Goal: Task Accomplishment & Management: Complete application form

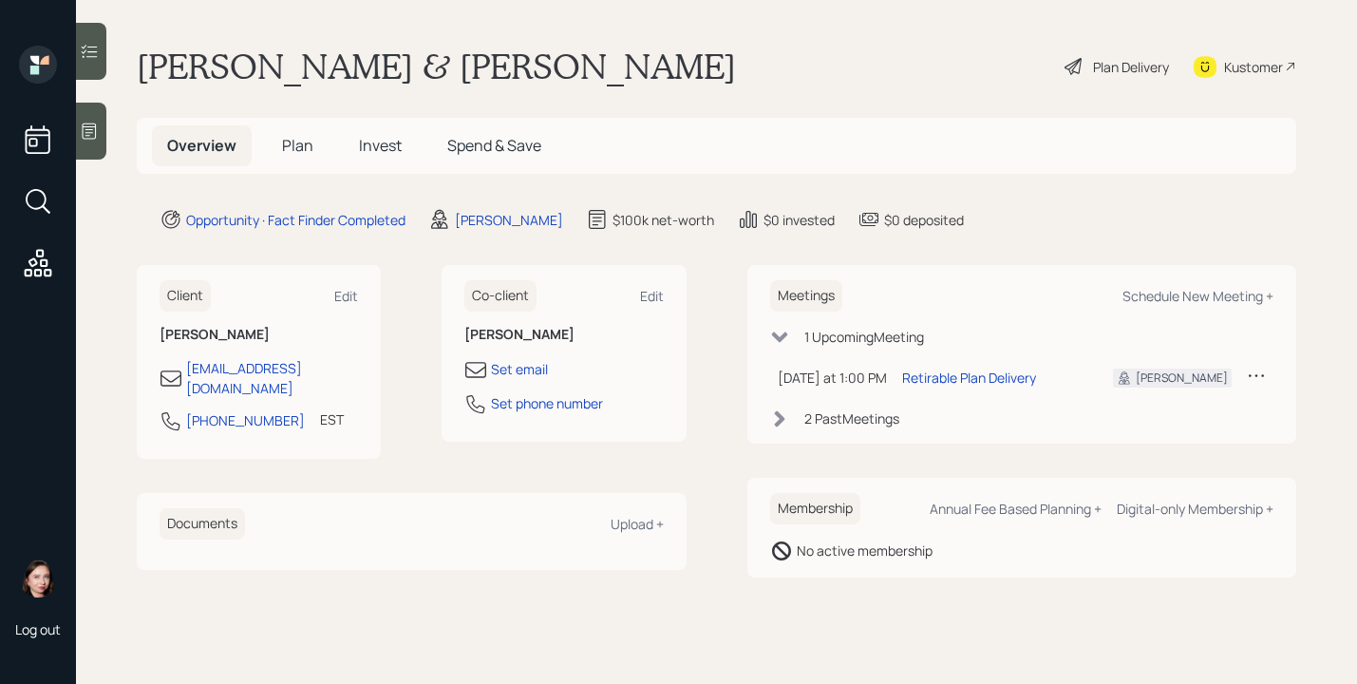
click at [1073, 69] on icon at bounding box center [1074, 66] width 23 height 23
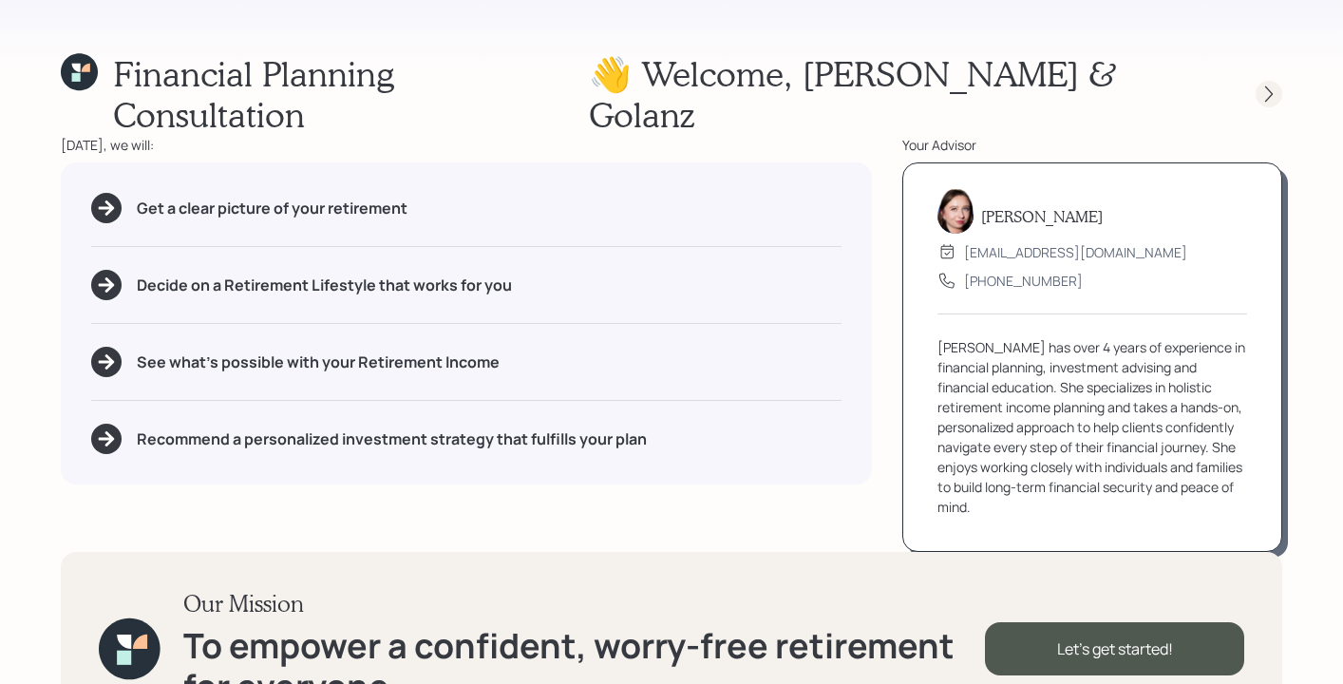
click at [1267, 85] on icon at bounding box center [1269, 94] width 19 height 19
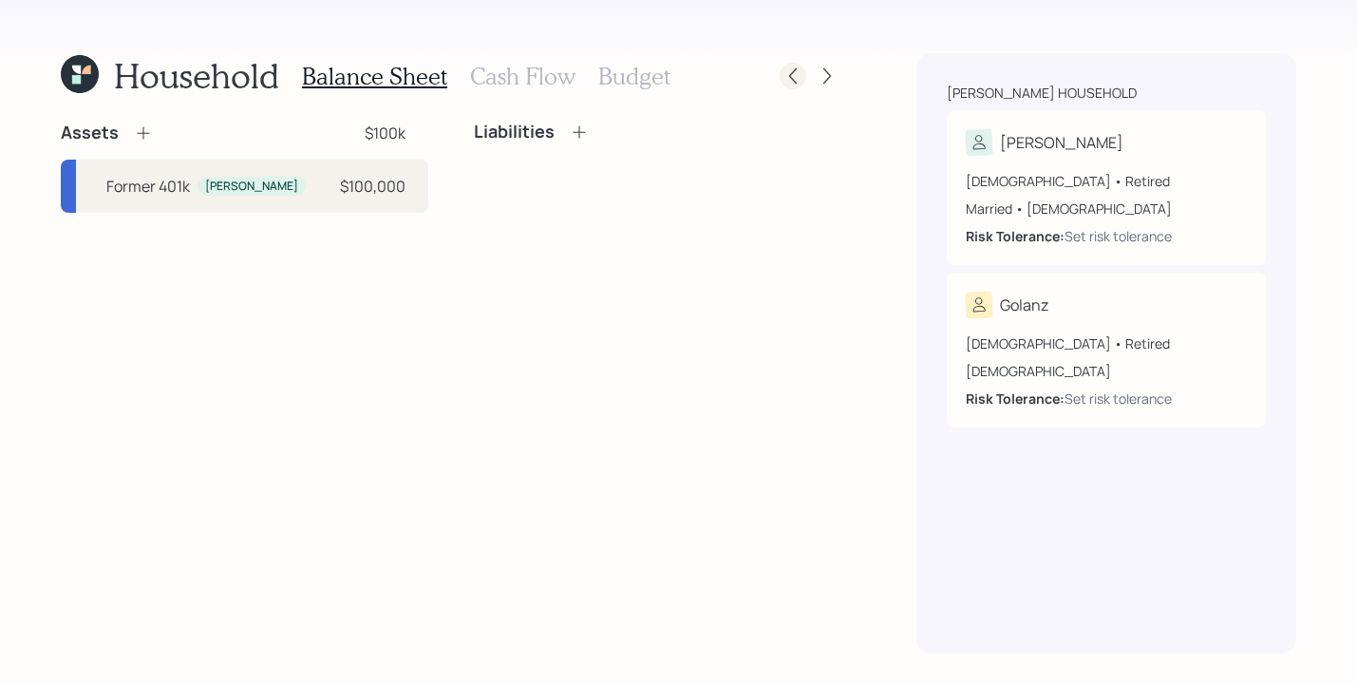
click at [784, 66] on icon at bounding box center [793, 75] width 19 height 19
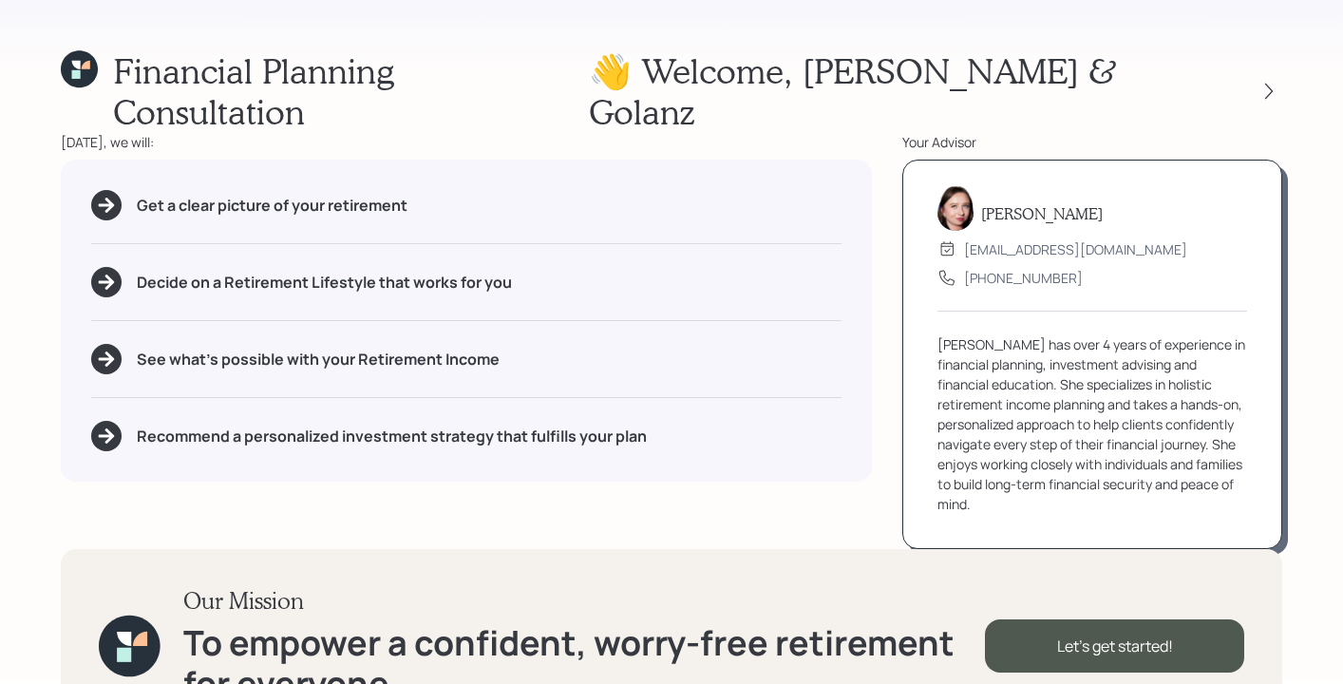
scroll to position [4, 0]
click at [15, 176] on div "Financial Planning Consultation 👋 Welcome , Bijan & Golanz Today, we will: Get …" at bounding box center [671, 338] width 1343 height 684
click at [1269, 82] on div at bounding box center [1269, 90] width 27 height 27
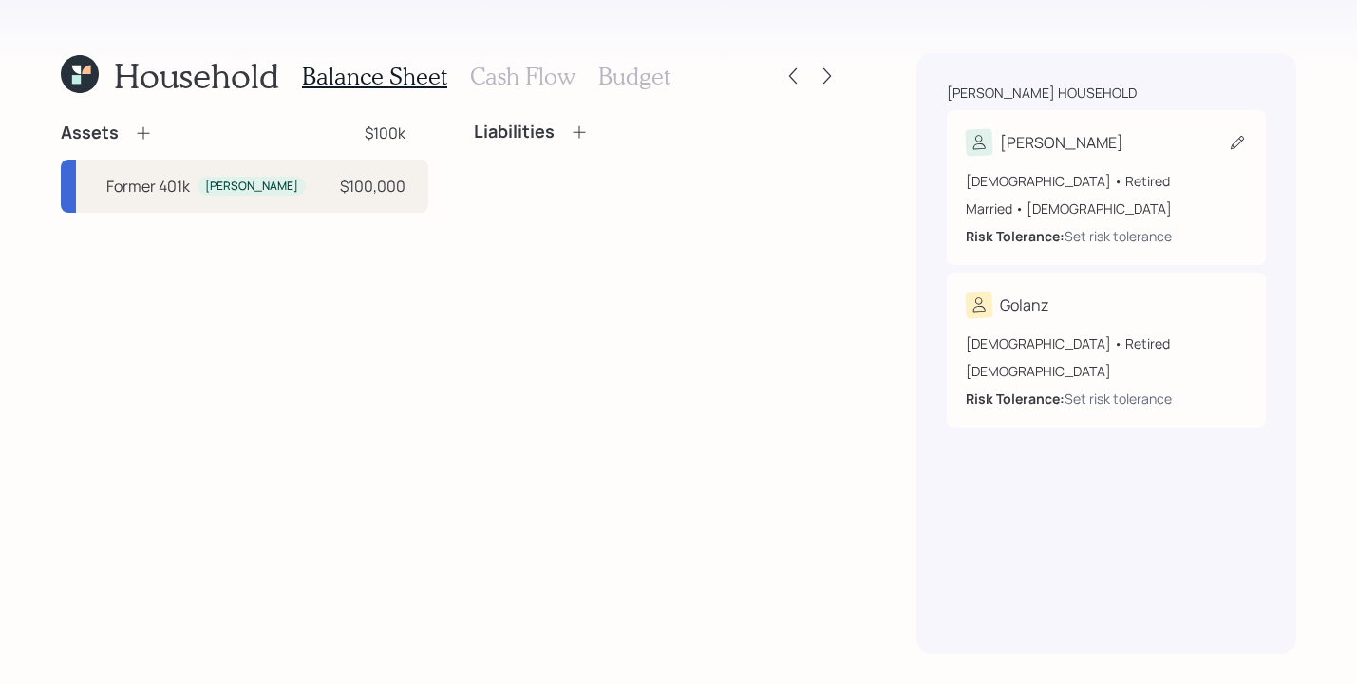
click at [1100, 137] on div "[PERSON_NAME]" at bounding box center [1106, 142] width 281 height 27
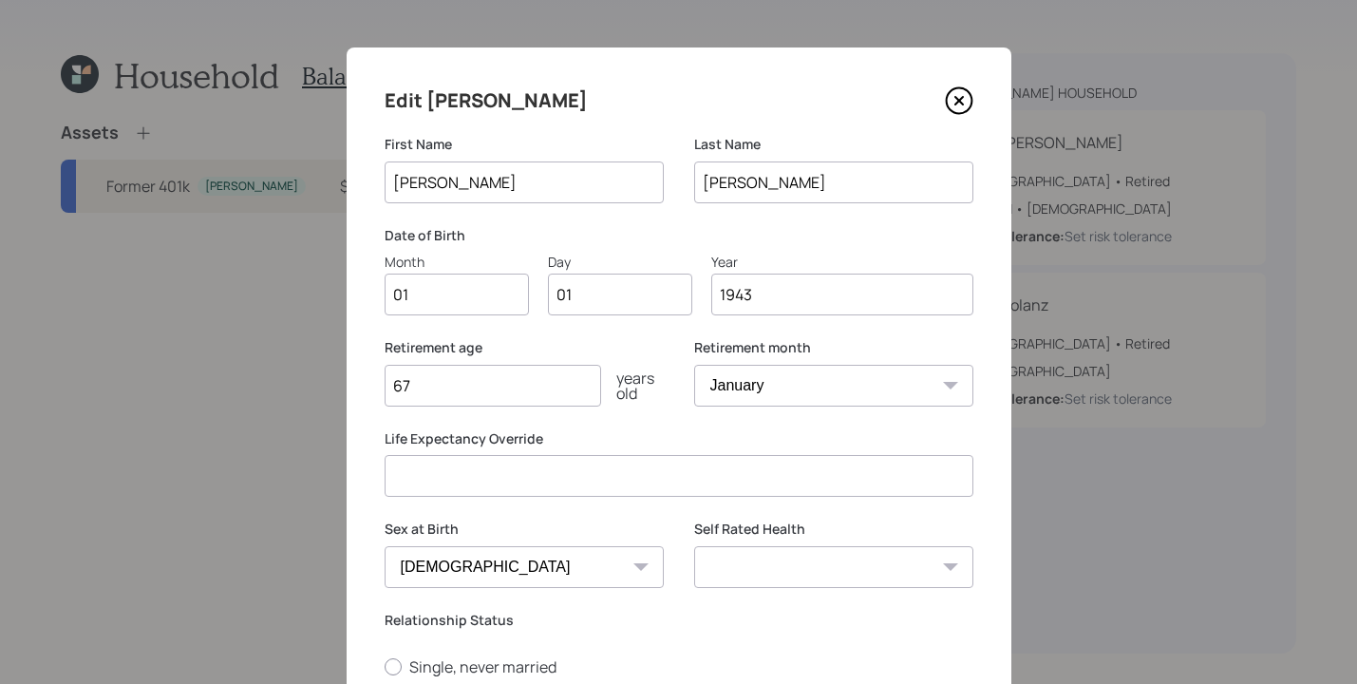
click at [456, 300] on input "01" at bounding box center [457, 295] width 144 height 42
type input "0"
type input "08"
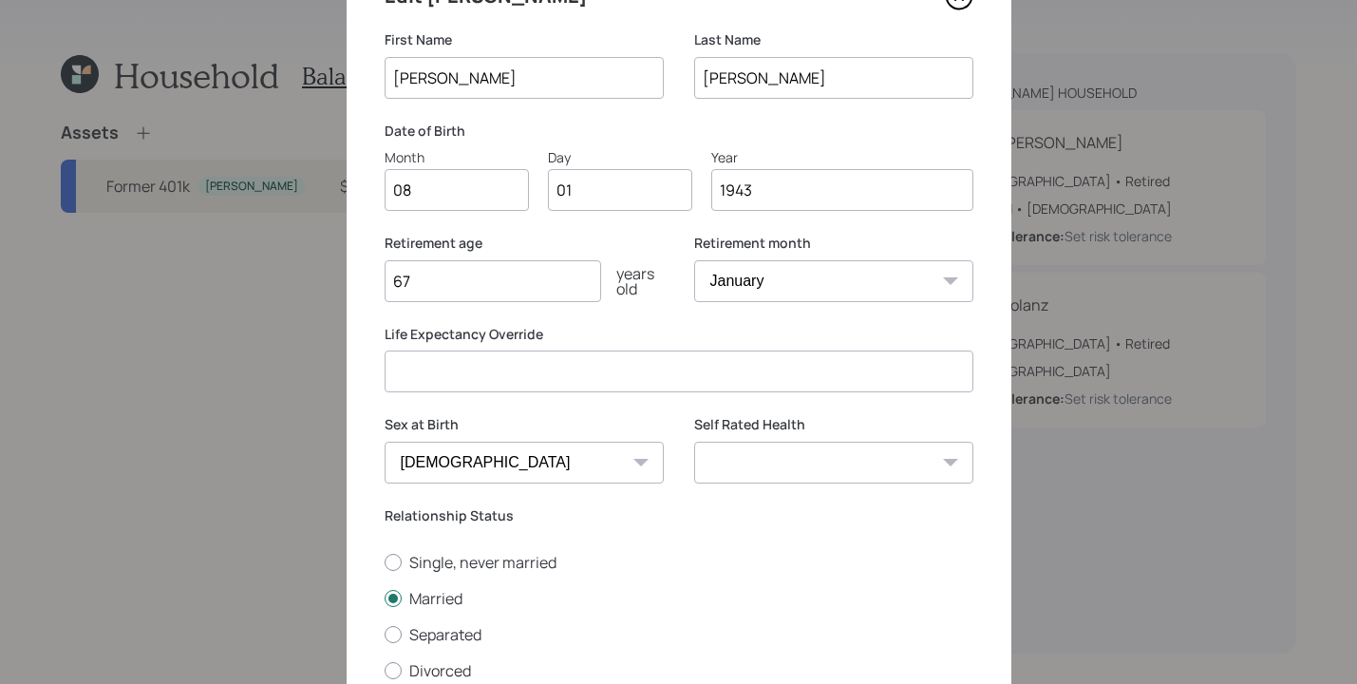
scroll to position [288, 0]
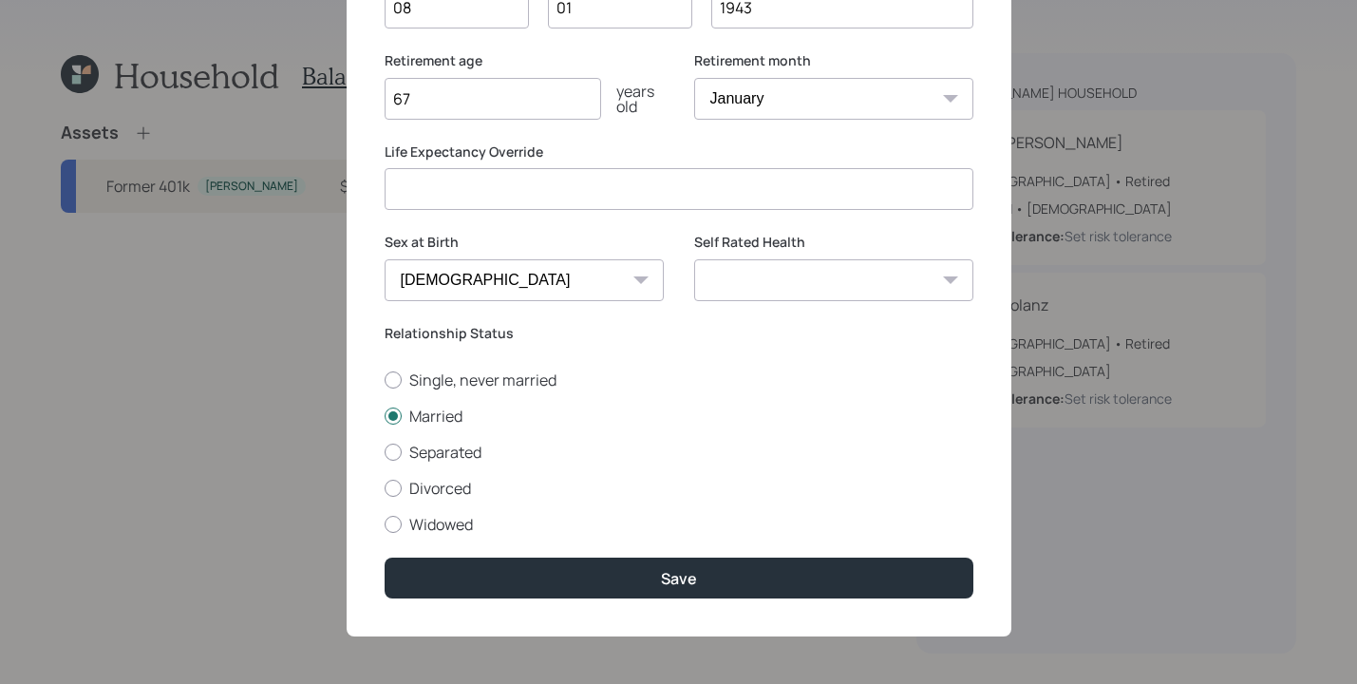
click at [902, 275] on select "Excellent Very Good Good Fair Poor" at bounding box center [833, 280] width 279 height 42
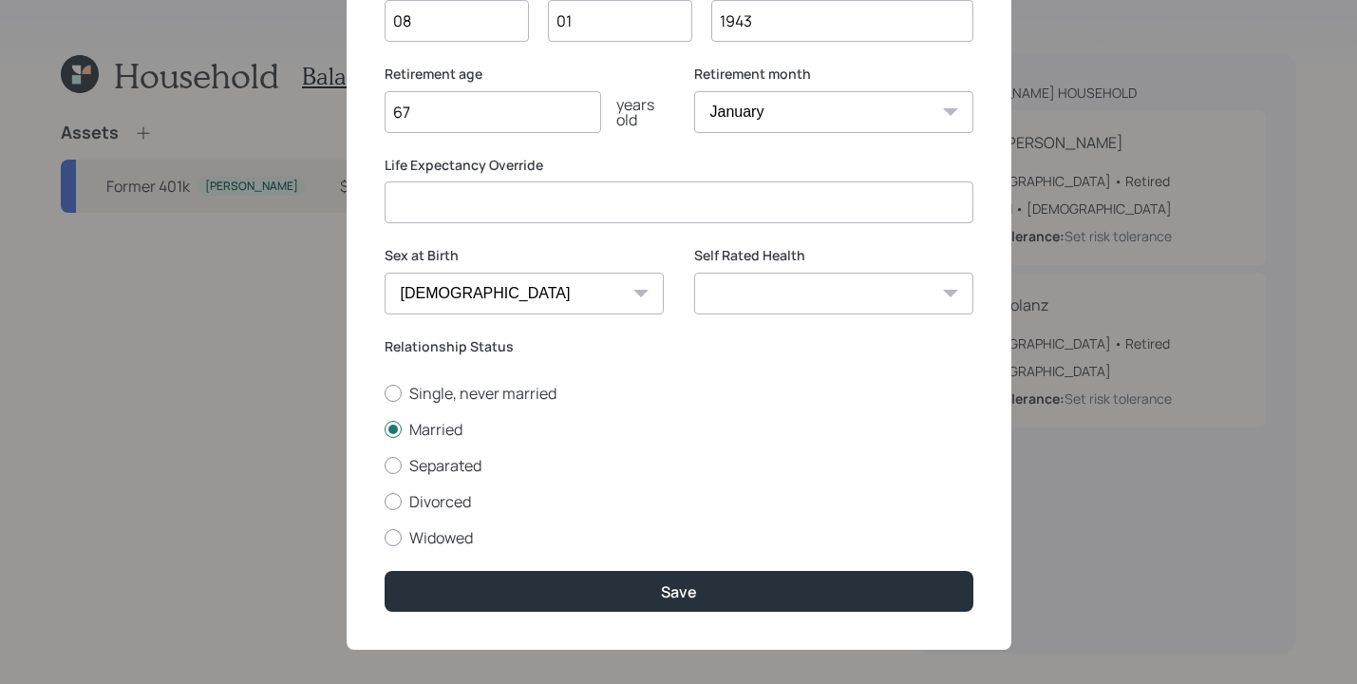
select select "fair"
click at [694, 273] on select "Excellent Very Good Good Fair Poor" at bounding box center [833, 294] width 279 height 42
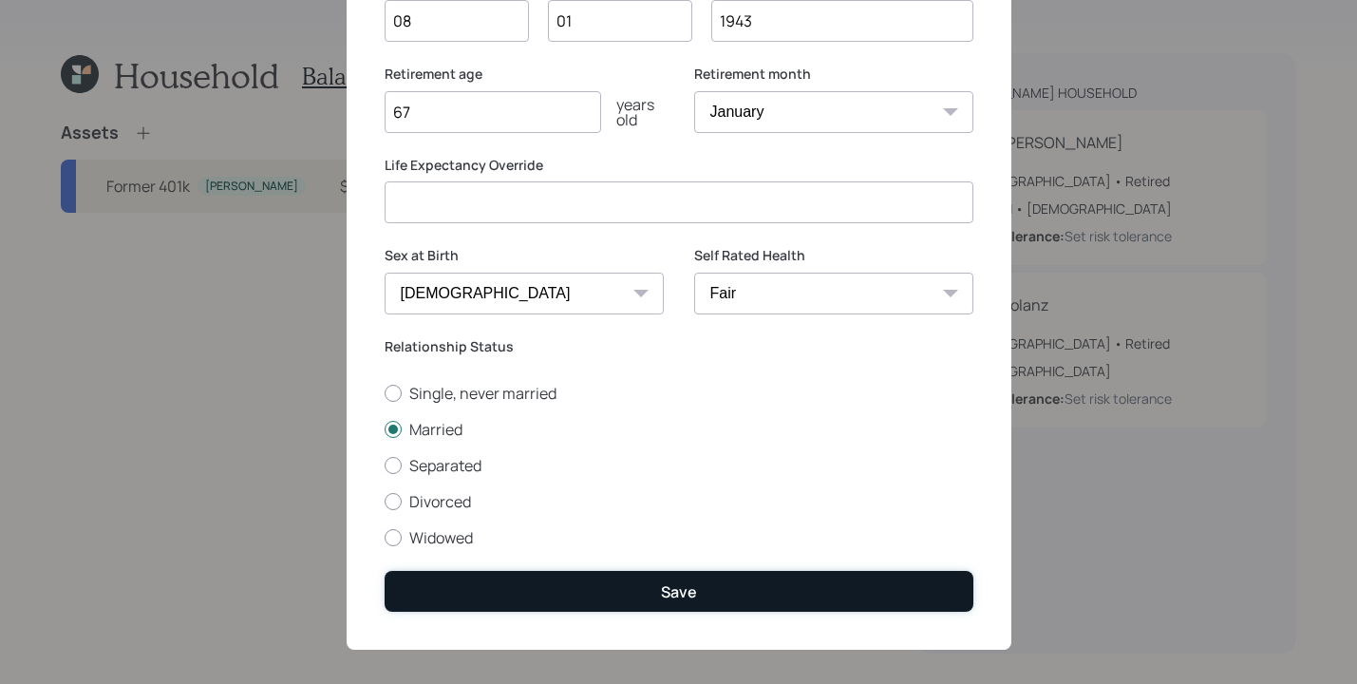
click at [720, 596] on button "Save" at bounding box center [679, 591] width 589 height 41
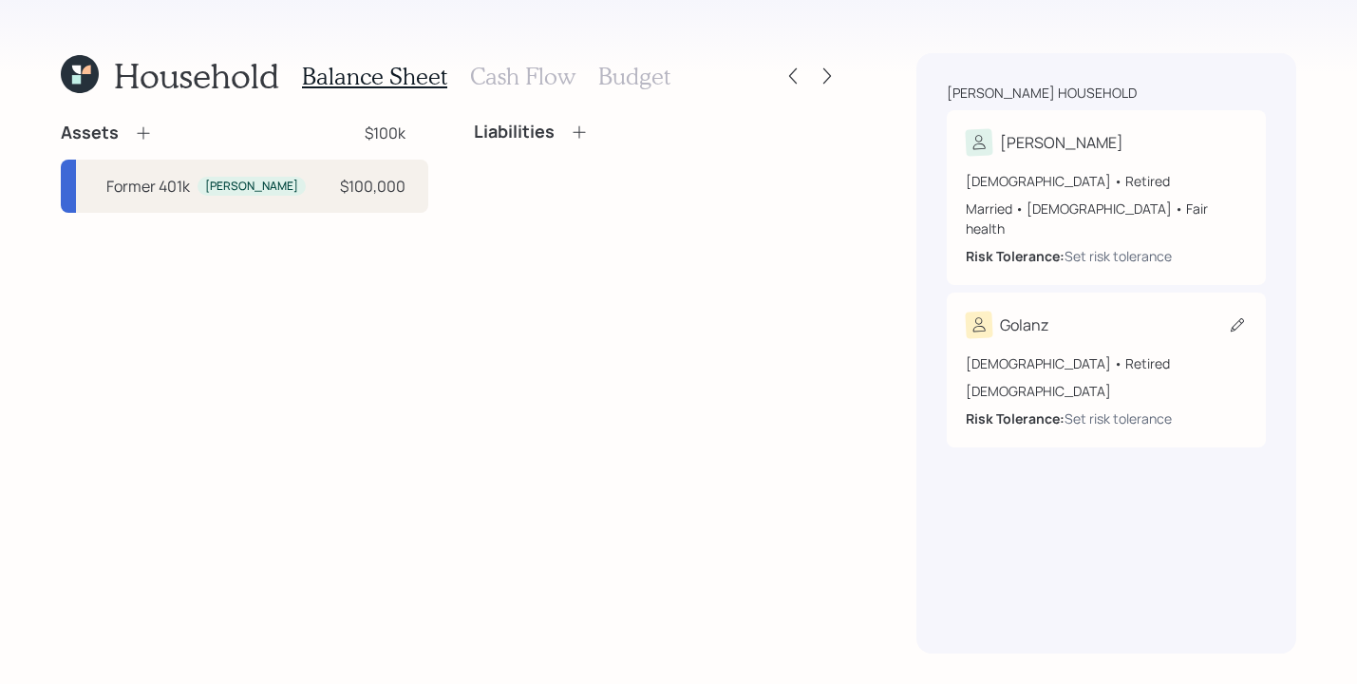
click at [1242, 315] on icon at bounding box center [1237, 324] width 19 height 19
select select "3"
select select "female"
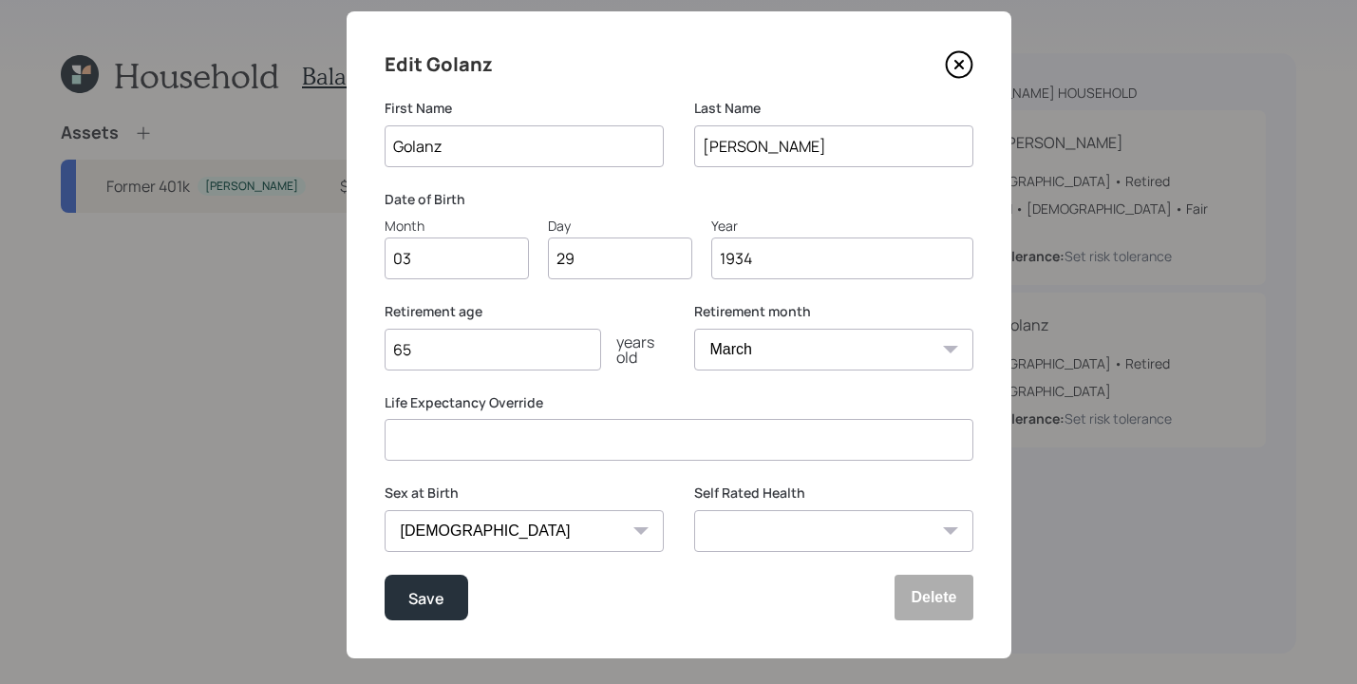
scroll to position [58, 0]
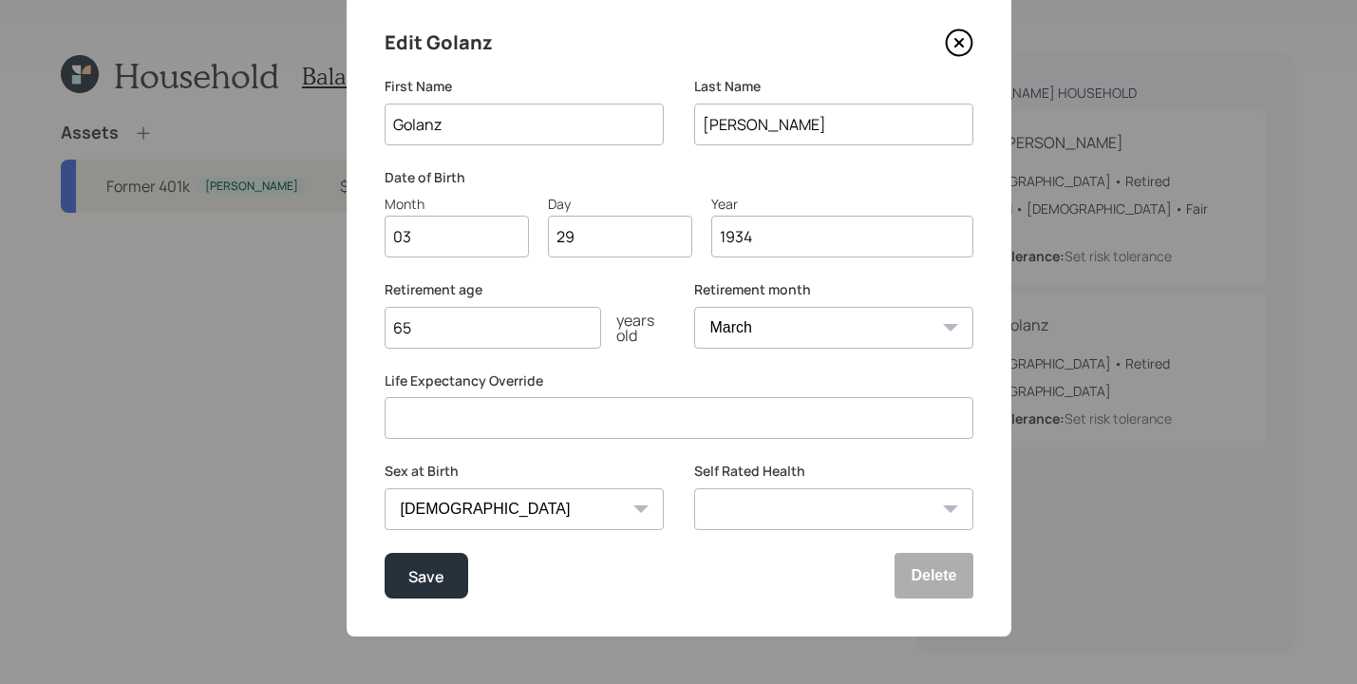
click at [797, 229] on input "1934" at bounding box center [842, 237] width 262 height 42
type input "1944"
click at [844, 379] on label "Life Expectancy Override" at bounding box center [679, 380] width 589 height 19
click at [909, 498] on select "Excellent Very Good Good Fair Poor" at bounding box center [833, 509] width 279 height 42
select select "fair"
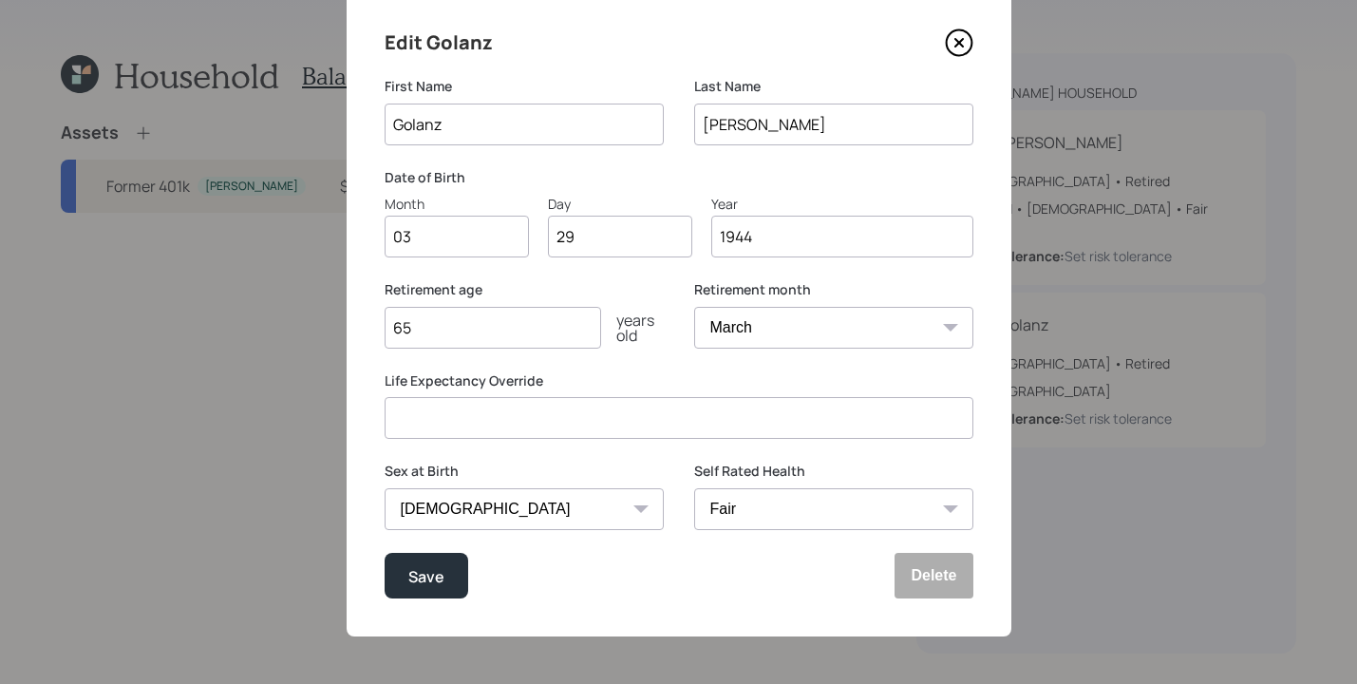
click at [694, 488] on select "Excellent Very Good Good Fair Poor" at bounding box center [833, 509] width 279 height 42
click at [431, 579] on div "Save" at bounding box center [426, 576] width 36 height 26
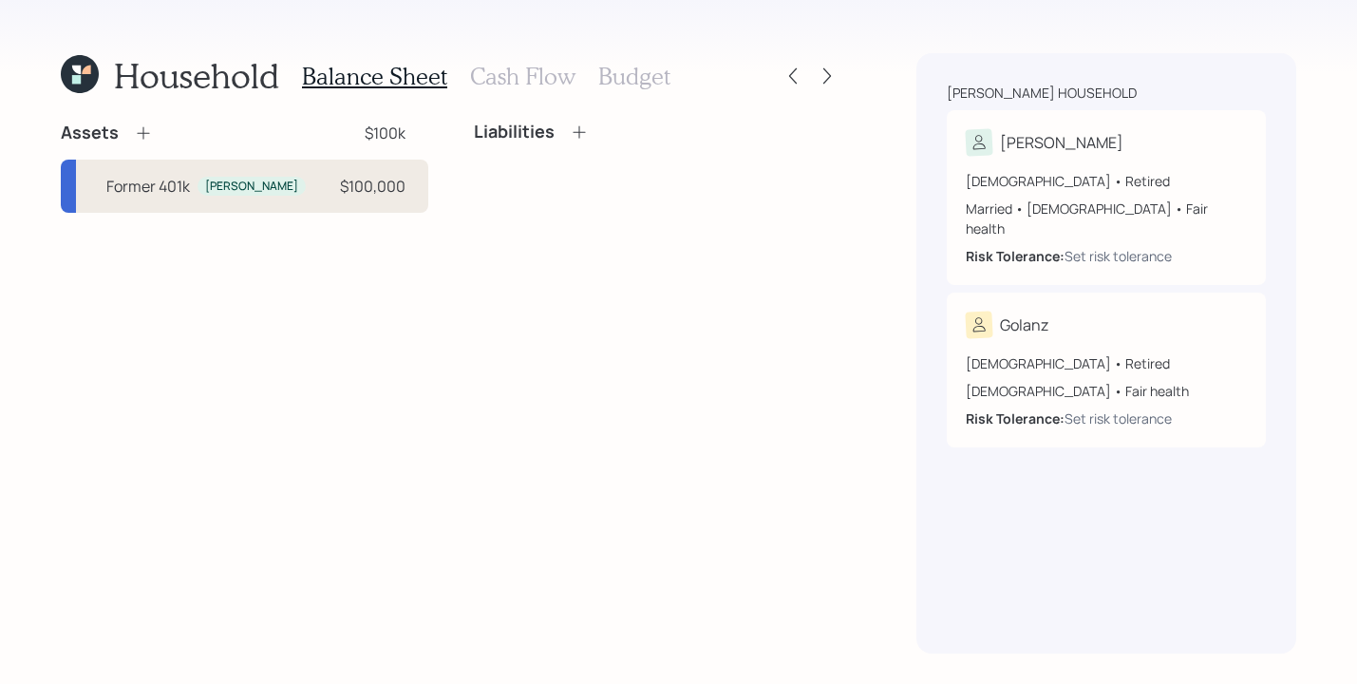
click at [262, 203] on div "Former 401k Bijan $100,000" at bounding box center [245, 186] width 368 height 53
select select "company_sponsored"
select select "balanced"
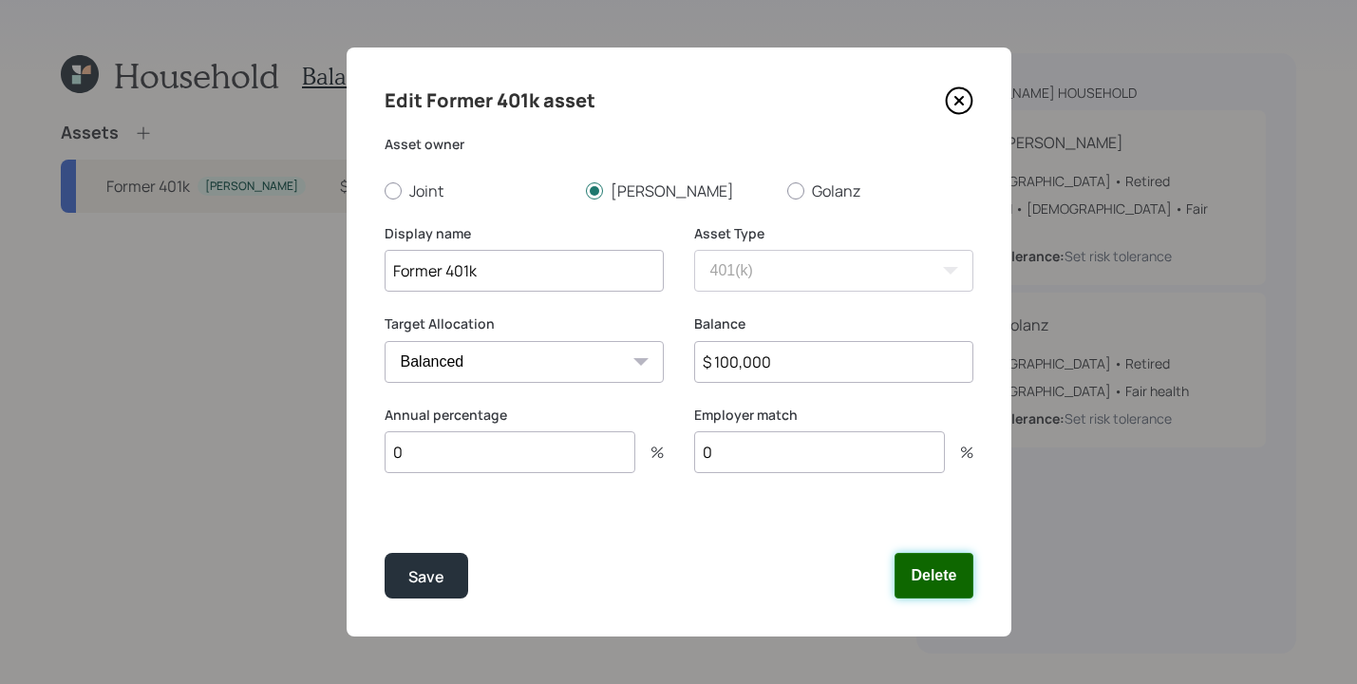
click at [958, 586] on button "Delete" at bounding box center [934, 576] width 78 height 46
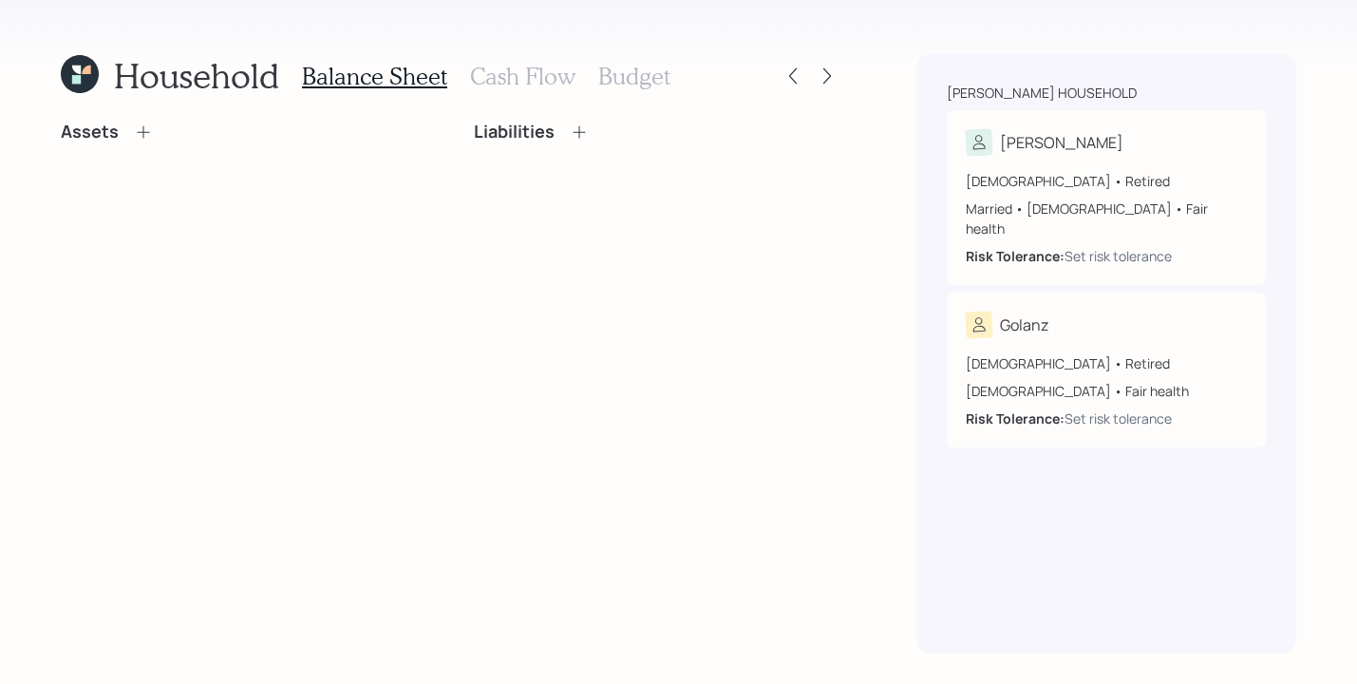
click at [137, 132] on icon at bounding box center [143, 131] width 12 height 12
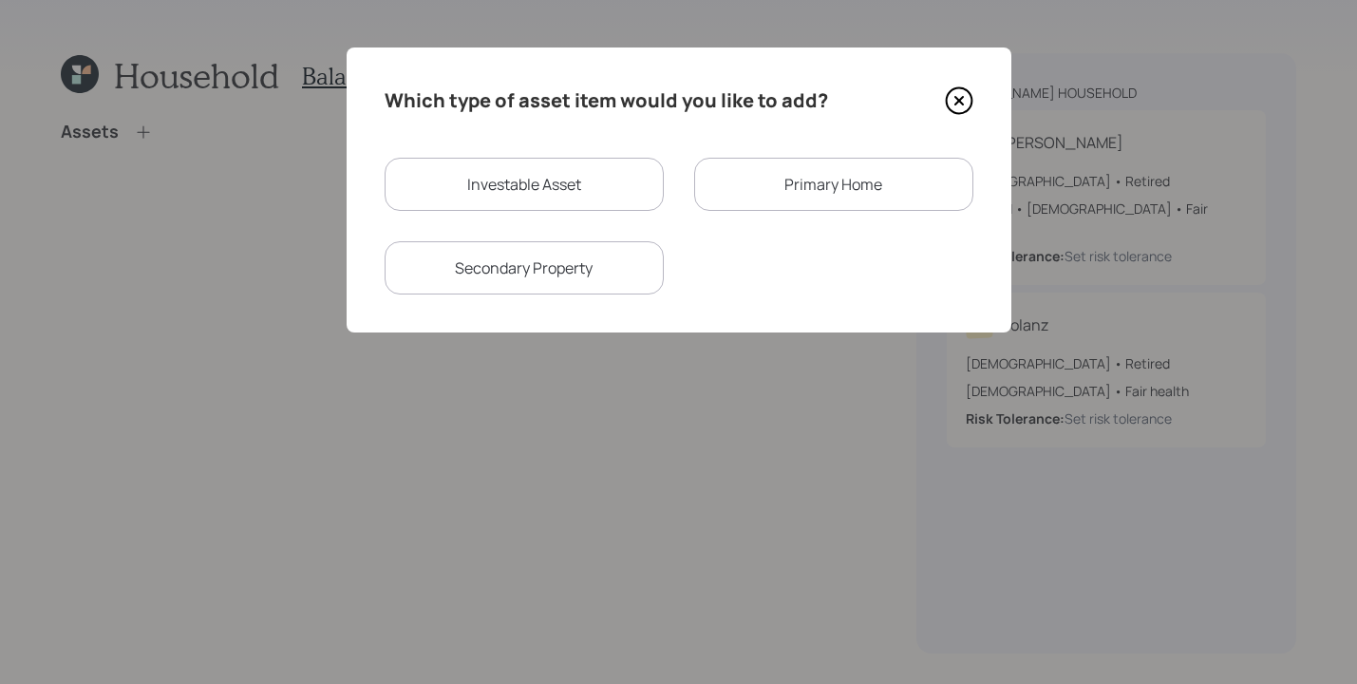
click at [544, 182] on div "Investable Asset" at bounding box center [524, 184] width 279 height 53
select select "taxable"
select select "balanced"
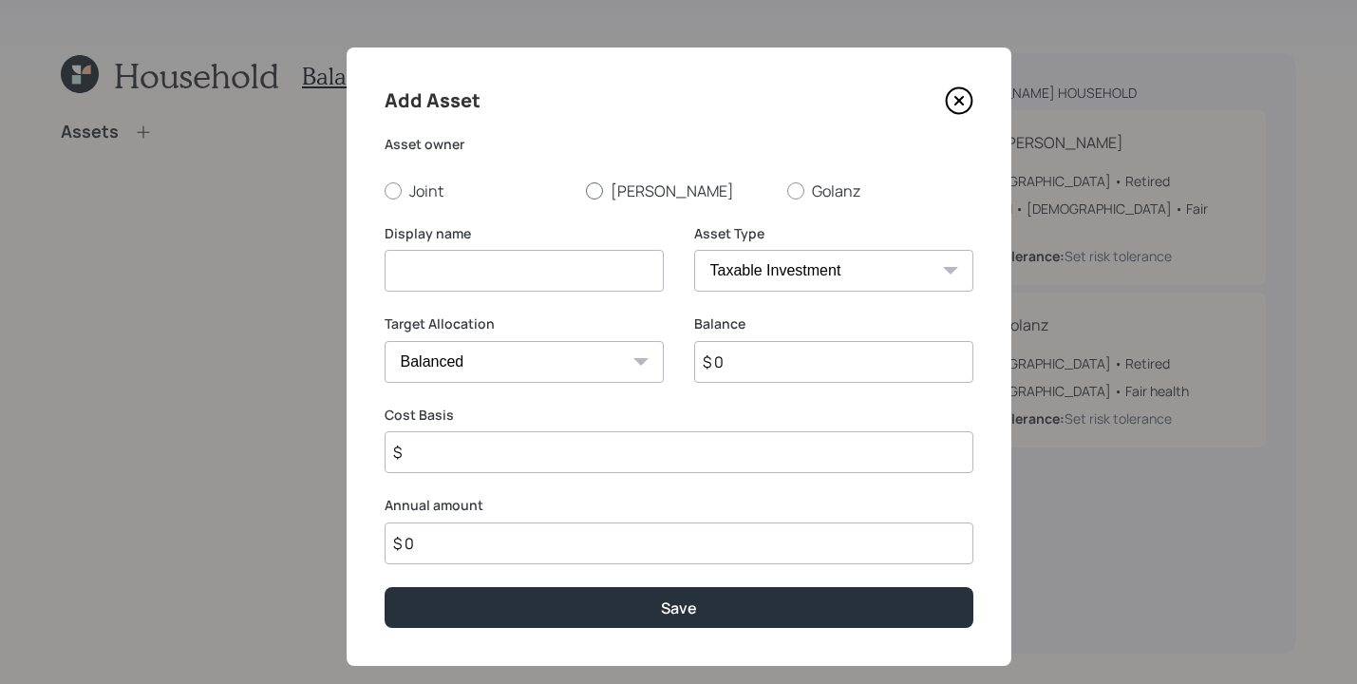
click at [601, 197] on label "[PERSON_NAME]" at bounding box center [679, 190] width 186 height 21
click at [586, 191] on input "[PERSON_NAME]" at bounding box center [585, 190] width 1 height 1
radio input "true"
click at [572, 258] on input at bounding box center [524, 271] width 279 height 42
type input "T"
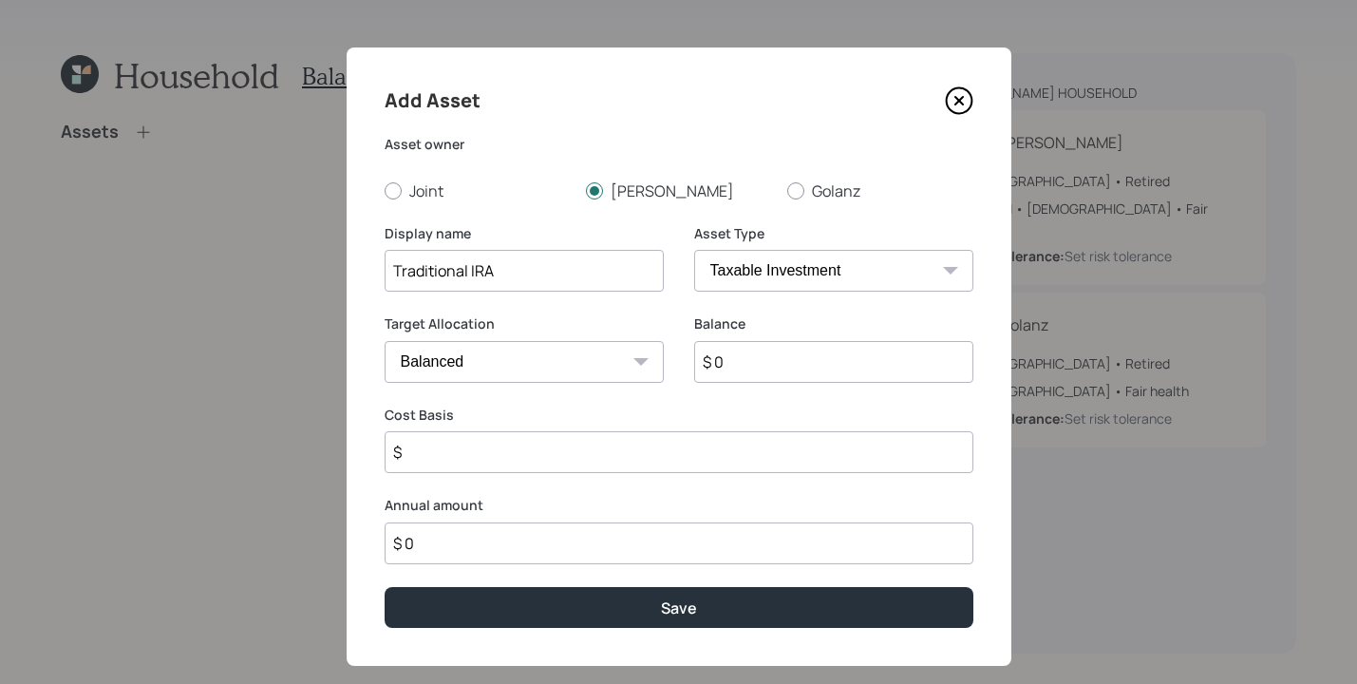
type input "Traditional IRA"
click at [794, 252] on select "SEP IRA IRA Roth IRA 401(k) Roth 401(k) 403(b) Roth 403(b) 457(b) Roth 457(b) H…" at bounding box center [833, 271] width 279 height 42
select select "ira"
click at [694, 250] on select "SEP IRA IRA Roth IRA 401(k) Roth 401(k) 403(b) Roth 403(b) 457(b) Roth 457(b) H…" at bounding box center [833, 271] width 279 height 42
type input "$"
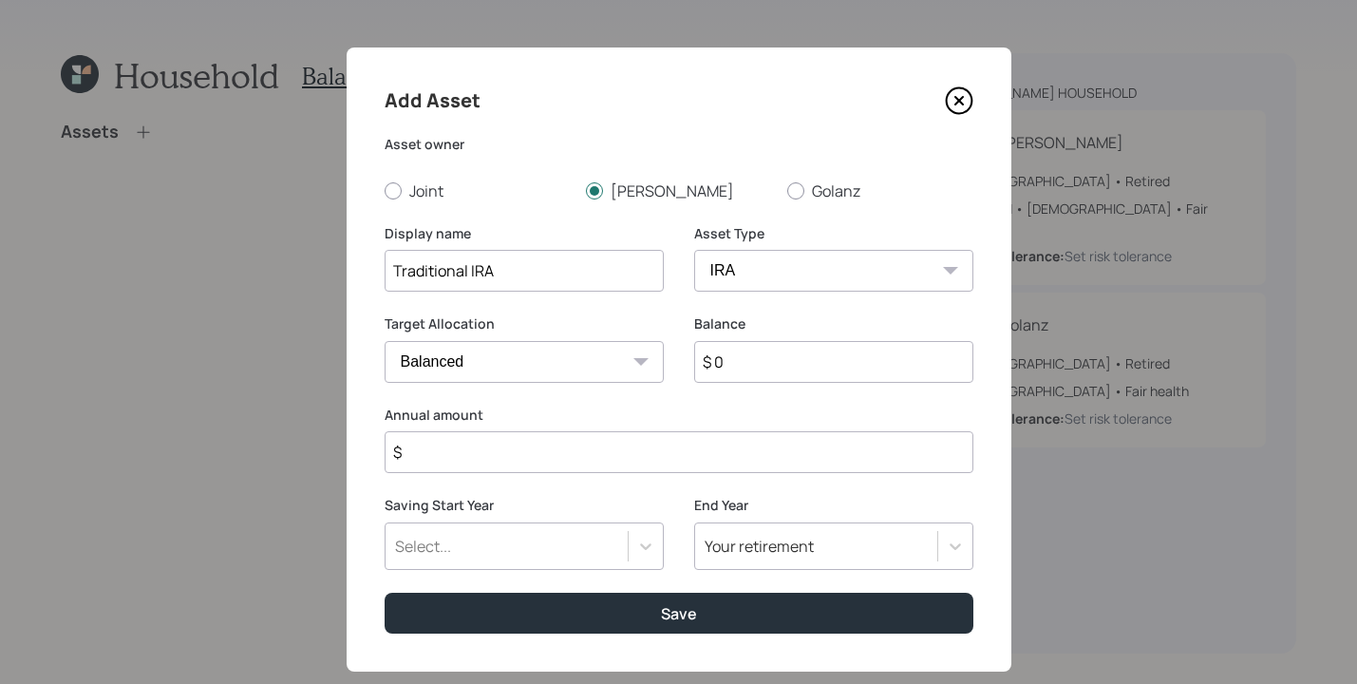
click at [787, 358] on input "$ 0" at bounding box center [833, 362] width 279 height 42
type input "$ 100,000"
click at [545, 462] on input "$" at bounding box center [679, 452] width 589 height 42
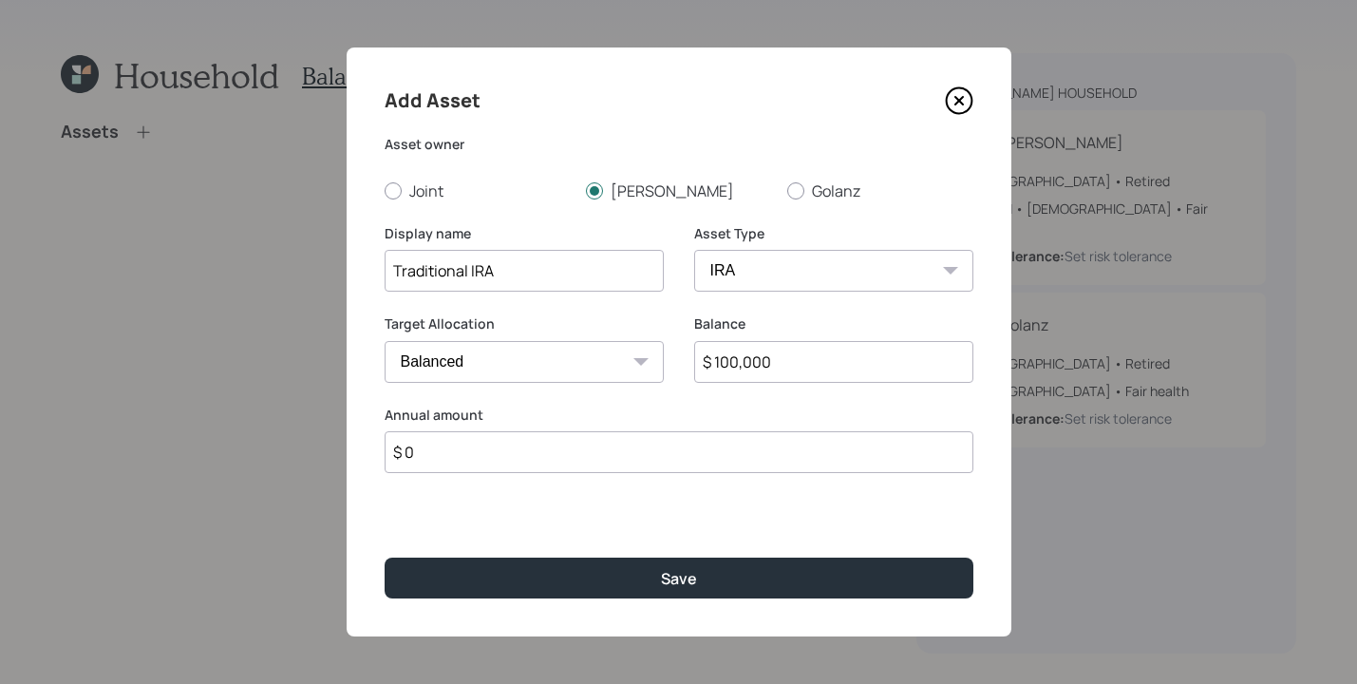
type input "$ 0"
click at [642, 561] on button "Save" at bounding box center [679, 578] width 589 height 41
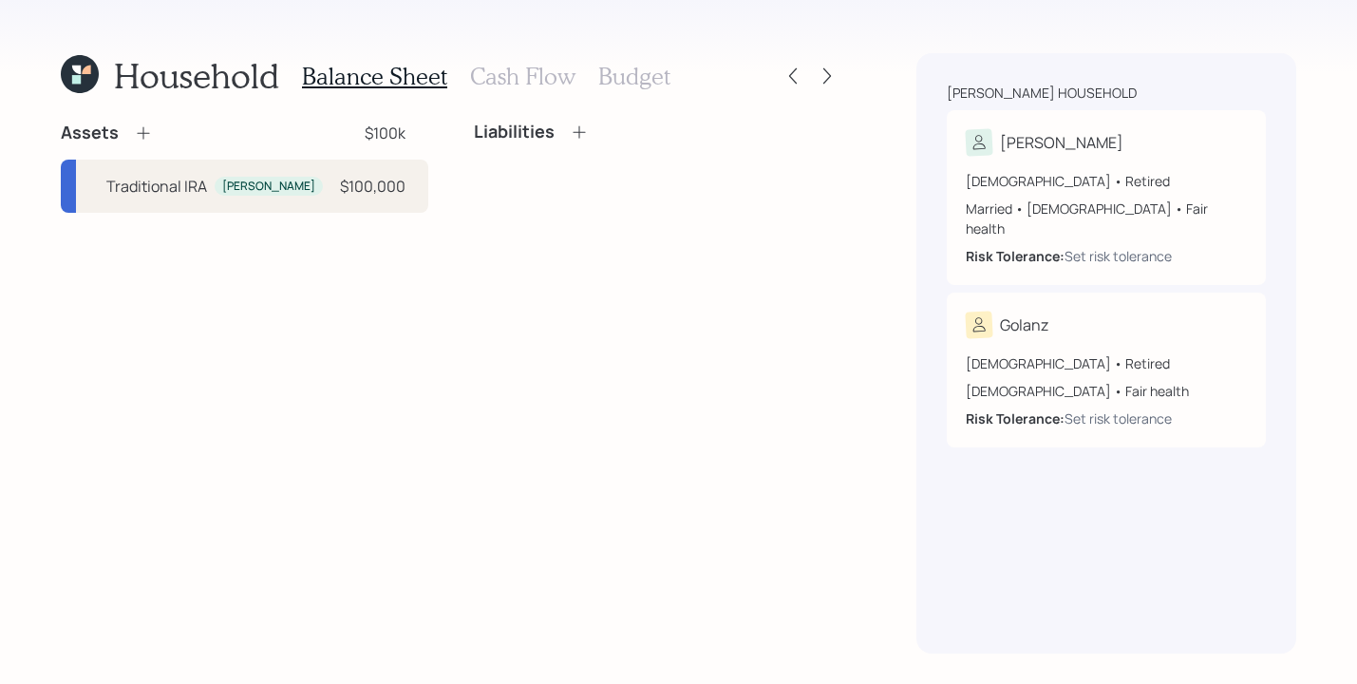
click at [139, 135] on icon at bounding box center [143, 132] width 19 height 19
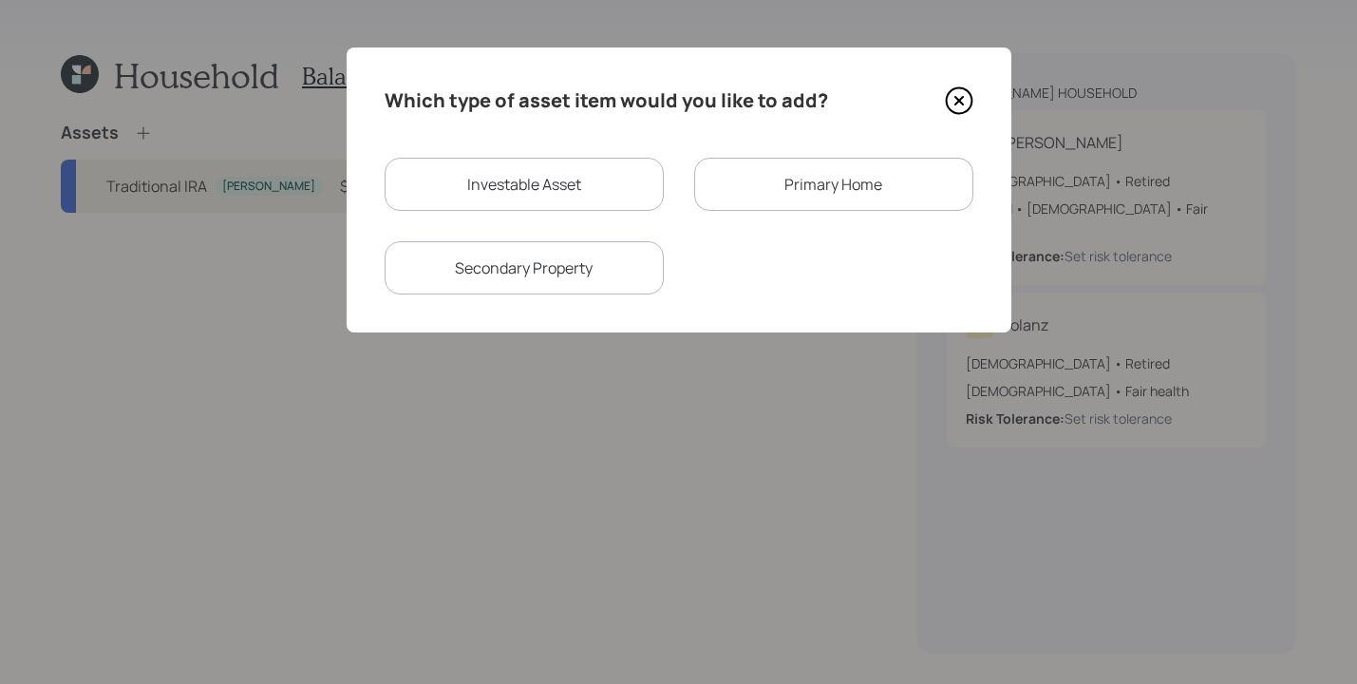
drag, startPoint x: 785, startPoint y: 343, endPoint x: 804, endPoint y: 195, distance: 149.4
click at [804, 195] on div "Primary Home" at bounding box center [833, 184] width 279 height 53
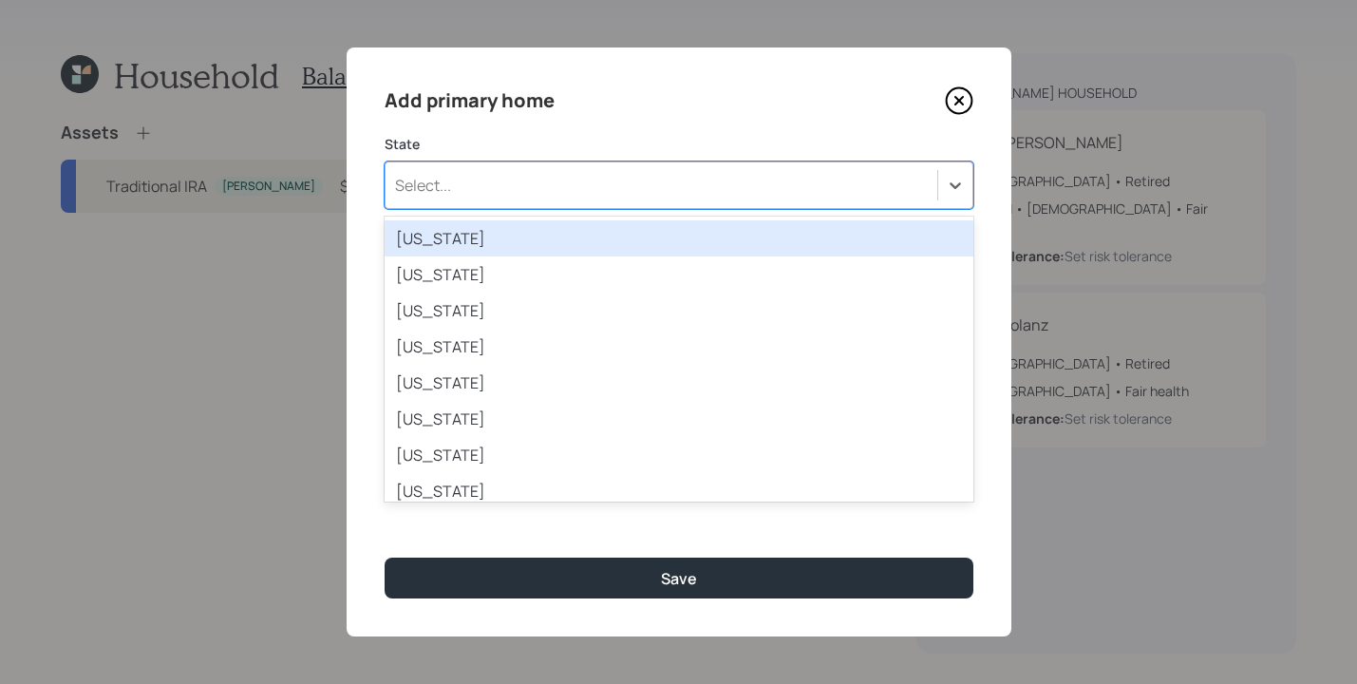
click at [711, 188] on div "Select..." at bounding box center [662, 185] width 552 height 32
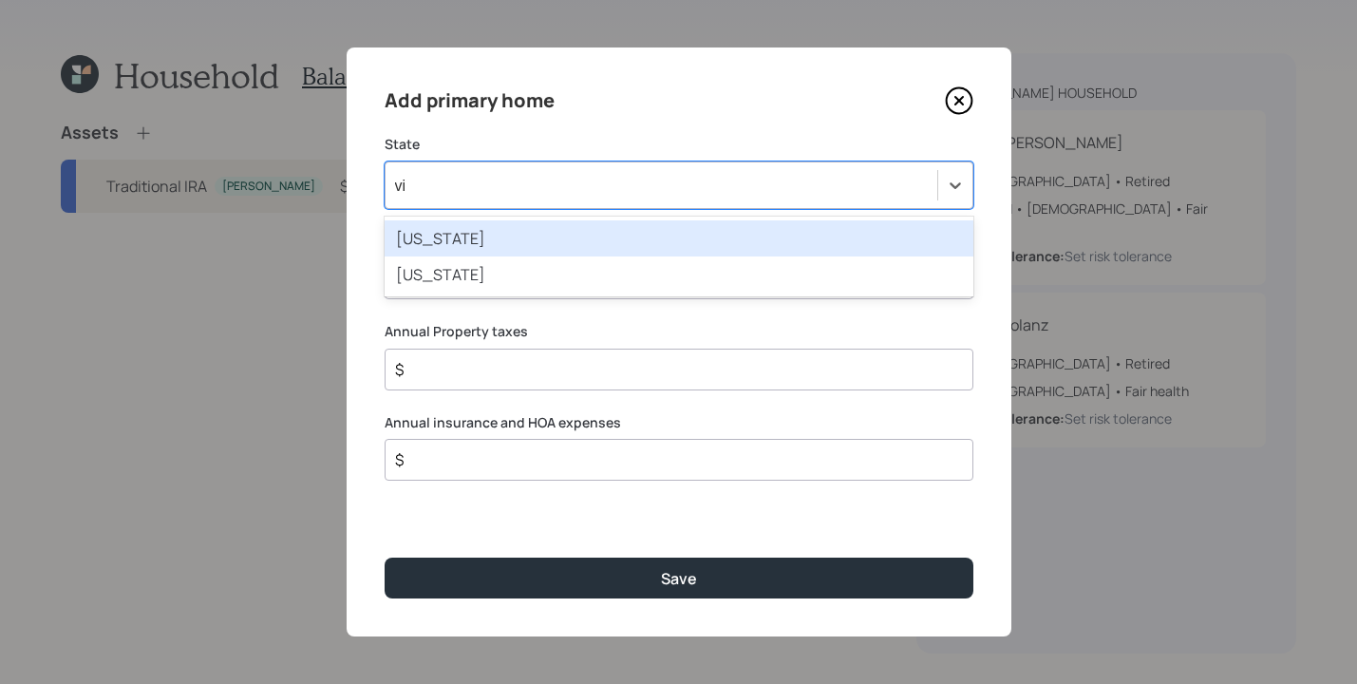
type input "vir"
click at [674, 227] on div "Virginia" at bounding box center [679, 238] width 589 height 36
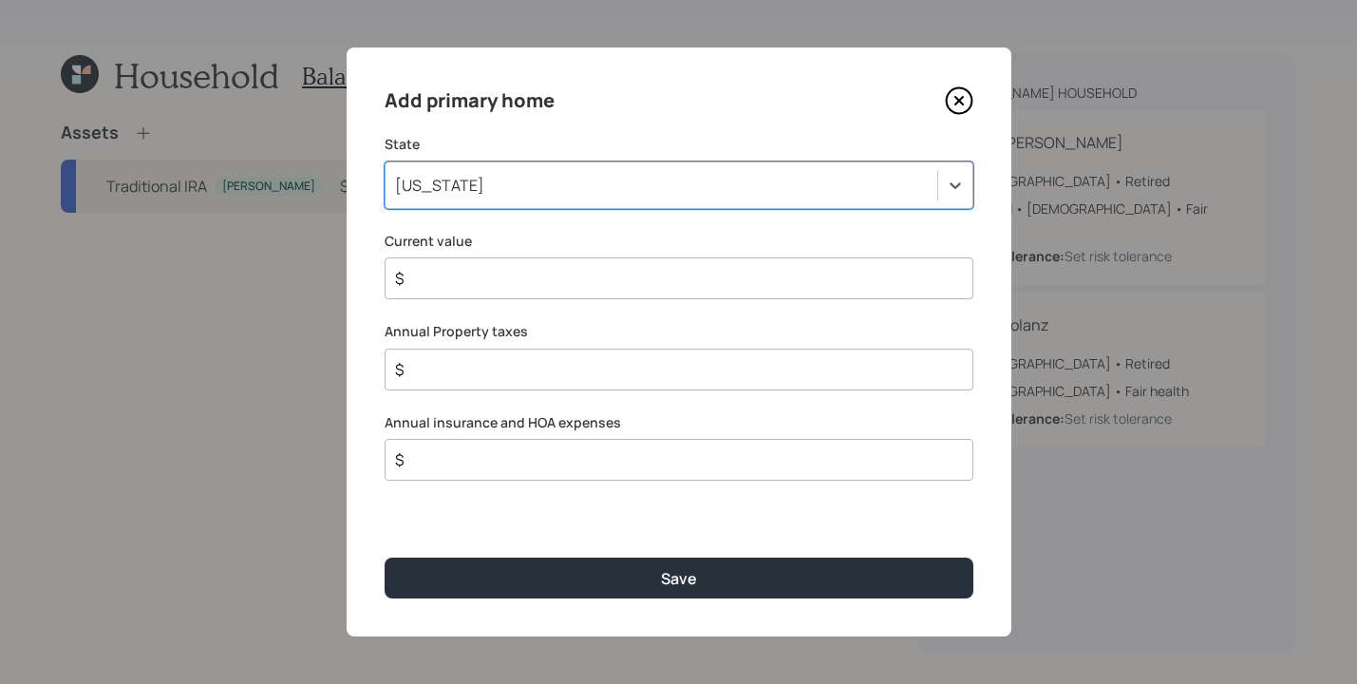
click at [549, 283] on input "$" at bounding box center [671, 278] width 557 height 23
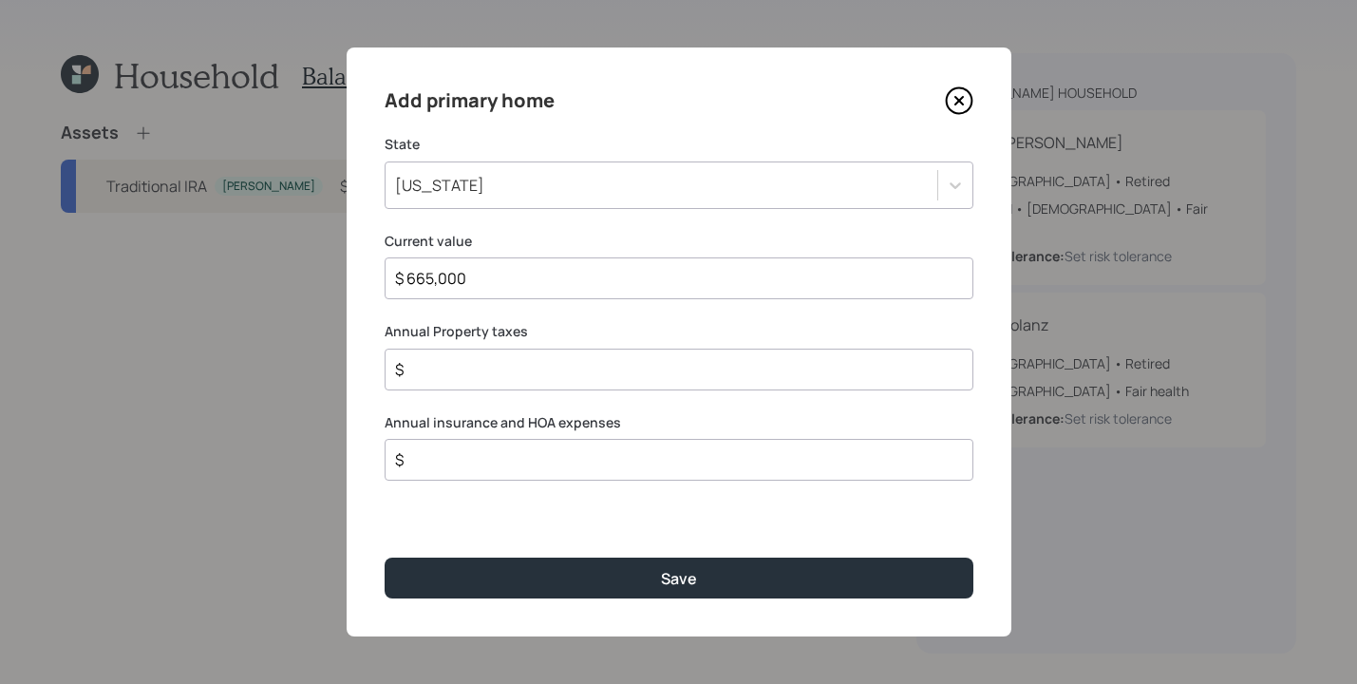
type input "$ 665,000"
click at [435, 369] on input "$" at bounding box center [671, 369] width 557 height 23
click at [583, 449] on input "$" at bounding box center [671, 459] width 557 height 23
type input "$ 798"
click at [577, 578] on button "Save" at bounding box center [679, 578] width 589 height 41
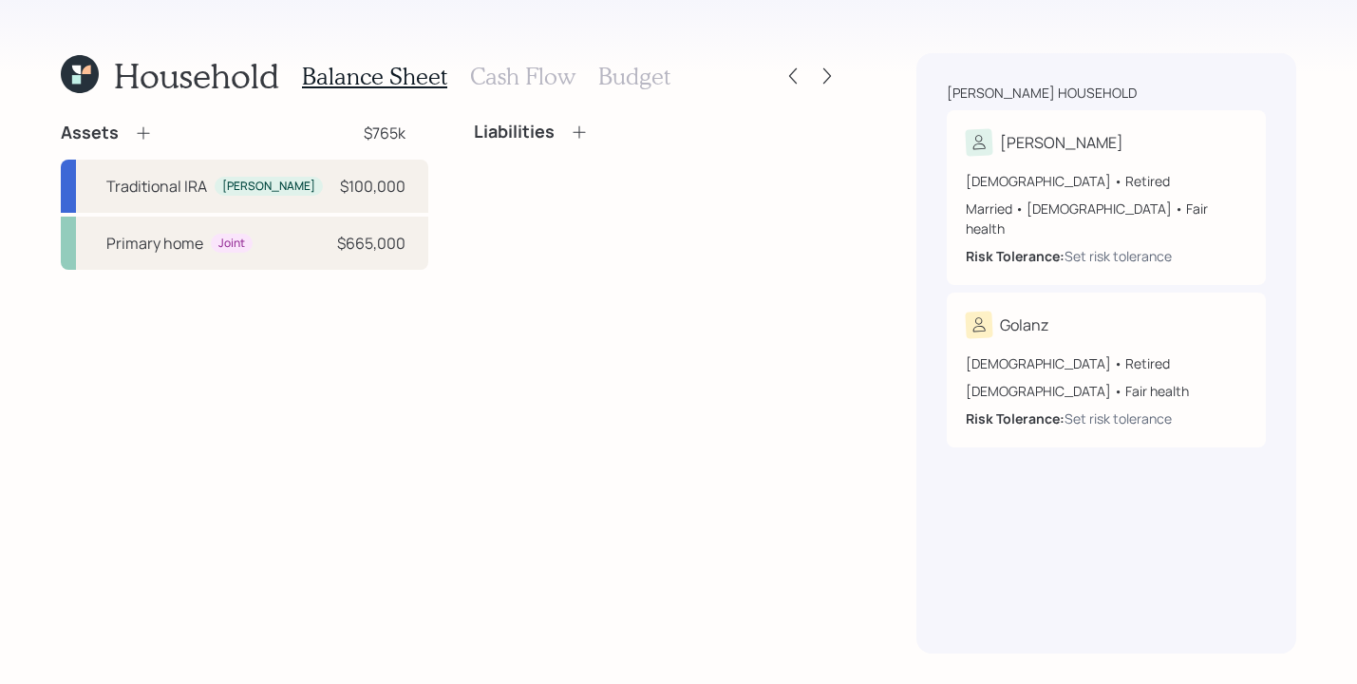
drag, startPoint x: 804, startPoint y: 195, endPoint x: 139, endPoint y: 134, distance: 667.7
click at [139, 134] on icon at bounding box center [143, 132] width 19 height 19
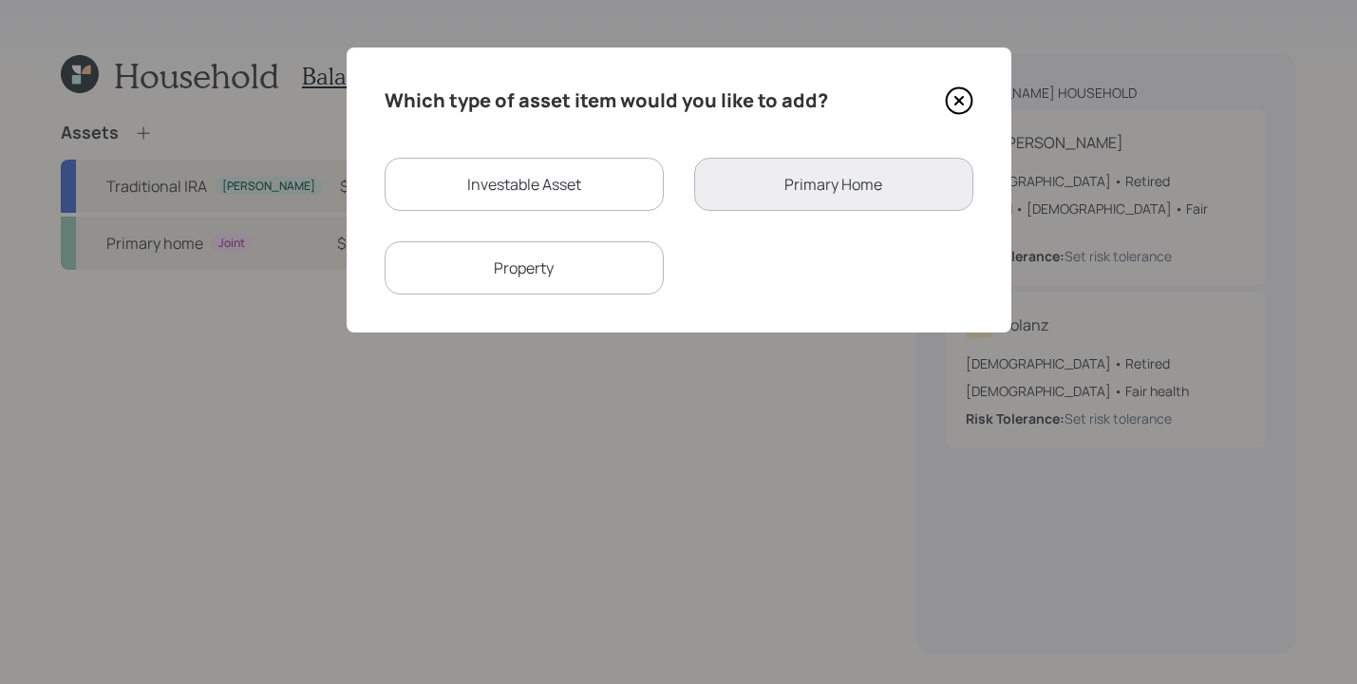
click at [551, 185] on div "Investable Asset" at bounding box center [524, 184] width 279 height 53
select select "taxable"
select select "balanced"
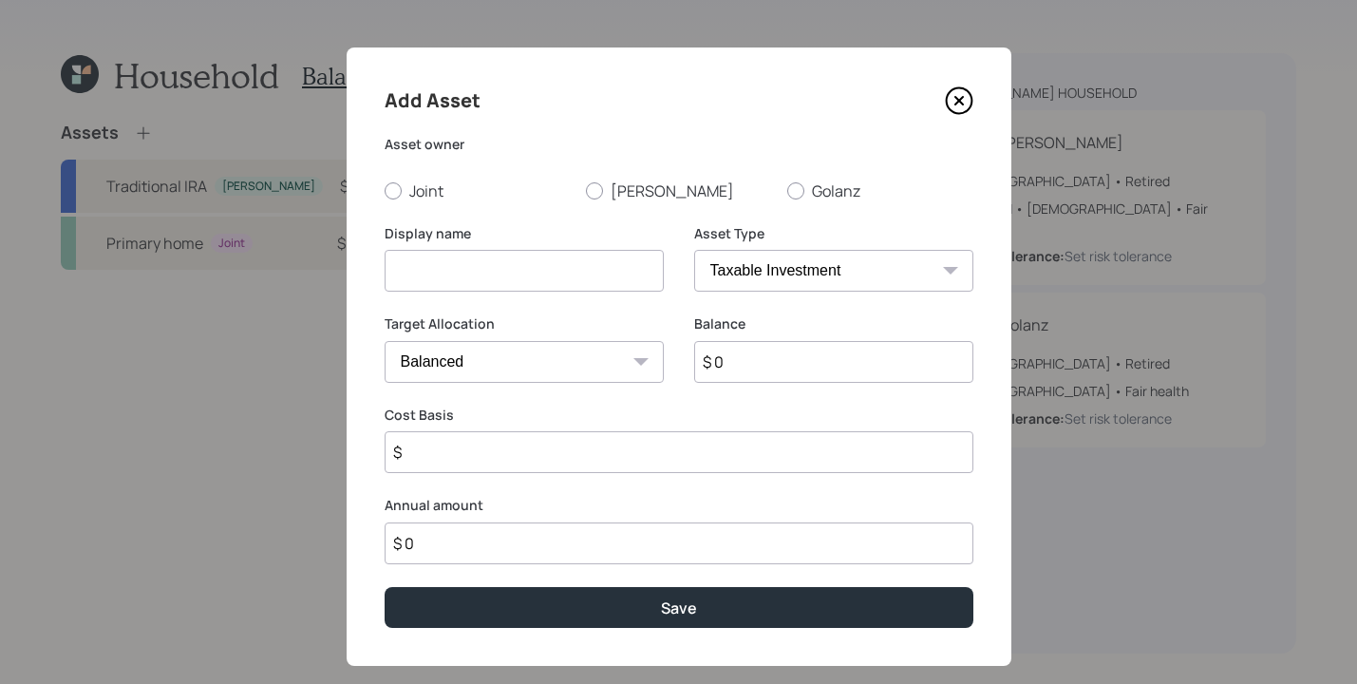
click at [549, 277] on input at bounding box center [524, 271] width 279 height 42
click at [813, 283] on select "SEP IRA IRA Roth IRA 401(k) Roth 401(k) 403(b) Roth 403(b) 457(b) Roth 457(b) H…" at bounding box center [833, 271] width 279 height 42
select select "cash"
click at [694, 250] on select "SEP IRA IRA Roth IRA 401(k) Roth 401(k) 403(b) Roth 403(b) 457(b) Roth 457(b) H…" at bounding box center [833, 271] width 279 height 42
type input "$"
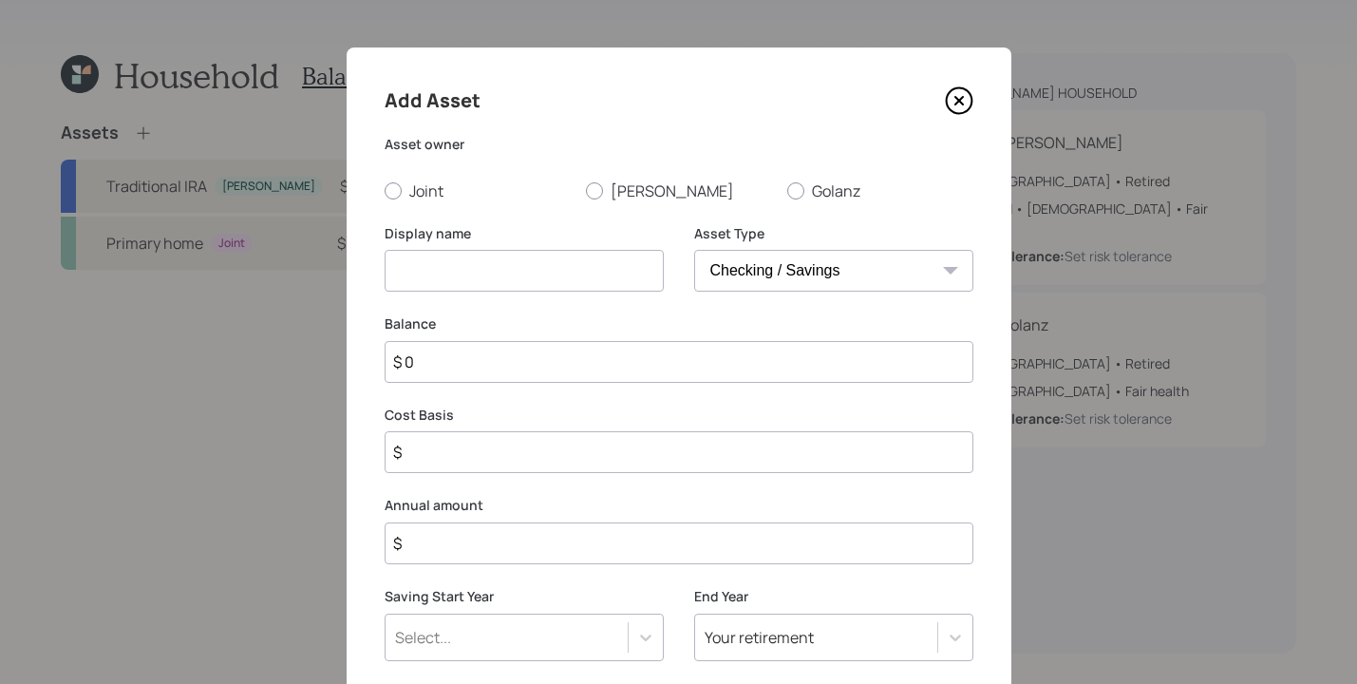
click at [542, 277] on input at bounding box center [524, 271] width 279 height 42
type input "h"
type input "Checking/savings"
click at [362, 191] on div "Add Asset Asset owner Joint Bijan Golanz Display name Checking/savings Asset Ty…" at bounding box center [679, 404] width 665 height 715
click at [385, 187] on div at bounding box center [393, 190] width 17 height 17
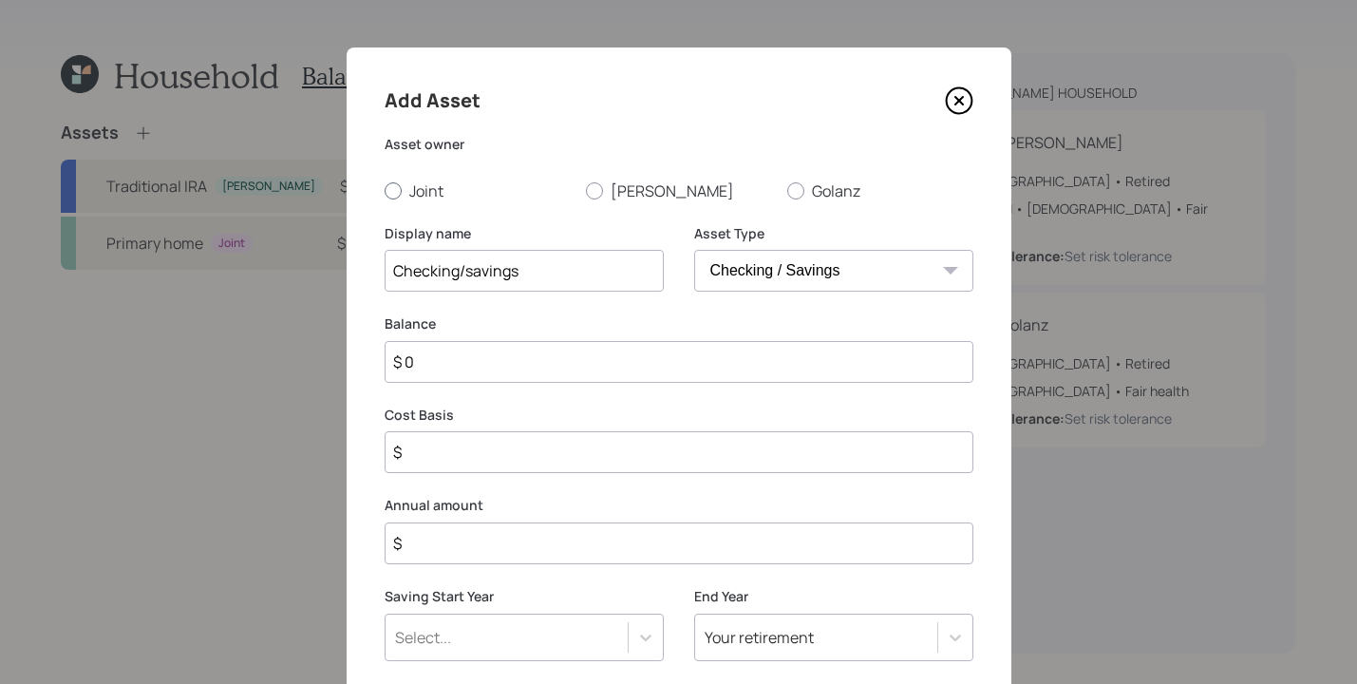
click at [384, 190] on input "Joint" at bounding box center [384, 190] width 1 height 1
radio input "true"
click at [536, 382] on input "$ 0" at bounding box center [679, 362] width 589 height 42
type input "$"
type input "$ 3"
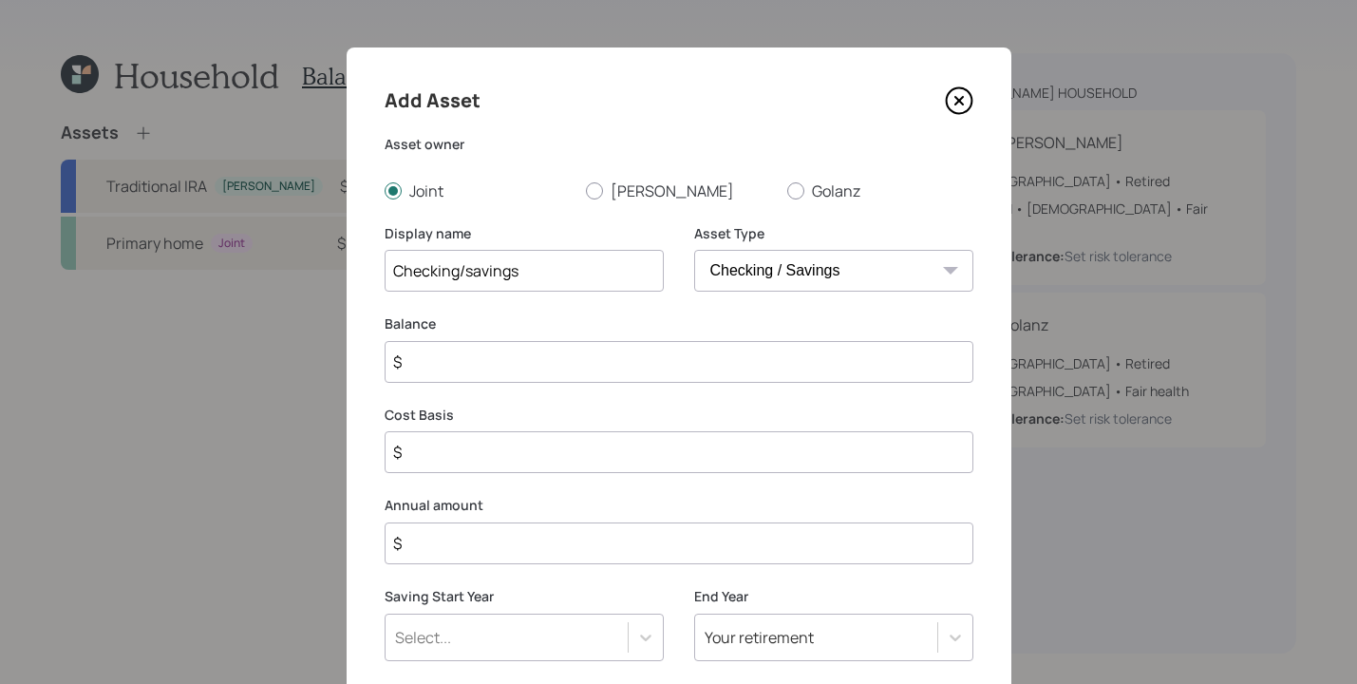
type input "$ 3"
type input "$ 30"
type input "$ 300"
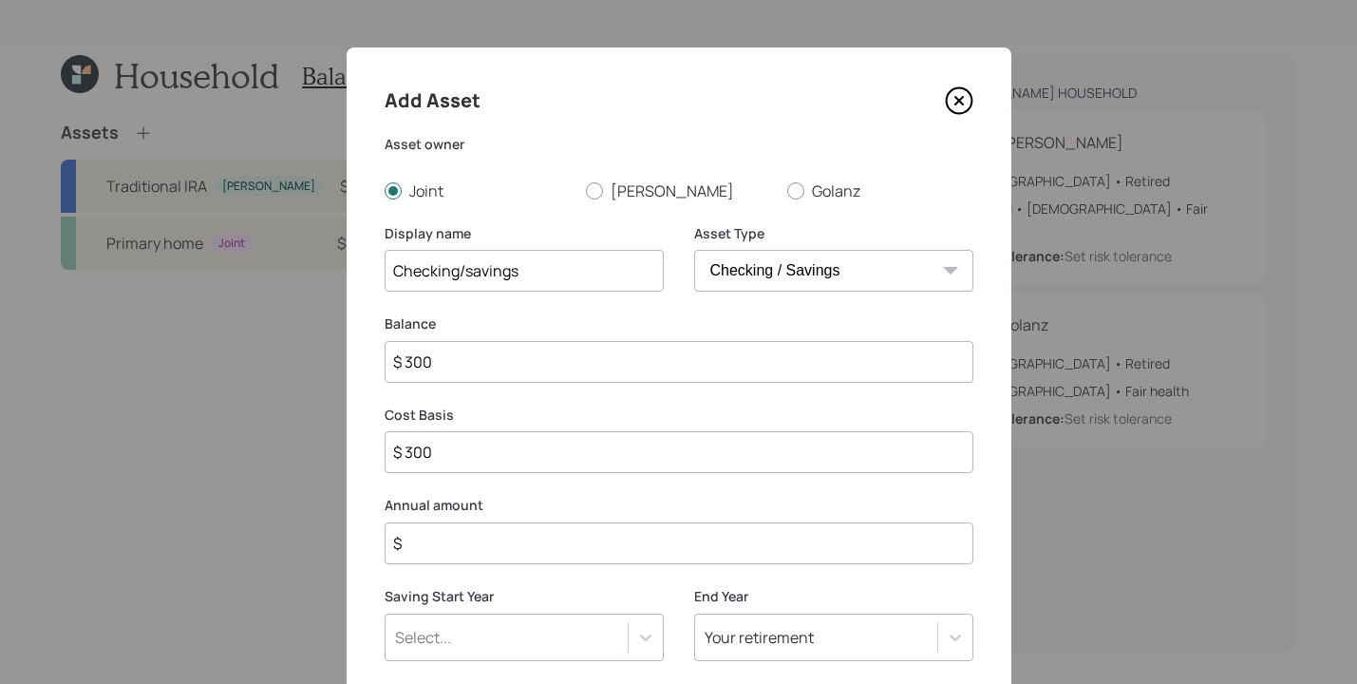
type input "$ 3,000"
type input "$ 30,000"
click at [598, 553] on input "$" at bounding box center [679, 543] width 589 height 42
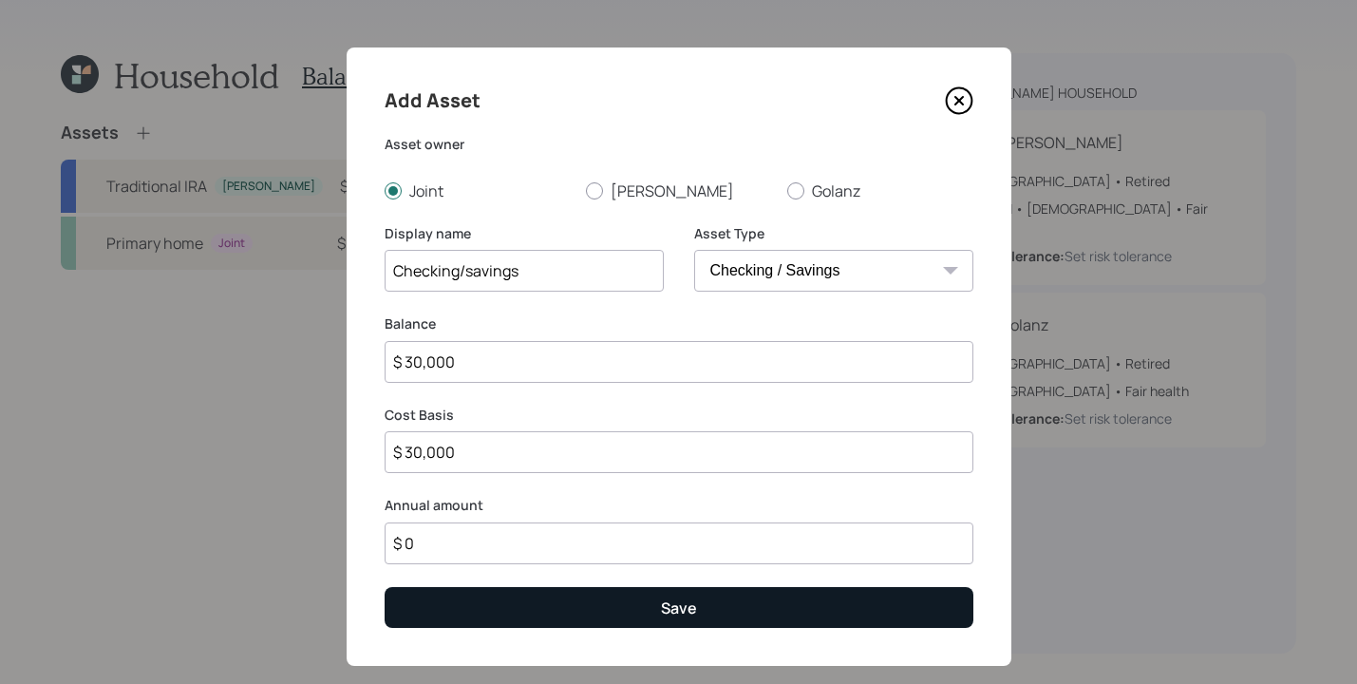
type input "$ 0"
click at [639, 611] on button "Save" at bounding box center [679, 607] width 589 height 41
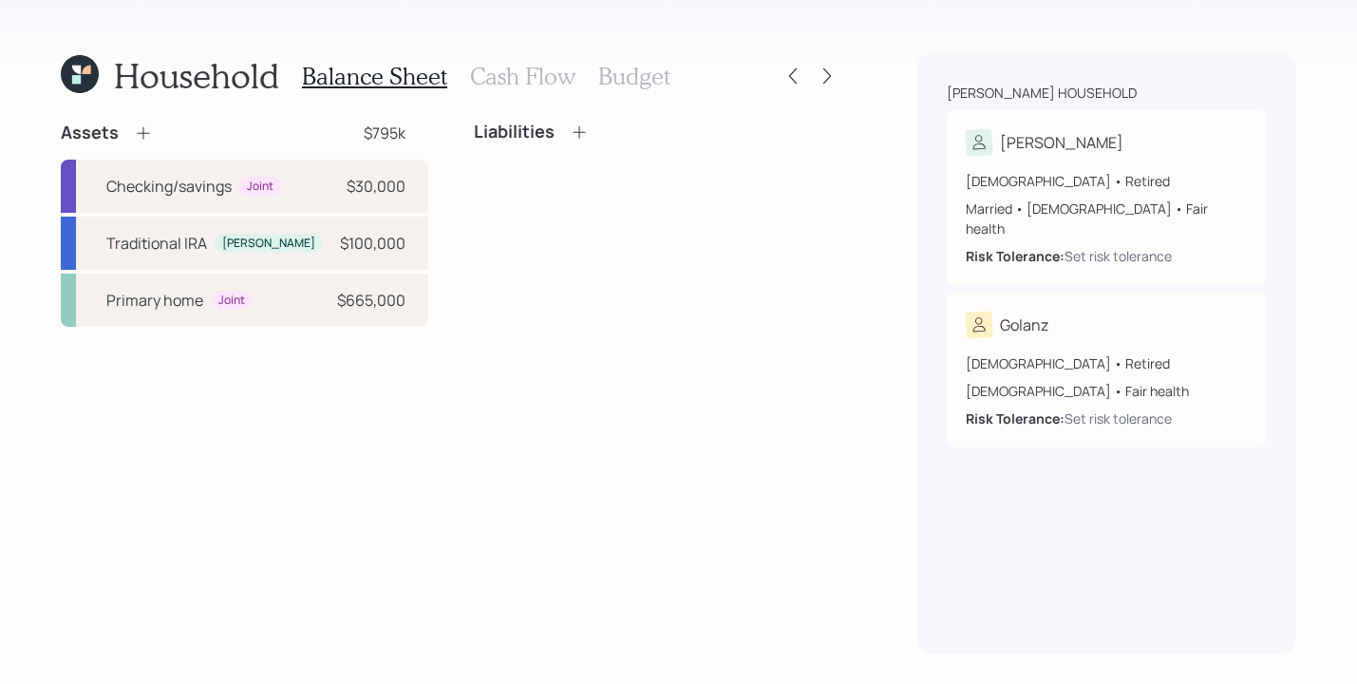
click at [581, 135] on icon at bounding box center [579, 132] width 19 height 19
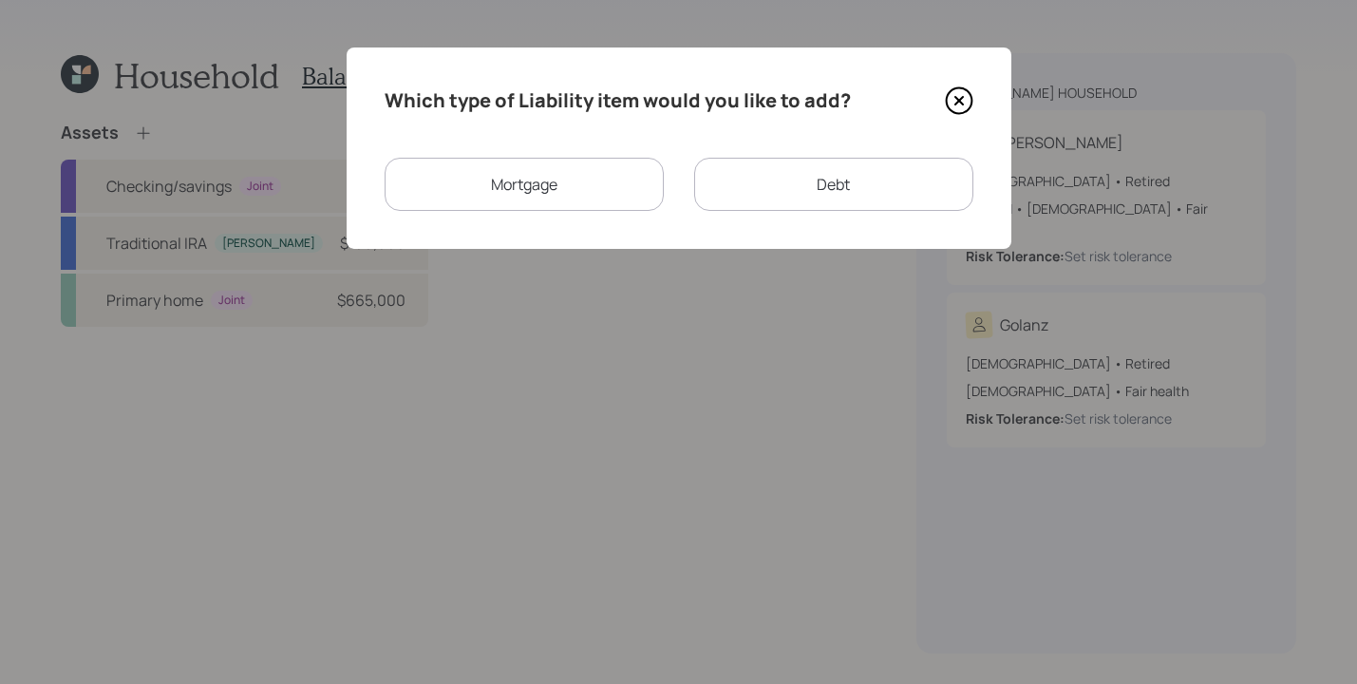
click at [551, 180] on div "Mortgage" at bounding box center [524, 184] width 279 height 53
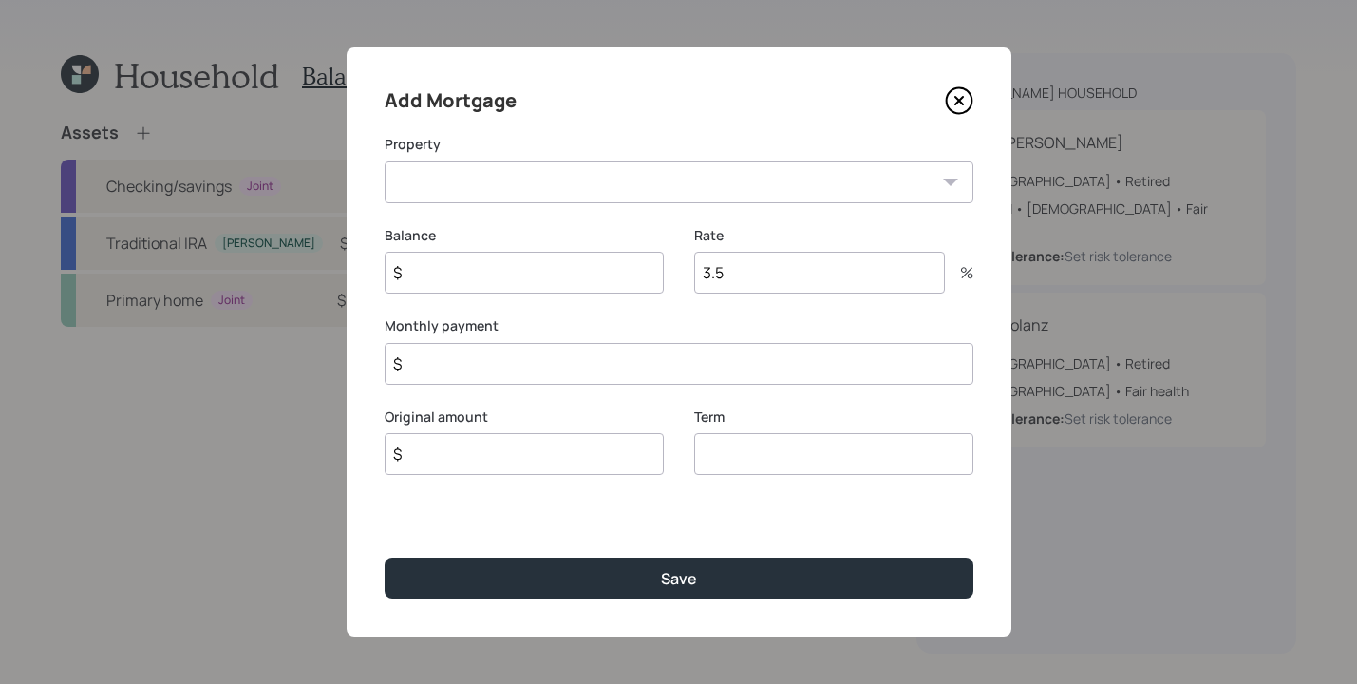
click at [930, 189] on select "VA Primary home" at bounding box center [679, 182] width 589 height 42
select select "6cf6c5a9-0d20-4e2b-acdf-38149134a4b6"
click at [385, 161] on select "VA Primary home" at bounding box center [679, 182] width 589 height 42
click at [516, 269] on input "$" at bounding box center [524, 273] width 279 height 42
click at [964, 86] on icon at bounding box center [959, 100] width 28 height 28
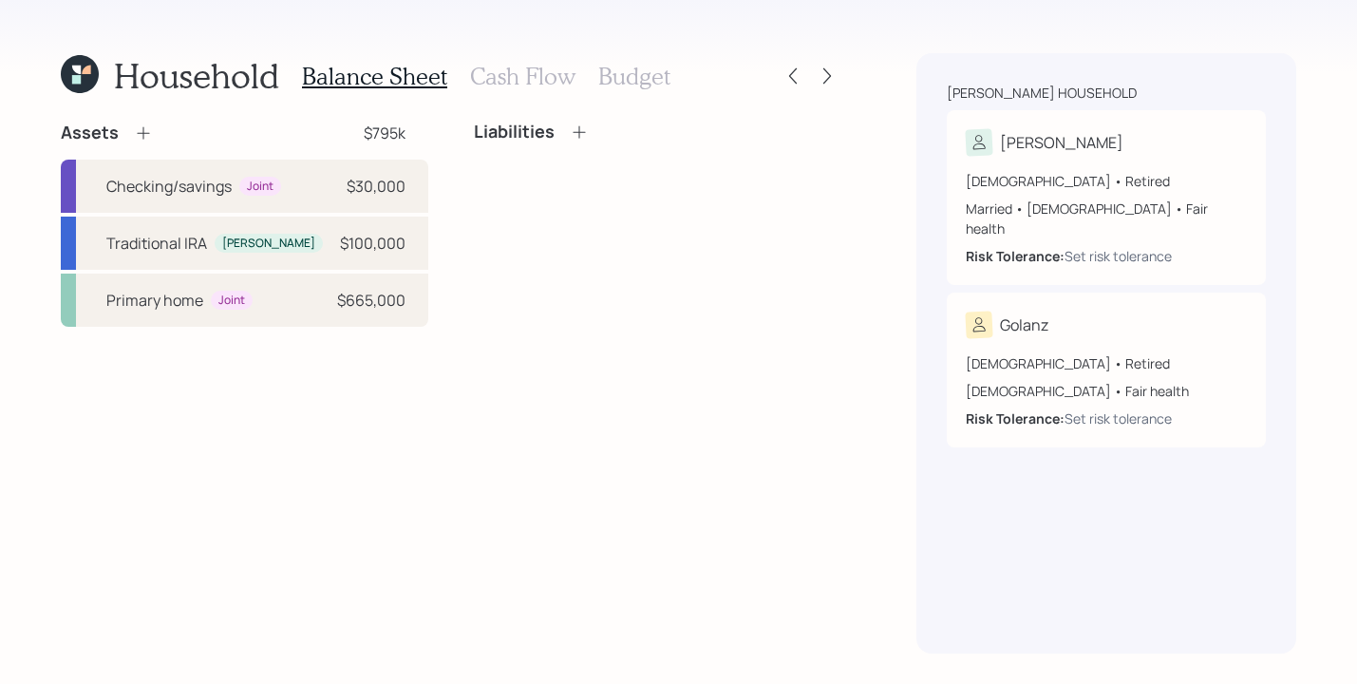
click at [514, 76] on h3 "Cash Flow" at bounding box center [522, 77] width 105 height 28
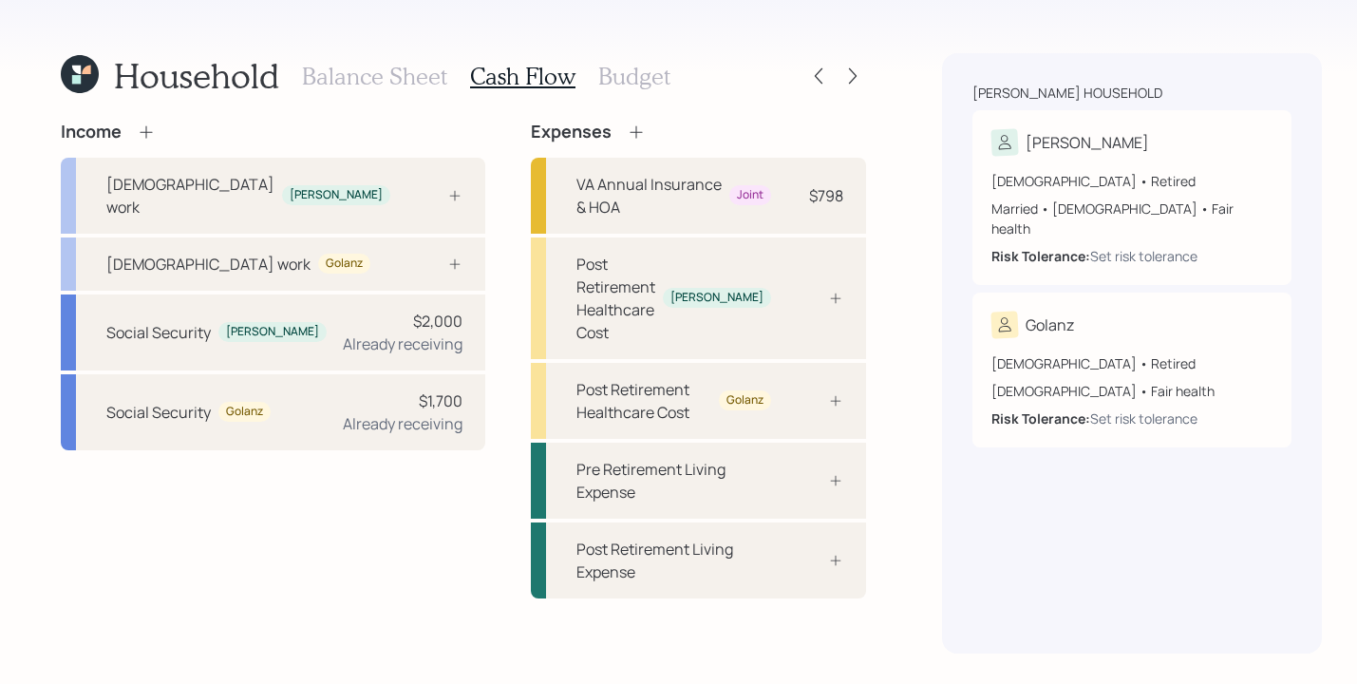
click at [142, 139] on icon at bounding box center [146, 132] width 19 height 19
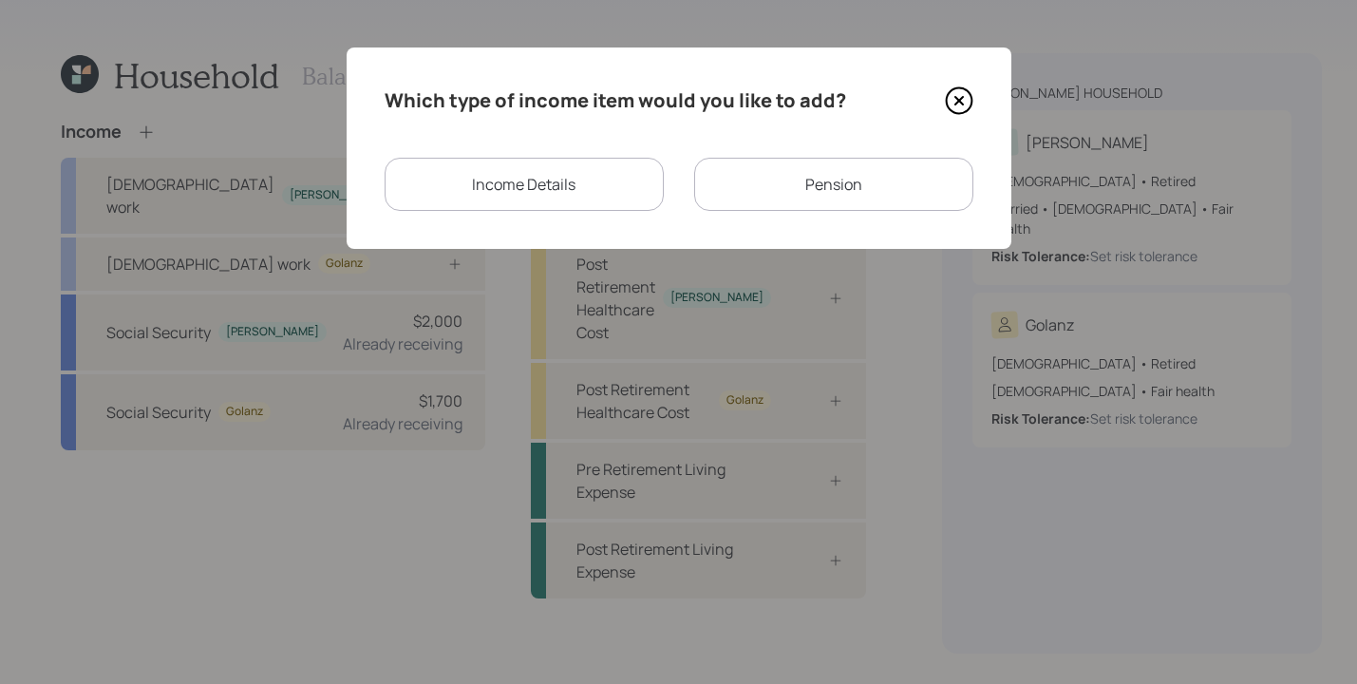
click at [531, 169] on div "Income Details" at bounding box center [524, 184] width 279 height 53
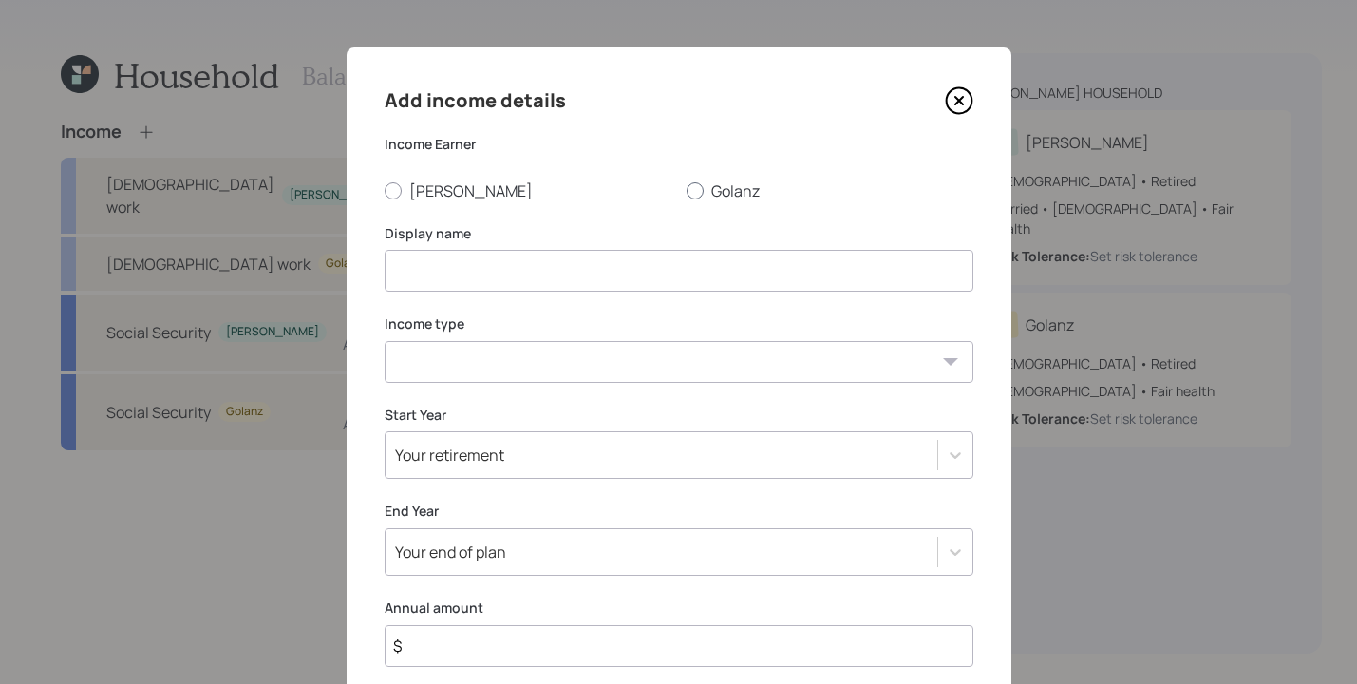
click at [698, 185] on label "Golanz" at bounding box center [830, 190] width 287 height 21
click at [687, 190] on input "Golanz" at bounding box center [686, 190] width 1 height 1
radio input "true"
click at [911, 353] on select "Full-time work Part-time work Self employment Other" at bounding box center [679, 362] width 589 height 42
select select "part_time"
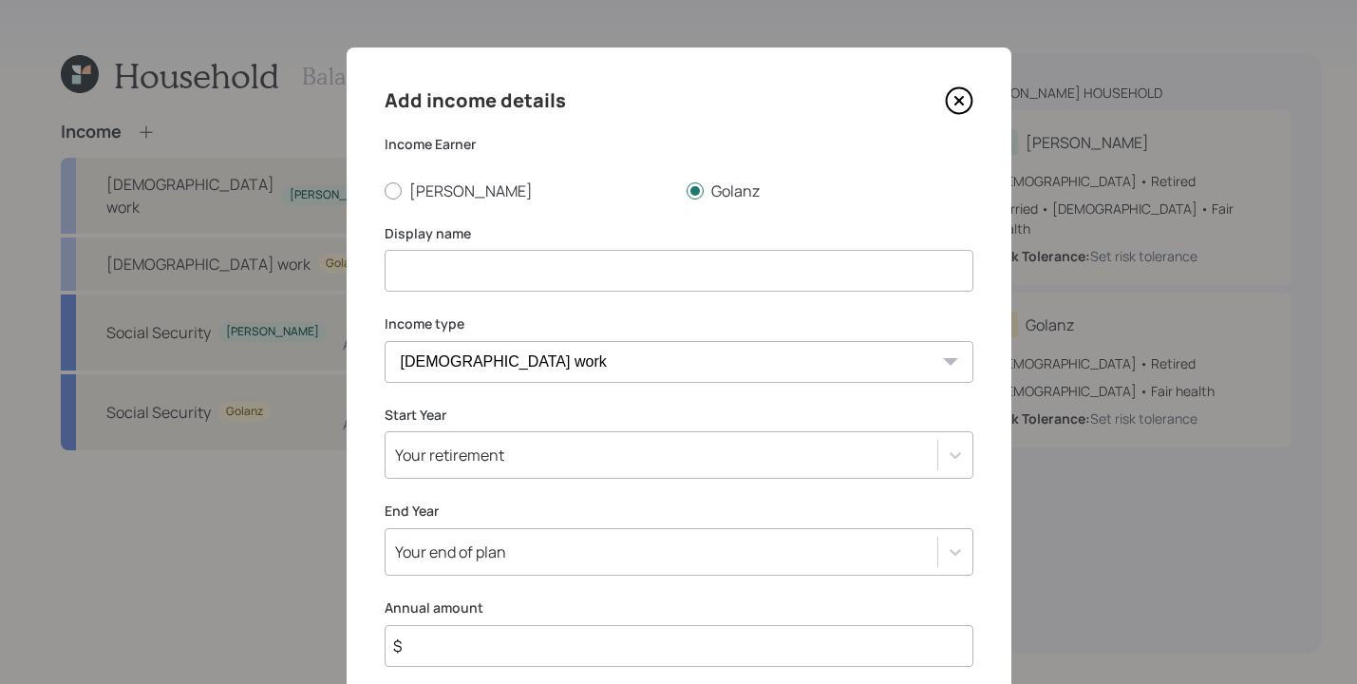
click at [385, 341] on select "Full-time work Part-time work Self employment Other" at bounding box center [679, 362] width 589 height 42
click at [642, 270] on input at bounding box center [679, 271] width 589 height 42
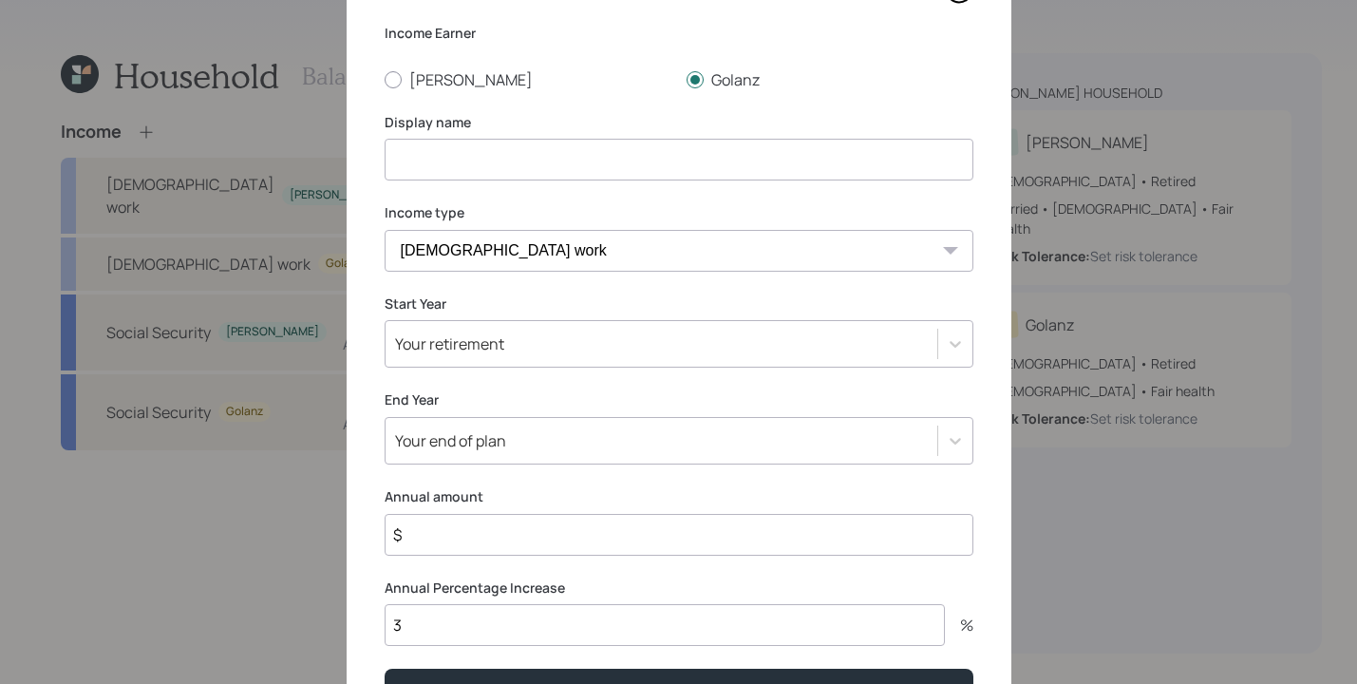
scroll to position [118, 0]
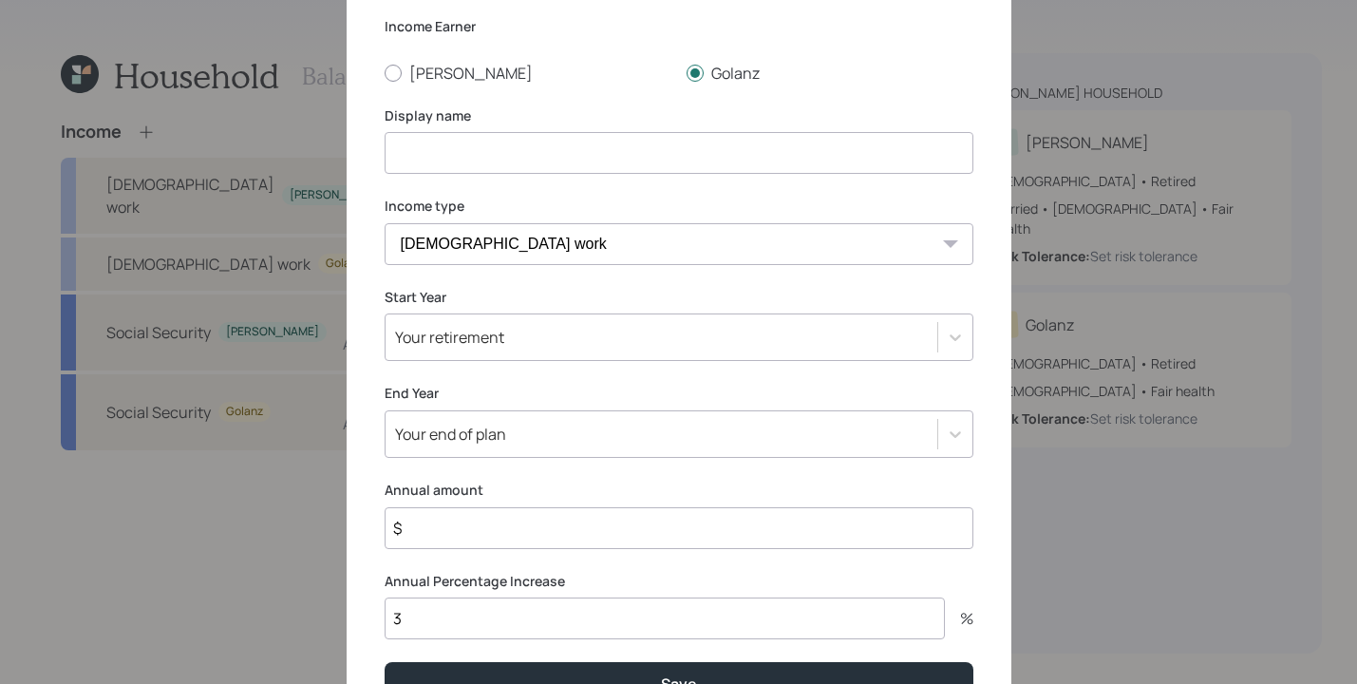
click at [507, 534] on input "$" at bounding box center [679, 528] width 589 height 42
type input "$ 25,000"
drag, startPoint x: 496, startPoint y: 629, endPoint x: 276, endPoint y: 559, distance: 230.4
click at [306, 591] on div "Add income details Income Earner Bijan Golanz Display name Income type Full-tim…" at bounding box center [678, 342] width 1357 height 684
type input "1"
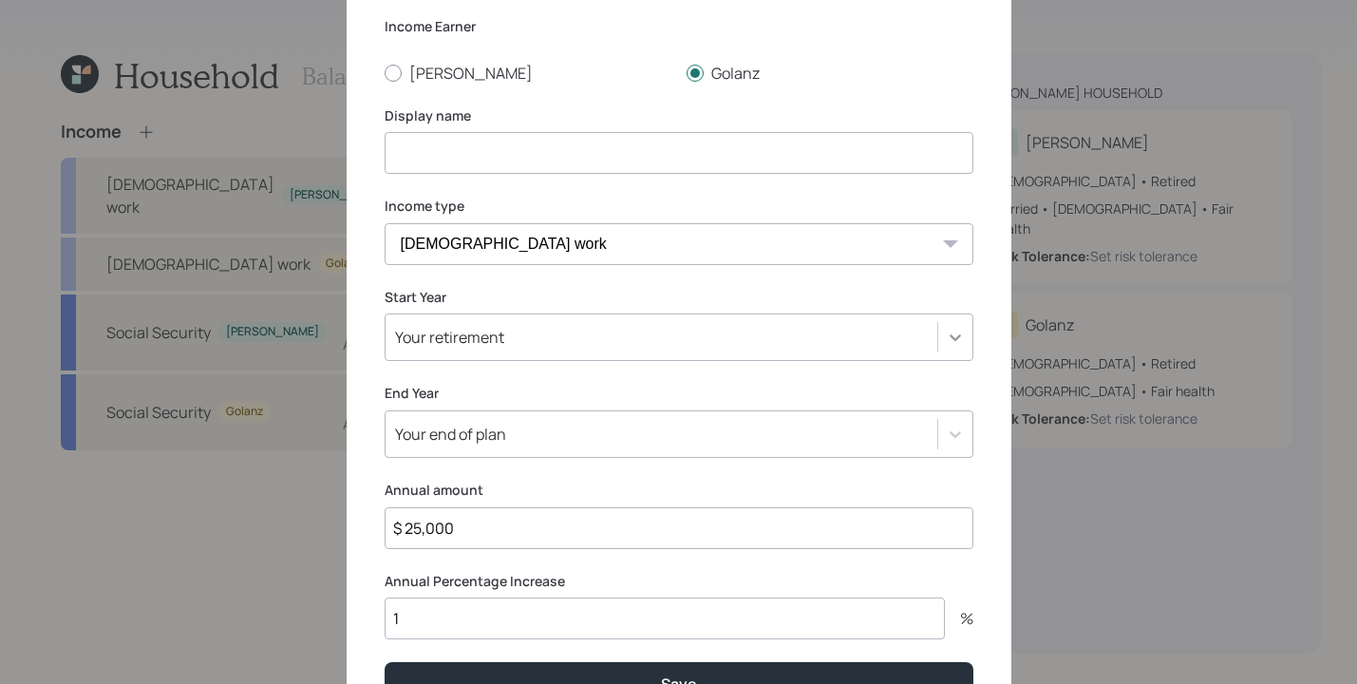
click at [939, 343] on div at bounding box center [956, 337] width 34 height 34
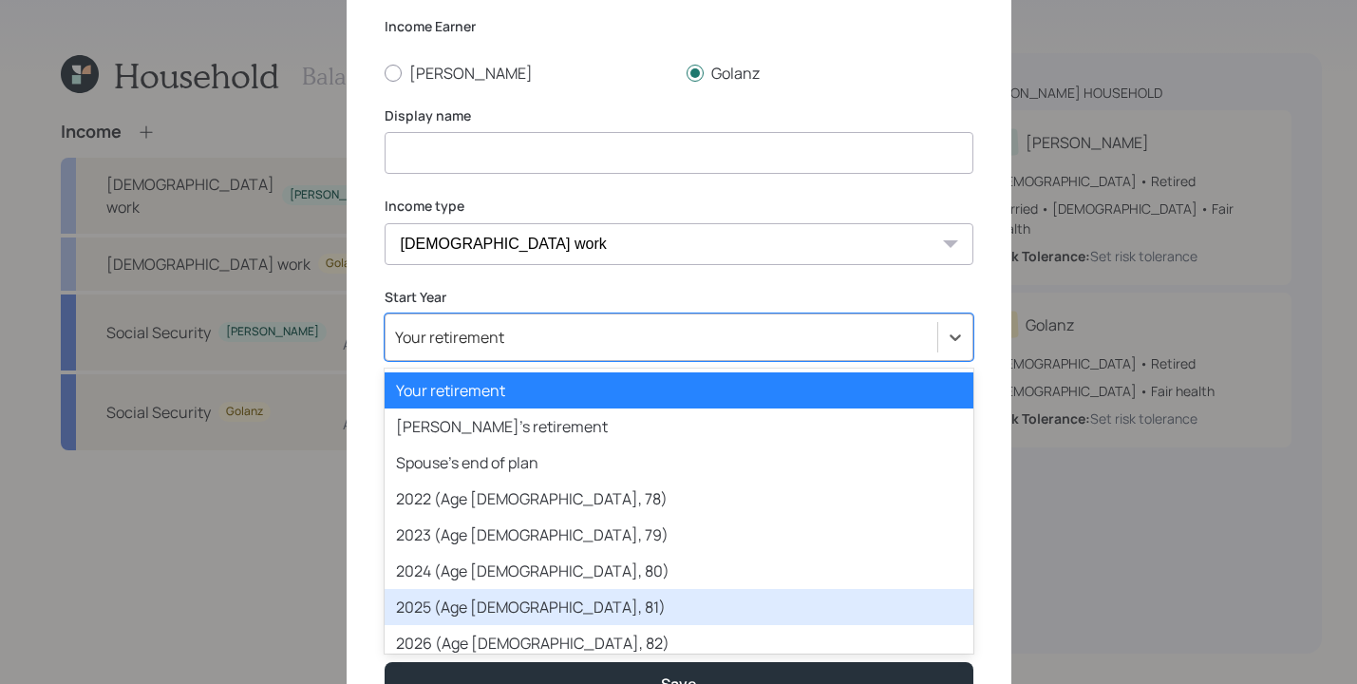
click at [773, 615] on div "2025 (Age 82, 81)" at bounding box center [679, 607] width 589 height 36
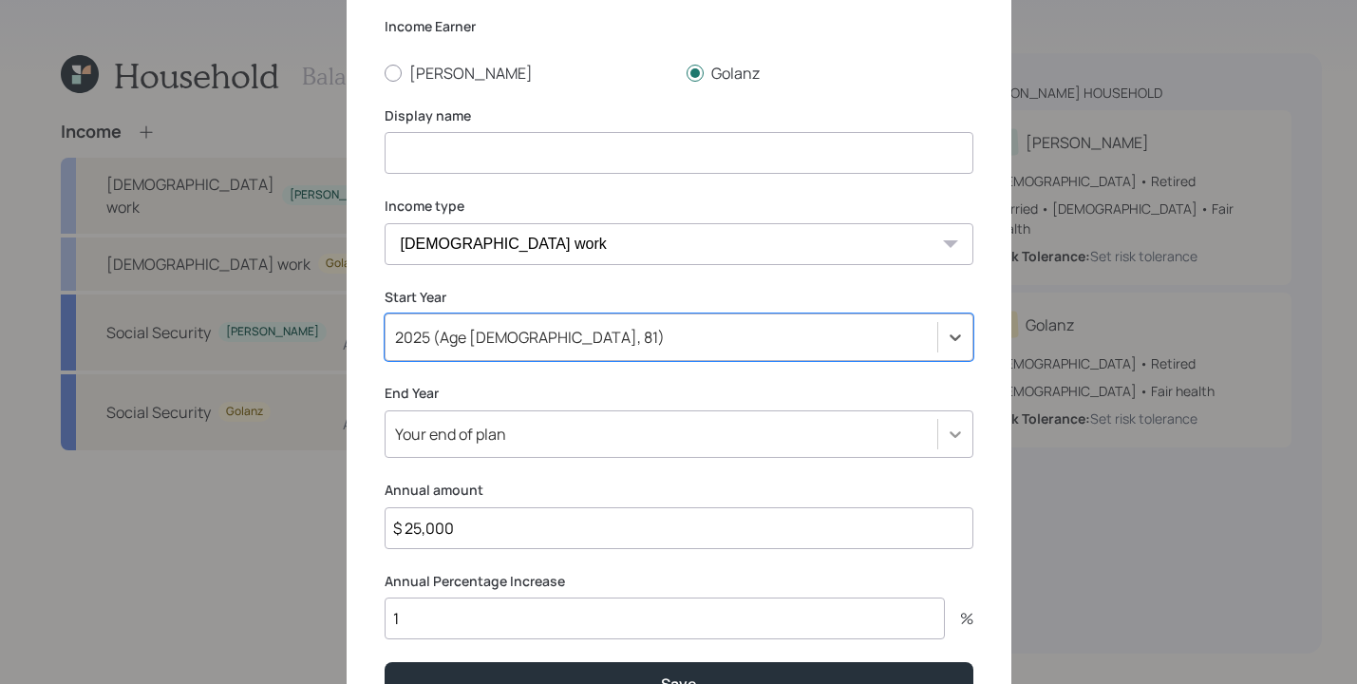
scroll to position [192, 0]
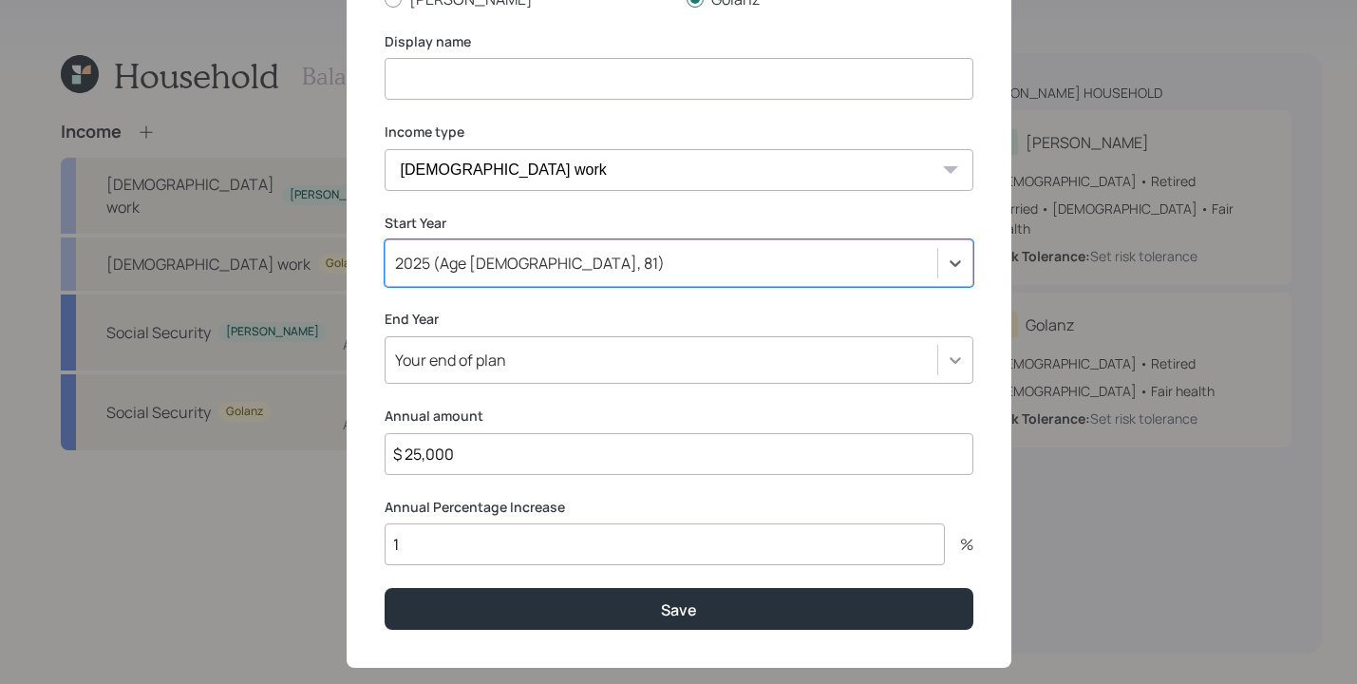
click at [952, 384] on div "Your end of plan" at bounding box center [679, 359] width 589 height 47
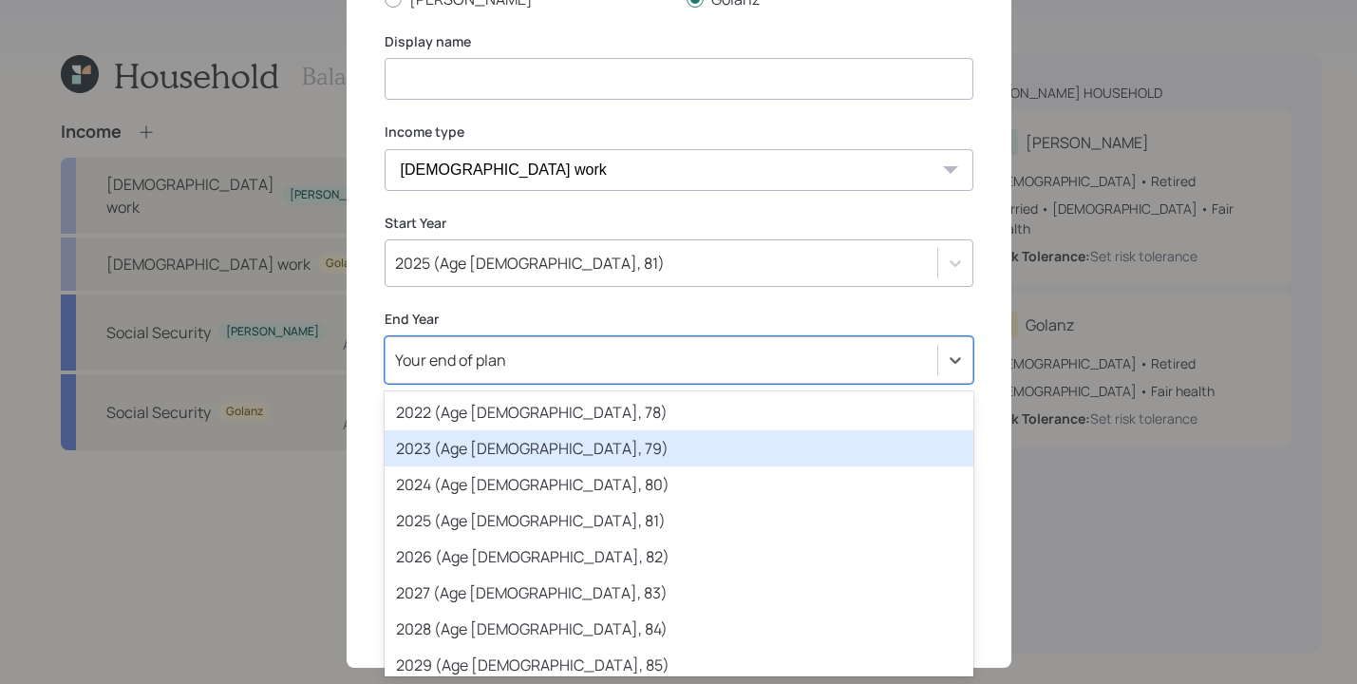
scroll to position [149, 0]
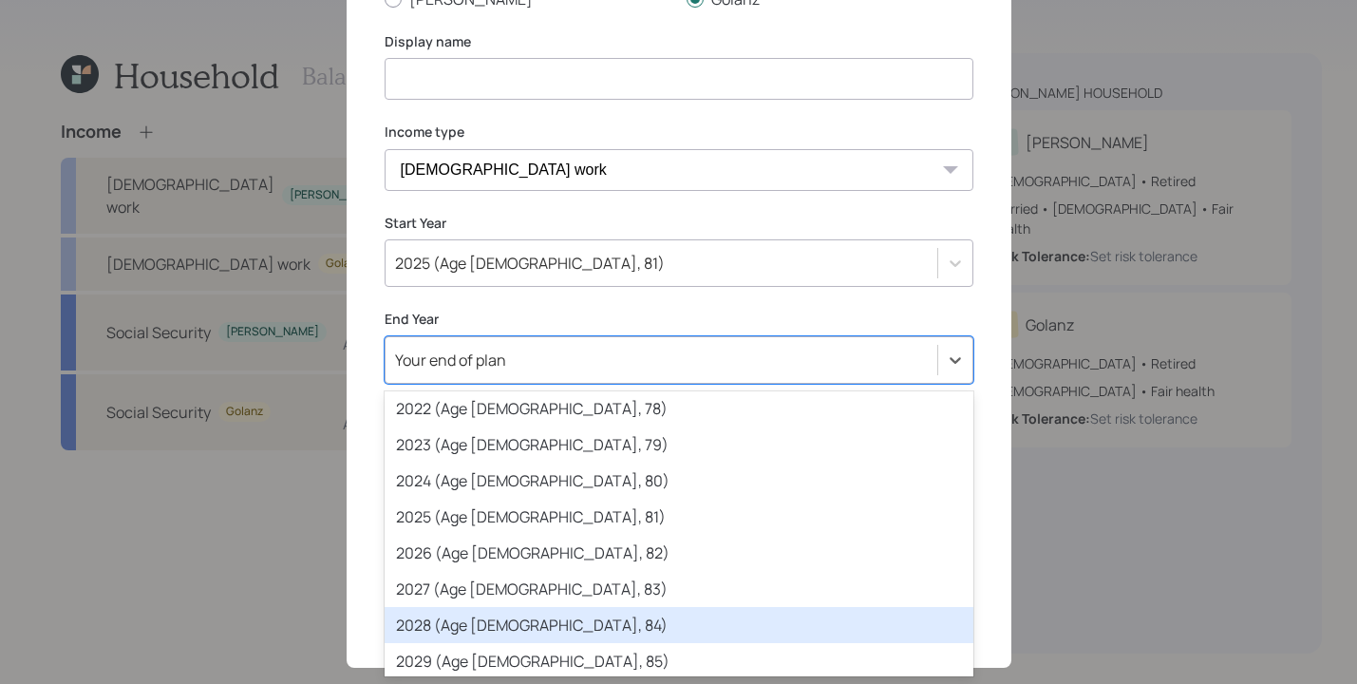
click at [461, 634] on div "2028 (Age 85, 84)" at bounding box center [679, 625] width 589 height 36
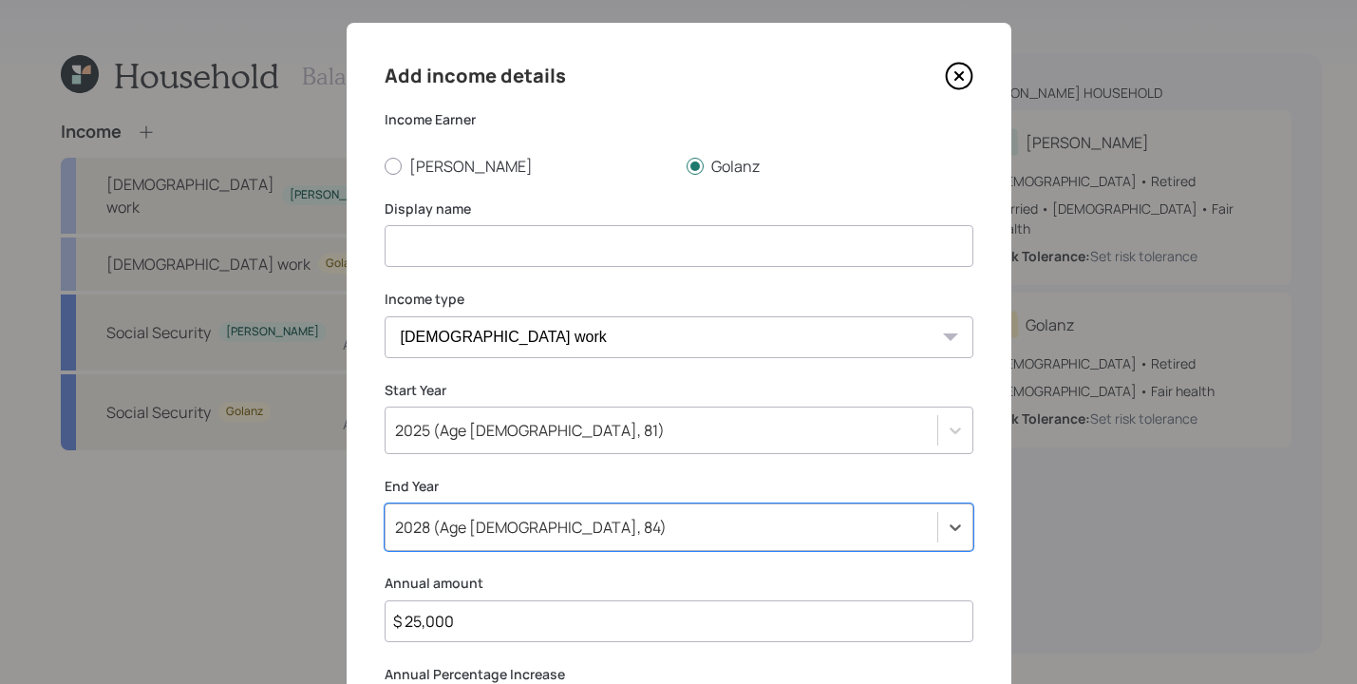
scroll to position [21, 0]
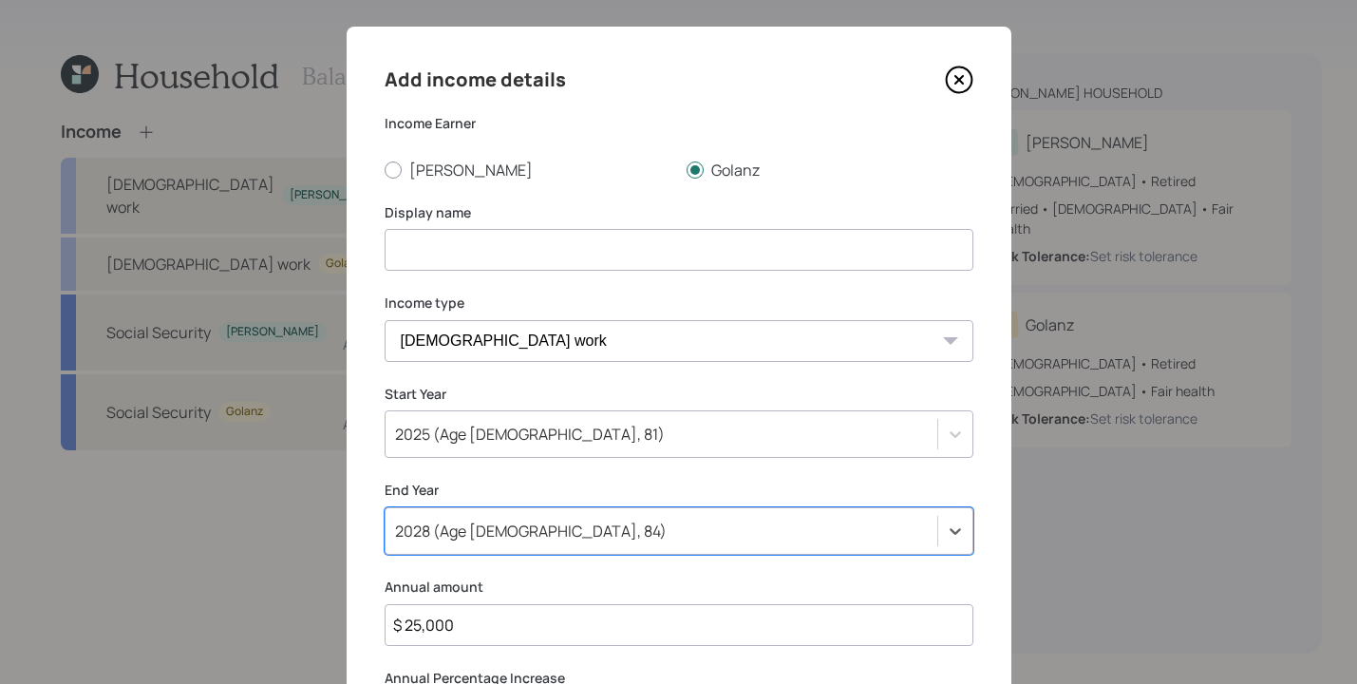
click at [583, 223] on div "Display name" at bounding box center [679, 237] width 589 height 68
click at [590, 253] on input at bounding box center [679, 250] width 589 height 42
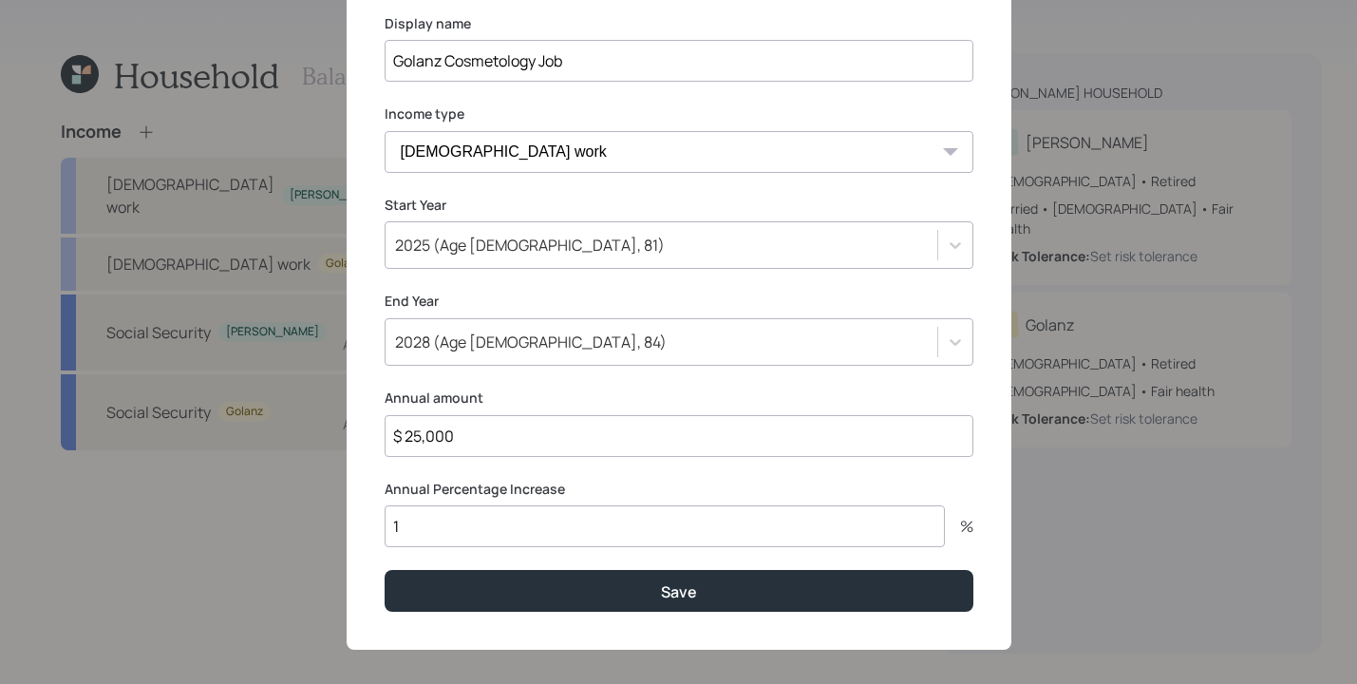
scroll to position [223, 0]
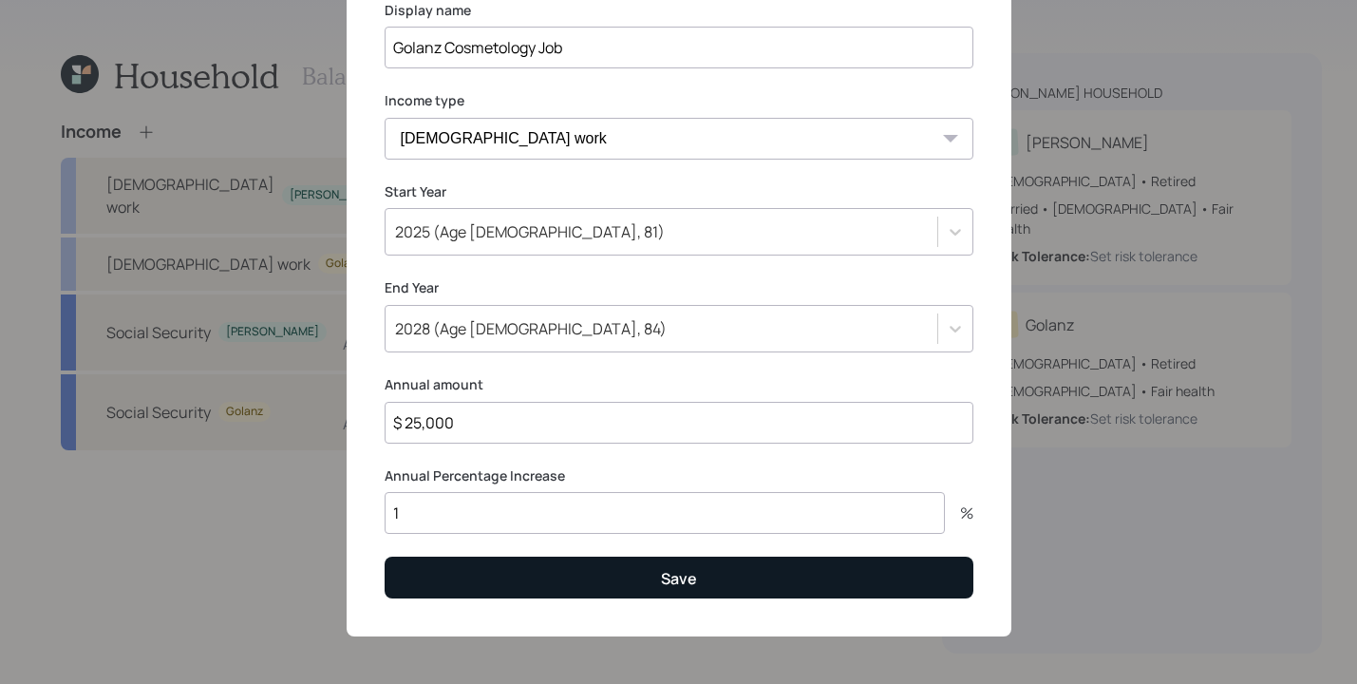
type input "Golanz Cosmetology Job"
click at [610, 560] on button "Save" at bounding box center [679, 577] width 589 height 41
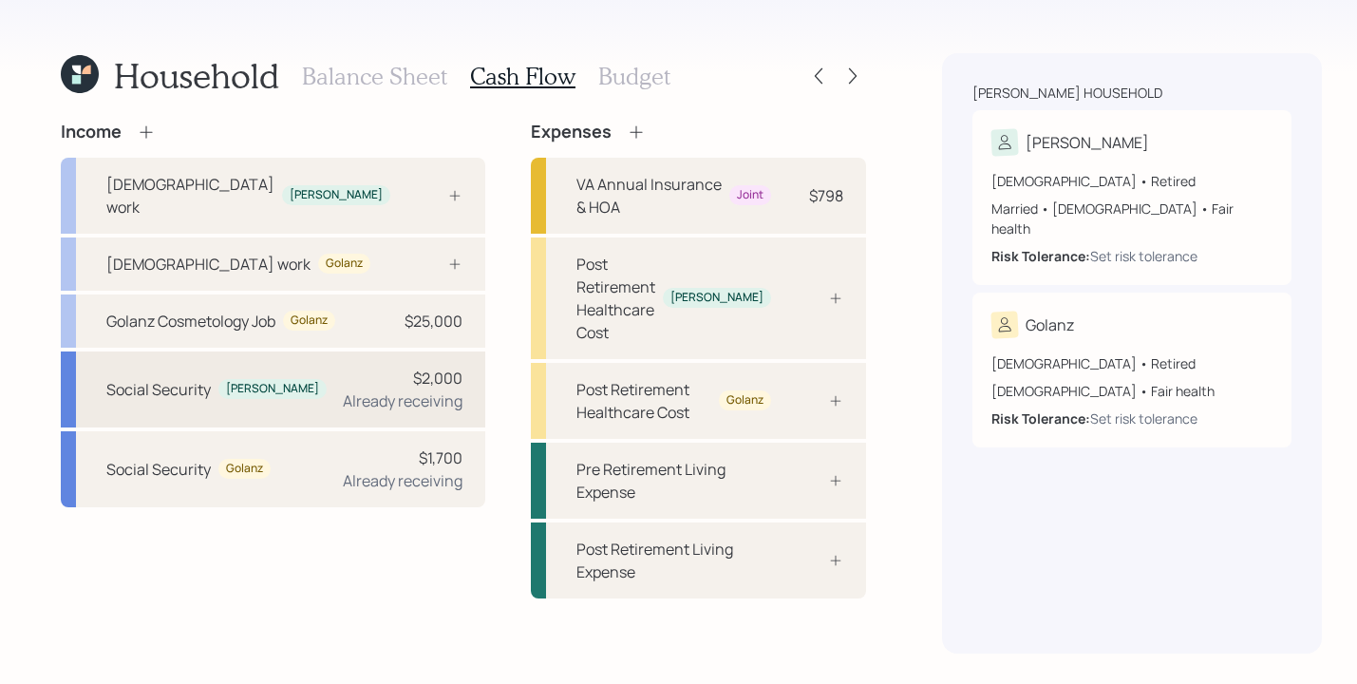
click at [343, 404] on div "Already receiving" at bounding box center [403, 400] width 120 height 23
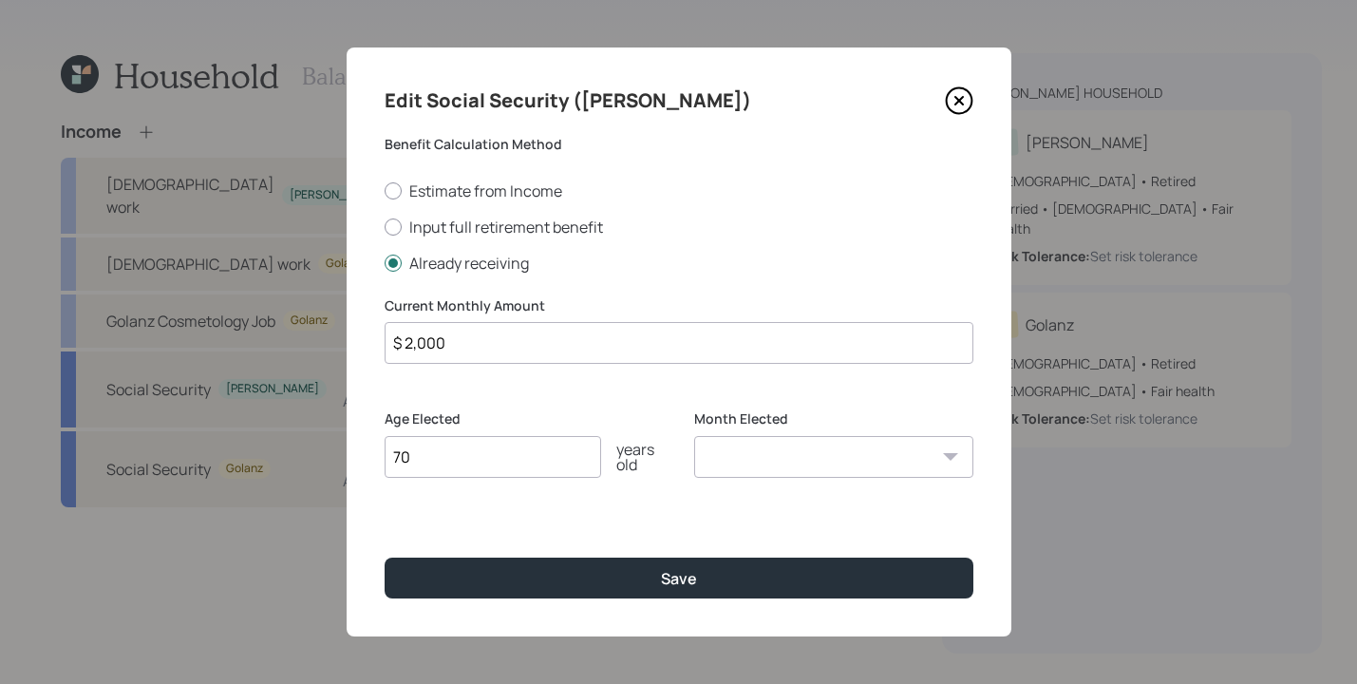
click at [476, 342] on input "$ 2,000" at bounding box center [679, 343] width 589 height 42
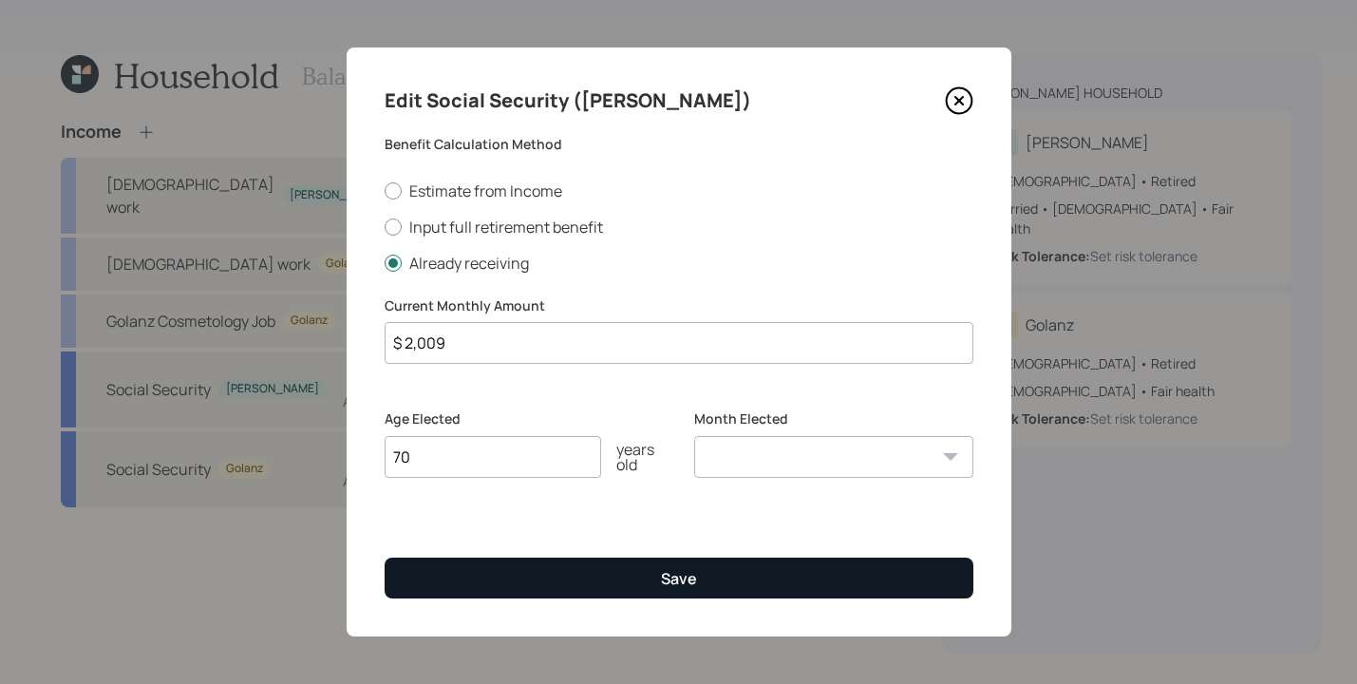
type input "$ 2,009"
click at [567, 572] on button "Save" at bounding box center [679, 578] width 589 height 41
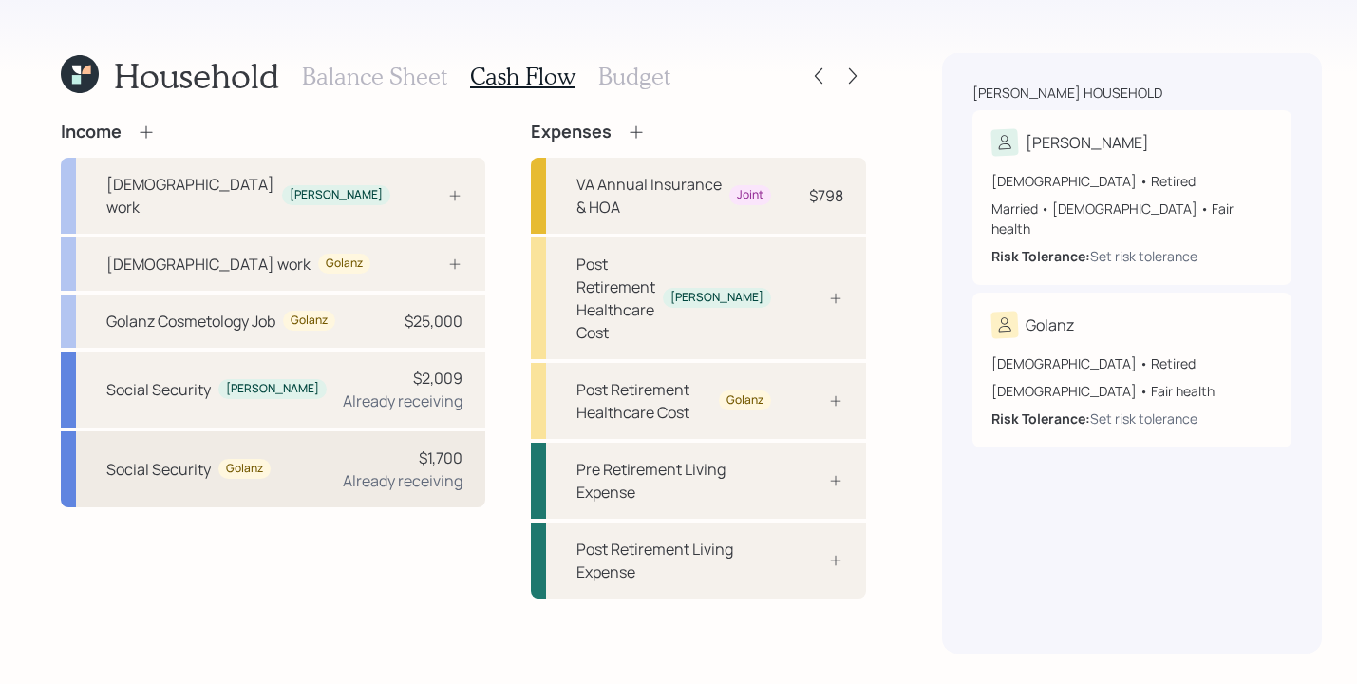
click at [351, 451] on div "$1,700 Already receiving" at bounding box center [403, 469] width 120 height 46
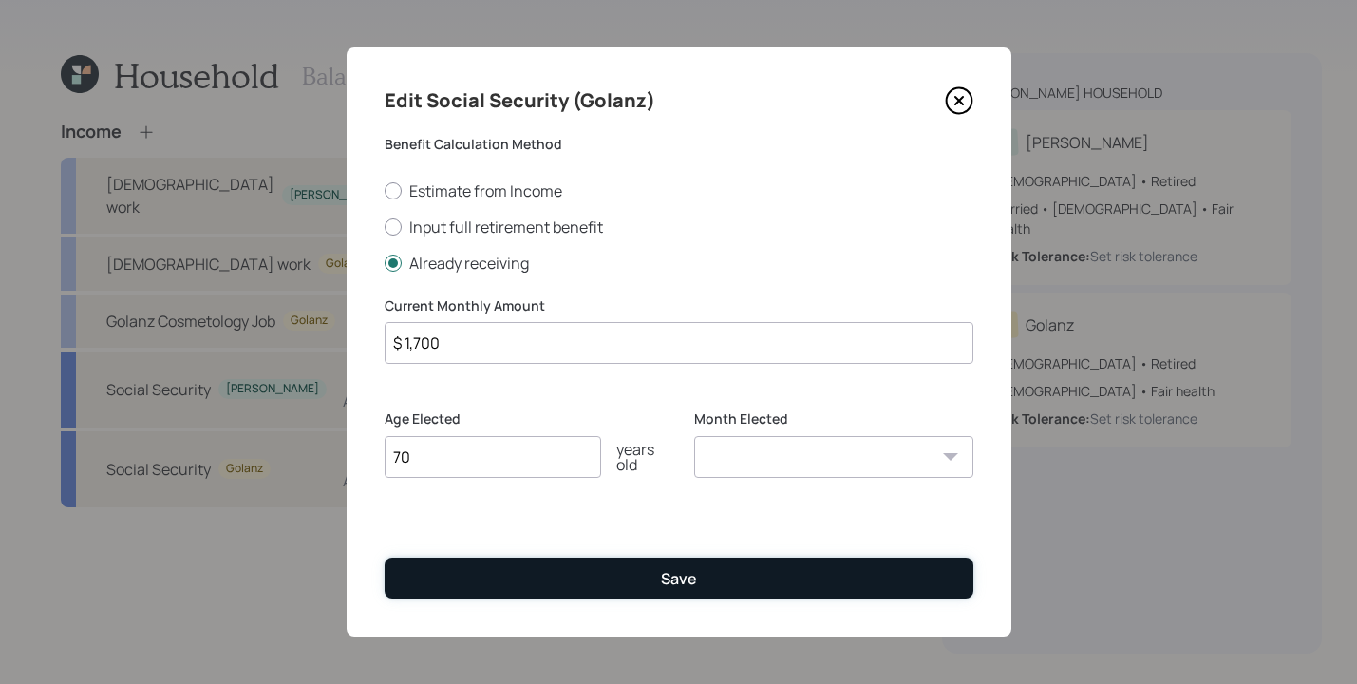
click at [713, 579] on button "Save" at bounding box center [679, 578] width 589 height 41
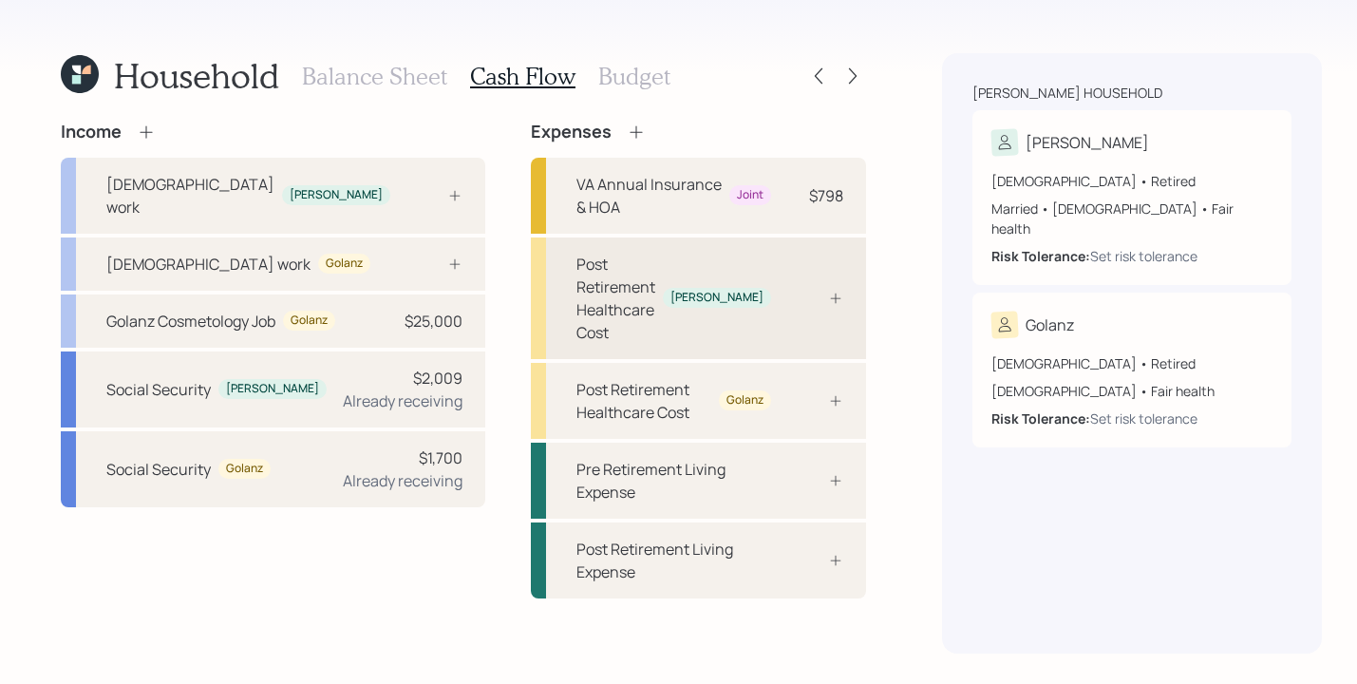
click at [787, 291] on div at bounding box center [815, 298] width 57 height 15
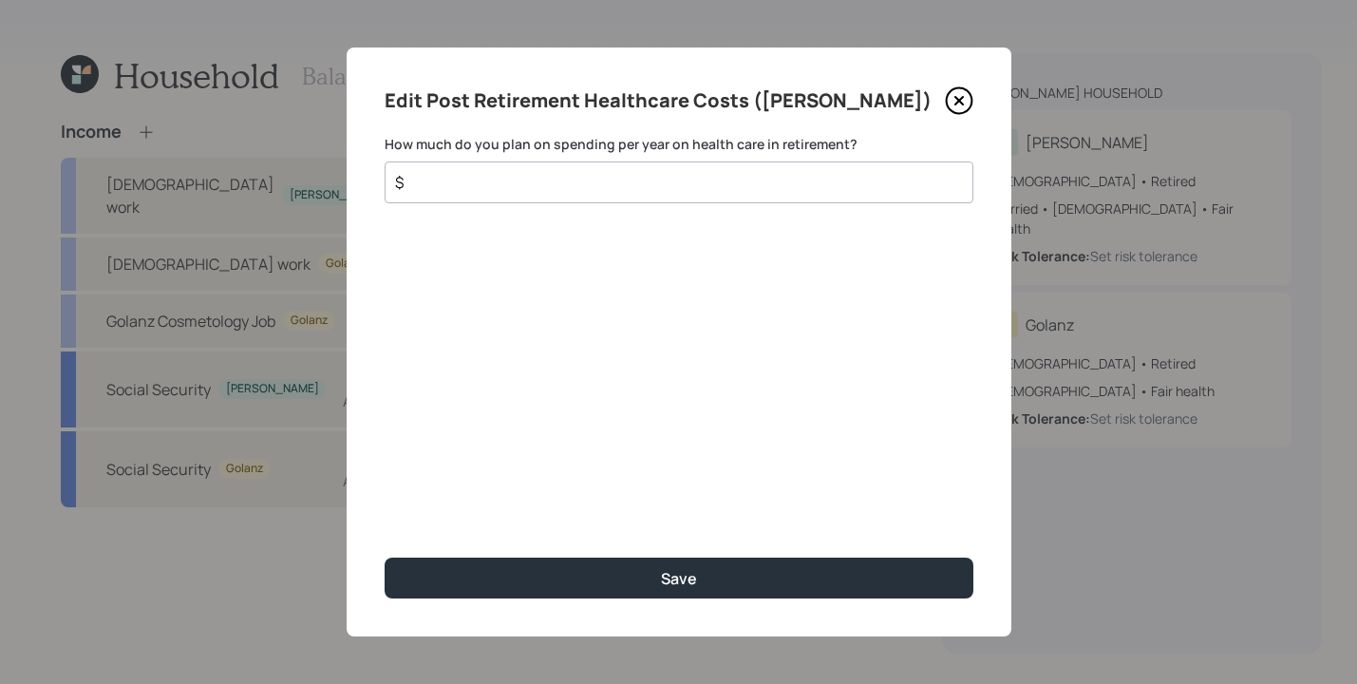
click at [549, 180] on input "$" at bounding box center [671, 182] width 557 height 23
click at [482, 189] on input "$" at bounding box center [671, 182] width 557 height 23
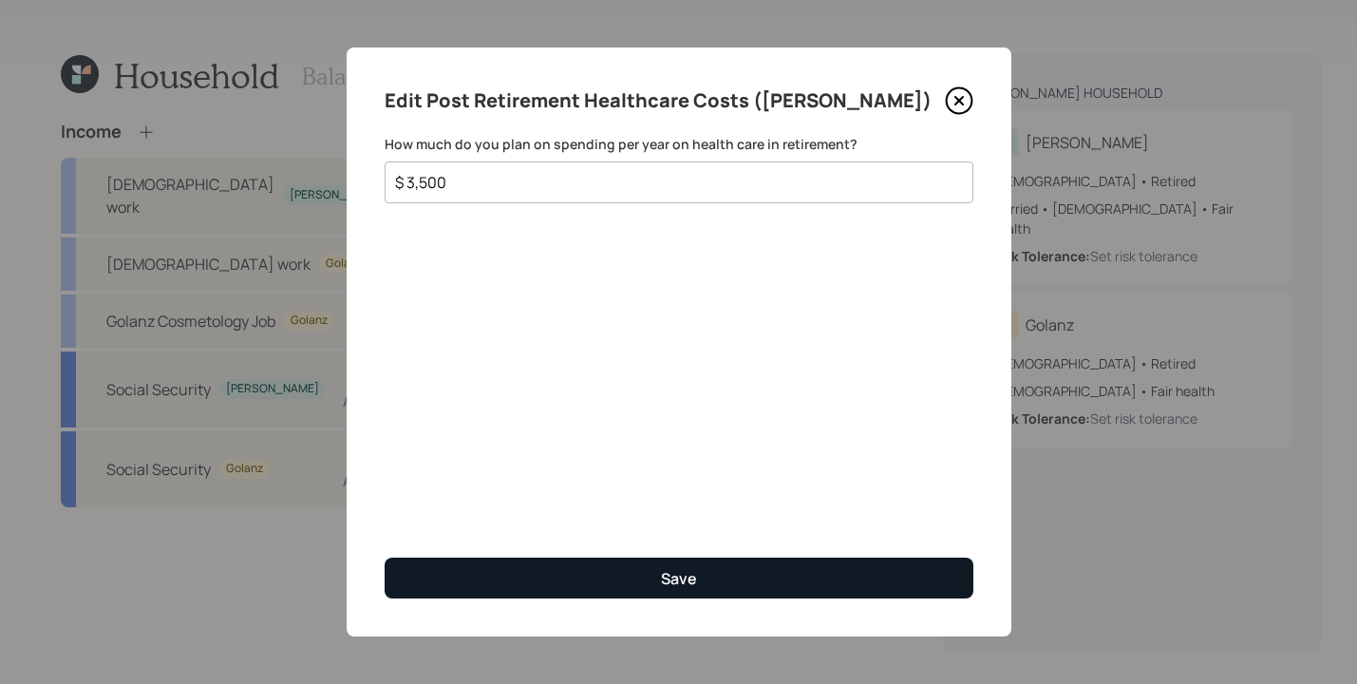
type input "$ 3,500"
click at [705, 573] on button "Save" at bounding box center [679, 578] width 589 height 41
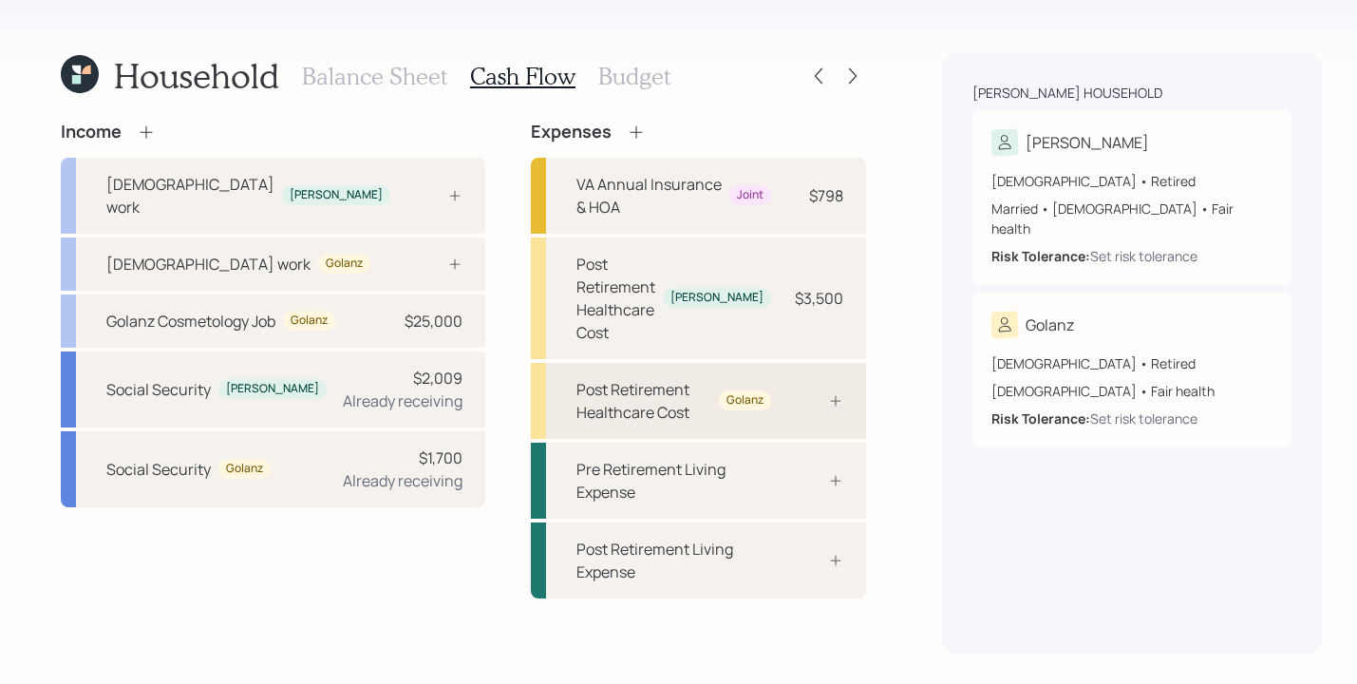
click at [674, 378] on div "Post Retirement Healthcare Cost" at bounding box center [644, 401] width 135 height 46
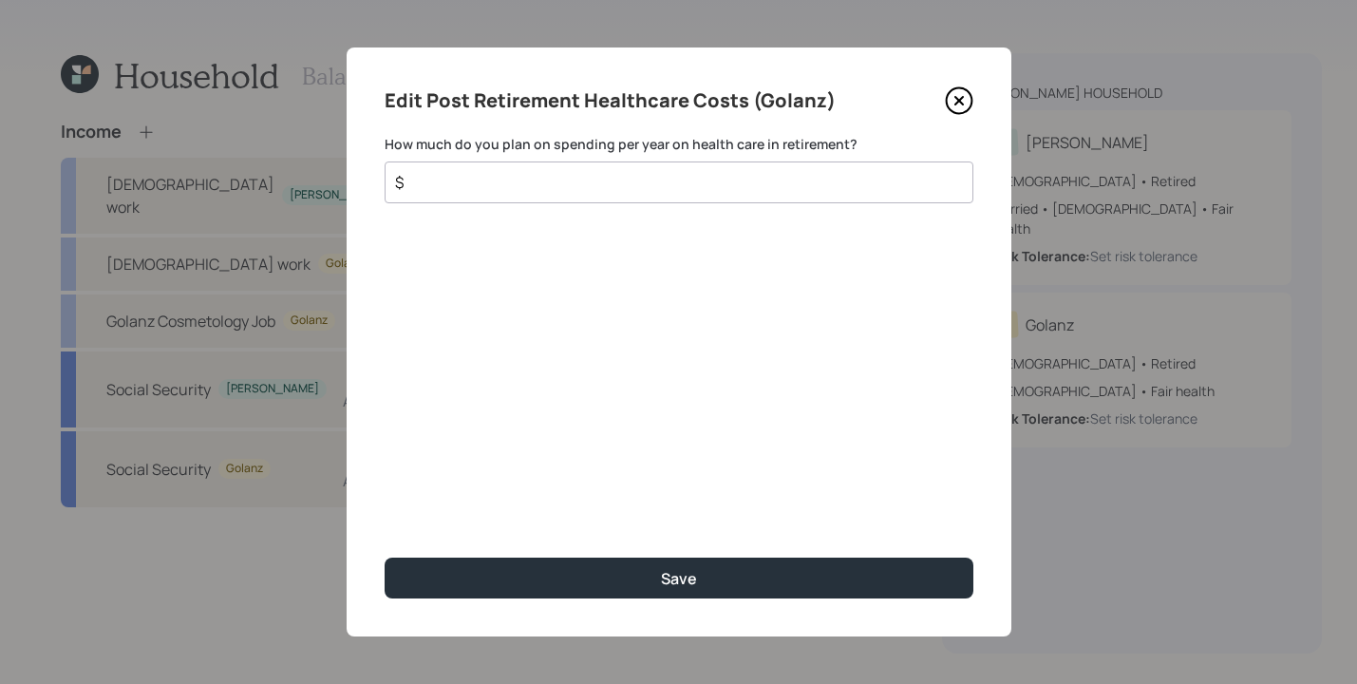
click at [452, 185] on input "$" at bounding box center [671, 182] width 557 height 23
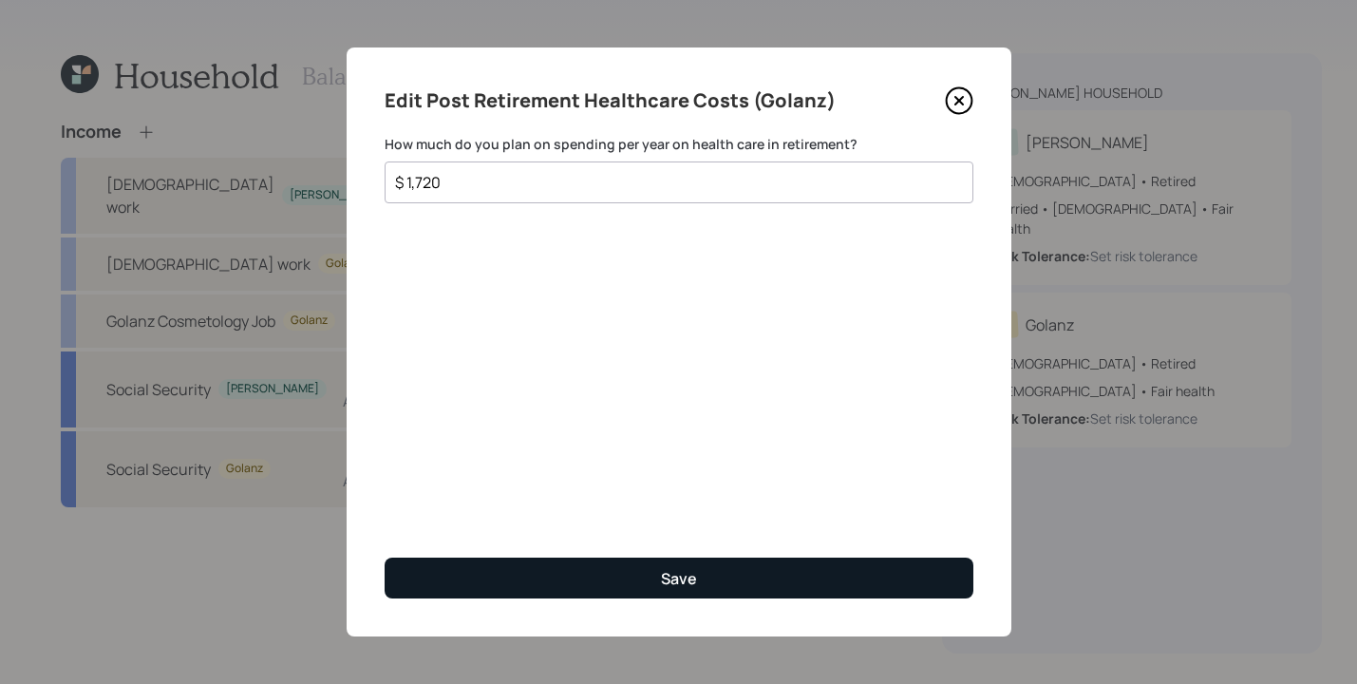
type input "$ 1,720"
click at [747, 589] on button "Save" at bounding box center [679, 578] width 589 height 41
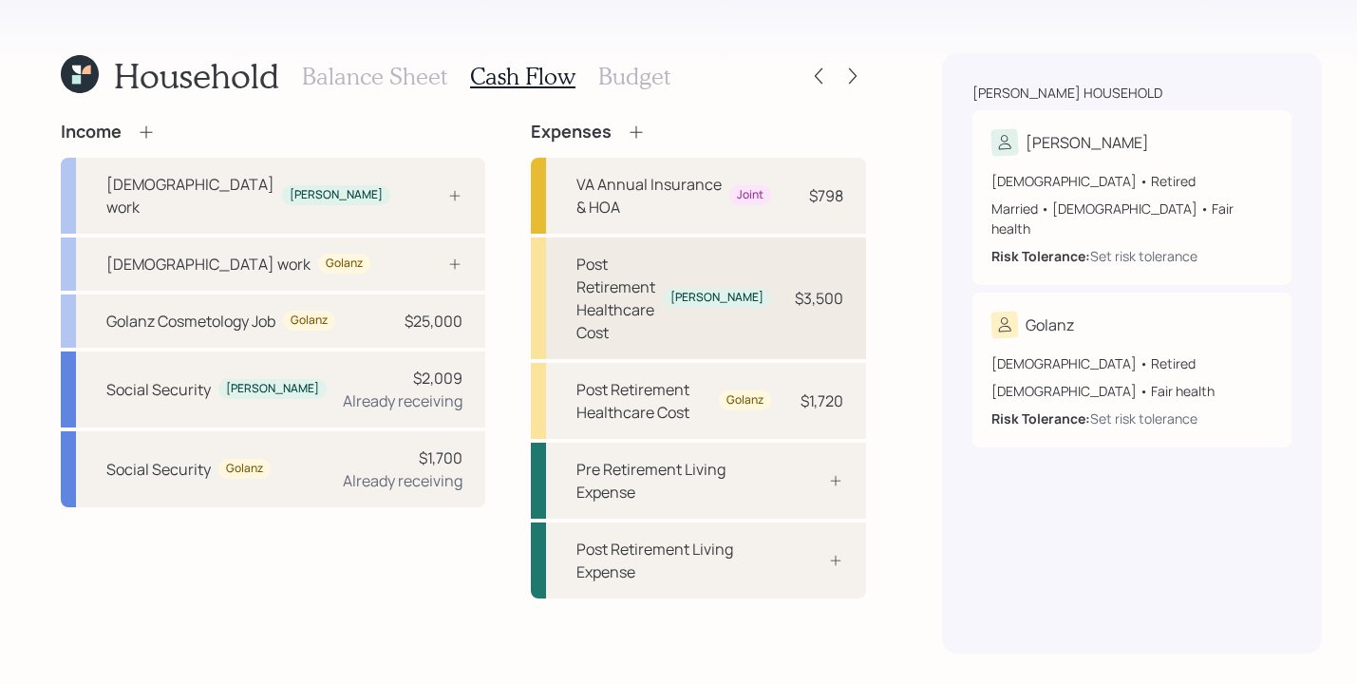
click at [655, 277] on div "Post Retirement Healthcare Cost" at bounding box center [616, 298] width 79 height 91
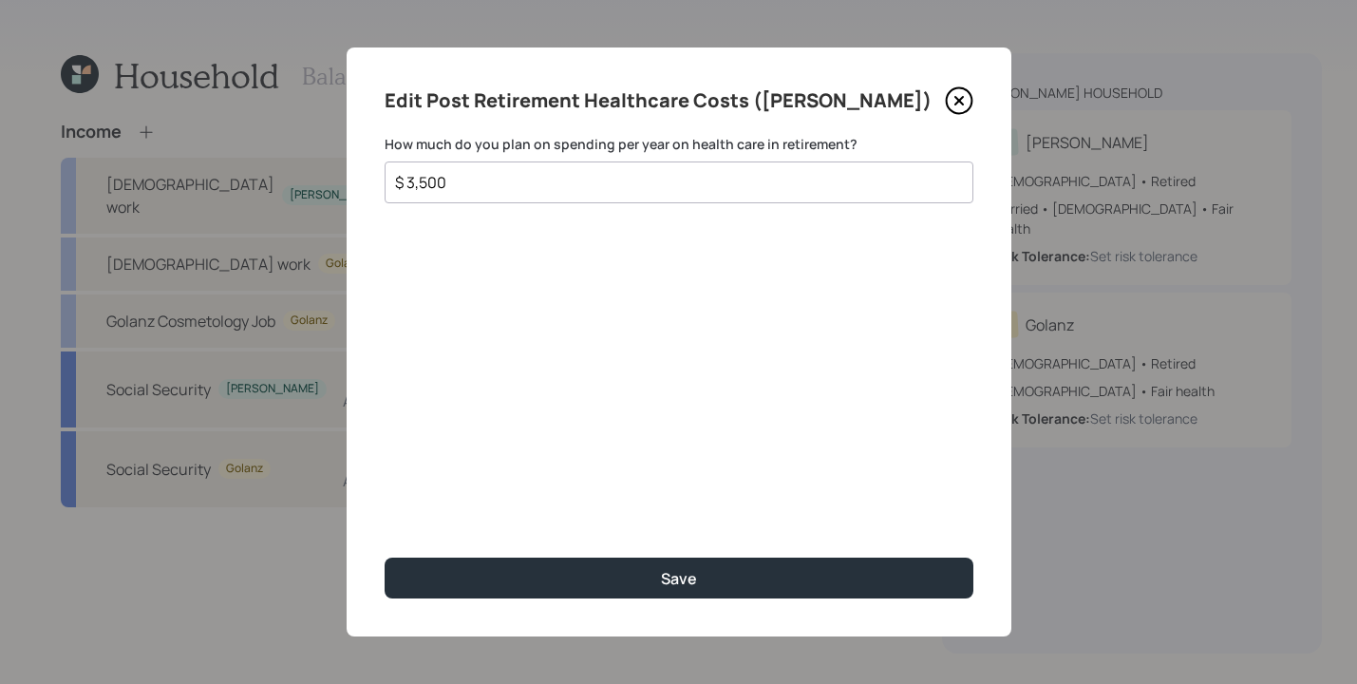
drag, startPoint x: 500, startPoint y: 194, endPoint x: 432, endPoint y: 167, distance: 72.5
click at [431, 166] on div "$ 3,500" at bounding box center [679, 182] width 589 height 42
drag, startPoint x: 477, startPoint y: 183, endPoint x: 195, endPoint y: 142, distance: 285.2
click at [199, 144] on div "Edit Post Retirement Healthcare Costs (Bijan) How much do you plan on spending …" at bounding box center [678, 342] width 1357 height 684
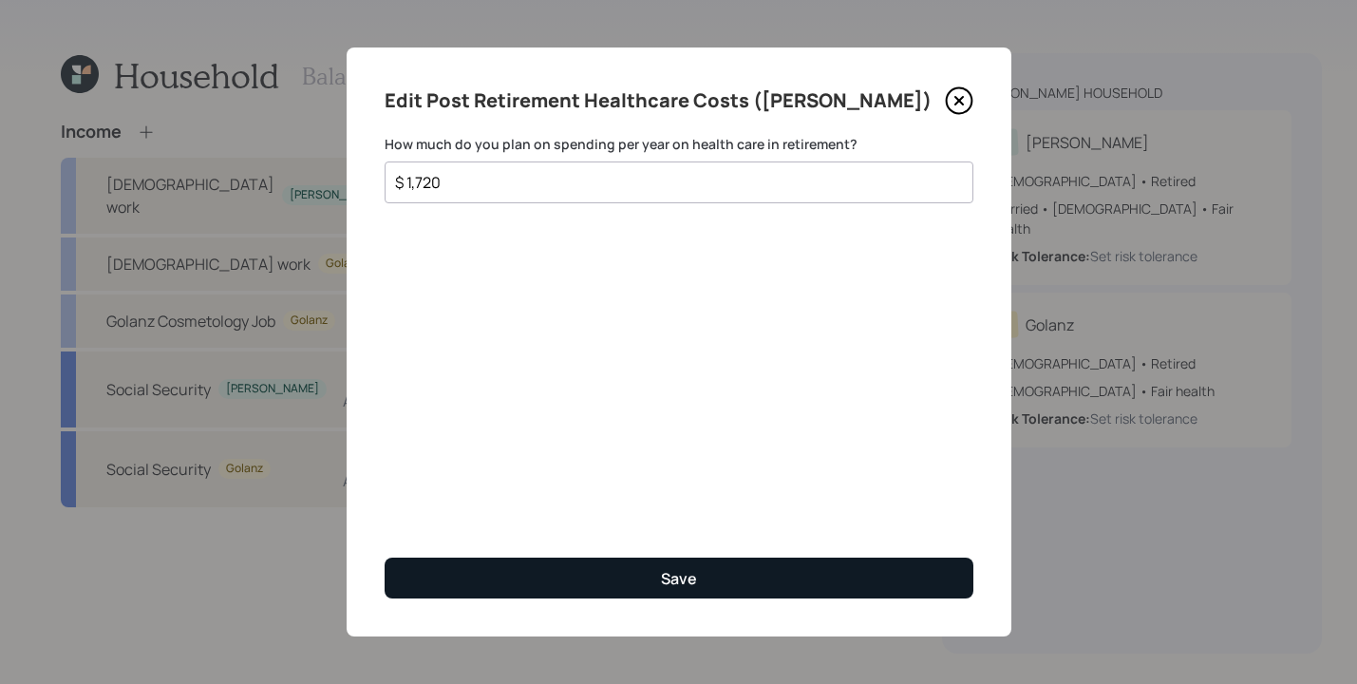
type input "$ 1,720"
click at [633, 574] on button "Save" at bounding box center [679, 578] width 589 height 41
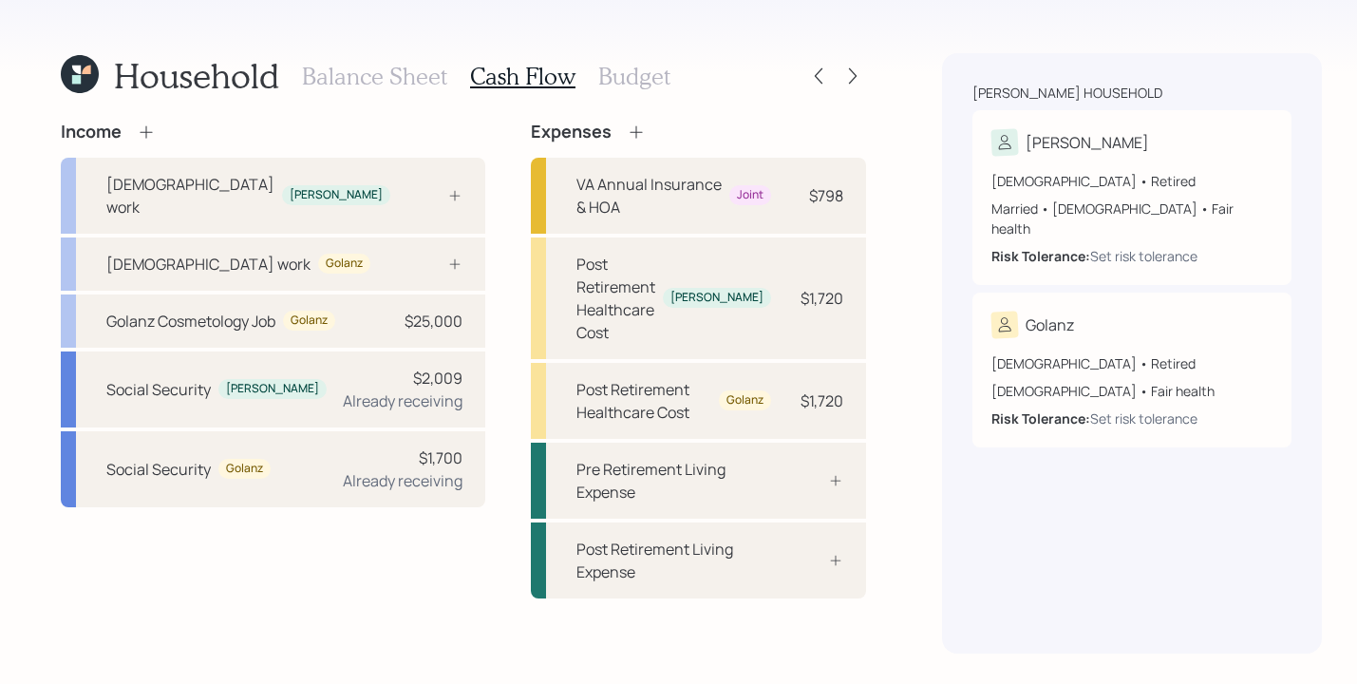
click at [647, 89] on div "Balance Sheet Cash Flow Budget" at bounding box center [486, 76] width 369 height 46
click at [647, 83] on h3 "Budget" at bounding box center [634, 77] width 72 height 28
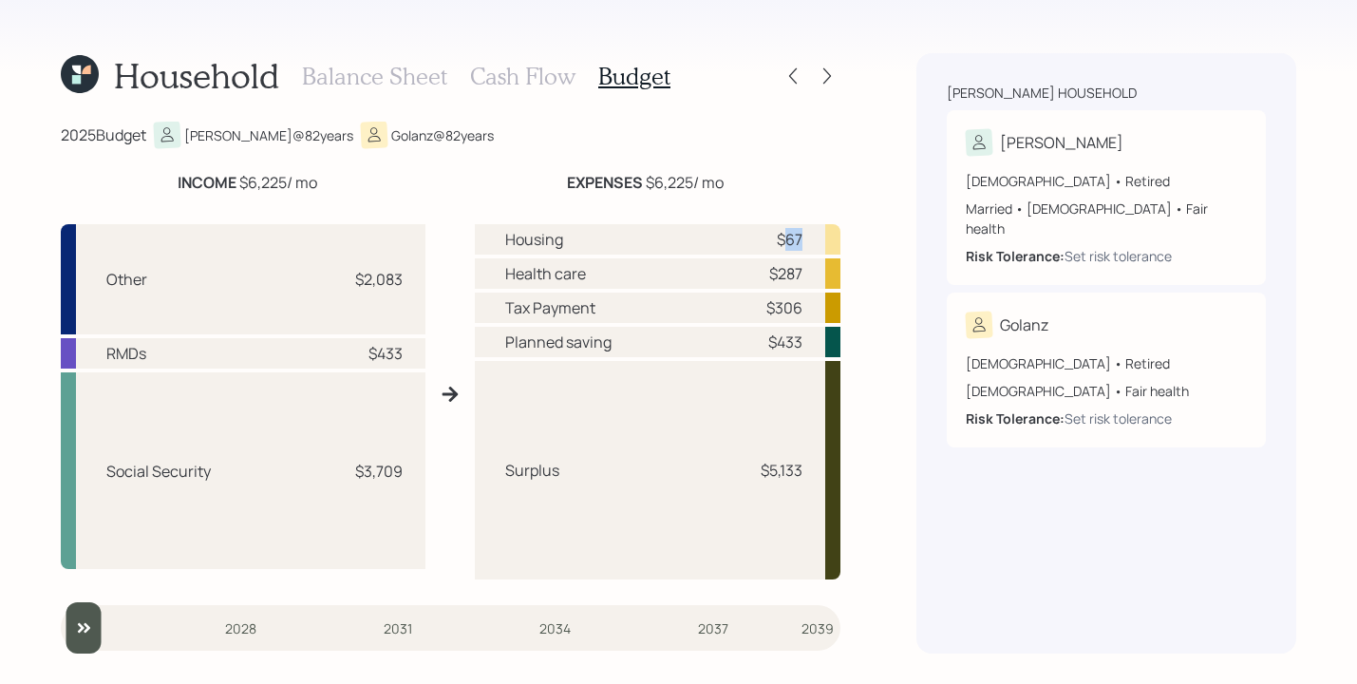
drag, startPoint x: 782, startPoint y: 237, endPoint x: 837, endPoint y: 232, distance: 55.4
click at [837, 232] on div "Housing $67" at bounding box center [658, 239] width 367 height 30
click at [831, 150] on div "2025 Budget Bijan @ 82 years Golanz @ 82 years INCOME $6,225 / mo EXPENSES $6,2…" at bounding box center [451, 388] width 780 height 532
drag, startPoint x: 508, startPoint y: 275, endPoint x: 620, endPoint y: 284, distance: 112.5
click at [615, 284] on div "Health care $287" at bounding box center [658, 273] width 367 height 30
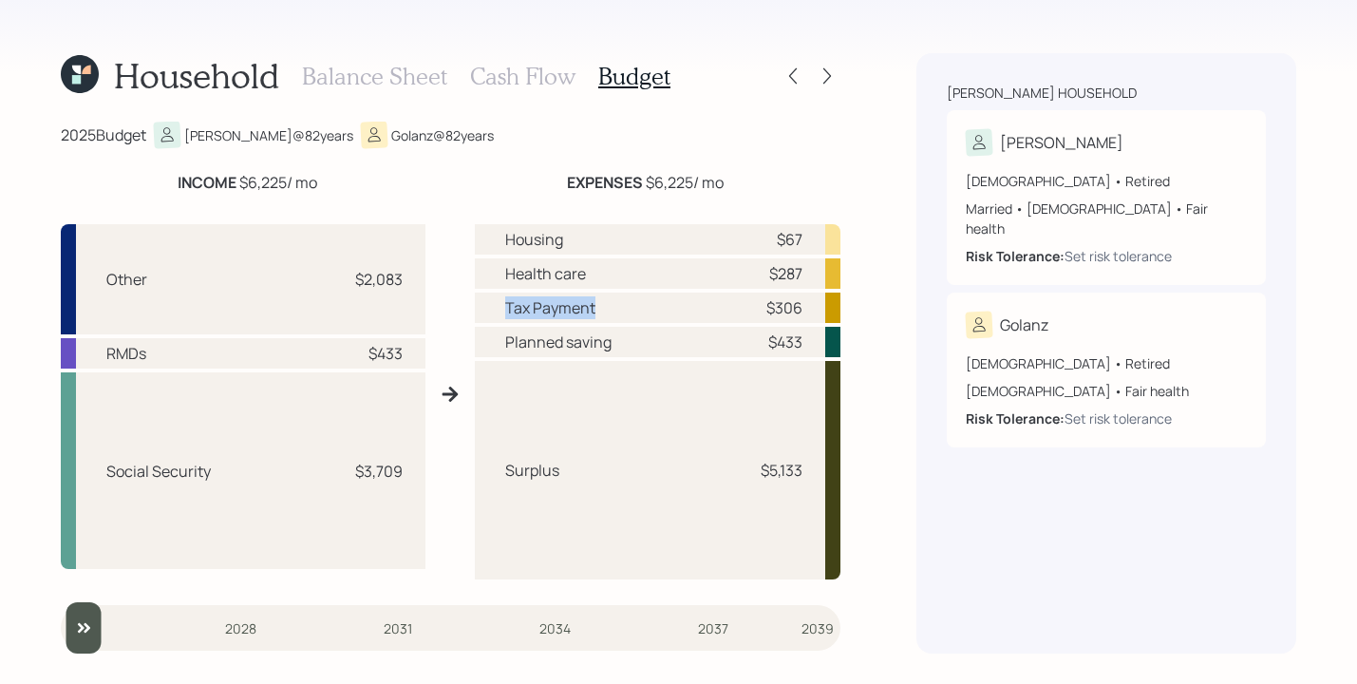
drag, startPoint x: 505, startPoint y: 311, endPoint x: 650, endPoint y: 316, distance: 144.5
click at [650, 316] on div "Tax Payment $306" at bounding box center [658, 308] width 367 height 30
click at [898, 303] on div "Household Balance Sheet Cash Flow Budget 2025 Budget Bijan @ 82 years Golanz @ …" at bounding box center [678, 342] width 1357 height 684
click at [527, 86] on h3 "Cash Flow" at bounding box center [522, 77] width 105 height 28
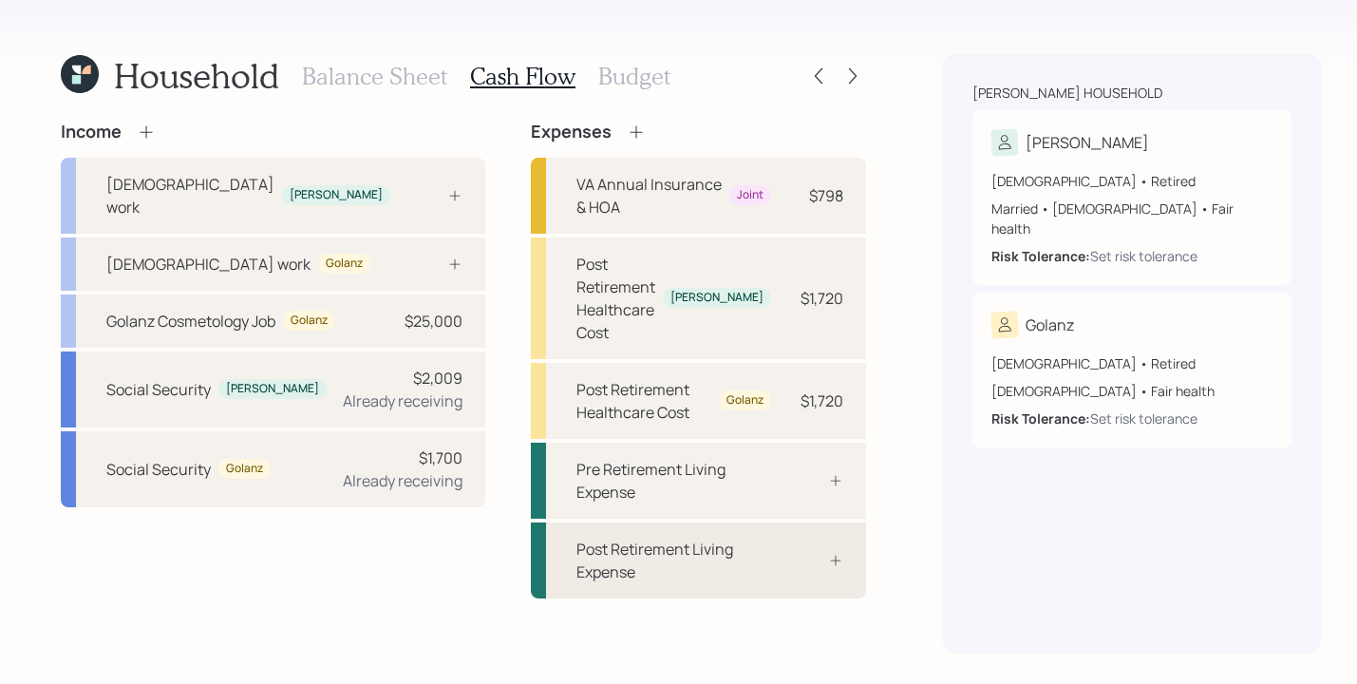
click at [684, 538] on div "Post Retirement Living Expense" at bounding box center [674, 561] width 195 height 46
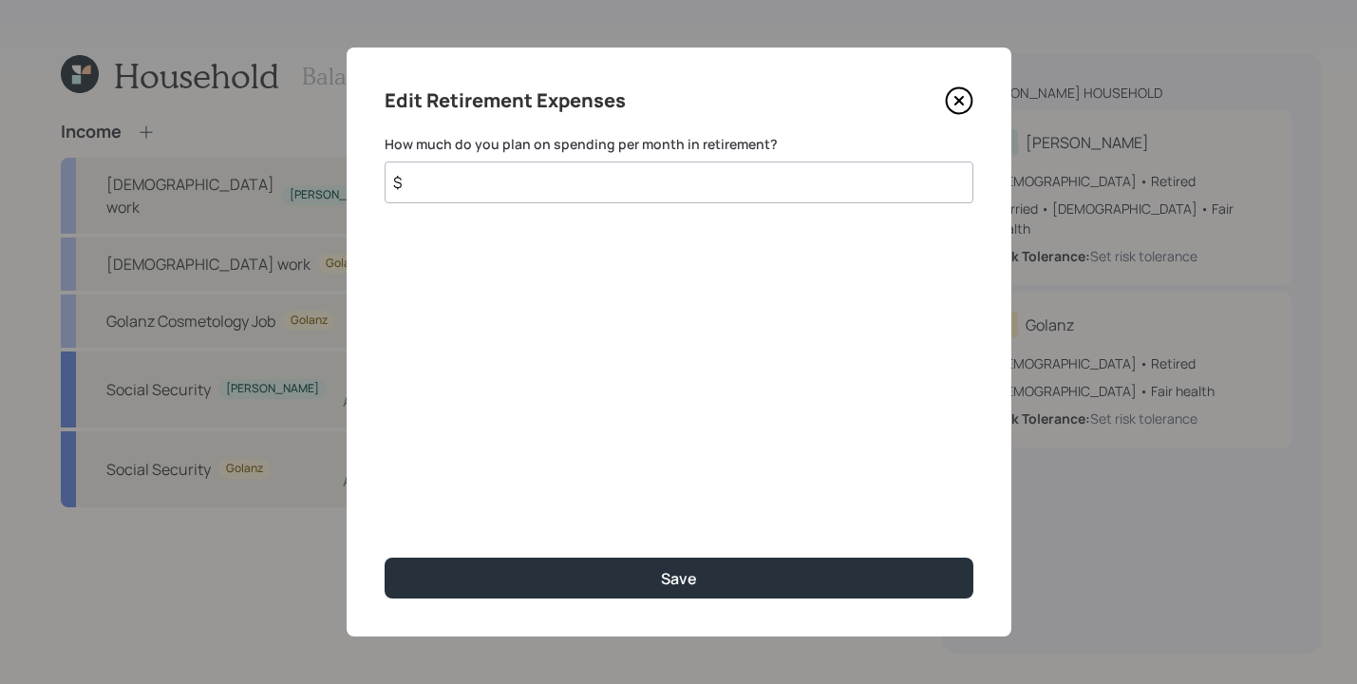
click at [615, 190] on input "$" at bounding box center [679, 182] width 589 height 42
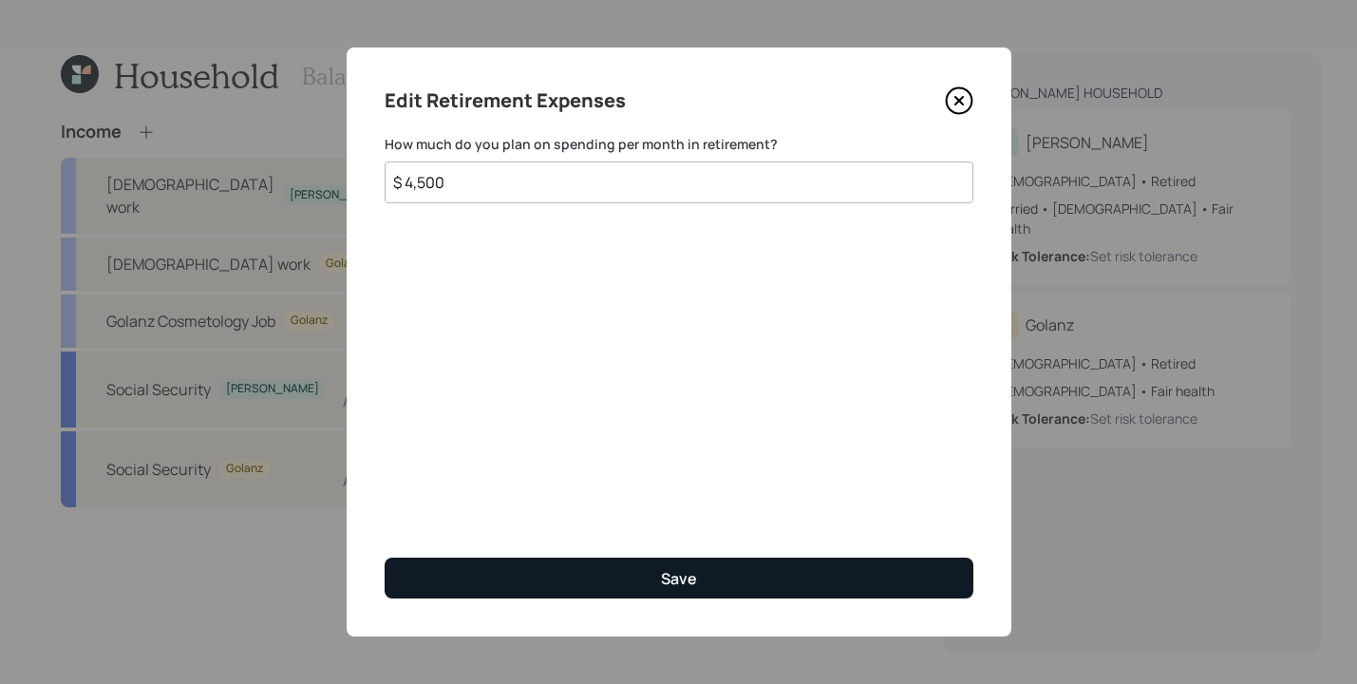
type input "$ 4,500"
click at [770, 560] on button "Save" at bounding box center [679, 578] width 589 height 41
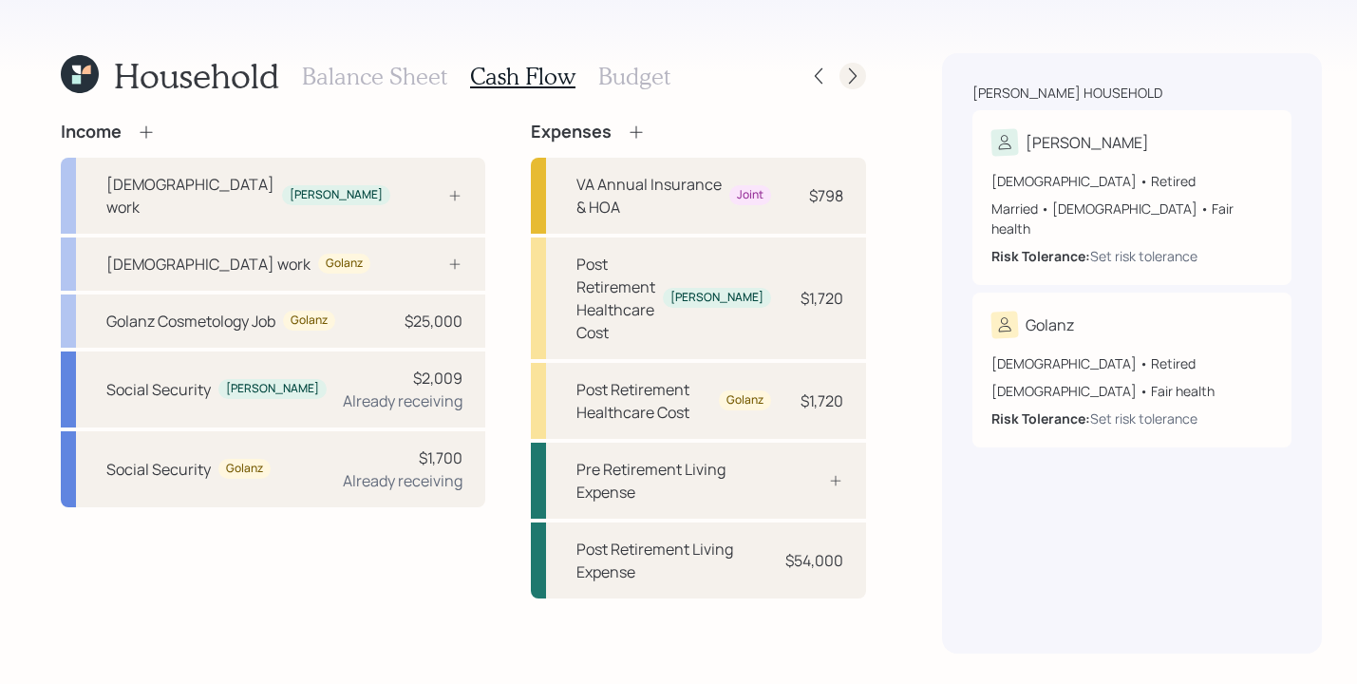
click at [844, 78] on icon at bounding box center [853, 75] width 19 height 19
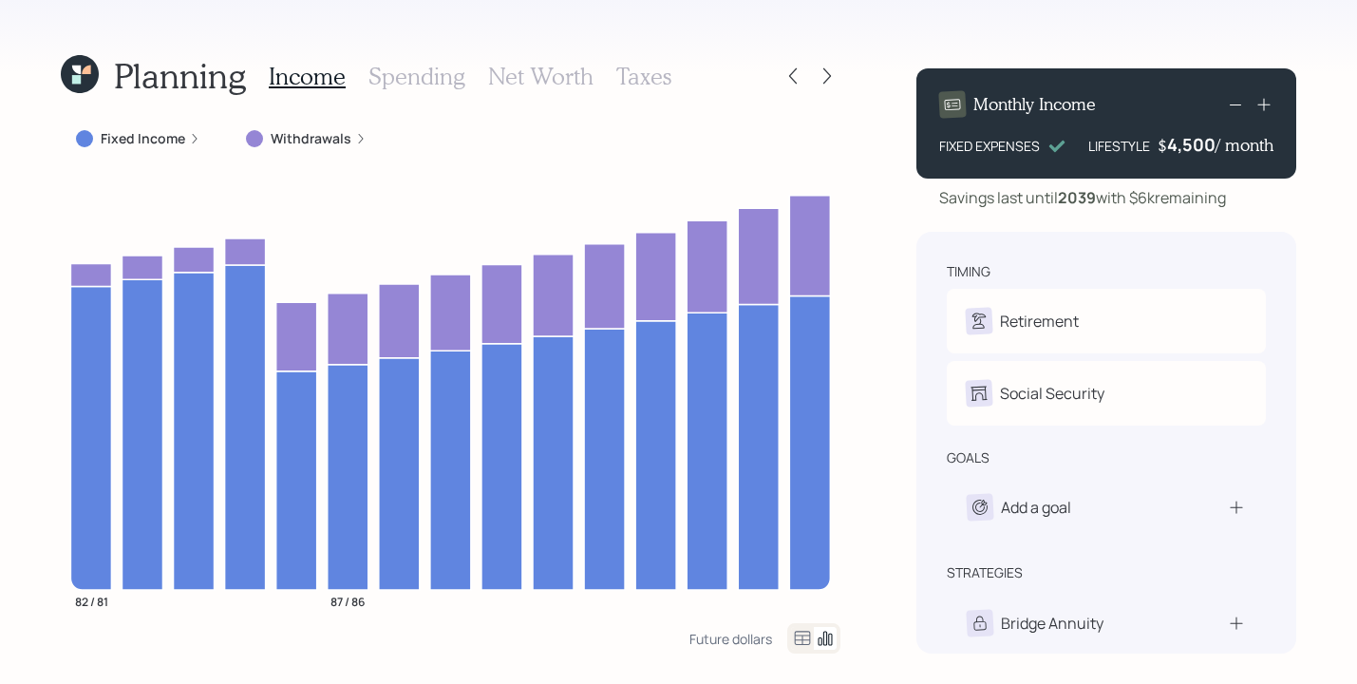
click at [192, 137] on icon at bounding box center [194, 138] width 11 height 11
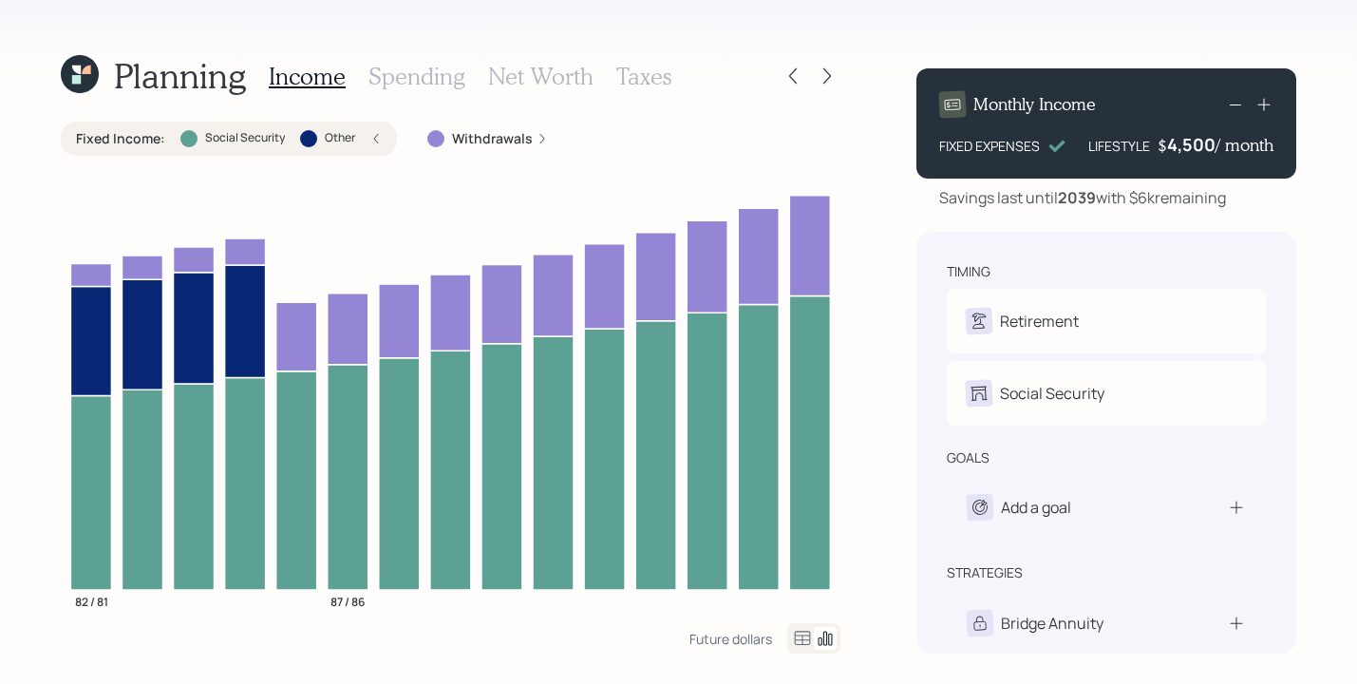
click at [26, 361] on div "Planning Income Spending Net Worth Taxes Fixed Income : Social Security Other W…" at bounding box center [678, 342] width 1357 height 684
click at [538, 135] on icon at bounding box center [542, 138] width 11 height 11
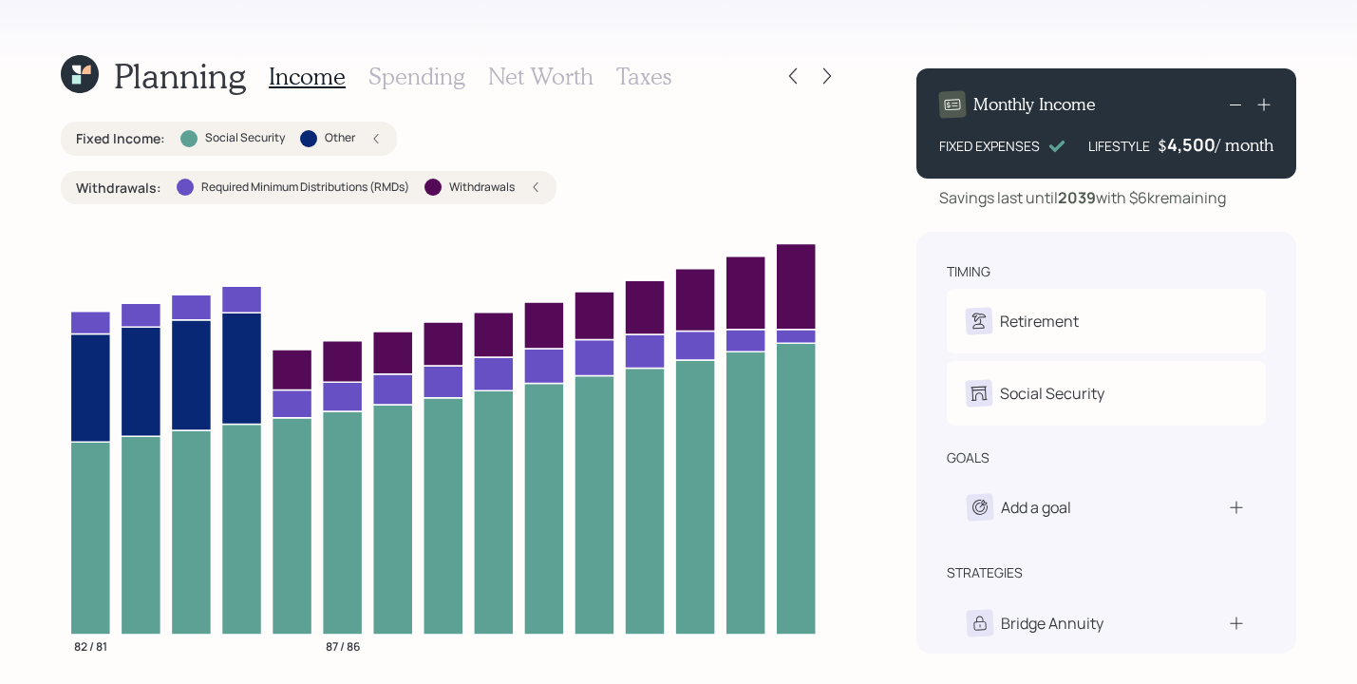
click at [547, 190] on div "Withdrawals : Required Minimum Distributions (RMDs) Withdrawals" at bounding box center [309, 188] width 496 height 34
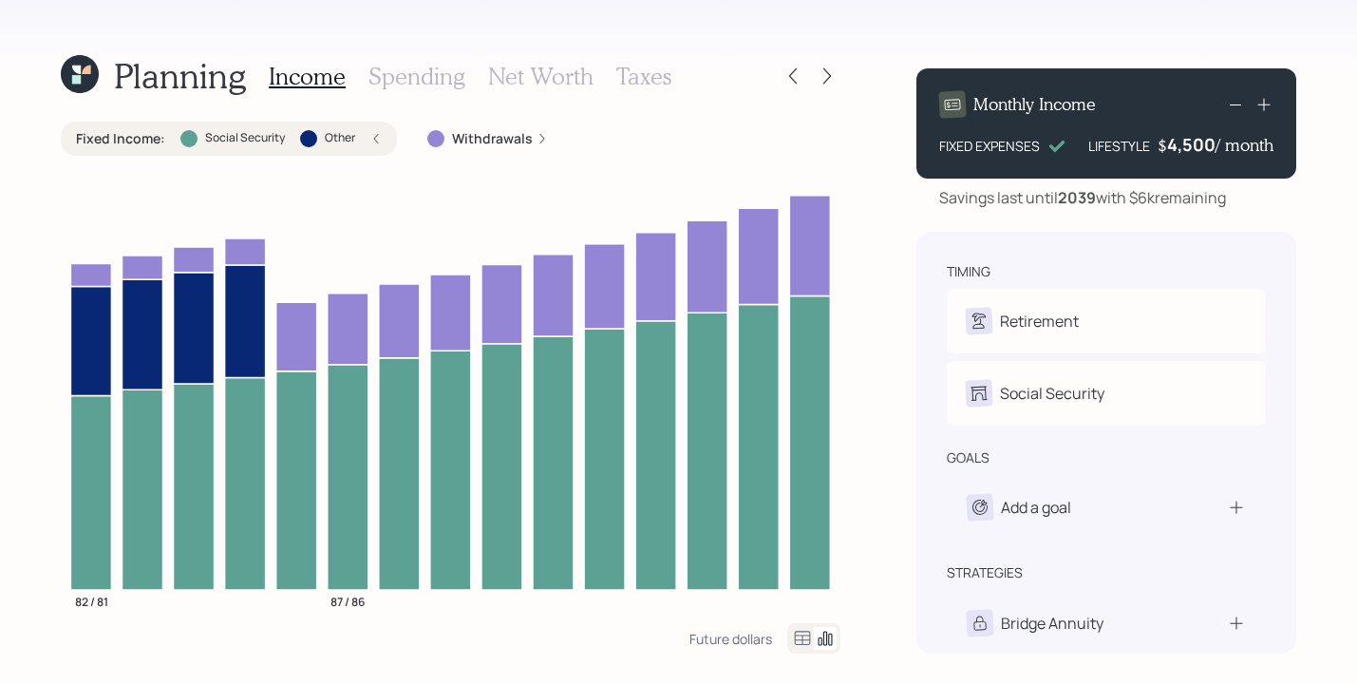
click at [371, 138] on icon at bounding box center [375, 138] width 11 height 11
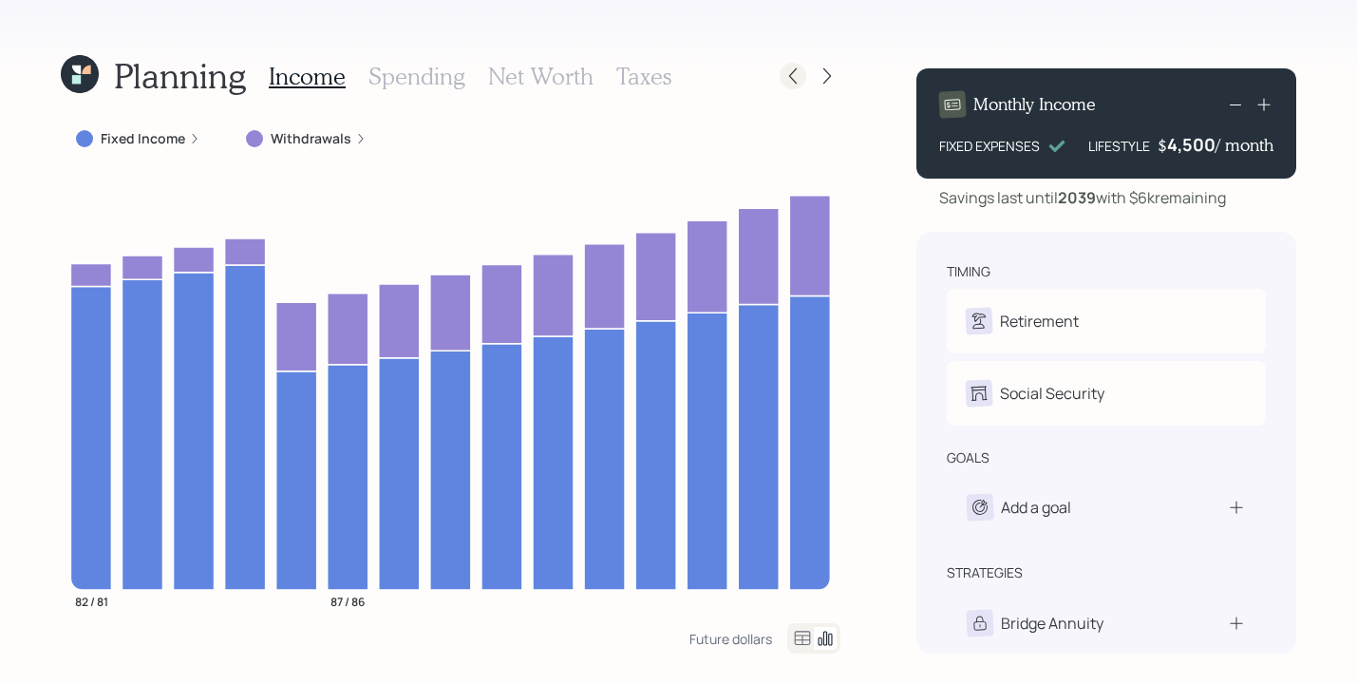
click at [787, 75] on icon at bounding box center [793, 75] width 19 height 19
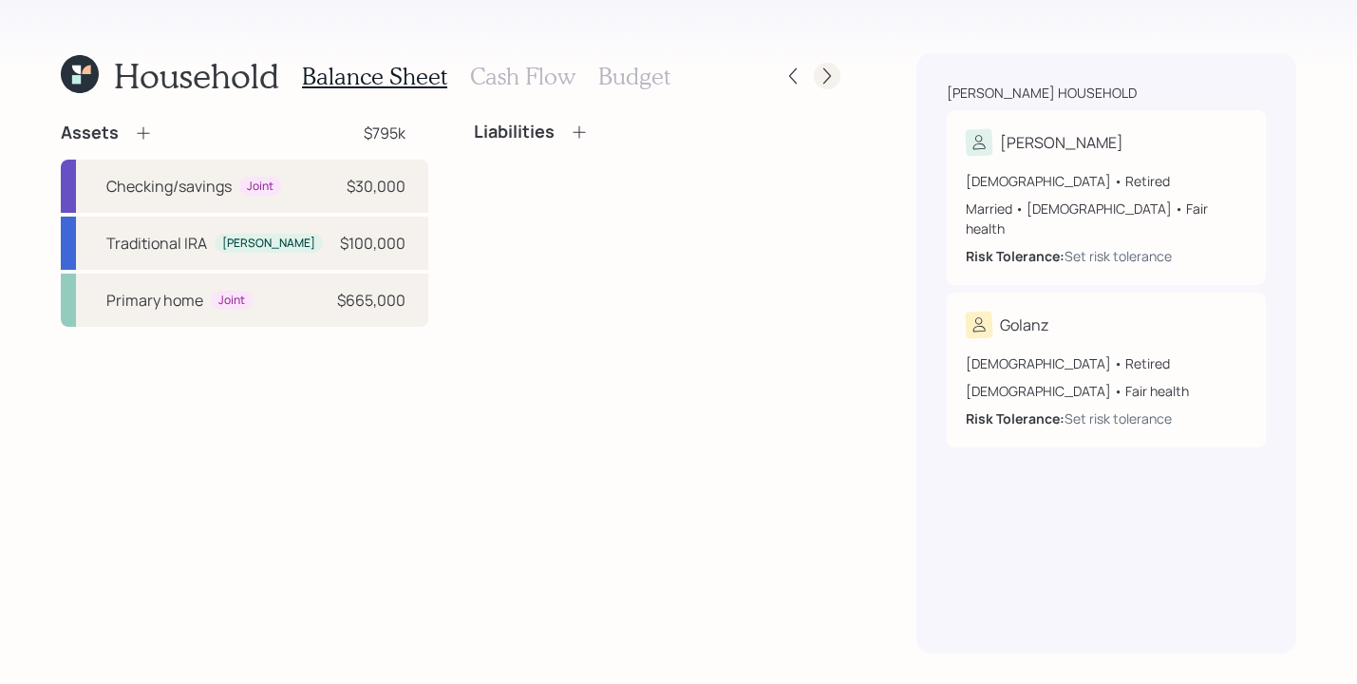
click at [831, 76] on icon at bounding box center [827, 75] width 19 height 19
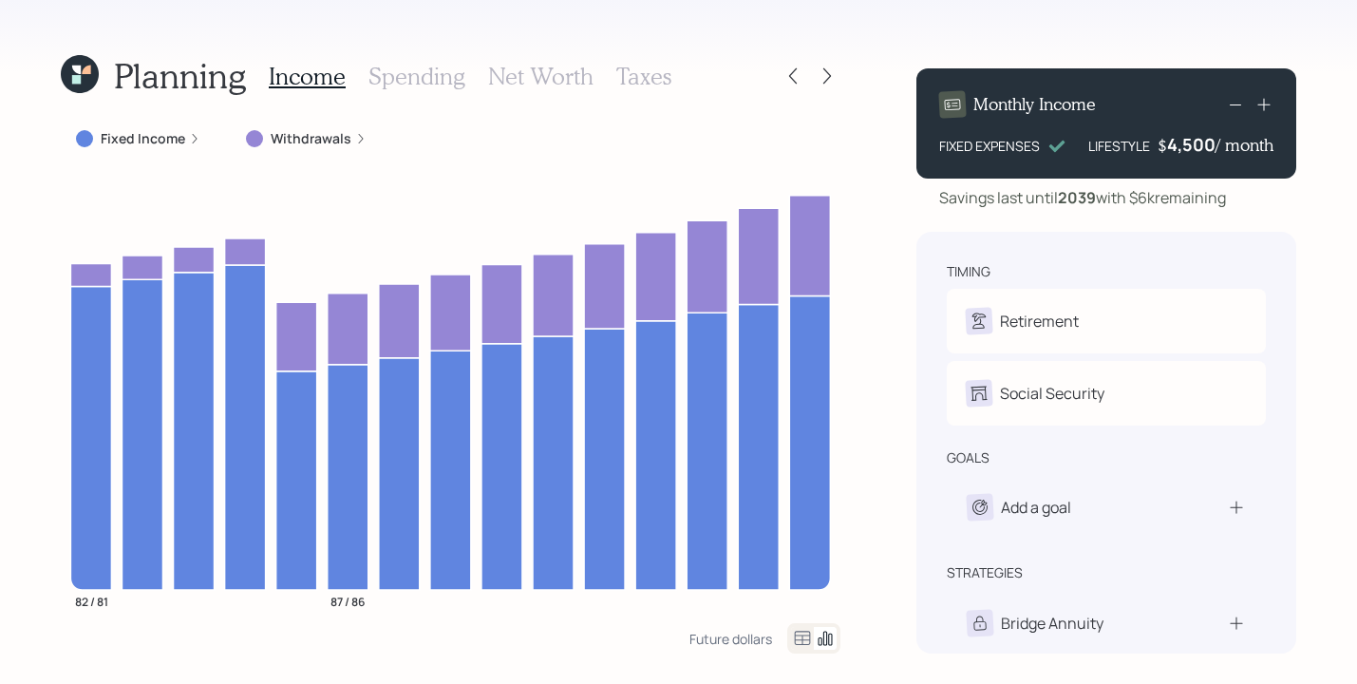
click at [358, 135] on icon at bounding box center [360, 138] width 11 height 11
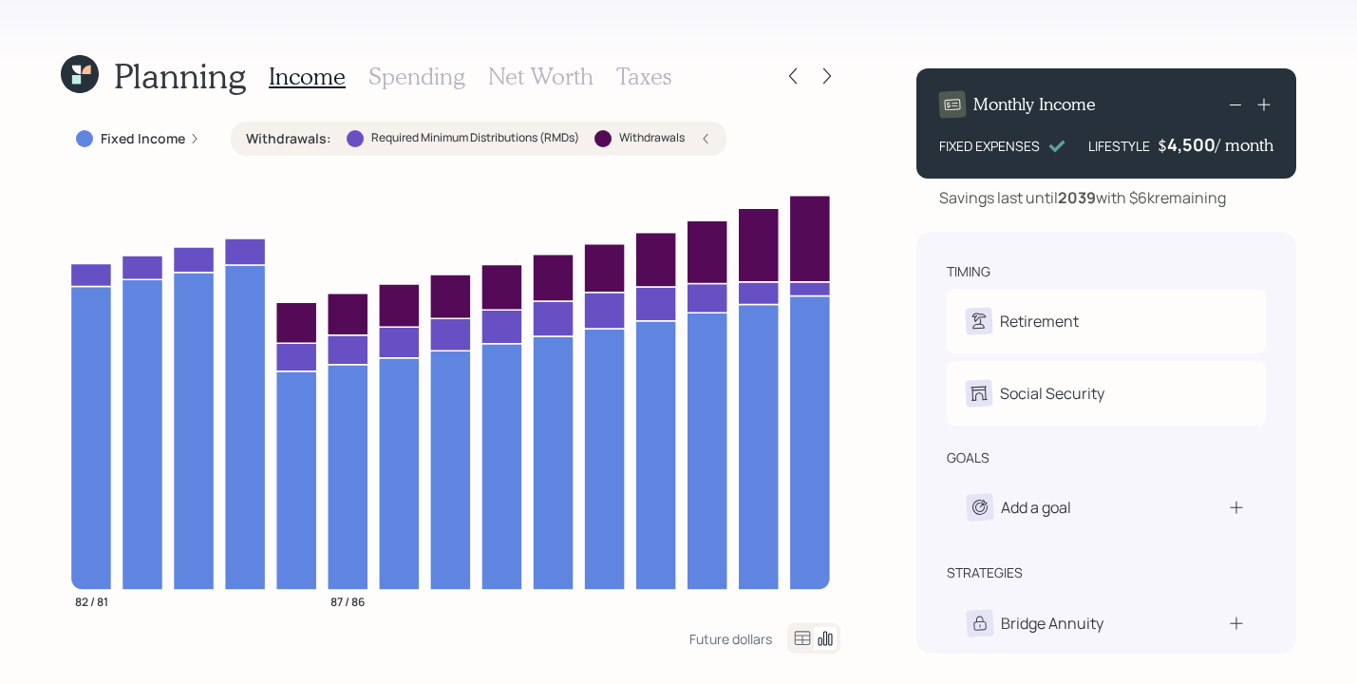
click at [699, 129] on div "Withdrawals : Required Minimum Distributions (RMDs) Withdrawals" at bounding box center [478, 138] width 465 height 19
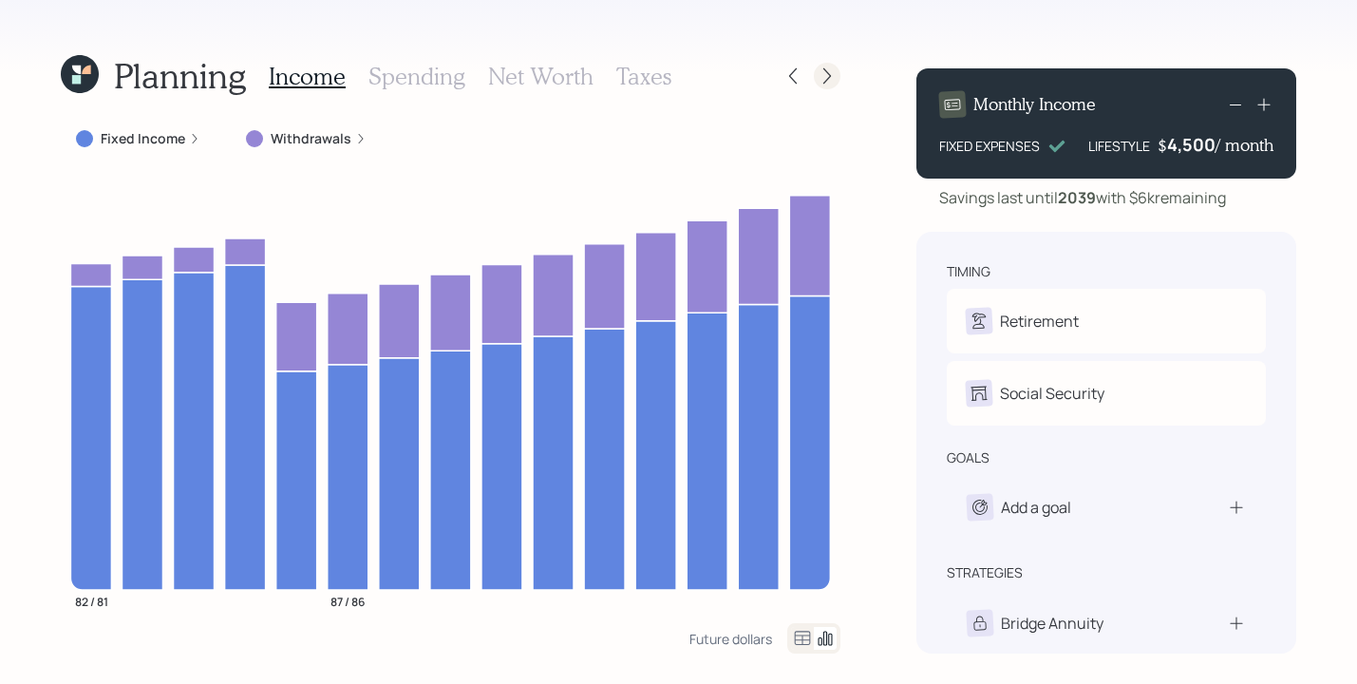
click at [816, 83] on div at bounding box center [827, 76] width 27 height 27
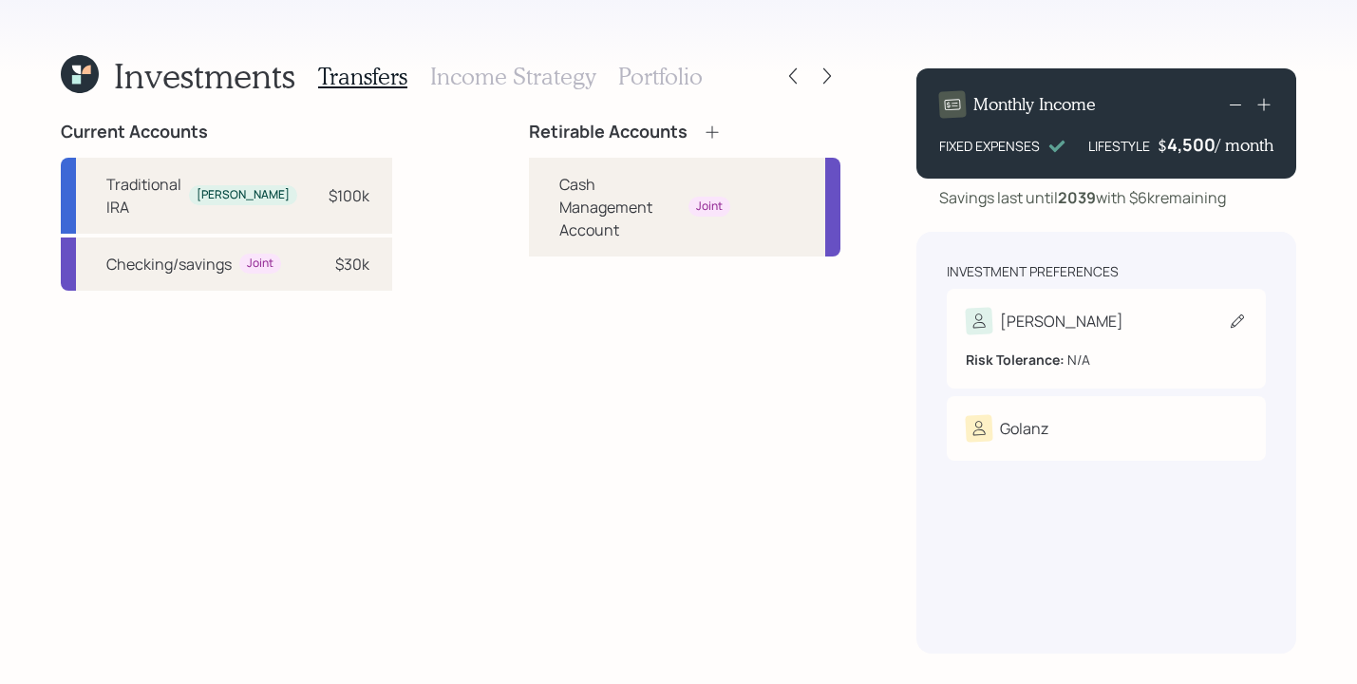
click at [1101, 343] on div "Risk Tolerance: N/A" at bounding box center [1106, 351] width 281 height 35
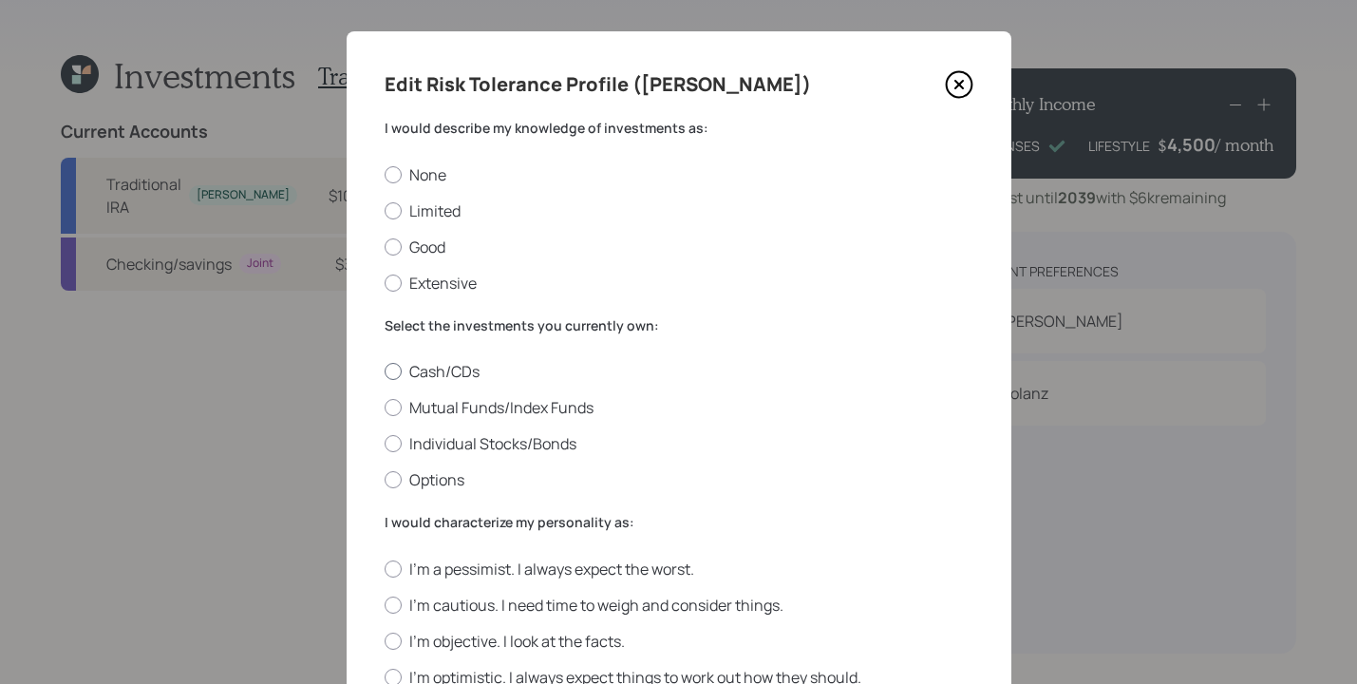
scroll to position [35, 0]
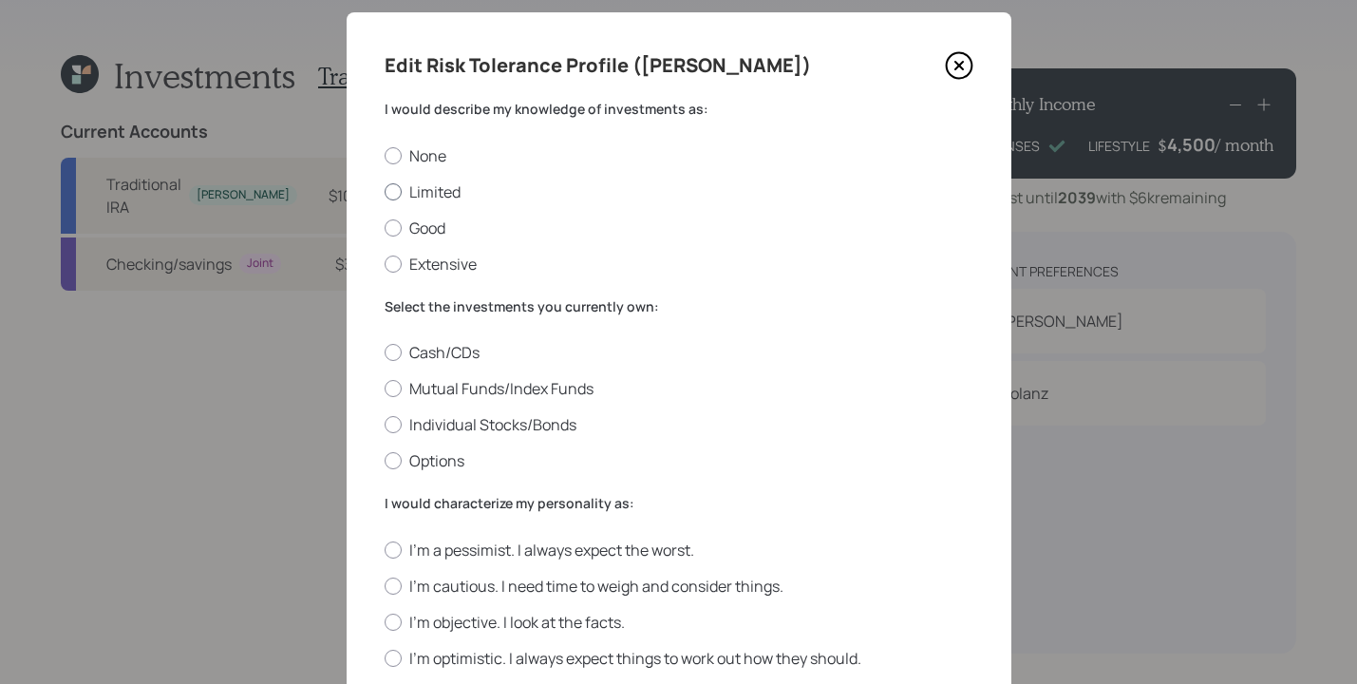
click at [392, 190] on div at bounding box center [393, 191] width 17 height 17
click at [385, 191] on input "Limited" at bounding box center [384, 191] width 1 height 1
radio input "true"
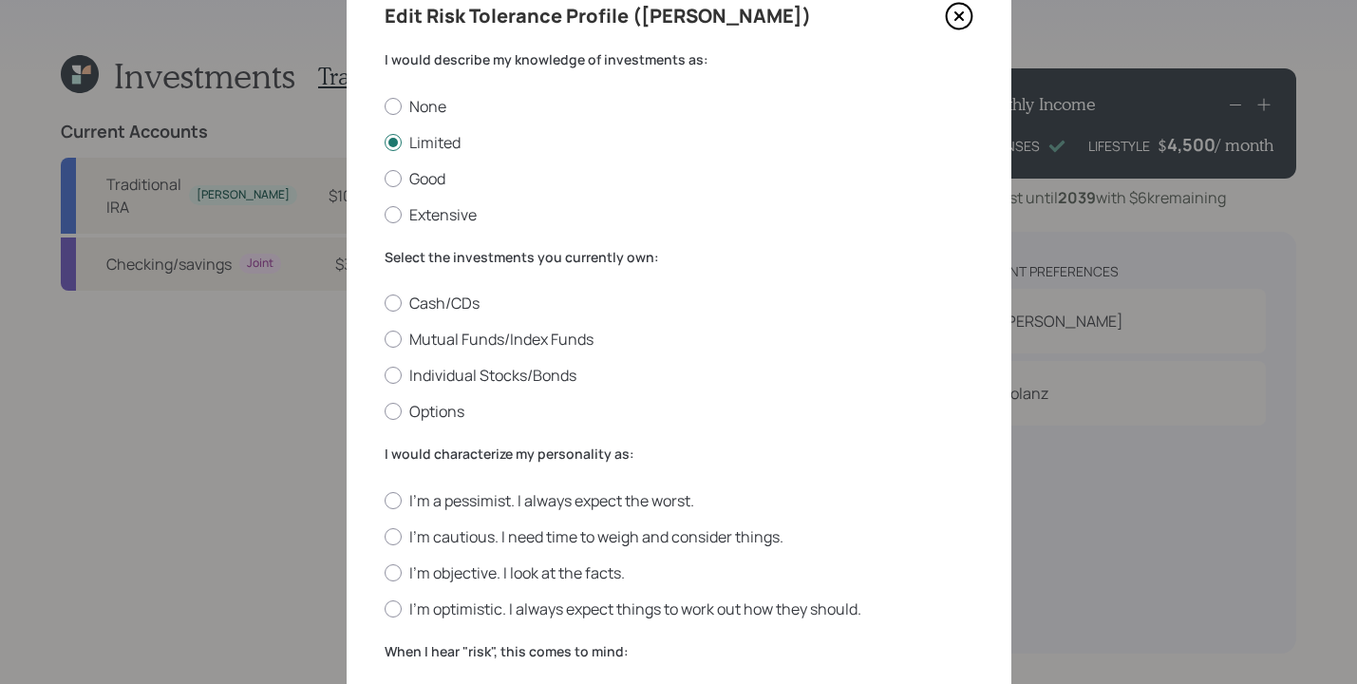
scroll to position [85, 0]
click at [395, 374] on label "Individual Stocks/Bonds" at bounding box center [679, 374] width 589 height 21
click at [385, 374] on input "Individual Stocks/Bonds" at bounding box center [384, 374] width 1 height 1
radio input "true"
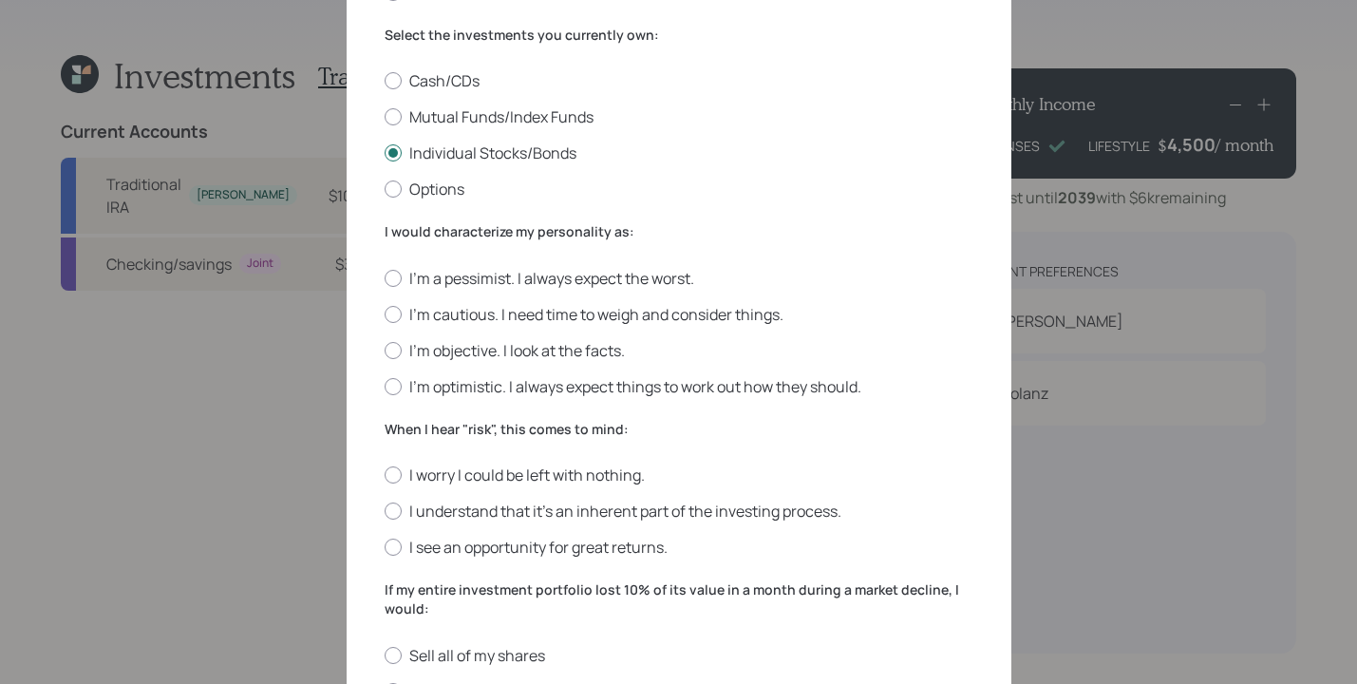
scroll to position [336, 0]
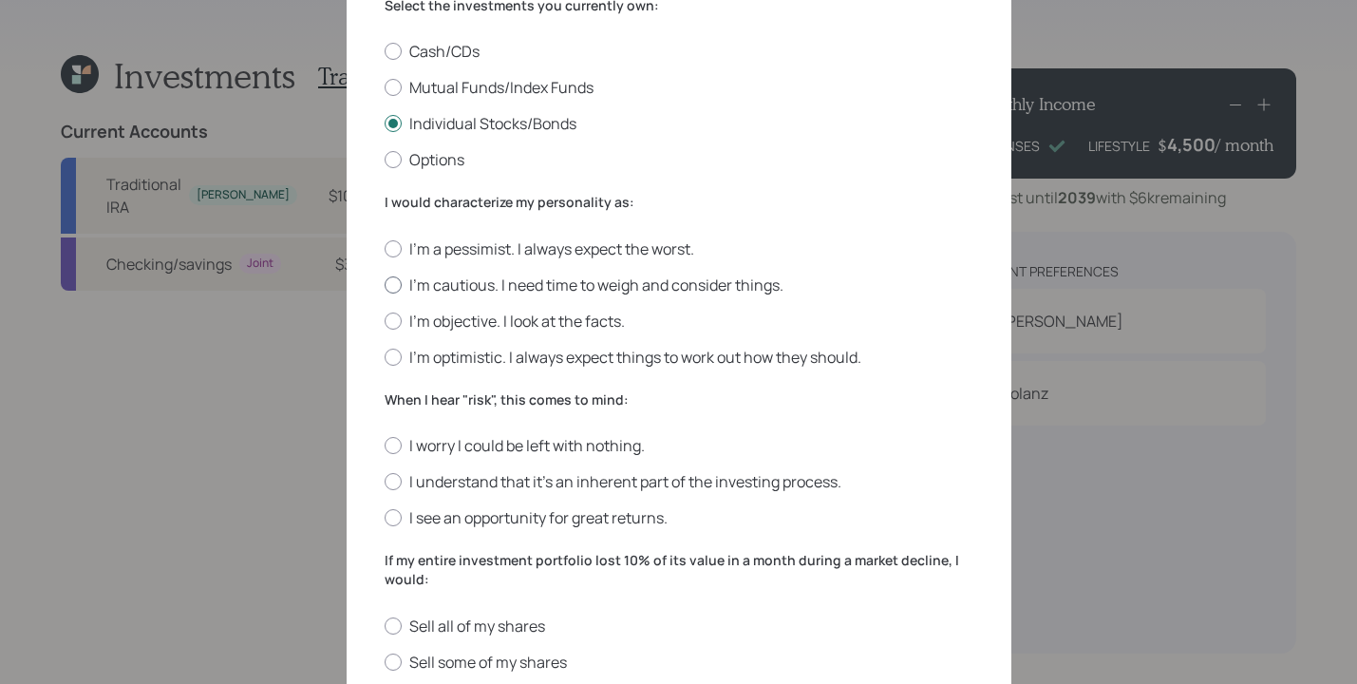
drag, startPoint x: 400, startPoint y: 286, endPoint x: 432, endPoint y: 282, distance: 32.5
click at [401, 286] on label "I'm cautious. I need time to weigh and consider things." at bounding box center [679, 285] width 589 height 21
click at [385, 285] on input "I'm cautious. I need time to weigh and consider things." at bounding box center [384, 284] width 1 height 1
radio input "true"
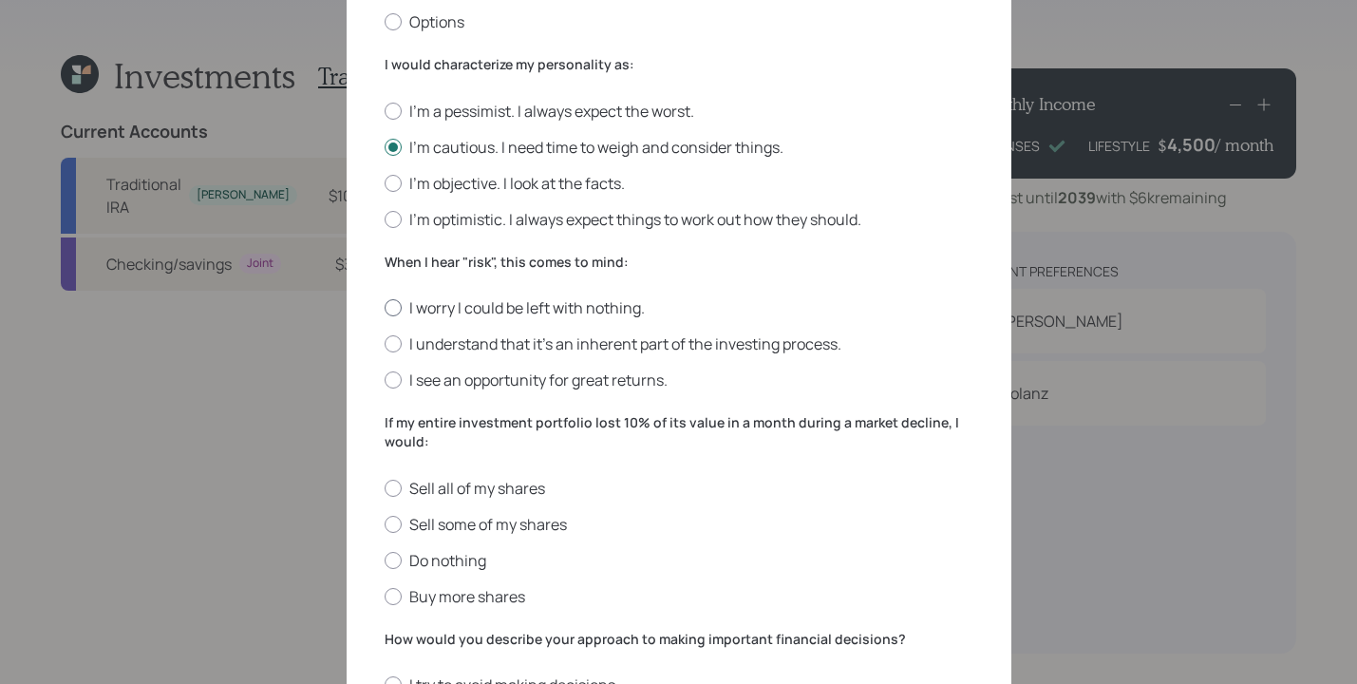
scroll to position [541, 0]
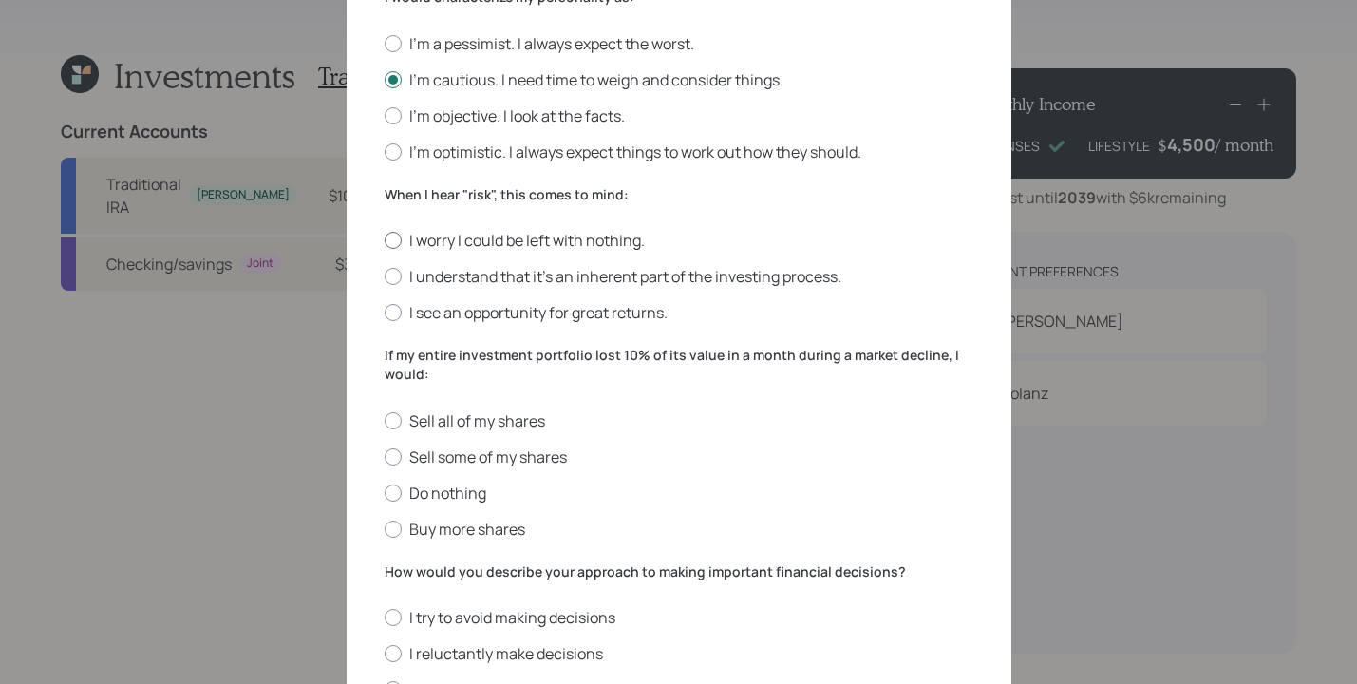
click at [394, 246] on label "I worry I could be left with nothing." at bounding box center [679, 240] width 589 height 21
click at [385, 241] on input "I worry I could be left with nothing." at bounding box center [384, 240] width 1 height 1
radio input "true"
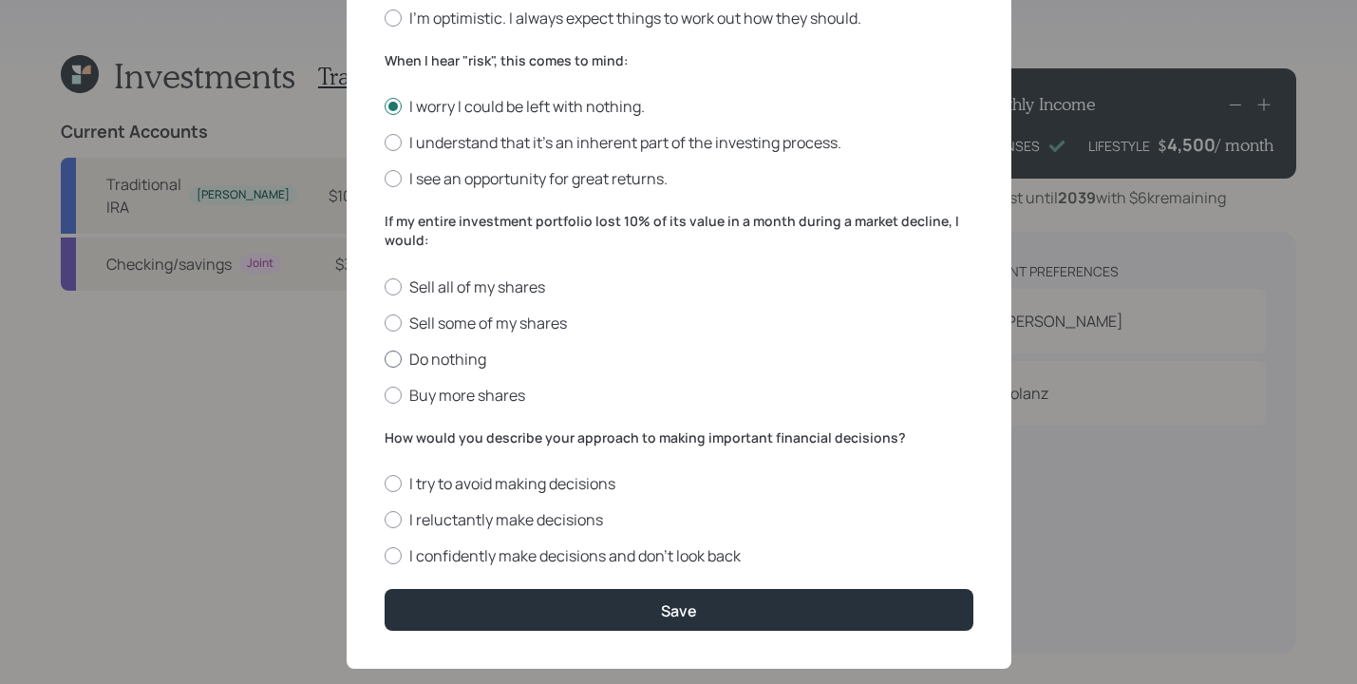
scroll to position [708, 0]
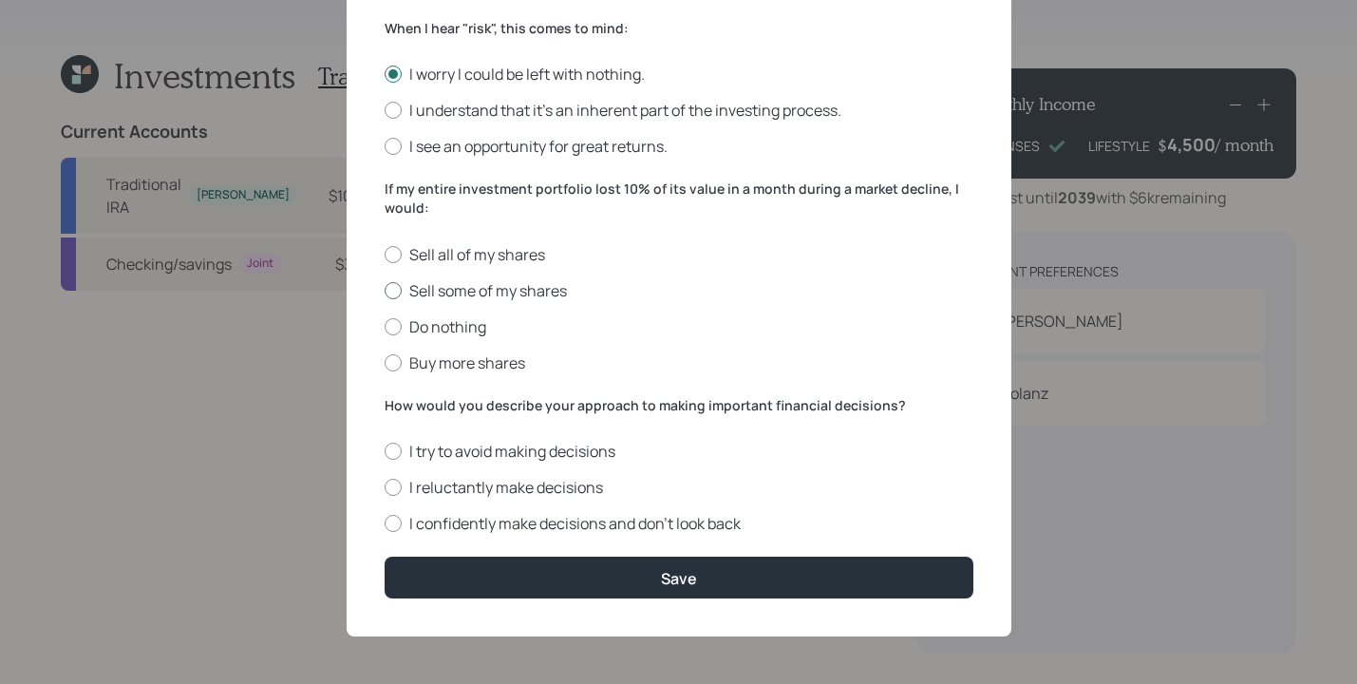
click at [386, 286] on div at bounding box center [393, 290] width 17 height 17
click at [385, 290] on input "Sell some of my shares" at bounding box center [384, 290] width 1 height 1
radio input "true"
click at [385, 491] on div at bounding box center [393, 487] width 17 height 17
click at [384, 488] on input "I reluctantly make decisions" at bounding box center [384, 487] width 1 height 1
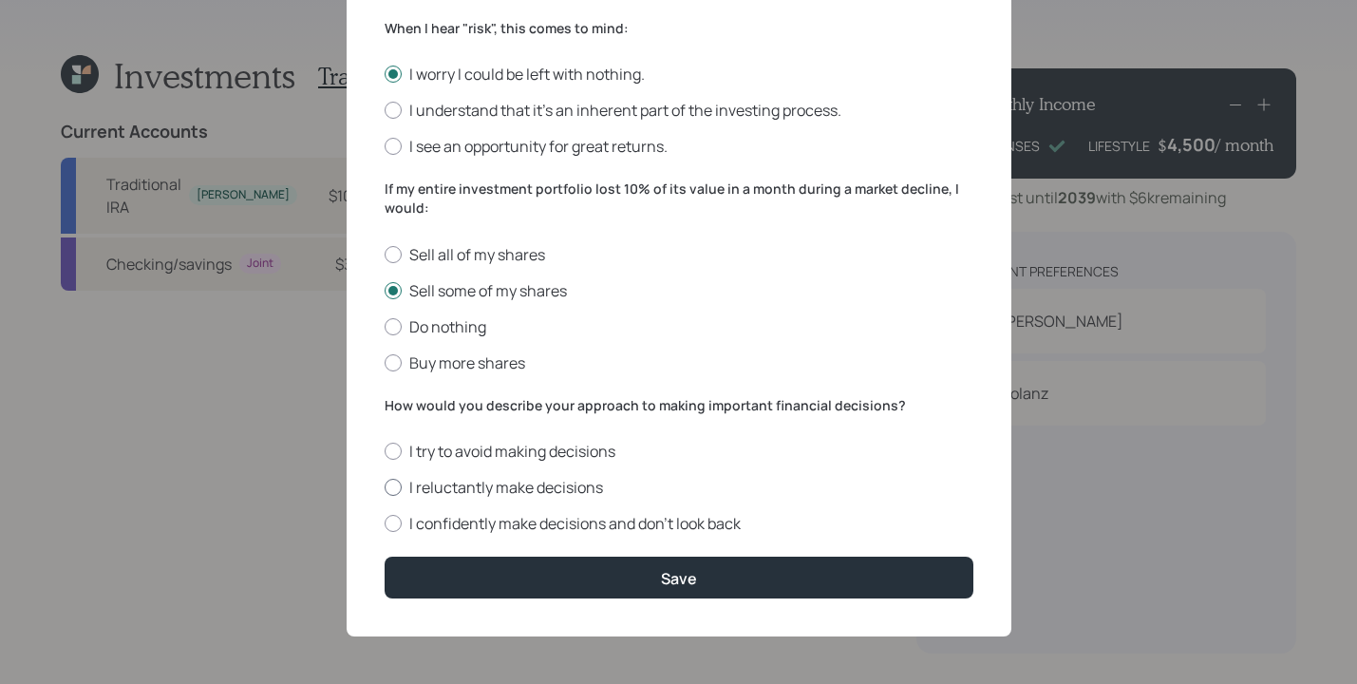
radio input "true"
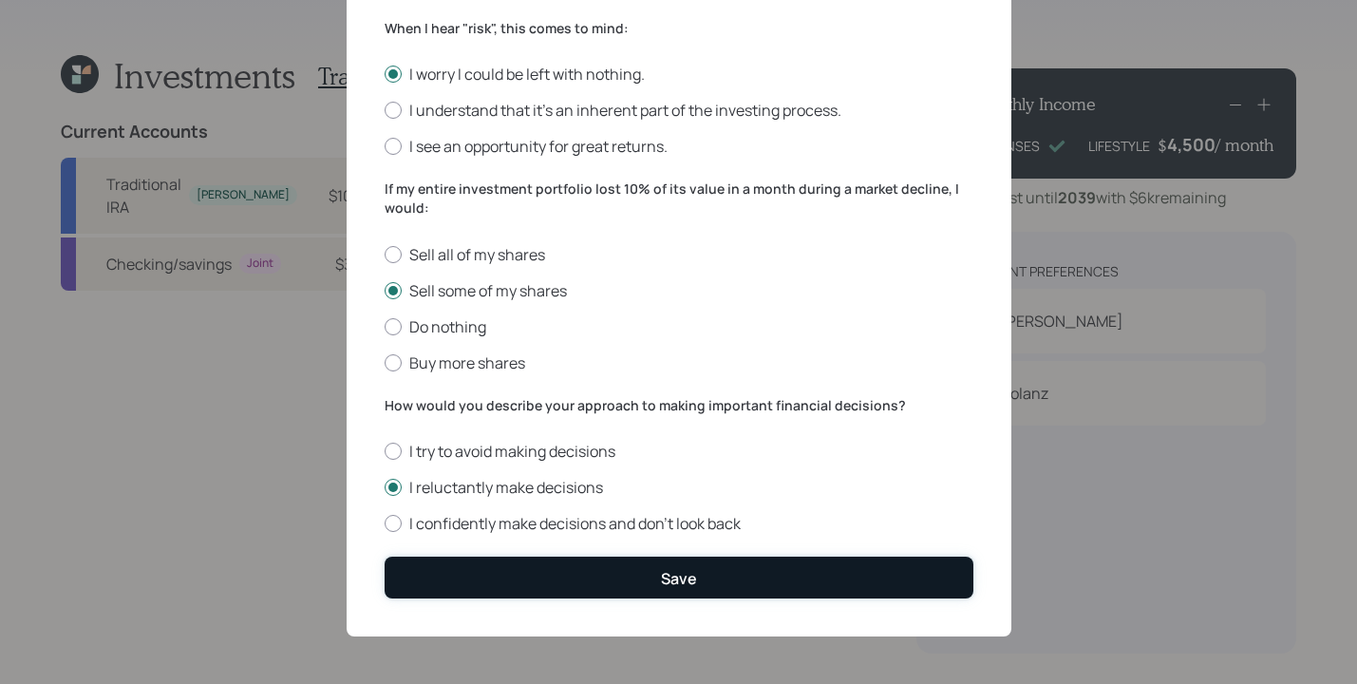
click at [686, 596] on button "Save" at bounding box center [679, 577] width 589 height 41
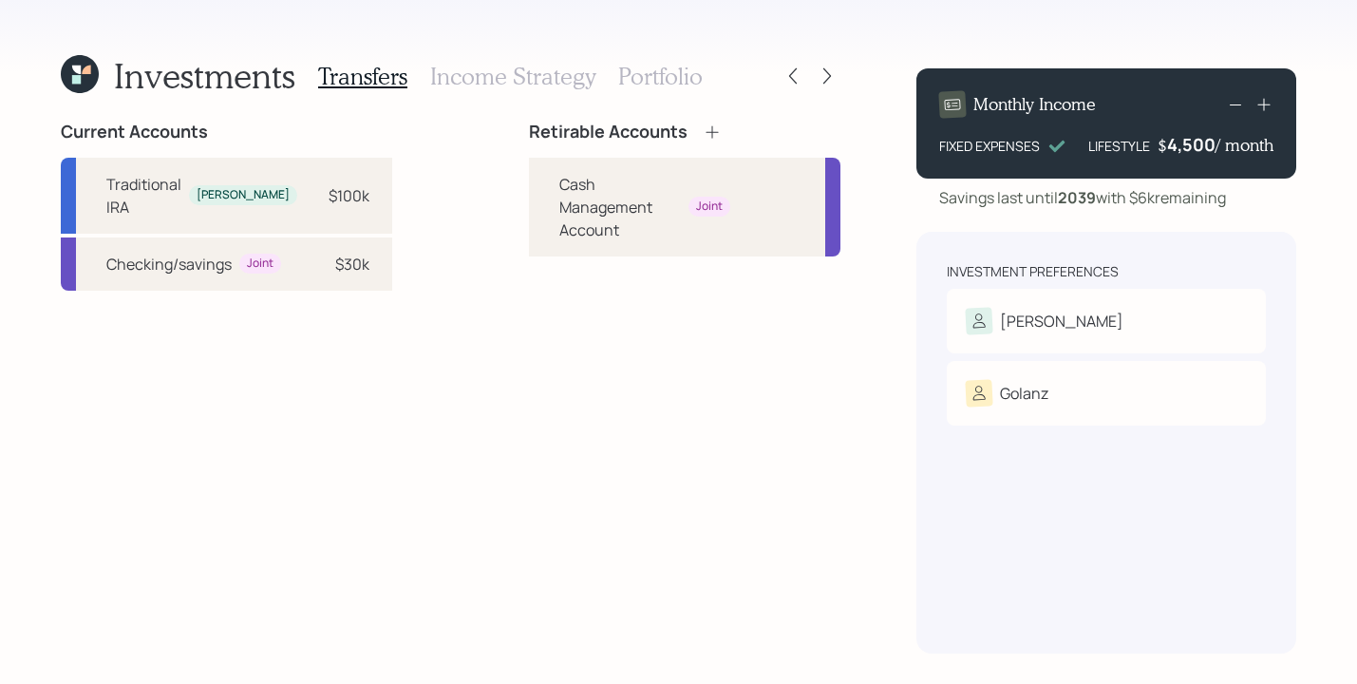
click at [703, 138] on icon at bounding box center [712, 132] width 19 height 19
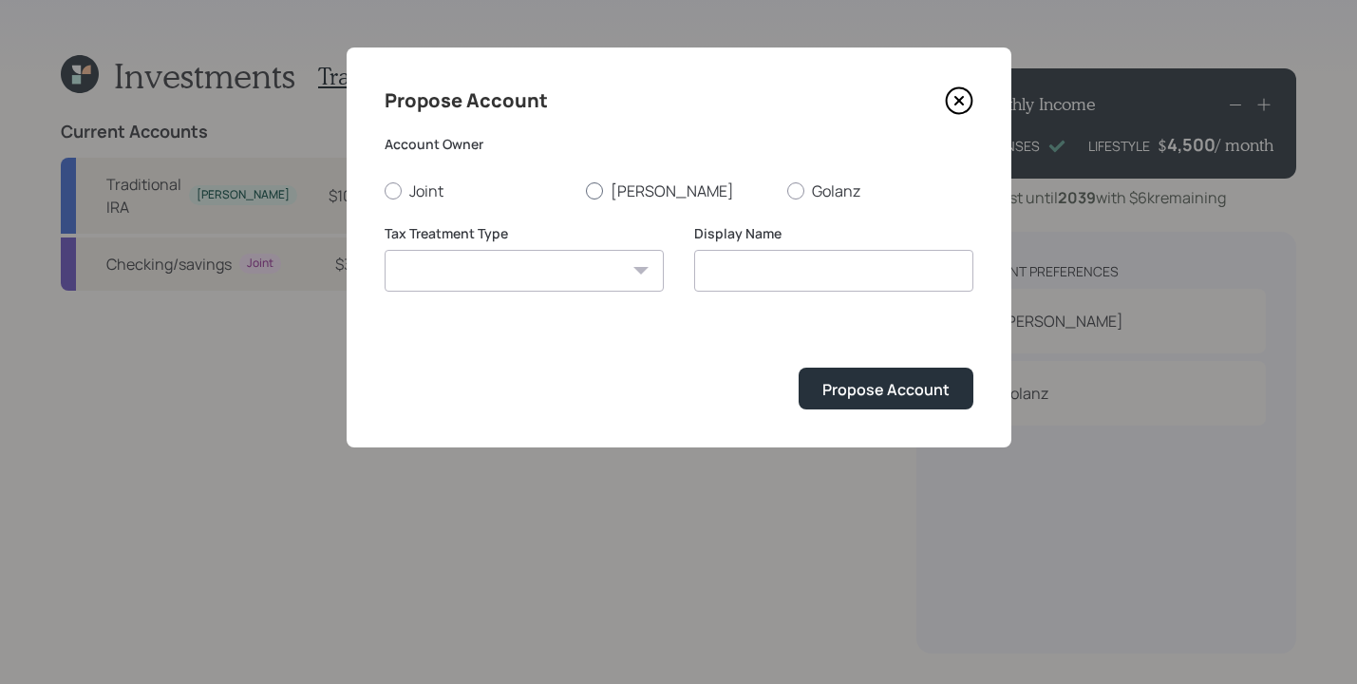
click at [589, 187] on div at bounding box center [594, 190] width 17 height 17
click at [586, 190] on input "[PERSON_NAME]" at bounding box center [585, 190] width 1 height 1
radio input "true"
click at [614, 259] on select "Roth Taxable Traditional" at bounding box center [524, 271] width 279 height 42
select select "traditional"
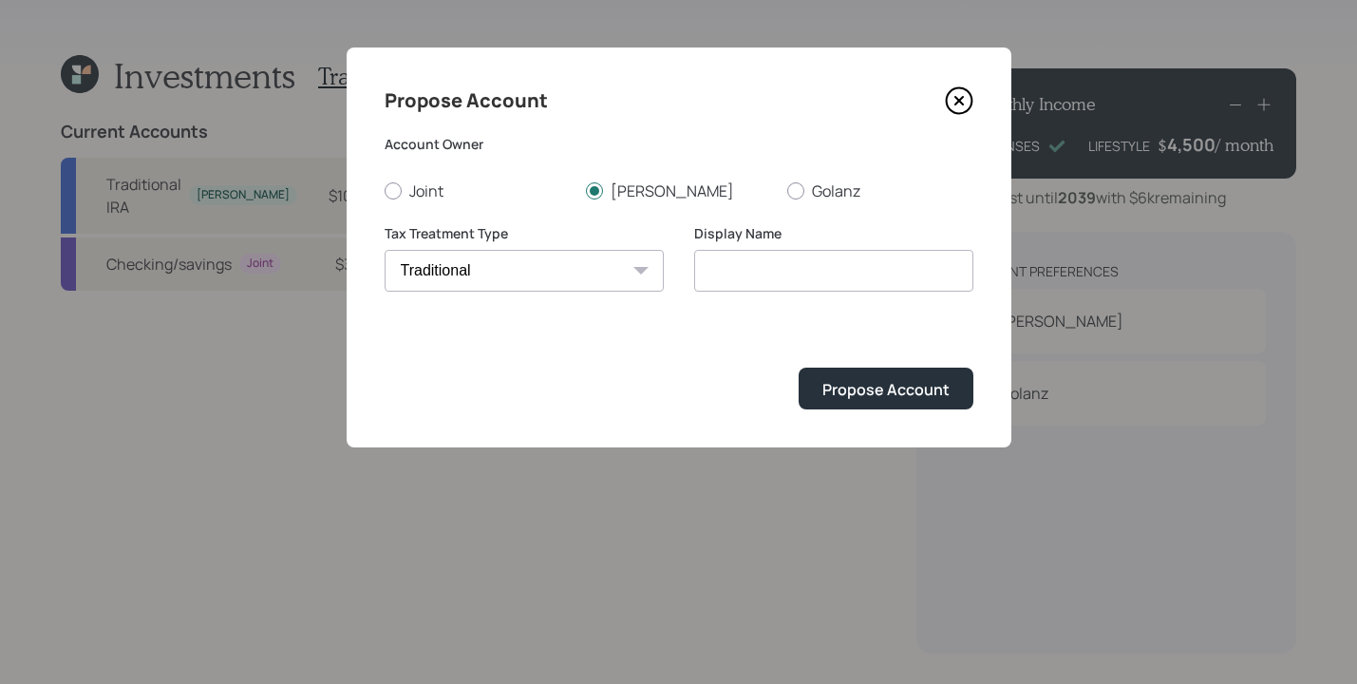
click at [385, 250] on select "Roth Taxable Traditional" at bounding box center [524, 271] width 279 height 42
type input "Traditional"
click at [854, 396] on div "Propose Account" at bounding box center [886, 389] width 127 height 21
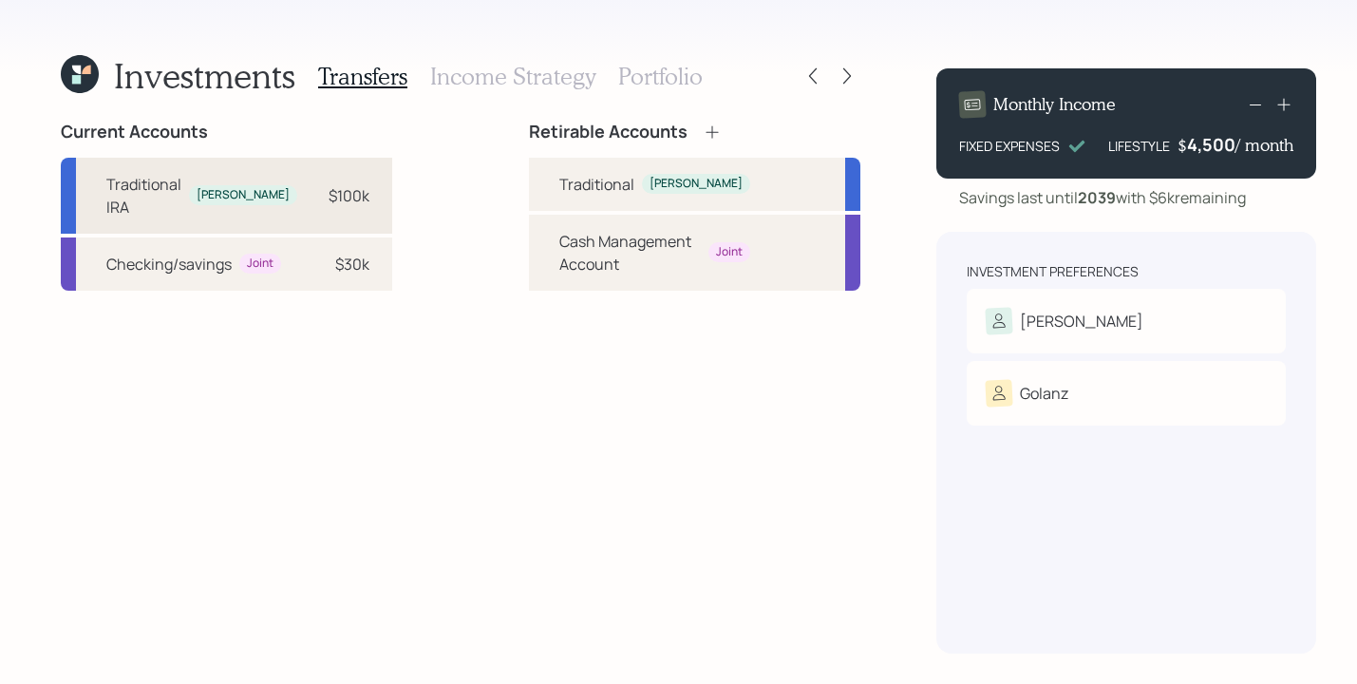
click at [349, 185] on div "$100k" at bounding box center [349, 195] width 41 height 23
click at [579, 188] on div "Traditional" at bounding box center [597, 184] width 75 height 23
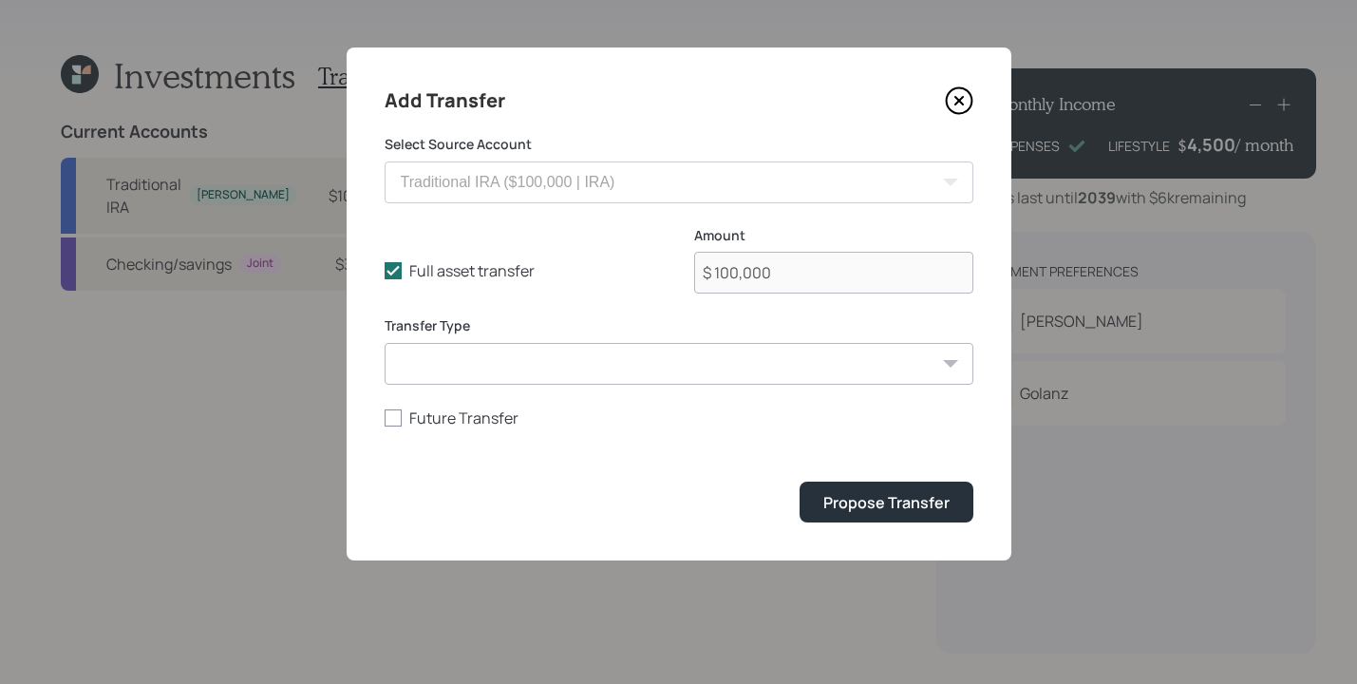
click at [953, 102] on icon at bounding box center [959, 100] width 28 height 28
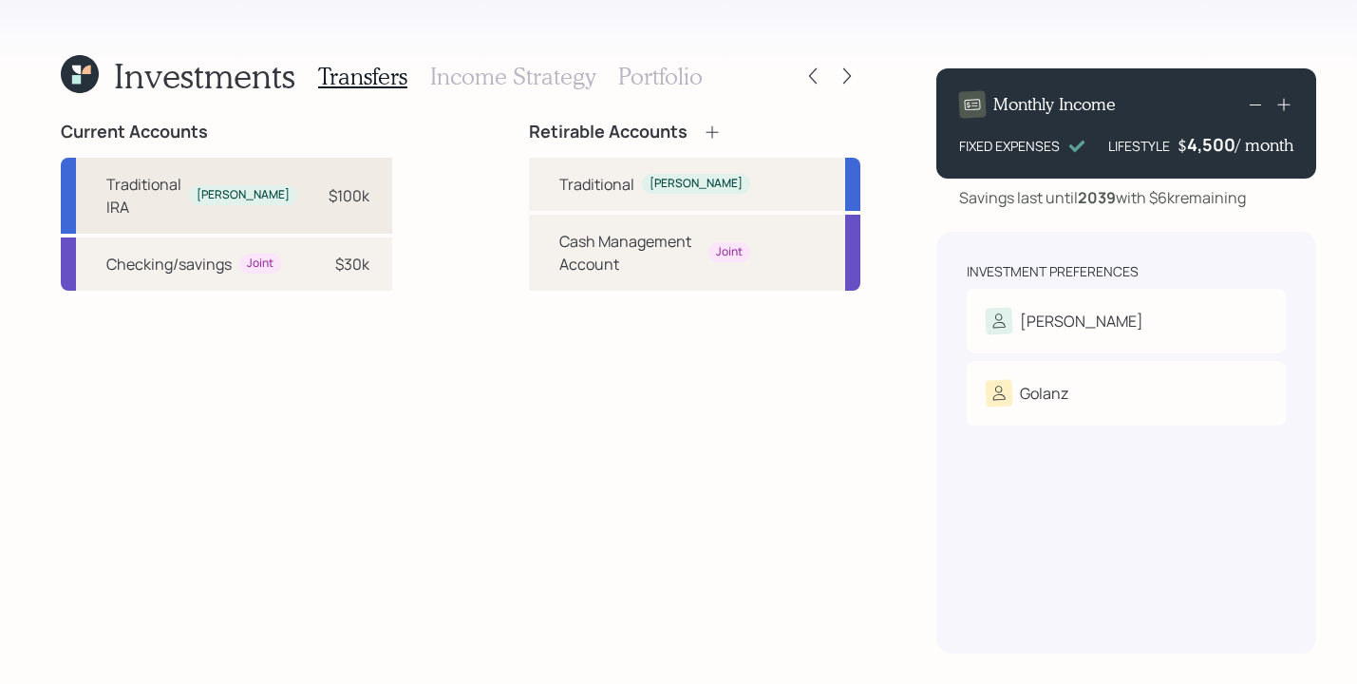
click at [313, 186] on div "$100k" at bounding box center [341, 195] width 57 height 23
click at [592, 183] on div "Traditional" at bounding box center [597, 184] width 75 height 23
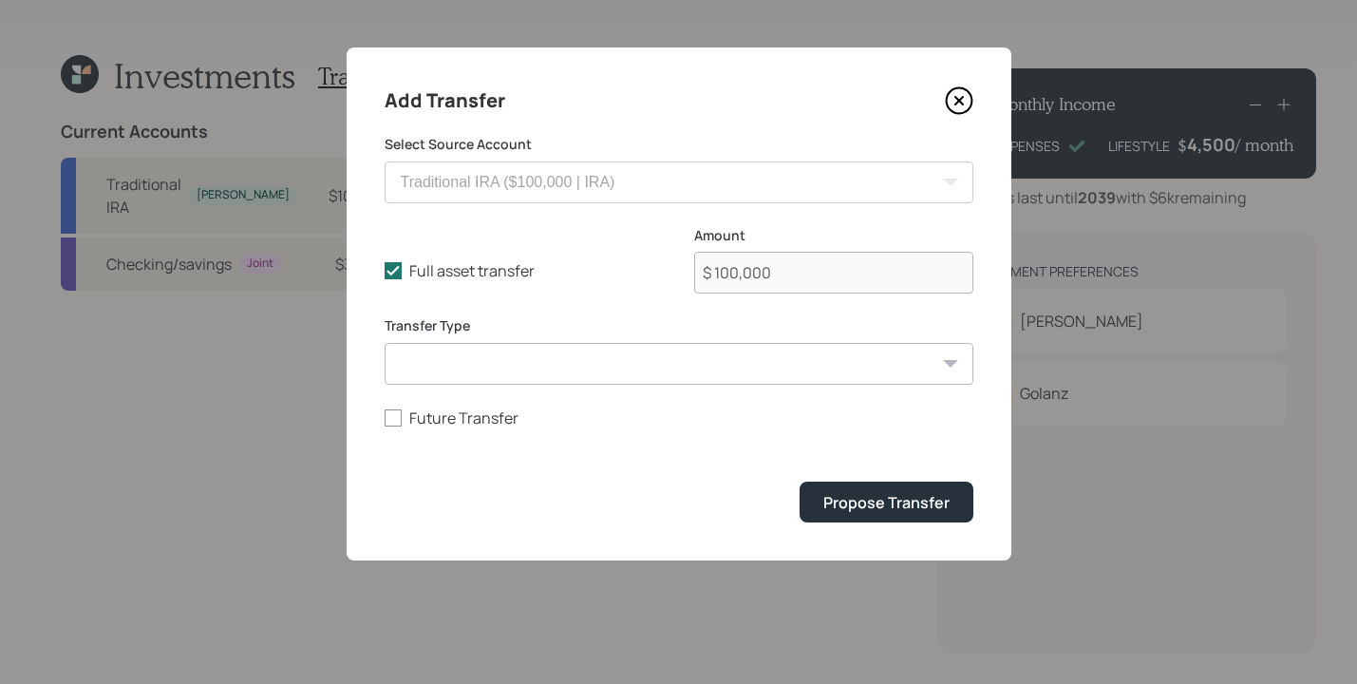
click at [675, 353] on select "ACAT Transfer Non ACAT Transfer Capitalize Rollover Rollover Deposit" at bounding box center [679, 364] width 589 height 42
select select "acat_transfer"
click at [385, 343] on select "ACAT Transfer Non ACAT Transfer Capitalize Rollover Rollover Deposit" at bounding box center [679, 364] width 589 height 42
click at [859, 495] on div "Propose Transfer" at bounding box center [887, 502] width 126 height 21
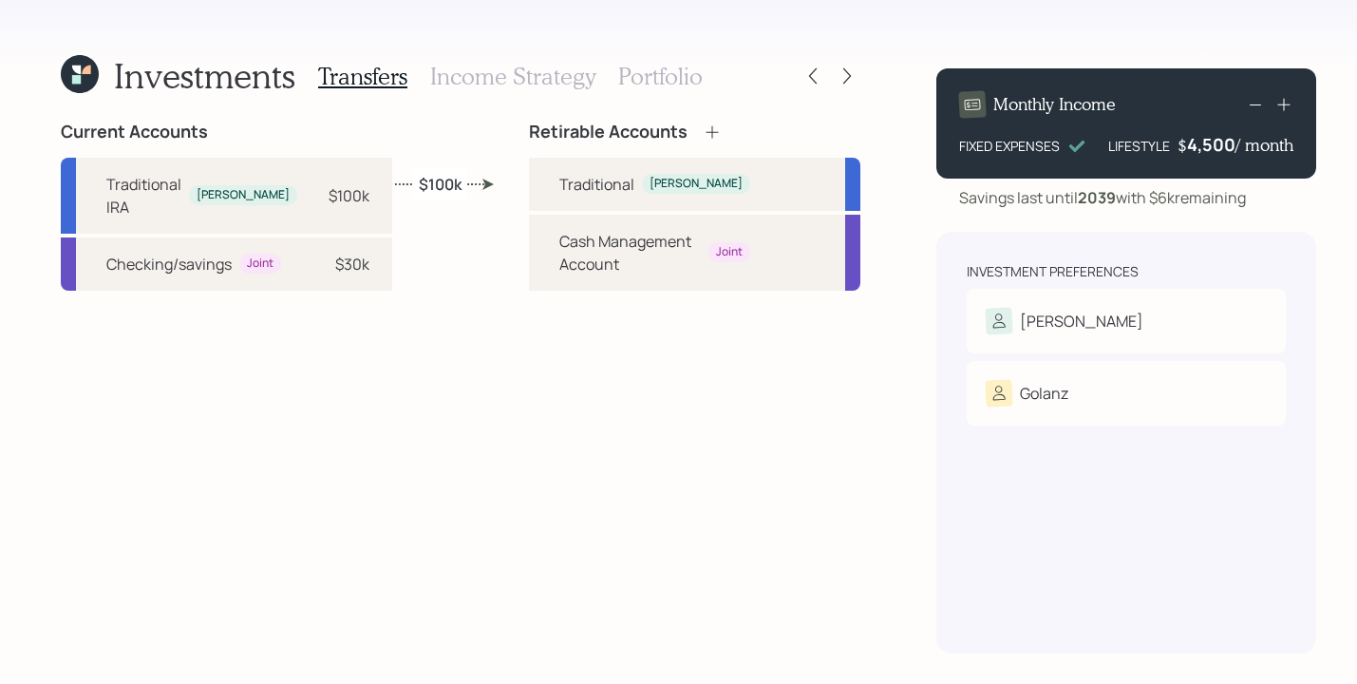
click at [576, 74] on h3 "Income Strategy" at bounding box center [512, 77] width 165 height 28
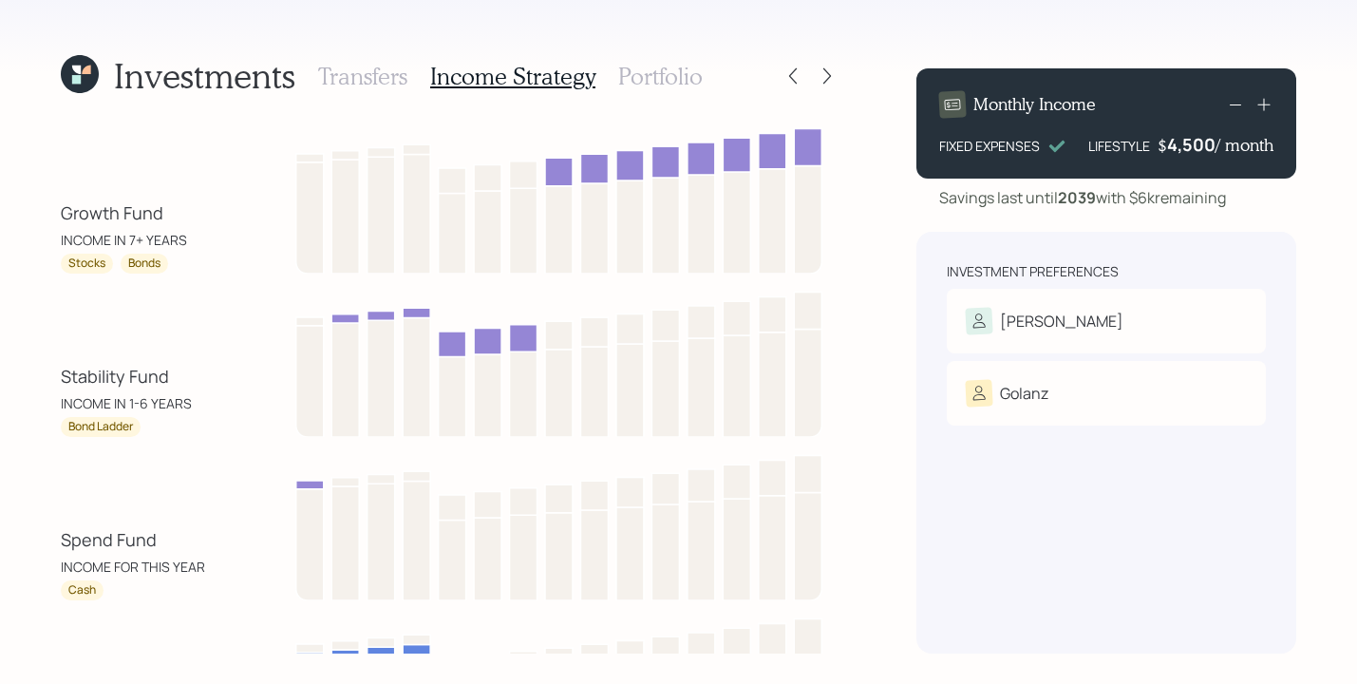
click at [655, 75] on h3 "Portfolio" at bounding box center [660, 77] width 85 height 28
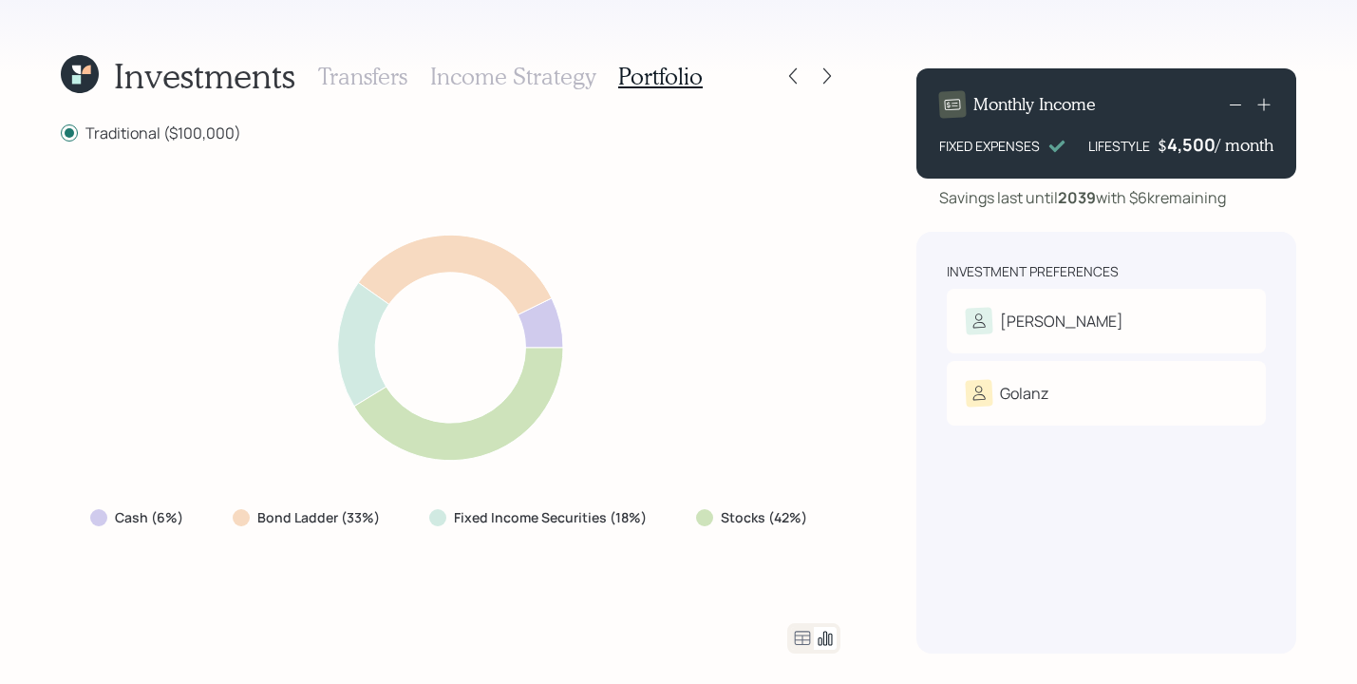
click at [493, 84] on h3 "Income Strategy" at bounding box center [512, 77] width 165 height 28
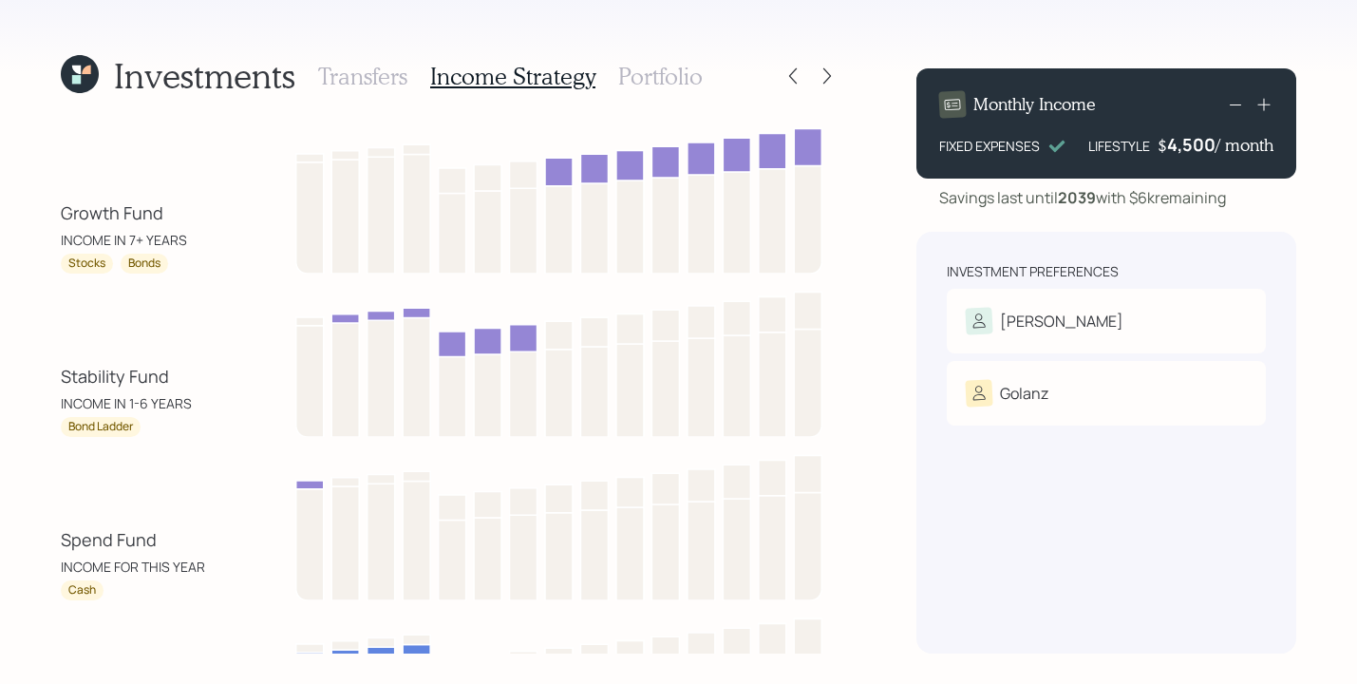
click at [782, 85] on div at bounding box center [810, 76] width 61 height 27
click at [787, 80] on icon at bounding box center [793, 75] width 19 height 19
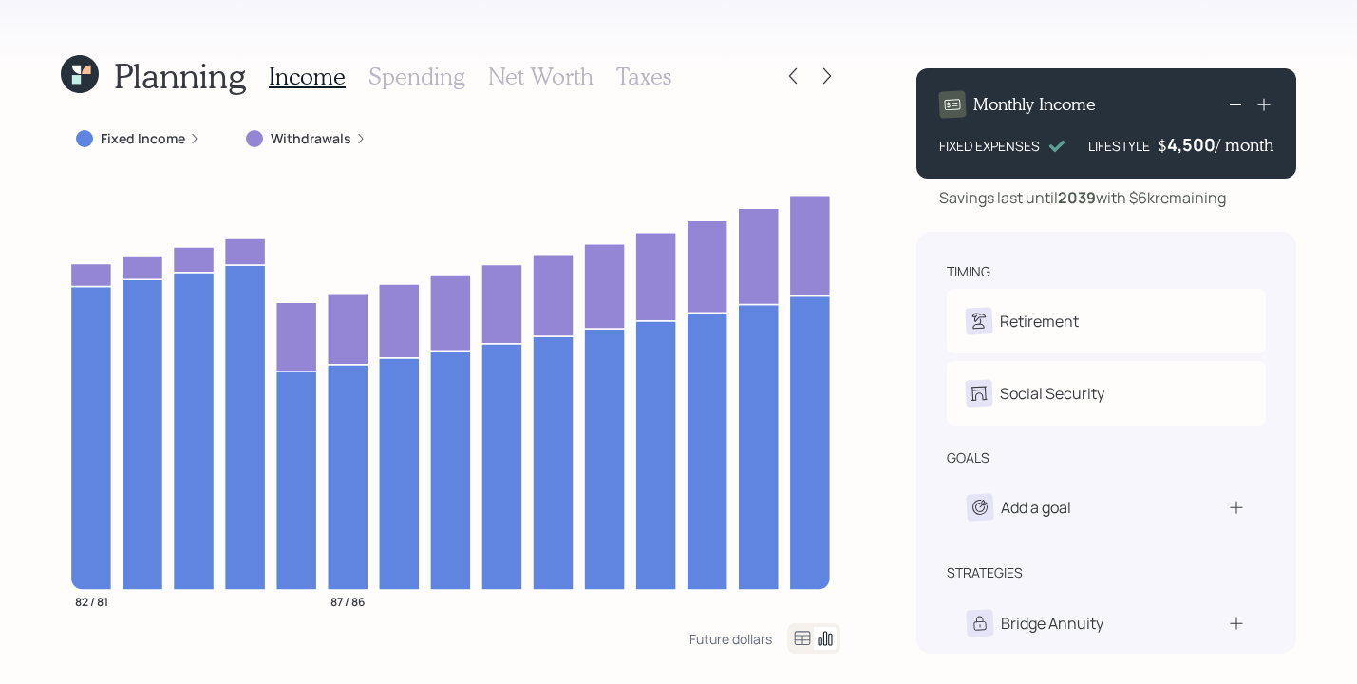
click at [357, 146] on div "Withdrawals" at bounding box center [306, 138] width 121 height 19
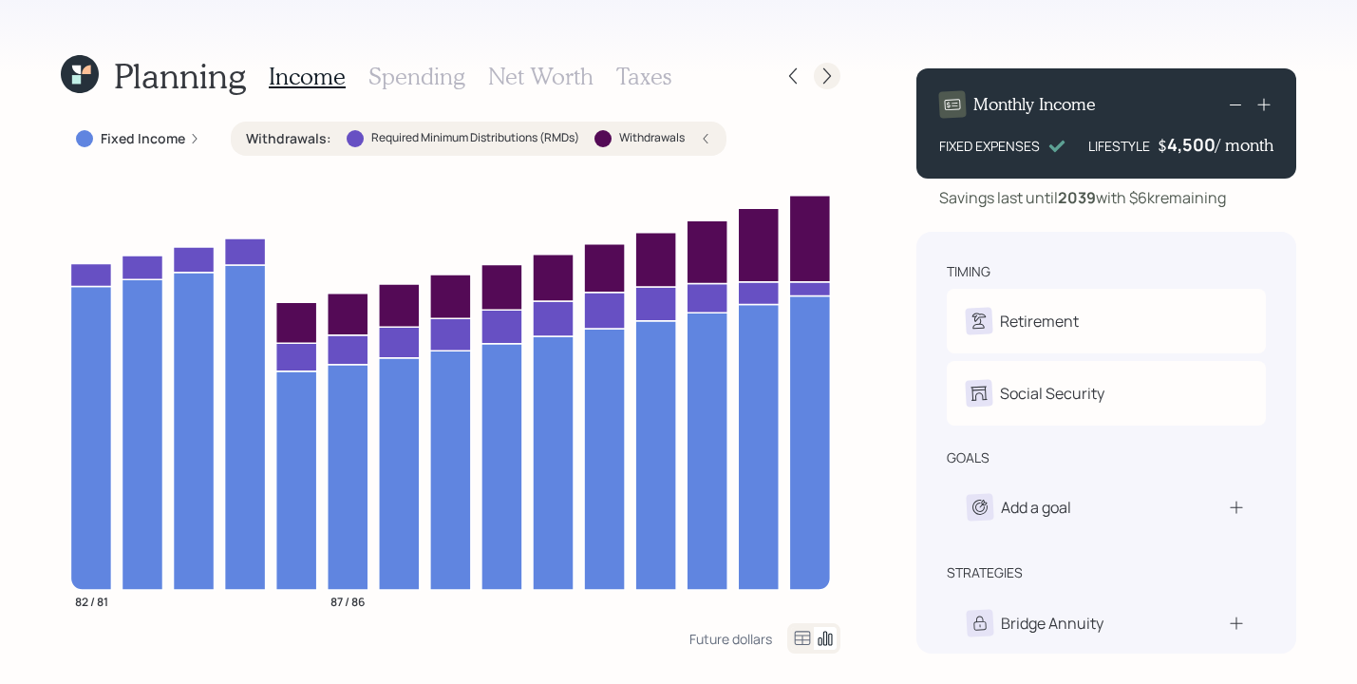
click at [823, 86] on div at bounding box center [827, 76] width 27 height 27
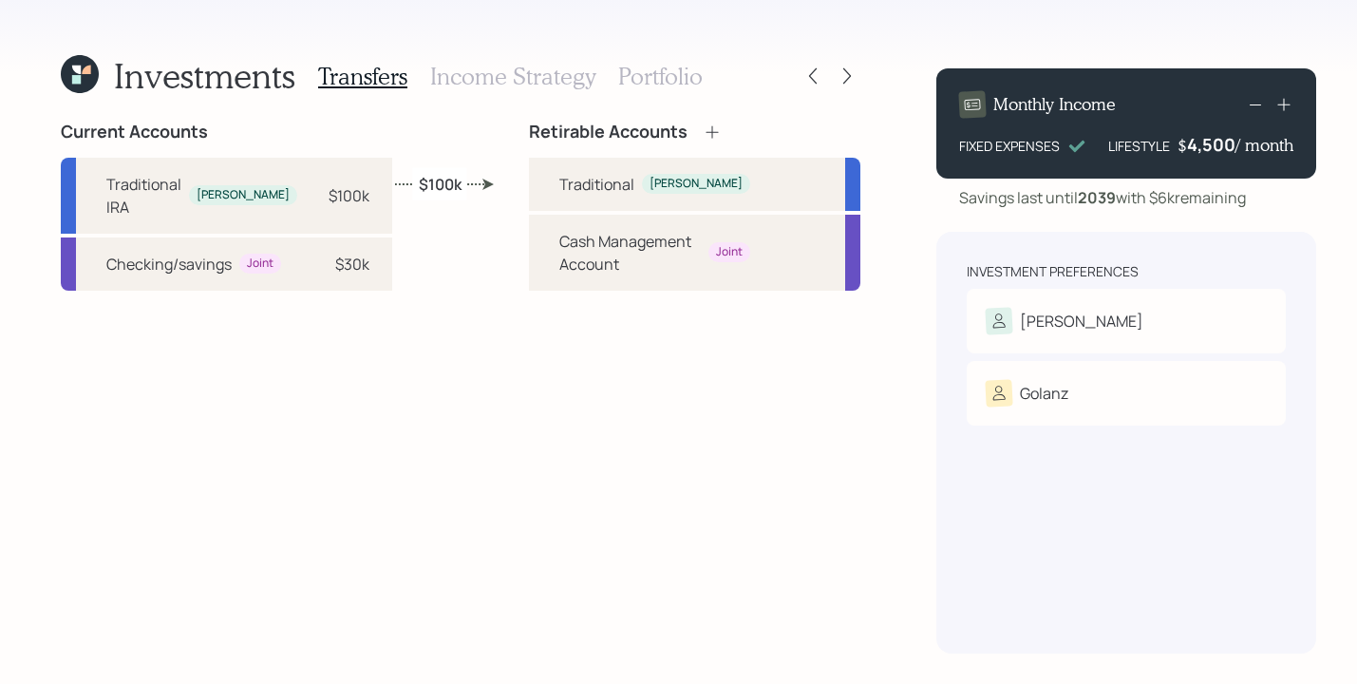
click at [539, 84] on h3 "Income Strategy" at bounding box center [512, 77] width 165 height 28
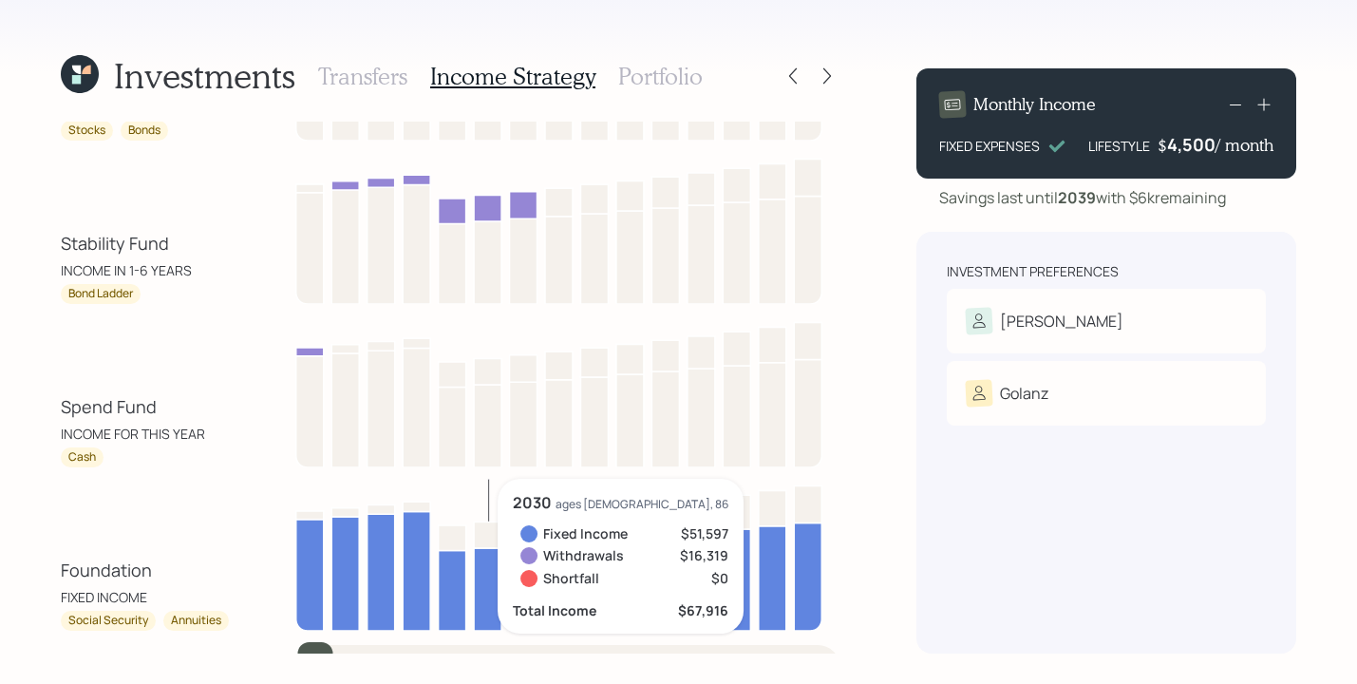
scroll to position [173, 0]
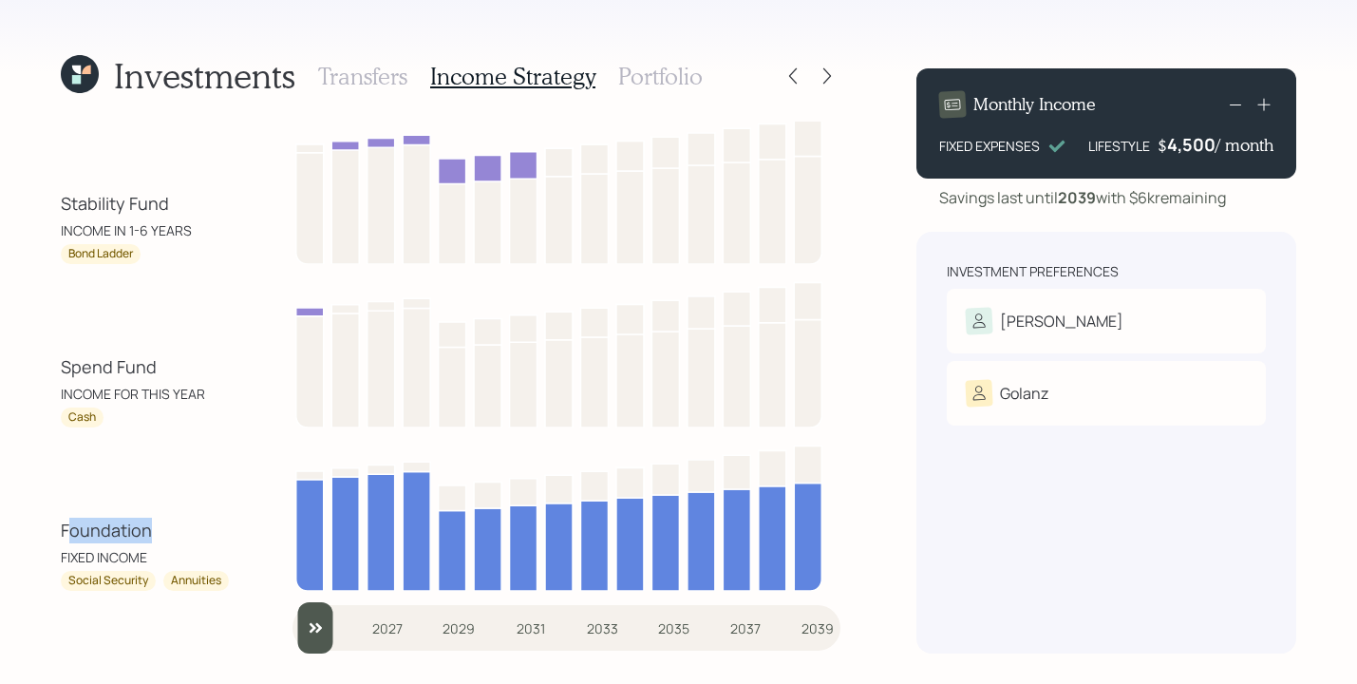
drag, startPoint x: 68, startPoint y: 531, endPoint x: 179, endPoint y: 541, distance: 110.6
click at [179, 541] on div "Foundation FIXED INCOME" at bounding box center [146, 542] width 171 height 49
drag, startPoint x: 68, startPoint y: 360, endPoint x: 173, endPoint y: 358, distance: 104.5
click at [173, 358] on div "Spend Fund INCOME FOR THIS YEAR" at bounding box center [146, 378] width 171 height 49
drag, startPoint x: 69, startPoint y: 199, endPoint x: 124, endPoint y: 376, distance: 185.1
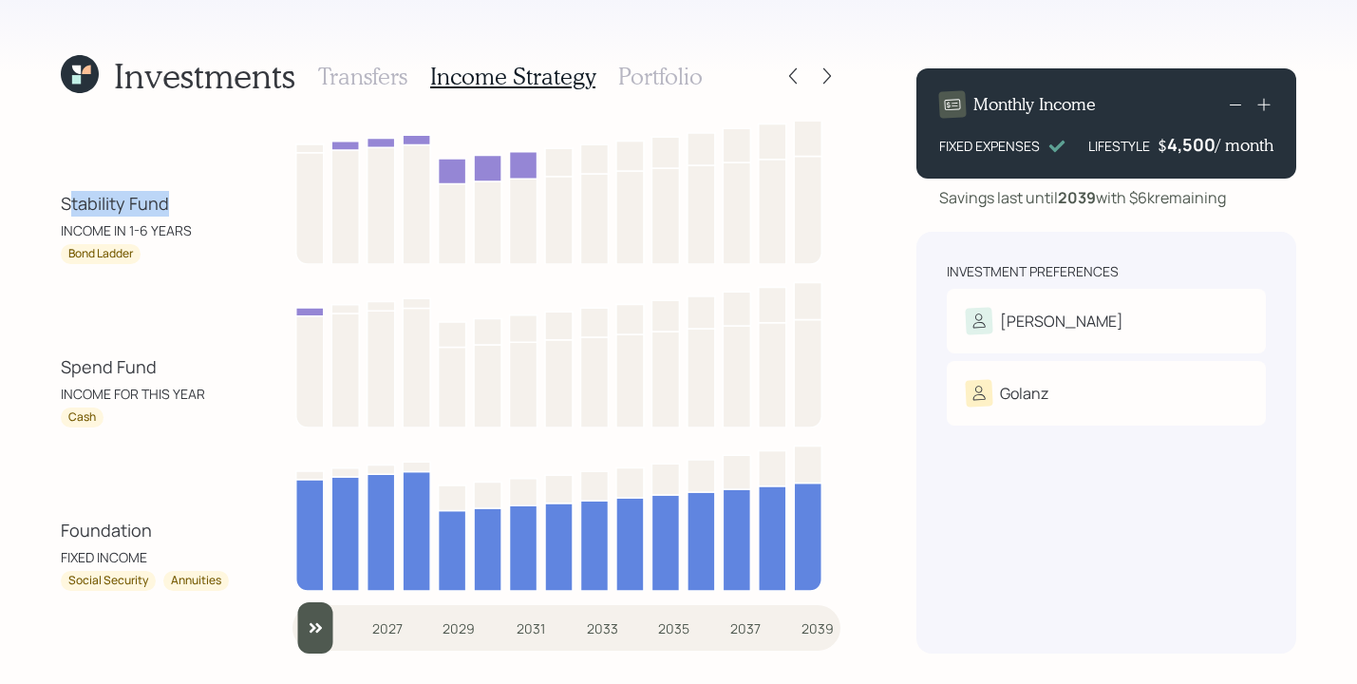
click at [183, 199] on div "Stability Fund INCOME IN 1-6 YEARS" at bounding box center [146, 215] width 171 height 49
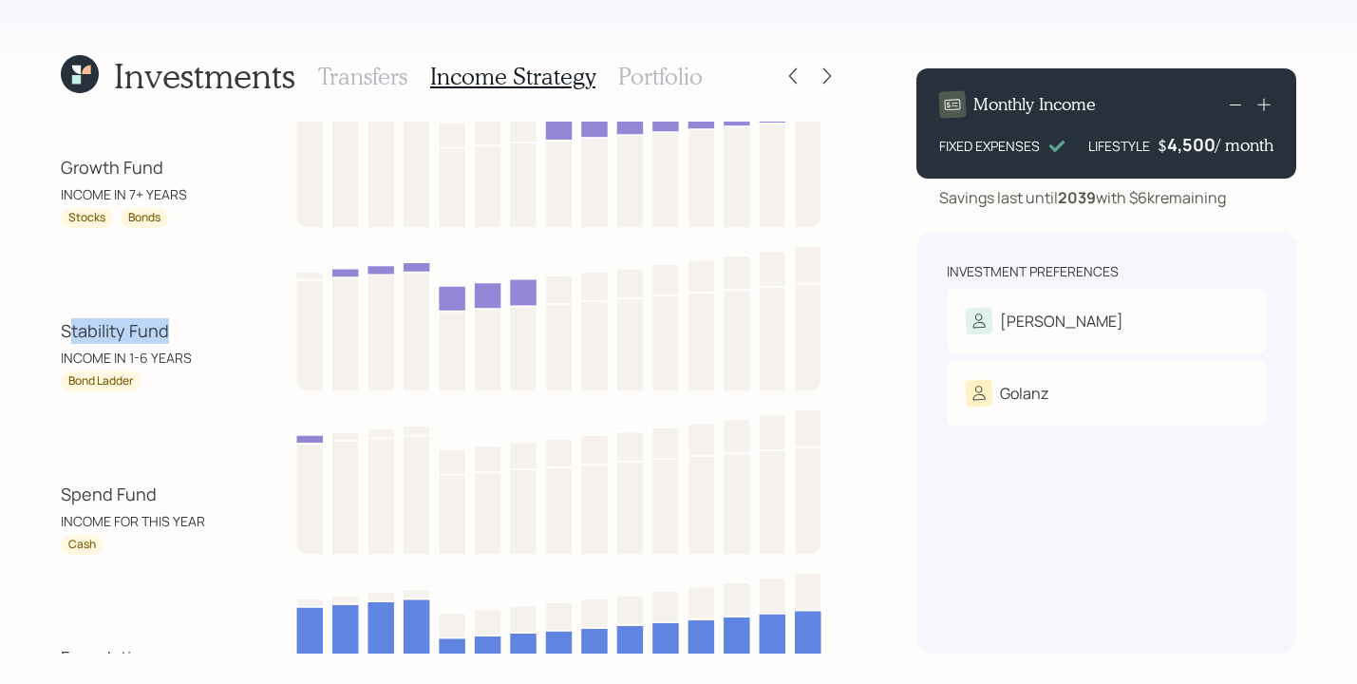
scroll to position [18, 0]
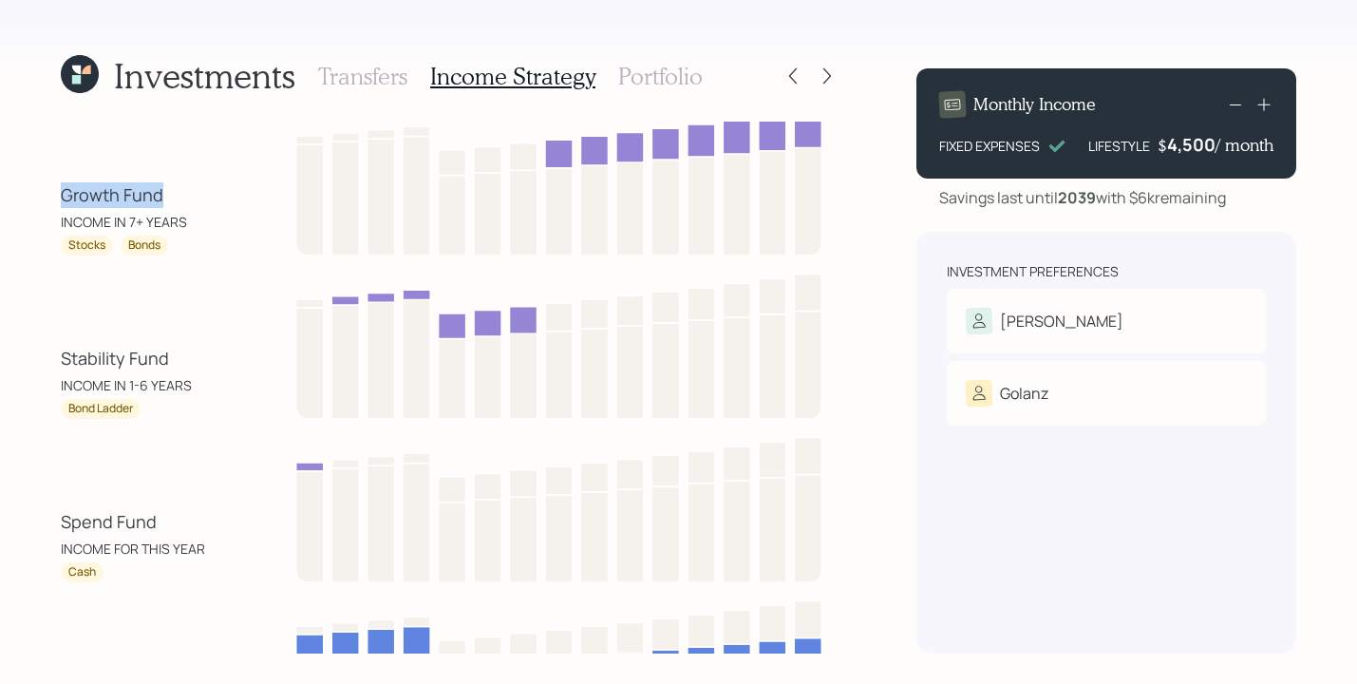
drag, startPoint x: 66, startPoint y: 188, endPoint x: 174, endPoint y: 196, distance: 108.6
click at [174, 196] on div "Investments Transfers Income Strategy Portfolio Growth Fund INCOME IN 7+ YEARS …" at bounding box center [678, 342] width 1357 height 684
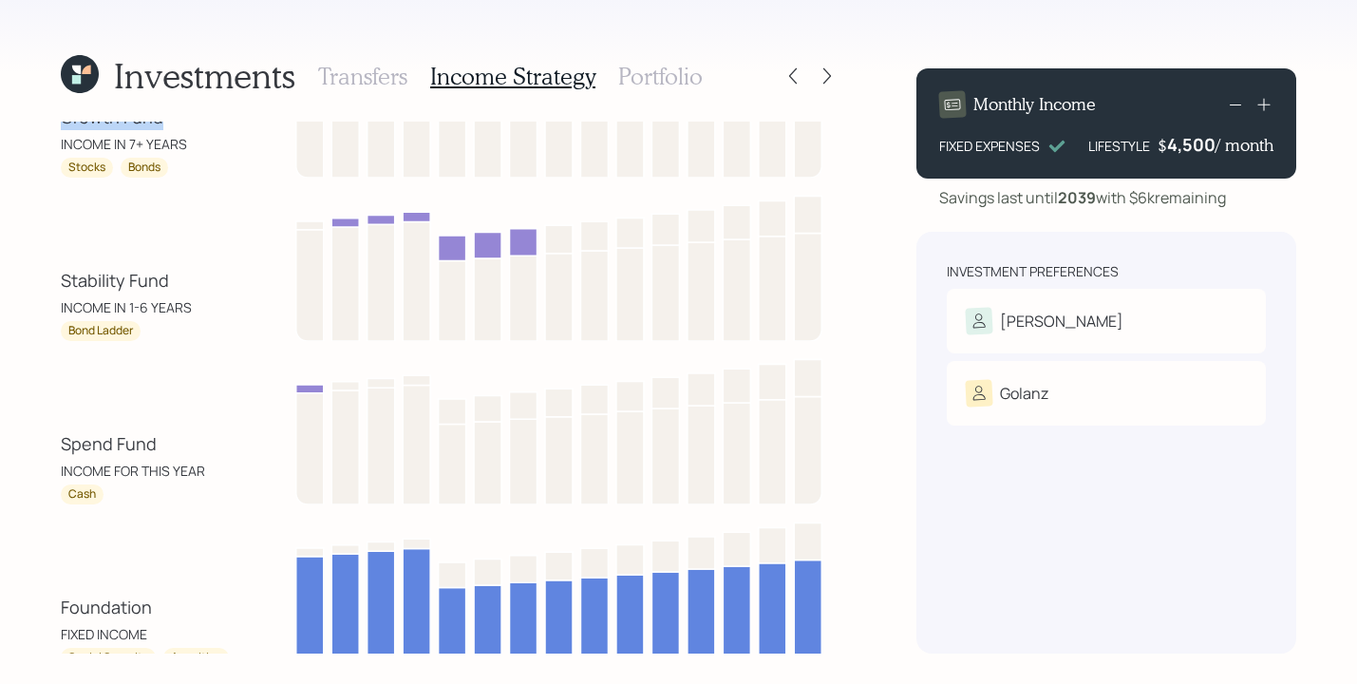
scroll to position [173, 0]
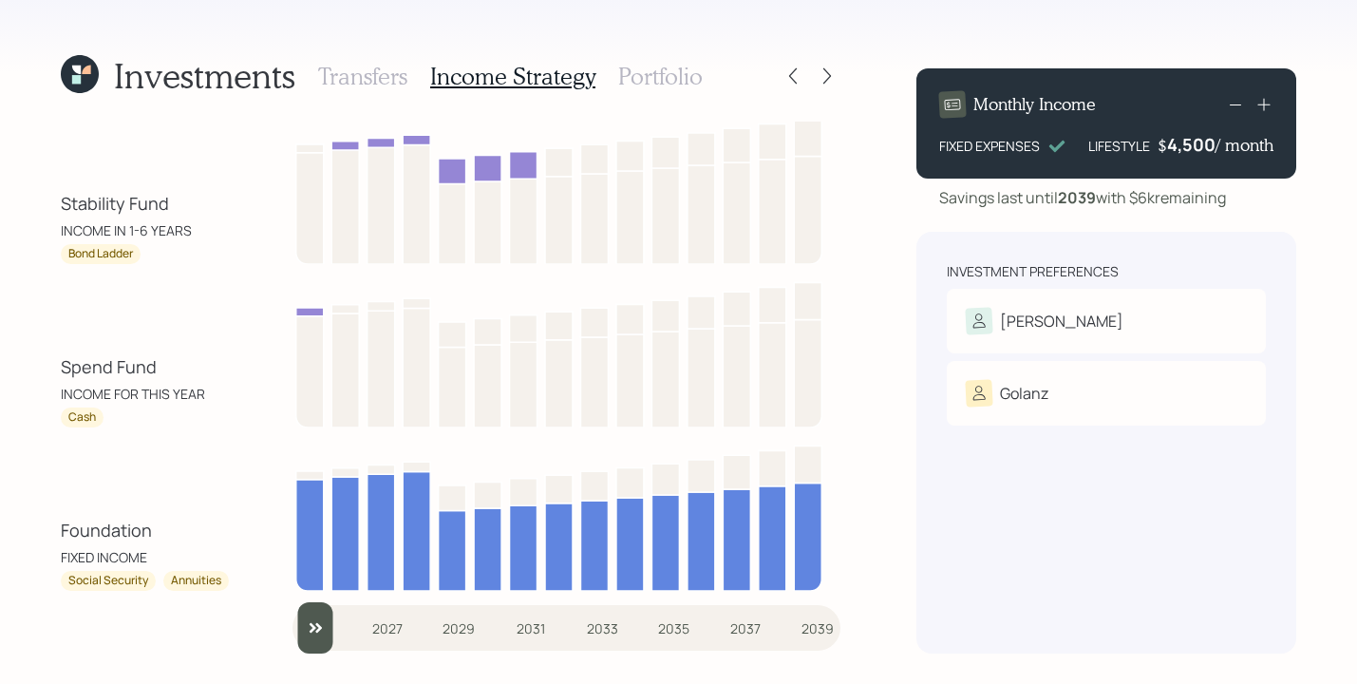
click at [53, 511] on div "Investments Transfers Income Strategy Portfolio Growth Fund INCOME IN 7+ YEARS …" at bounding box center [678, 342] width 1357 height 684
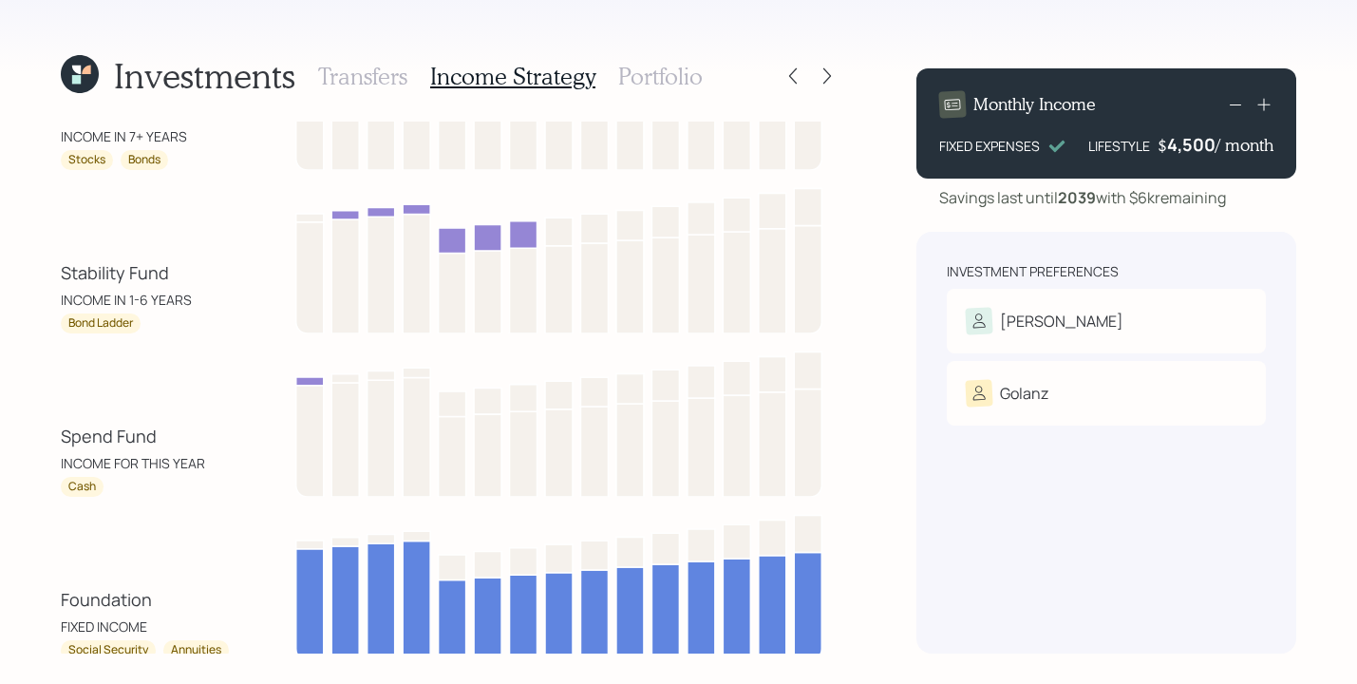
scroll to position [100, 0]
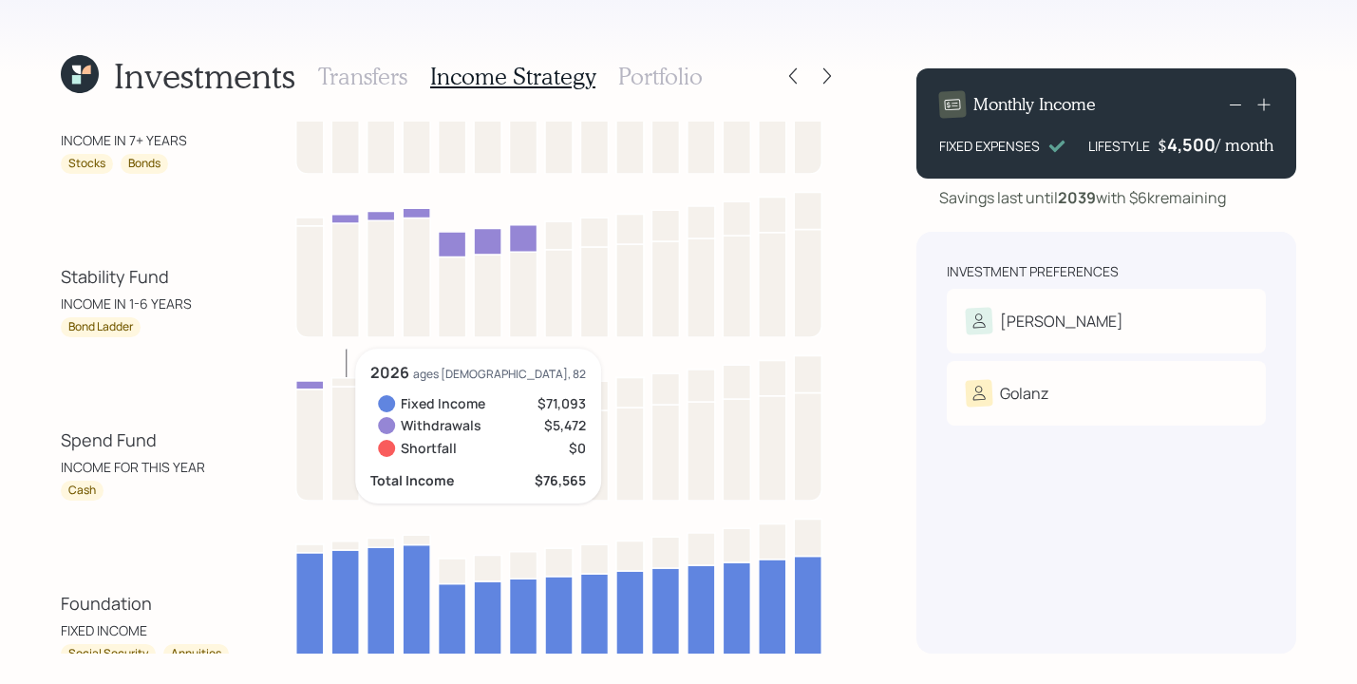
click at [51, 398] on div "Investments Transfers Income Strategy Portfolio Growth Fund INCOME IN 7+ YEARS …" at bounding box center [678, 342] width 1357 height 684
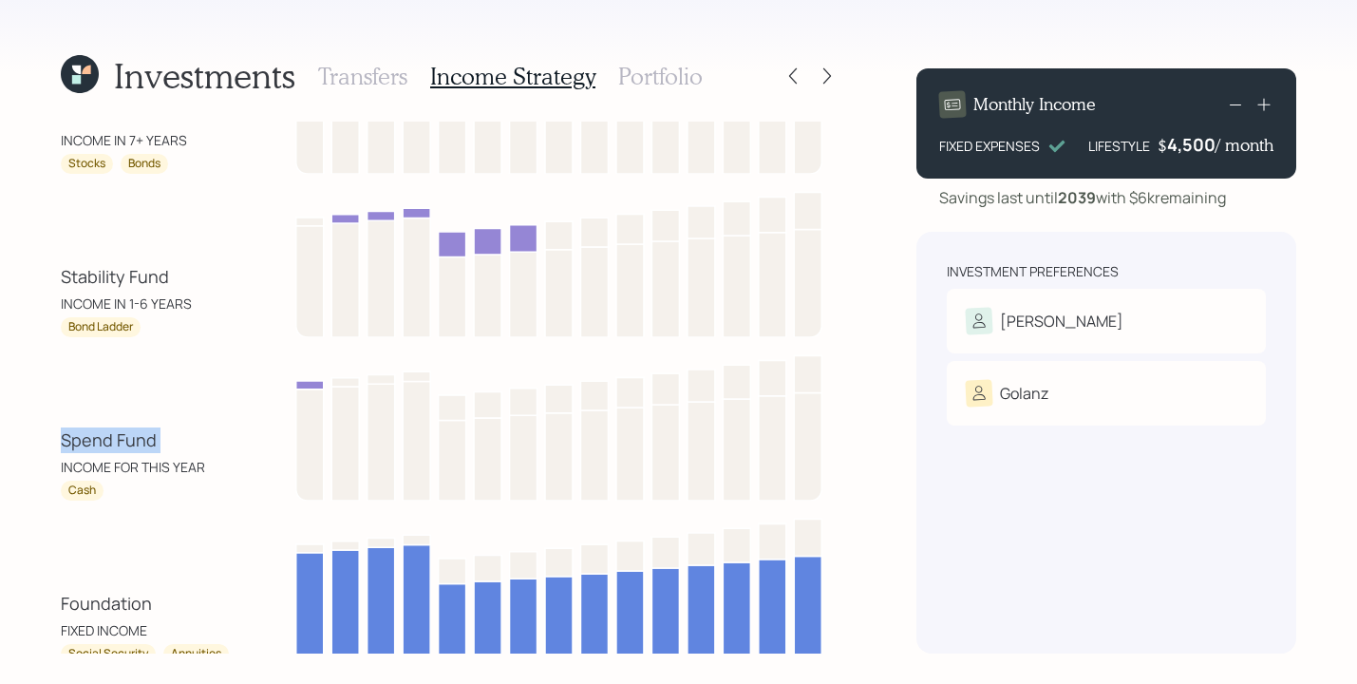
drag, startPoint x: 59, startPoint y: 436, endPoint x: 171, endPoint y: 444, distance: 112.3
click at [171, 444] on div "Investments Transfers Income Strategy Portfolio Growth Fund INCOME IN 7+ YEARS …" at bounding box center [678, 342] width 1357 height 684
click at [45, 389] on div "Investments Transfers Income Strategy Portfolio Growth Fund INCOME IN 7+ YEARS …" at bounding box center [678, 342] width 1357 height 684
drag, startPoint x: 58, startPoint y: 458, endPoint x: 209, endPoint y: 441, distance: 152.0
click at [214, 460] on div "Investments Transfers Income Strategy Portfolio Growth Fund INCOME IN 7+ YEARS …" at bounding box center [678, 342] width 1357 height 684
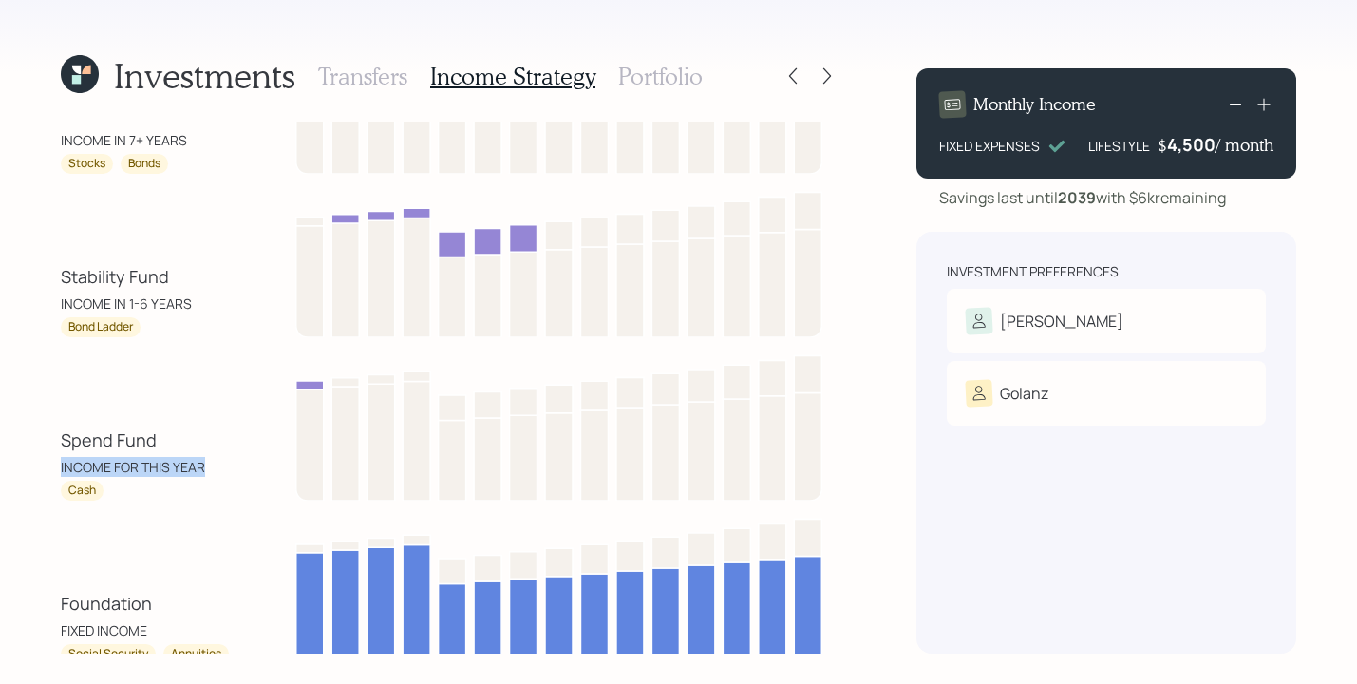
click at [207, 427] on div "Spend Fund INCOME FOR THIS YEAR Cash" at bounding box center [451, 425] width 780 height 152
click at [228, 409] on div "Spend Fund INCOME FOR THIS YEAR Cash" at bounding box center [451, 425] width 780 height 152
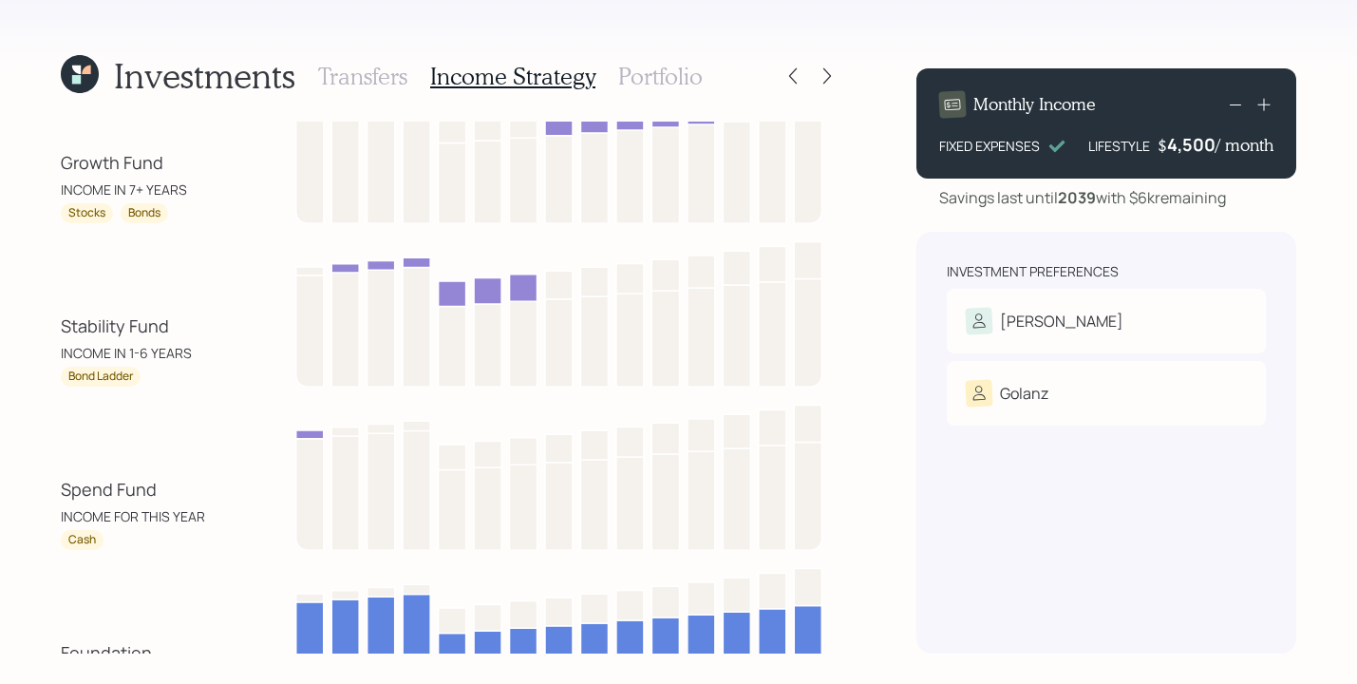
scroll to position [27, 0]
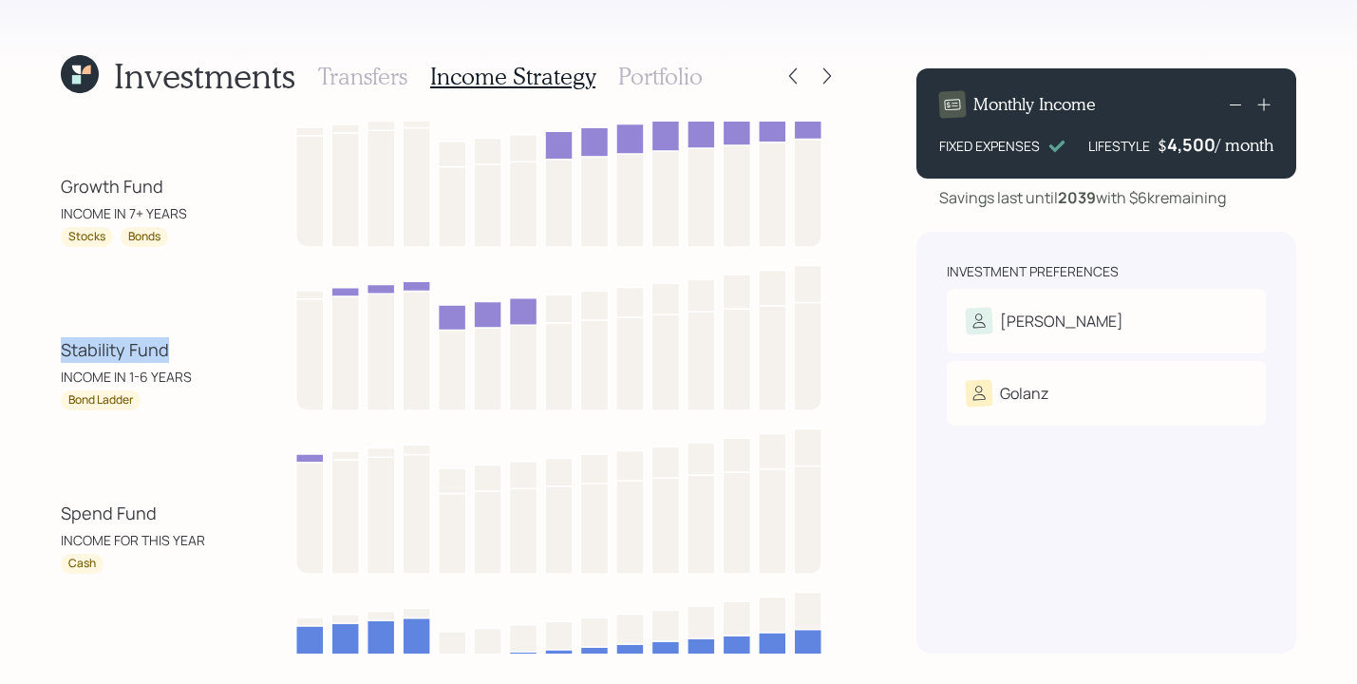
drag, startPoint x: 61, startPoint y: 345, endPoint x: 167, endPoint y: 346, distance: 106.4
click at [167, 346] on div "Stability Fund INCOME IN 1-6 YEARS" at bounding box center [146, 361] width 171 height 49
click at [39, 332] on div "Investments Transfers Income Strategy Portfolio Growth Fund INCOME IN 7+ YEARS …" at bounding box center [678, 342] width 1357 height 684
drag, startPoint x: 125, startPoint y: 376, endPoint x: 192, endPoint y: 375, distance: 66.5
click at [192, 375] on div "Stability Fund INCOME IN 1-6 YEARS" at bounding box center [146, 361] width 171 height 49
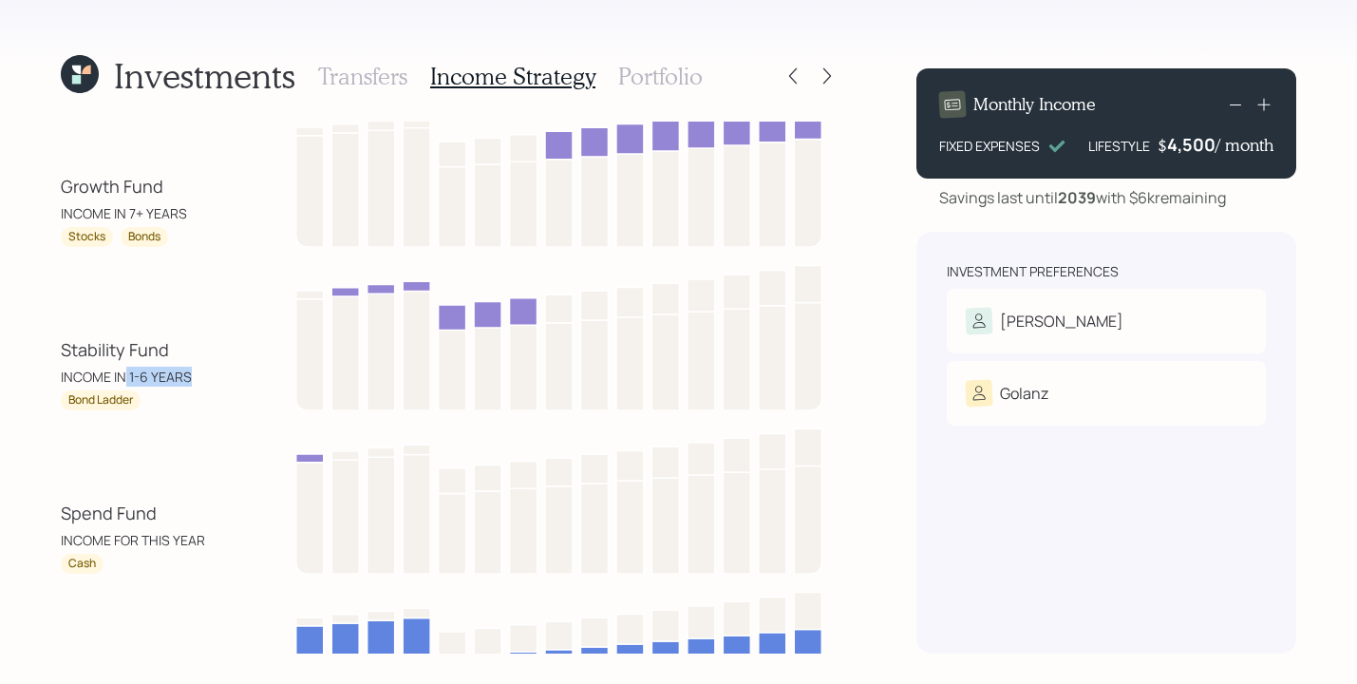
click at [195, 370] on div "Stability Fund INCOME IN 1-6 YEARS" at bounding box center [146, 361] width 171 height 49
drag, startPoint x: 130, startPoint y: 371, endPoint x: 207, endPoint y: 378, distance: 77.2
click at [207, 378] on div "Stability Fund INCOME IN 1-6 YEARS" at bounding box center [146, 361] width 171 height 49
click at [229, 332] on div "Stability Fund INCOME IN 1-6 YEARS Bond Ladder" at bounding box center [451, 334] width 780 height 152
drag, startPoint x: 126, startPoint y: 378, endPoint x: 250, endPoint y: 399, distance: 125.2
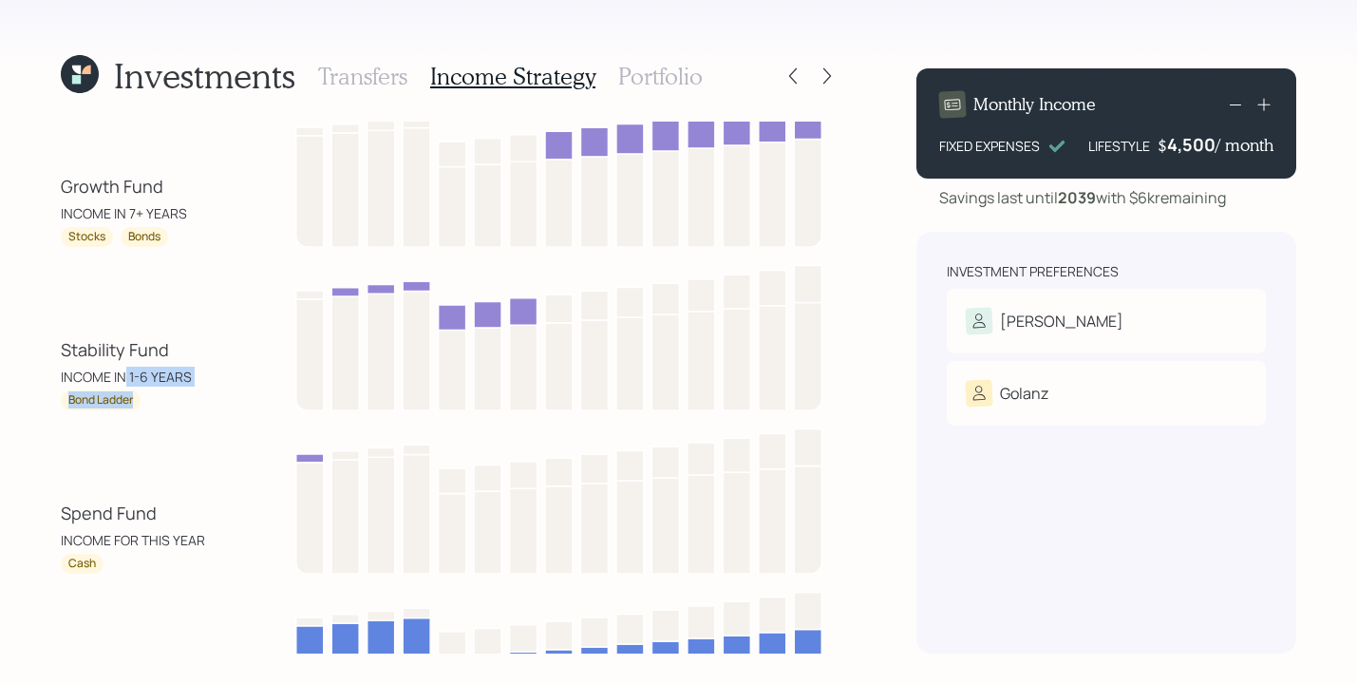
click at [250, 399] on div "Stability Fund INCOME IN 1-6 YEARS Bond Ladder" at bounding box center [451, 334] width 780 height 152
click at [157, 310] on div "Stability Fund INCOME IN 1-6 YEARS Bond Ladder" at bounding box center [451, 334] width 780 height 152
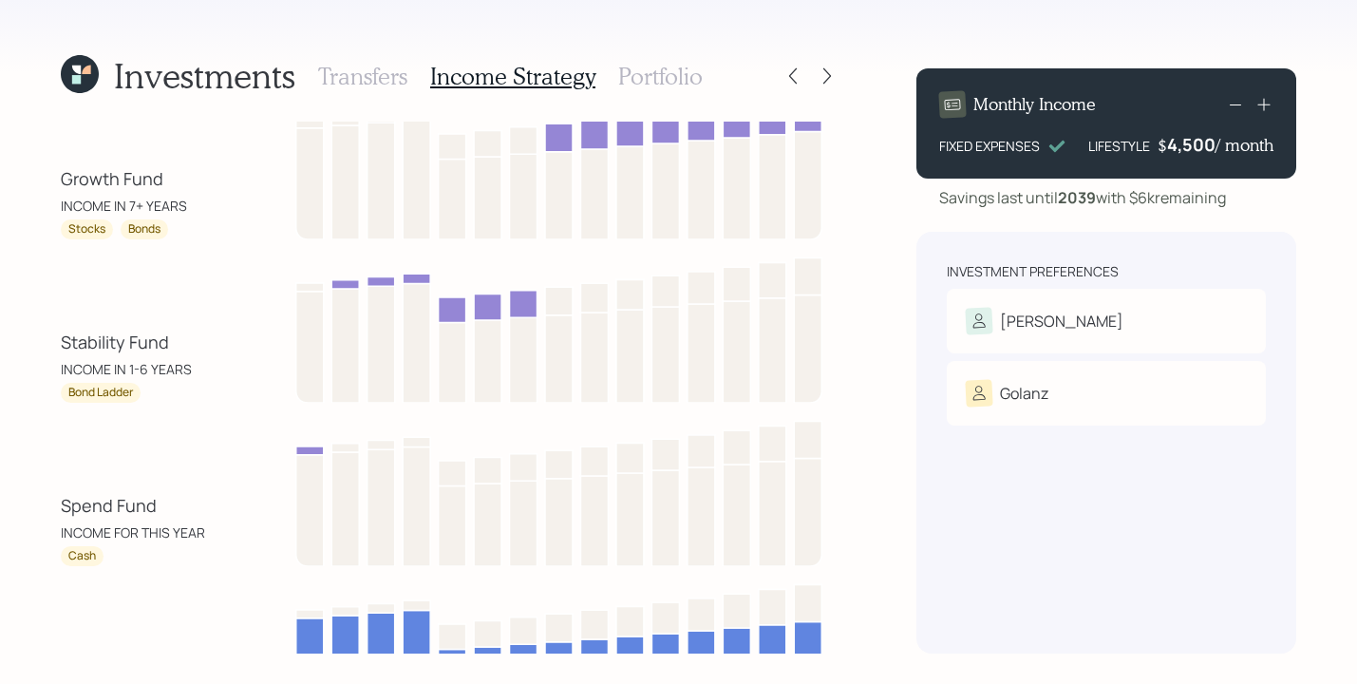
scroll to position [0, 0]
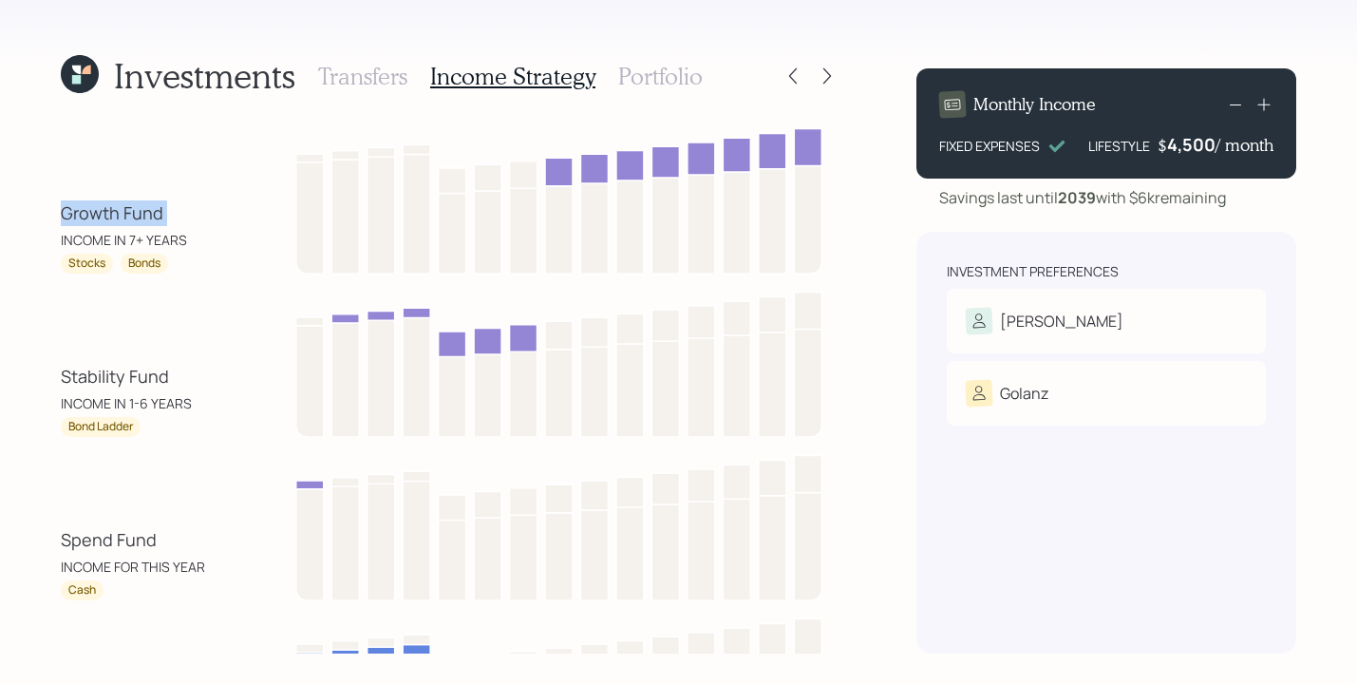
drag, startPoint x: 58, startPoint y: 213, endPoint x: 191, endPoint y: 224, distance: 133.5
click at [191, 224] on div "Investments Transfers Income Strategy Portfolio Growth Fund INCOME IN 7+ YEARS …" at bounding box center [678, 342] width 1357 height 684
click at [157, 361] on div "Stability Fund INCOME IN 1-6 YEARS Bond Ladder" at bounding box center [451, 361] width 780 height 152
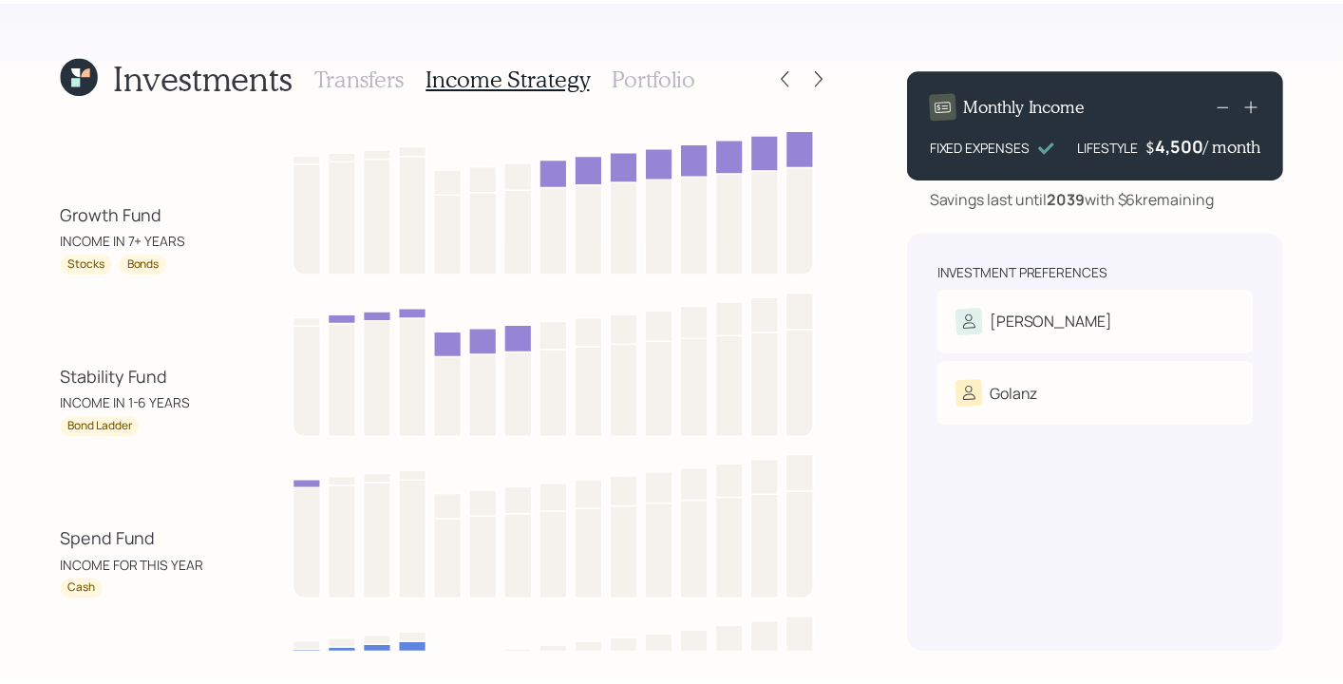
scroll to position [4, 0]
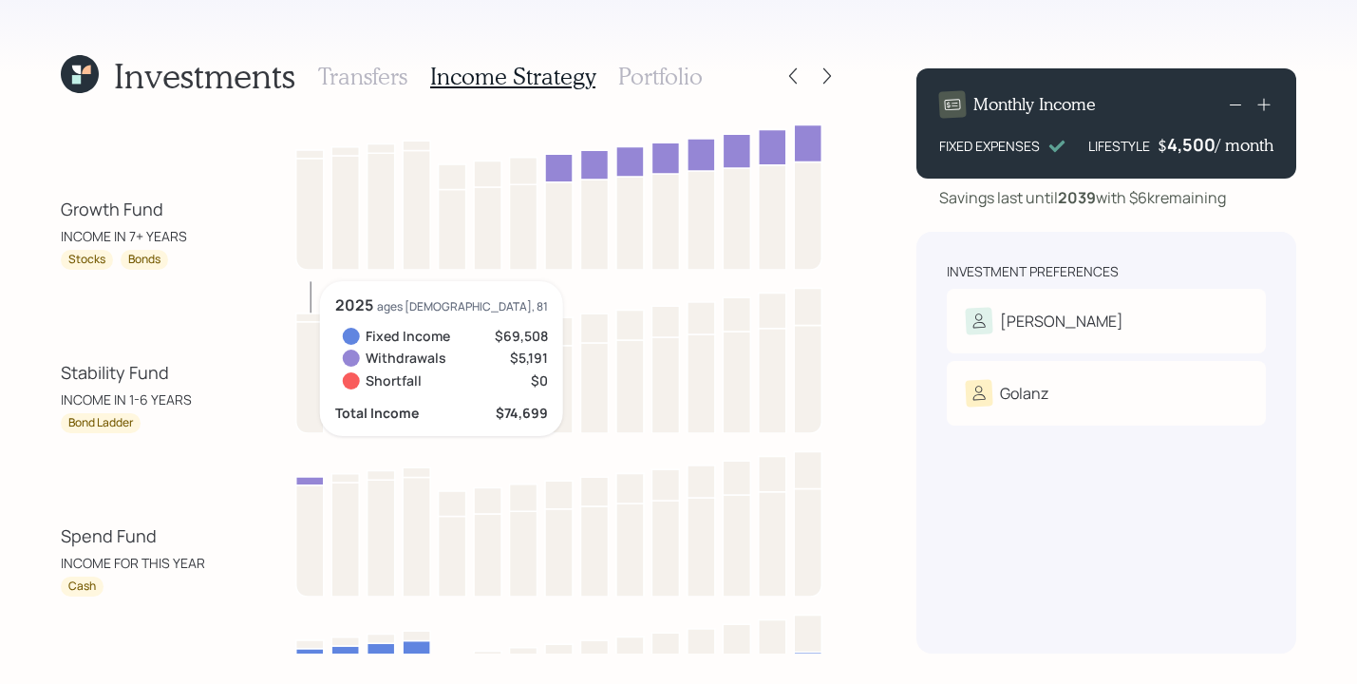
click at [66, 340] on div "Stability Fund INCOME IN 1-6 YEARS Bond Ladder 2025 ages 82, 81 Fixed Income $6…" at bounding box center [451, 357] width 780 height 152
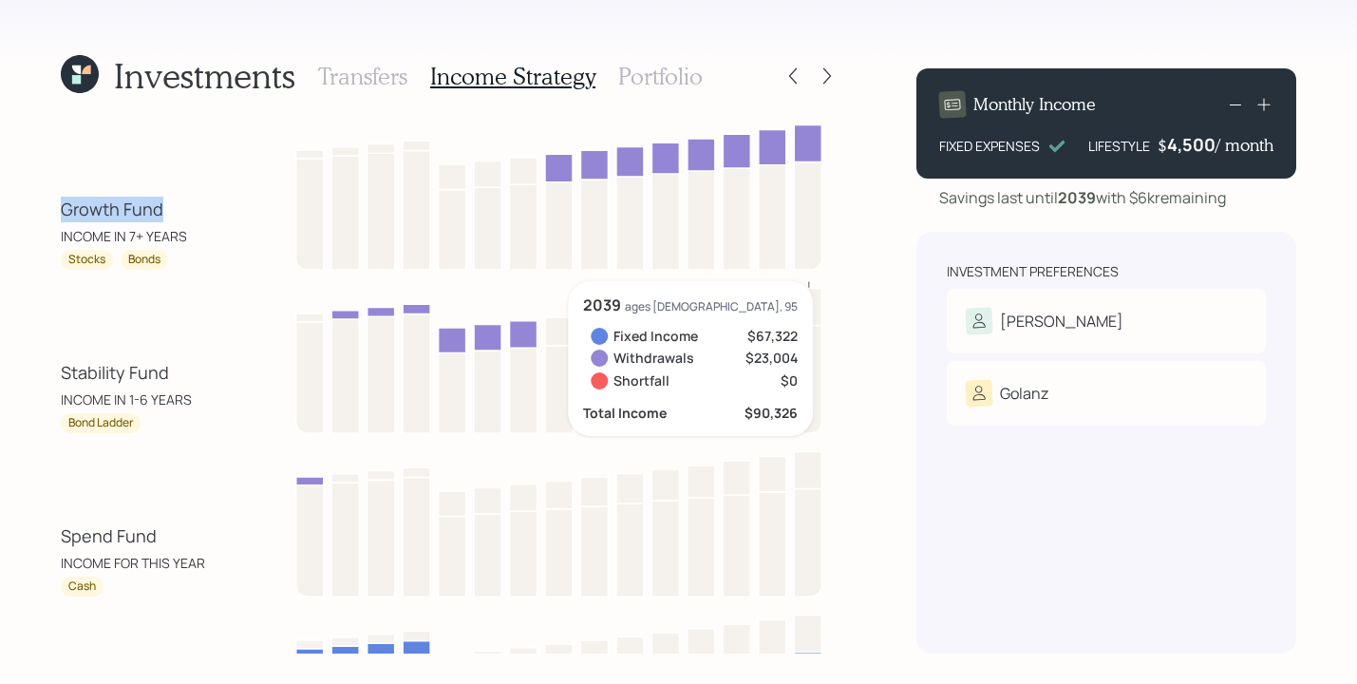
drag, startPoint x: 56, startPoint y: 206, endPoint x: 184, endPoint y: 205, distance: 128.2
click at [182, 208] on div "Investments Transfers Income Strategy Portfolio Growth Fund INCOME IN 7+ YEARS …" at bounding box center [678, 342] width 1357 height 684
click at [212, 169] on div "Growth Fund INCOME IN 7+ YEARS Stocks Bonds" at bounding box center [451, 194] width 780 height 152
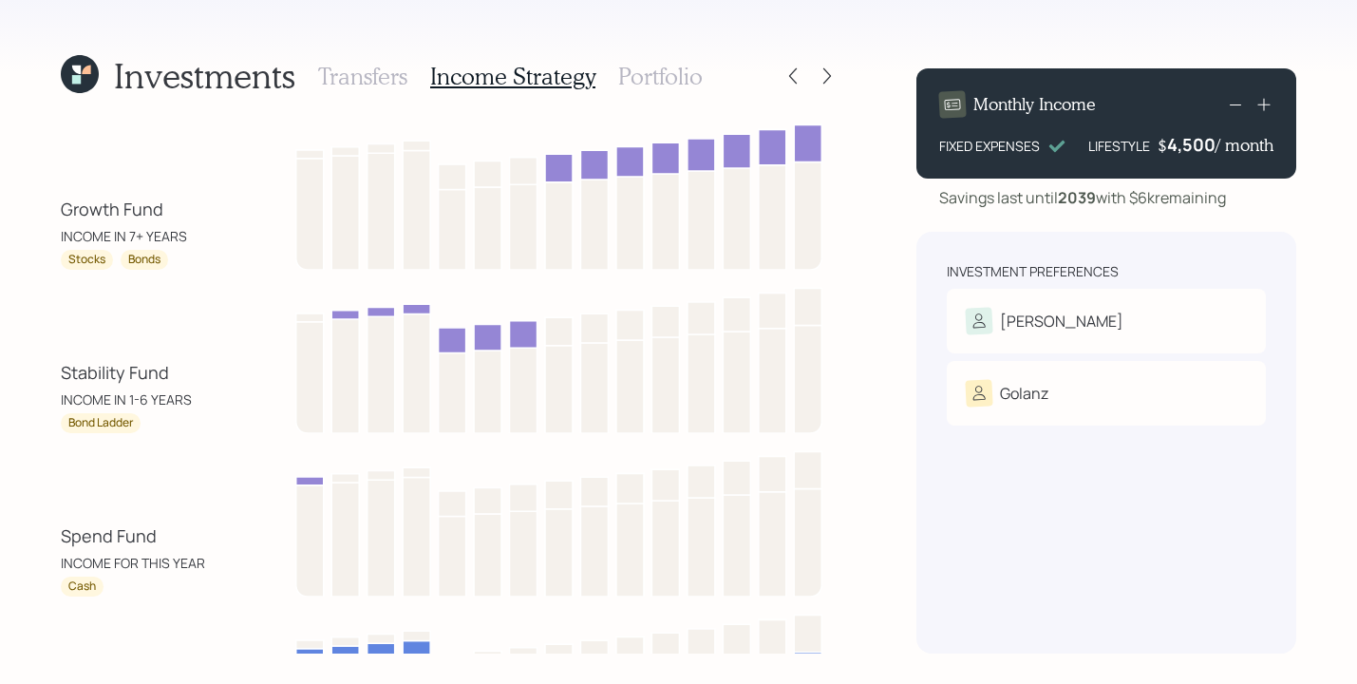
click at [129, 234] on div "INCOME IN 7+ YEARS" at bounding box center [124, 236] width 126 height 20
drag, startPoint x: 129, startPoint y: 237, endPoint x: 185, endPoint y: 230, distance: 56.4
click at [185, 230] on div "Growth Fund INCOME IN 7+ YEARS" at bounding box center [146, 221] width 171 height 49
click at [237, 186] on div "Growth Fund INCOME IN 7+ YEARS Stocks Bonds" at bounding box center [451, 194] width 780 height 152
click at [693, 81] on h3 "Portfolio" at bounding box center [660, 77] width 85 height 28
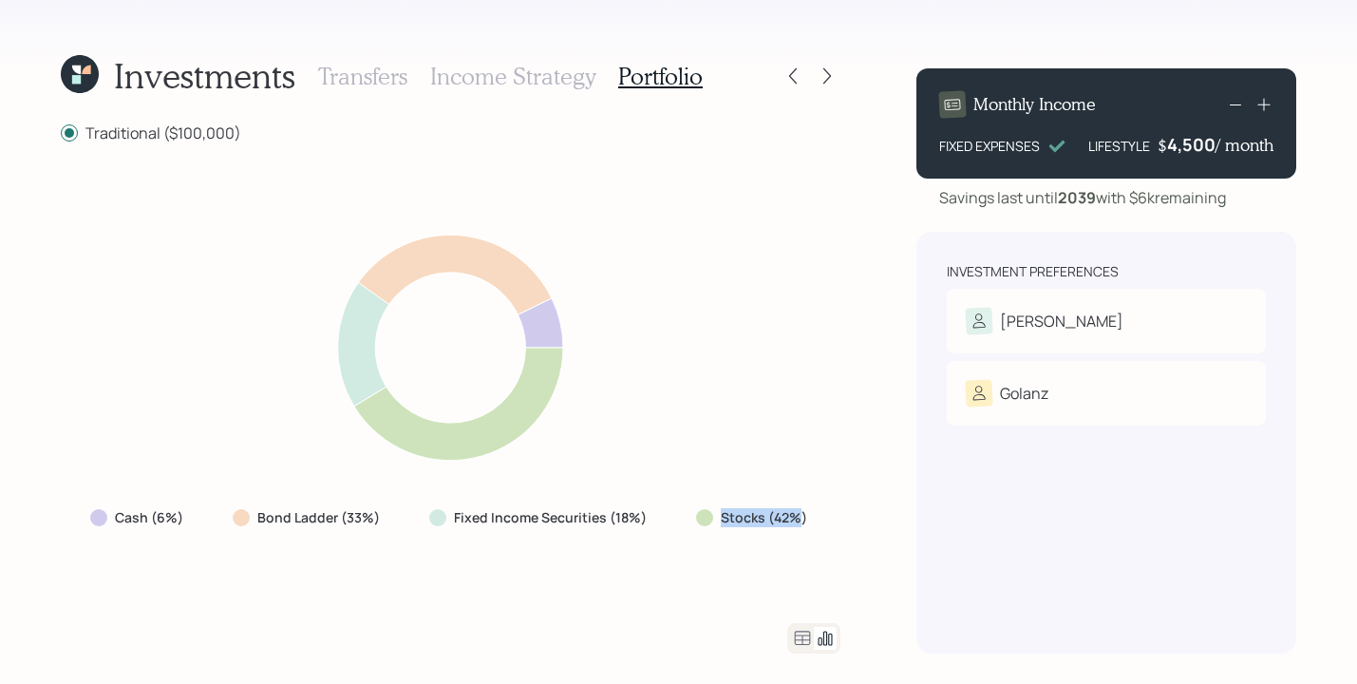
drag, startPoint x: 720, startPoint y: 521, endPoint x: 800, endPoint y: 520, distance: 79.8
click at [800, 520] on label "Stocks (42%)" at bounding box center [764, 517] width 86 height 19
click at [814, 489] on div "Cash (6%) Bond Ladder (33%) Fixed Income Securities (18%) Stocks (42%)" at bounding box center [451, 383] width 780 height 434
drag, startPoint x: 260, startPoint y: 522, endPoint x: 412, endPoint y: 525, distance: 152.0
click at [412, 525] on div "Cash (6%) Bond Ladder (33%) Fixed Income Securities (18%) Stocks (42%)" at bounding box center [450, 518] width 751 height 34
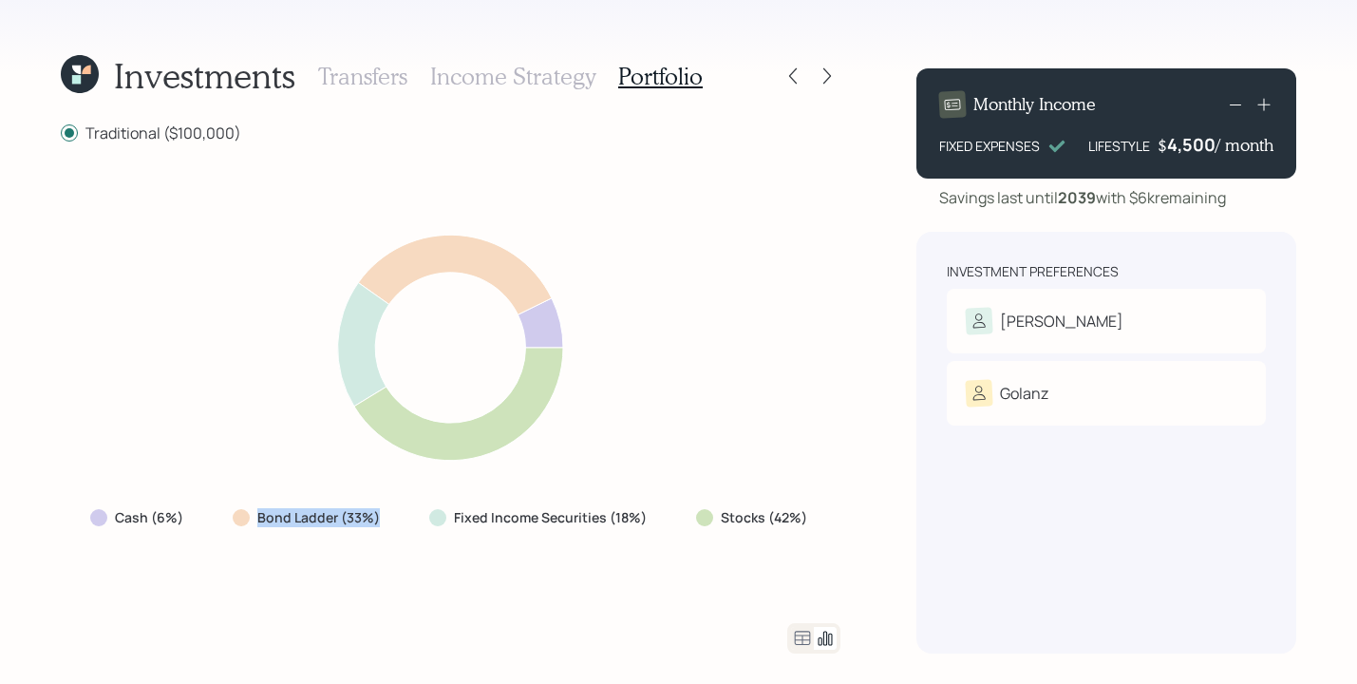
click at [399, 519] on div "Cash (6%) Bond Ladder (33%) Fixed Income Securities (18%) Stocks (42%)" at bounding box center [450, 518] width 751 height 34
drag, startPoint x: 457, startPoint y: 518, endPoint x: 534, endPoint y: 519, distance: 77.0
click at [534, 519] on label "Fixed Income Securities (18%)" at bounding box center [550, 517] width 193 height 19
drag, startPoint x: 458, startPoint y: 523, endPoint x: 641, endPoint y: 525, distance: 183.3
click at [641, 525] on label "Fixed Income Securities (18%)" at bounding box center [550, 517] width 193 height 19
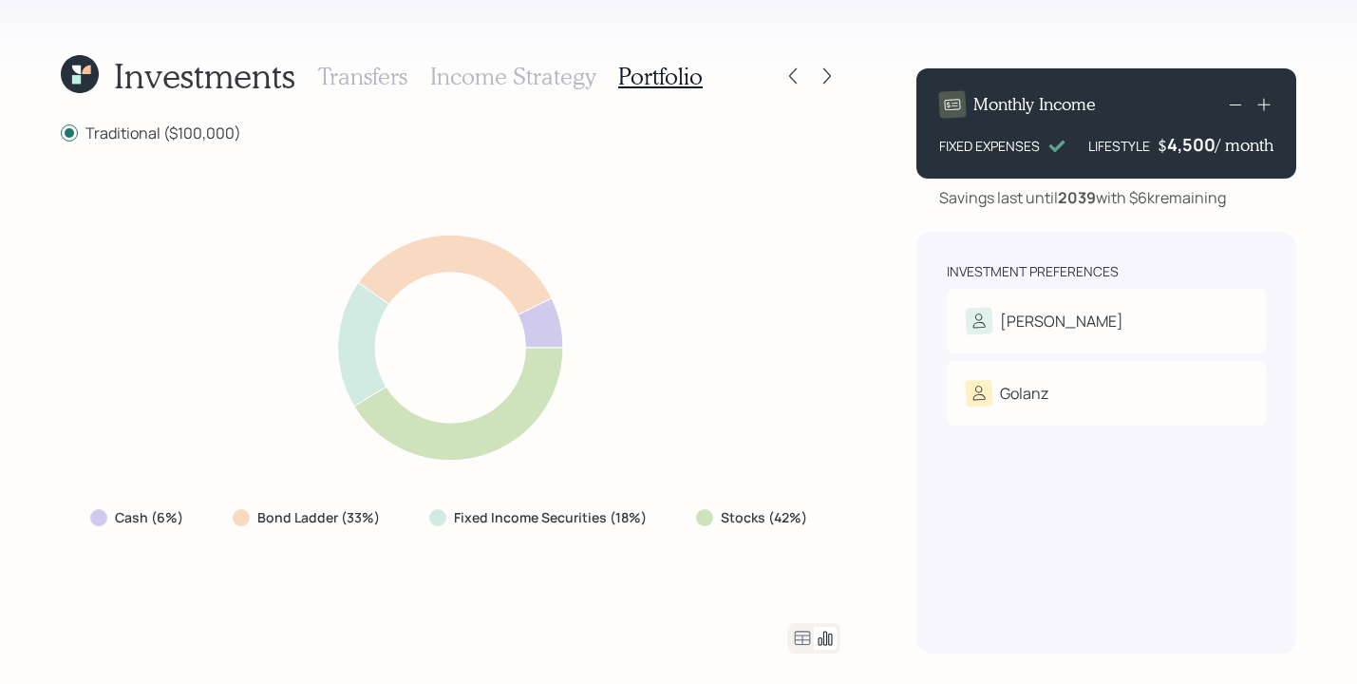
click at [634, 532] on div "Fixed Income Securities (18%)" at bounding box center [540, 518] width 252 height 34
drag, startPoint x: 116, startPoint y: 517, endPoint x: 188, endPoint y: 516, distance: 72.2
click at [187, 516] on div "Cash (6%)" at bounding box center [138, 517] width 97 height 19
click at [217, 541] on div "Cash (6%) Bond Ladder (33%) Fixed Income Securities (18%) Stocks (42%)" at bounding box center [451, 383] width 780 height 434
click at [821, 84] on icon at bounding box center [827, 75] width 19 height 19
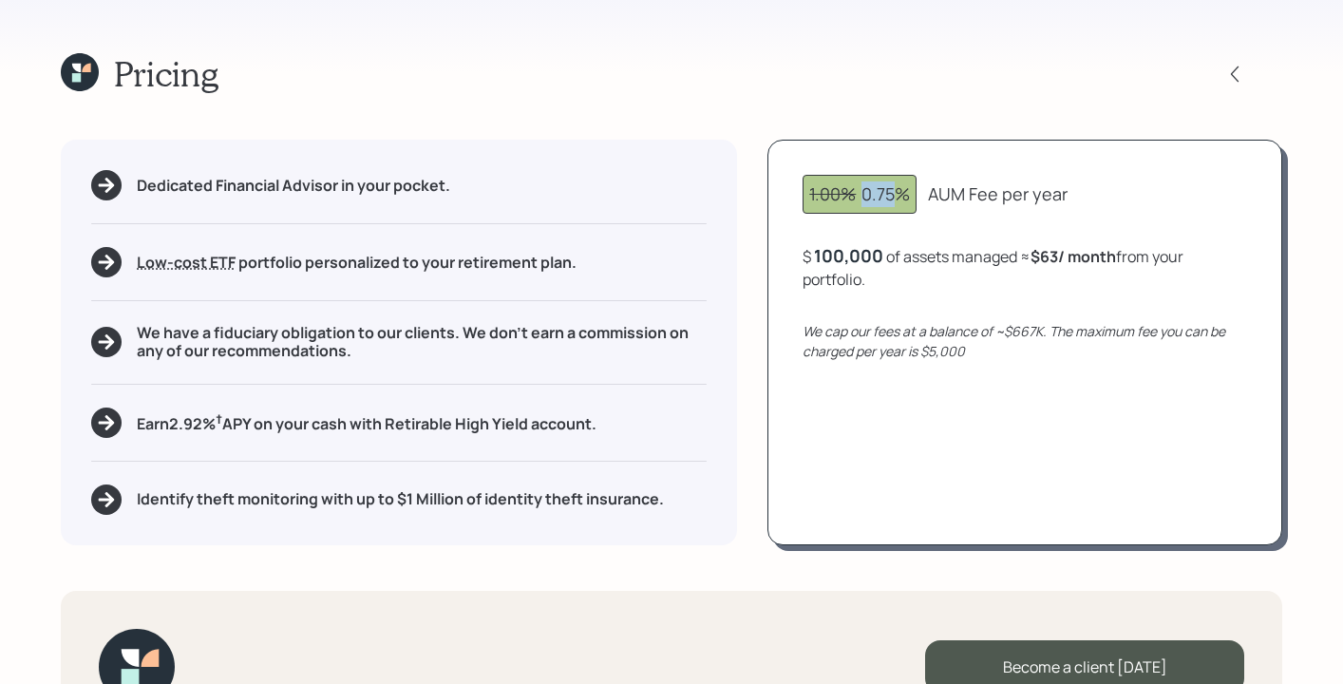
drag, startPoint x: 860, startPoint y: 196, endPoint x: 903, endPoint y: 195, distance: 43.7
click at [903, 195] on div "1.00% 0.75%" at bounding box center [859, 194] width 101 height 26
click at [934, 108] on div "Pricing Dedicated Financial Advisor in your pocket. Low-cost ETF Retirable uses…" at bounding box center [671, 342] width 1343 height 684
drag, startPoint x: 142, startPoint y: 183, endPoint x: 370, endPoint y: 124, distance: 234.5
click at [316, 187] on h5 "Dedicated Financial Advisor in your pocket." at bounding box center [293, 186] width 313 height 18
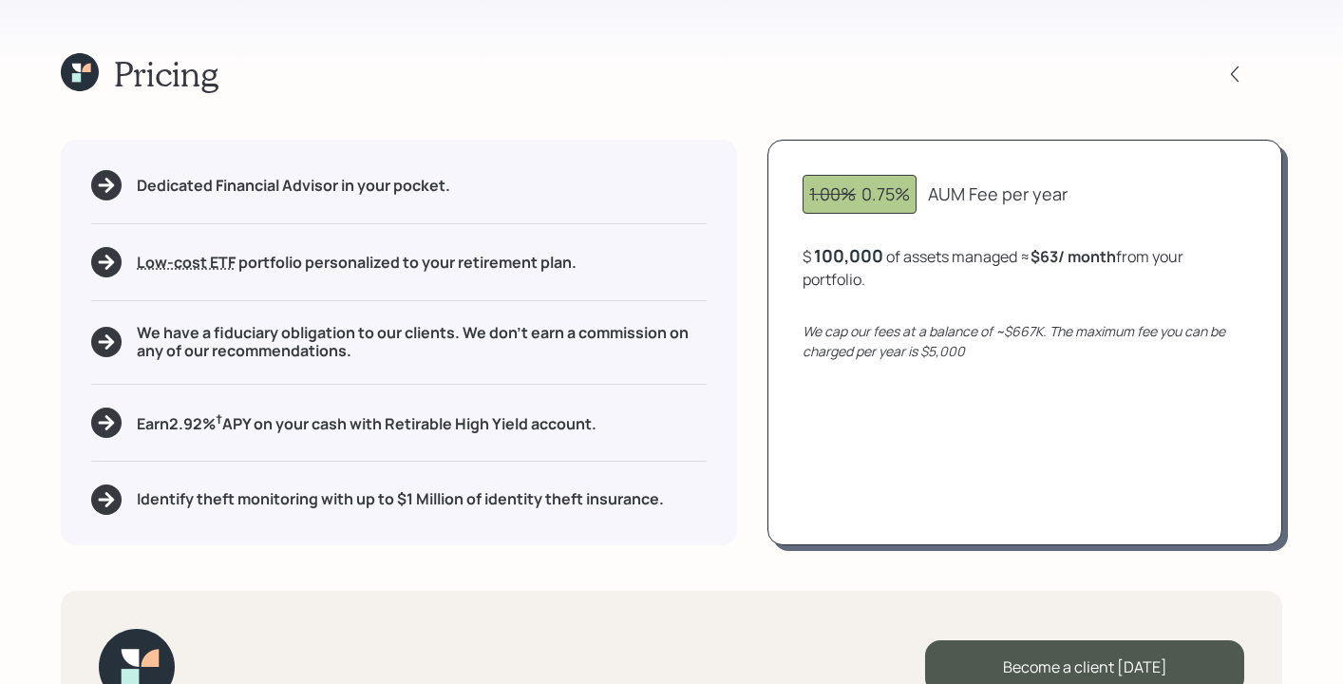
click at [405, 72] on div "Pricing" at bounding box center [672, 73] width 1222 height 41
drag, startPoint x: 134, startPoint y: 263, endPoint x: 600, endPoint y: 324, distance: 470.4
click at [615, 285] on div "Dedicated Financial Advisor in your pocket. Low-cost ETF Retirable uses diversi…" at bounding box center [399, 342] width 676 height 405
click at [682, 79] on div "Pricing" at bounding box center [672, 73] width 1222 height 41
drag, startPoint x: 171, startPoint y: 425, endPoint x: 223, endPoint y: 423, distance: 52.3
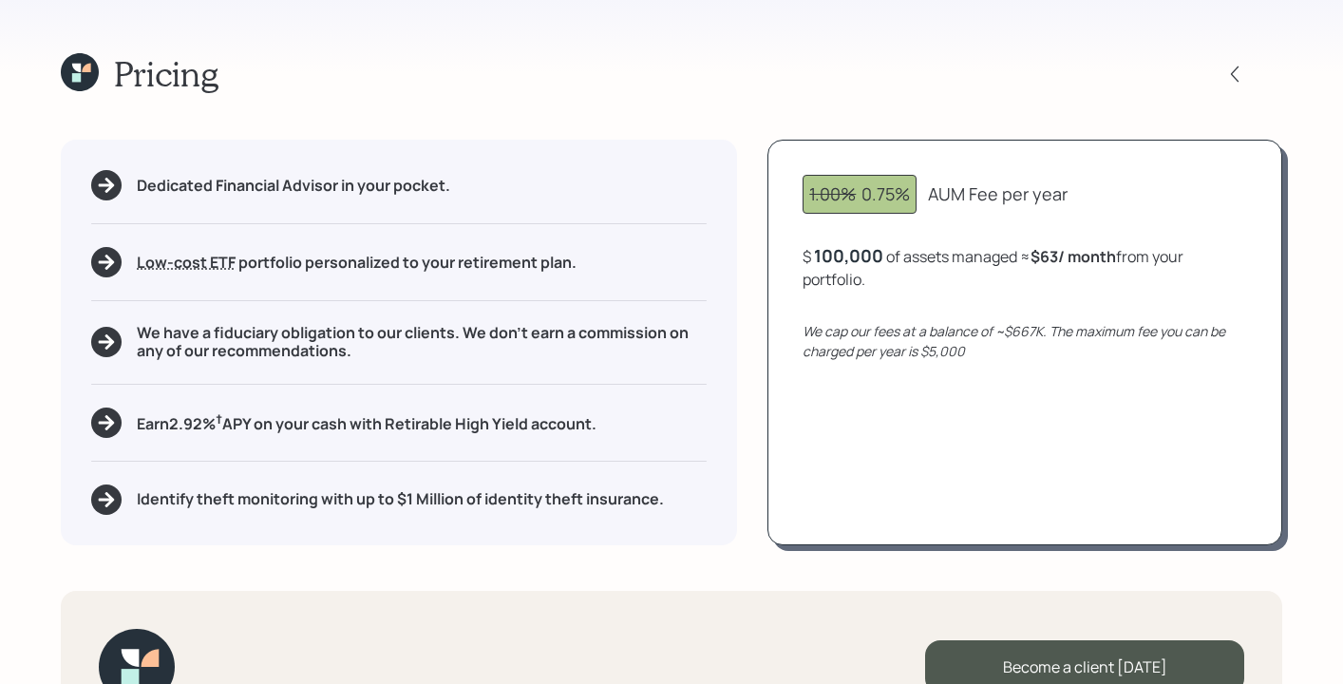
click at [223, 423] on h5 "Earn 2.92 % † APY on your cash with Retirable High Yield account." at bounding box center [367, 422] width 460 height 24
drag, startPoint x: 171, startPoint y: 423, endPoint x: 278, endPoint y: 422, distance: 107.3
click at [278, 422] on h5 "Earn 2.92 % † APY on your cash with Retirable High Yield account." at bounding box center [367, 422] width 460 height 24
click at [25, 410] on div "Pricing Dedicated Financial Advisor in your pocket. Low-cost ETF Retirable uses…" at bounding box center [671, 342] width 1343 height 684
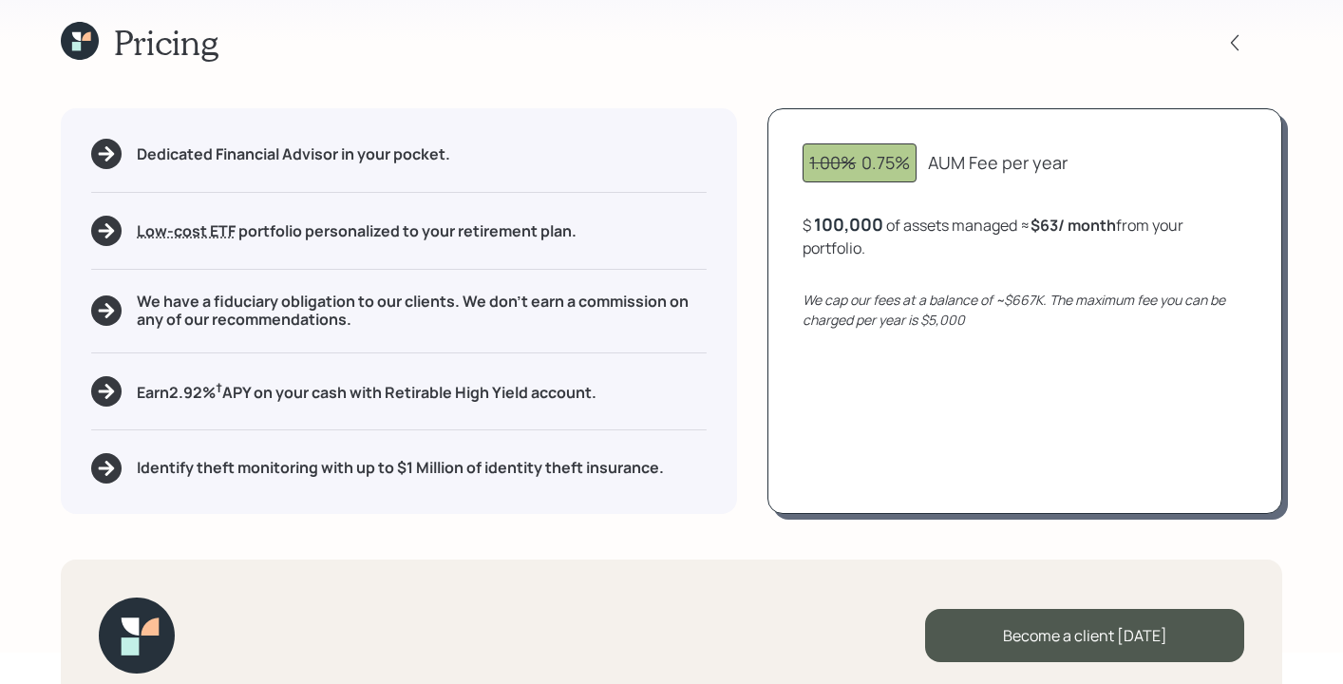
scroll to position [30, 0]
click at [86, 40] on icon at bounding box center [86, 37] width 9 height 9
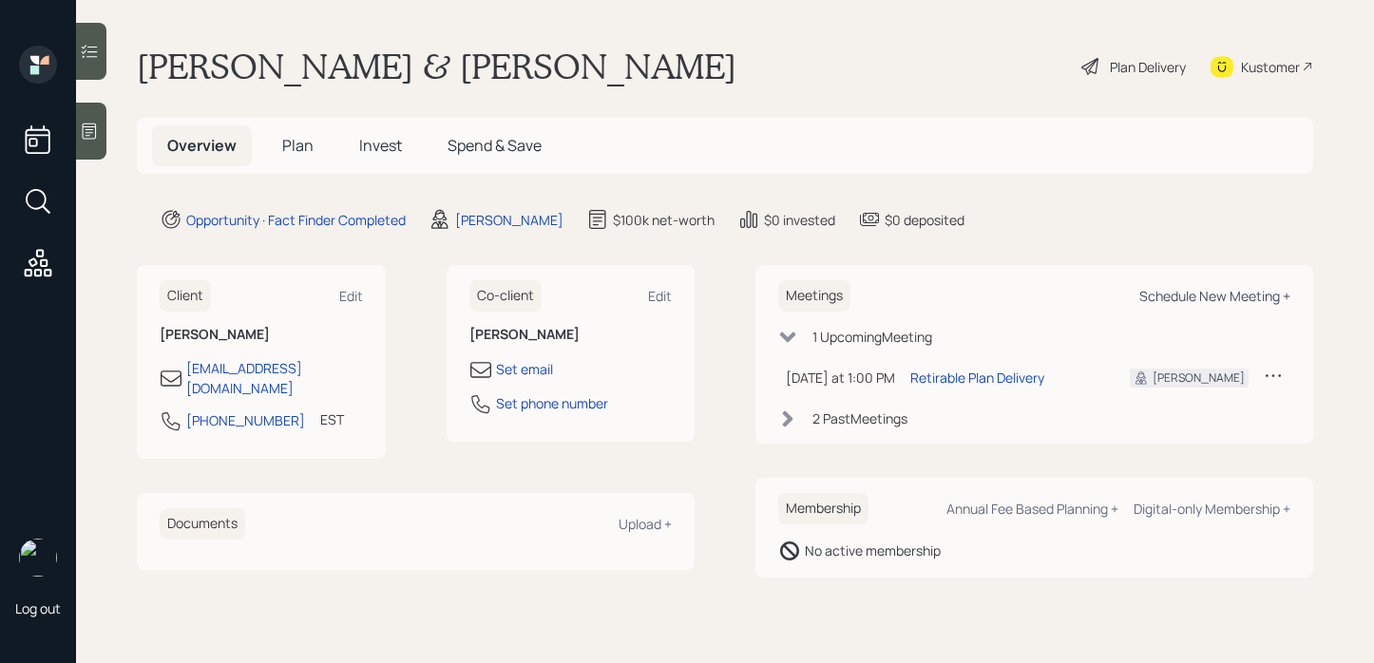
click at [1250, 301] on div "Schedule New Meeting +" at bounding box center [1214, 296] width 151 height 18
select select "b1d8ea90-abcc-42aa-86cc-4f33a132aacc"
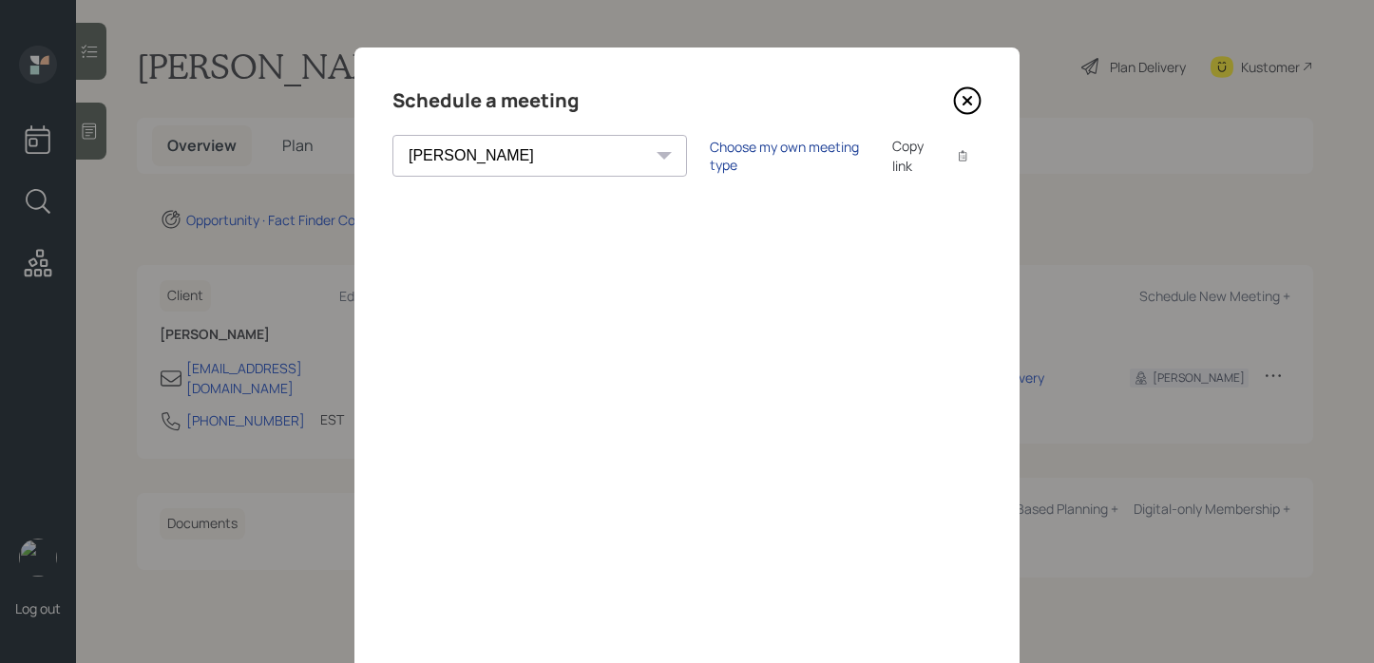
click at [710, 159] on div "Choose my own meeting type" at bounding box center [790, 156] width 160 height 36
click at [963, 101] on icon at bounding box center [967, 101] width 8 height 8
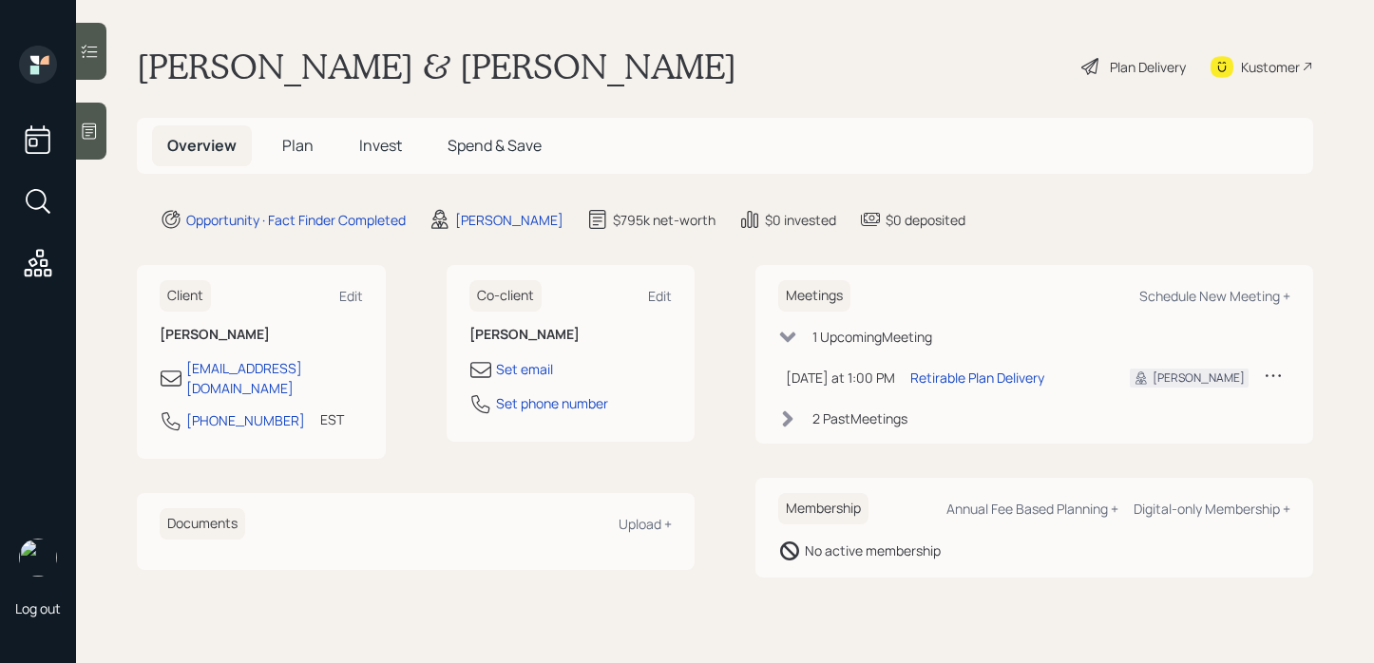
click at [305, 156] on h5 "Plan" at bounding box center [298, 145] width 62 height 41
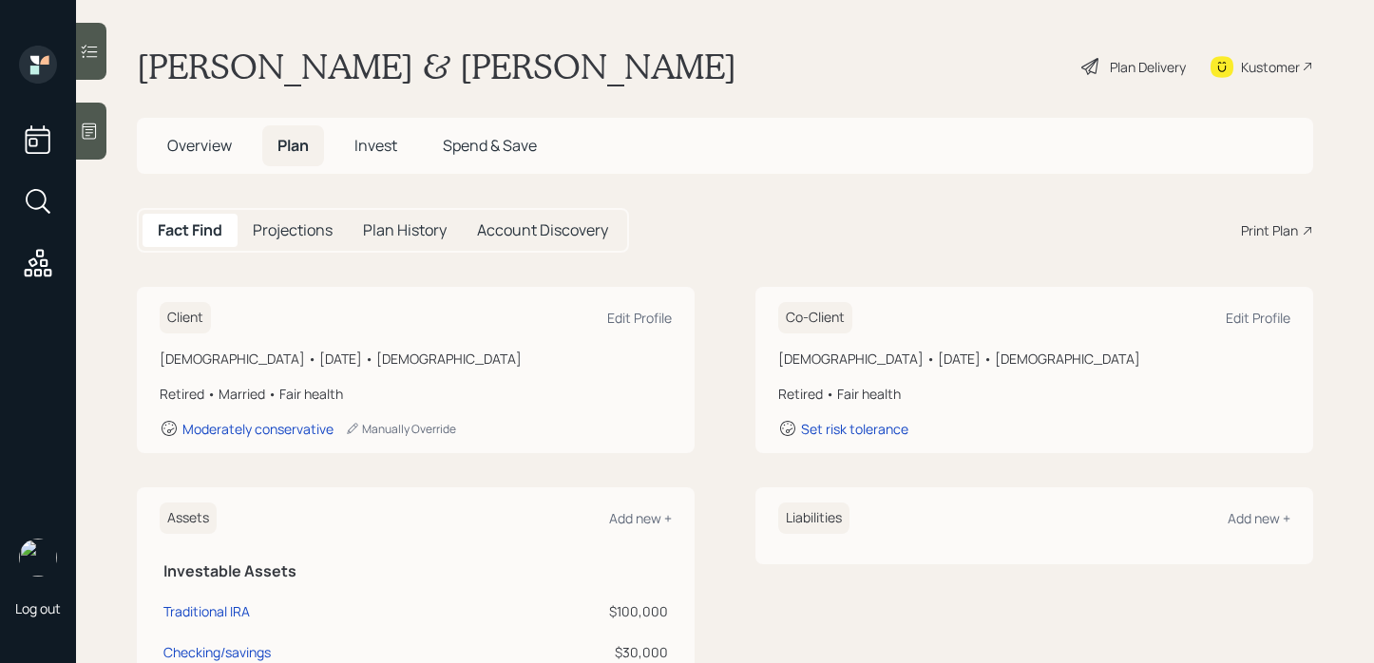
click at [1241, 233] on div "Print Plan" at bounding box center [1269, 230] width 57 height 20
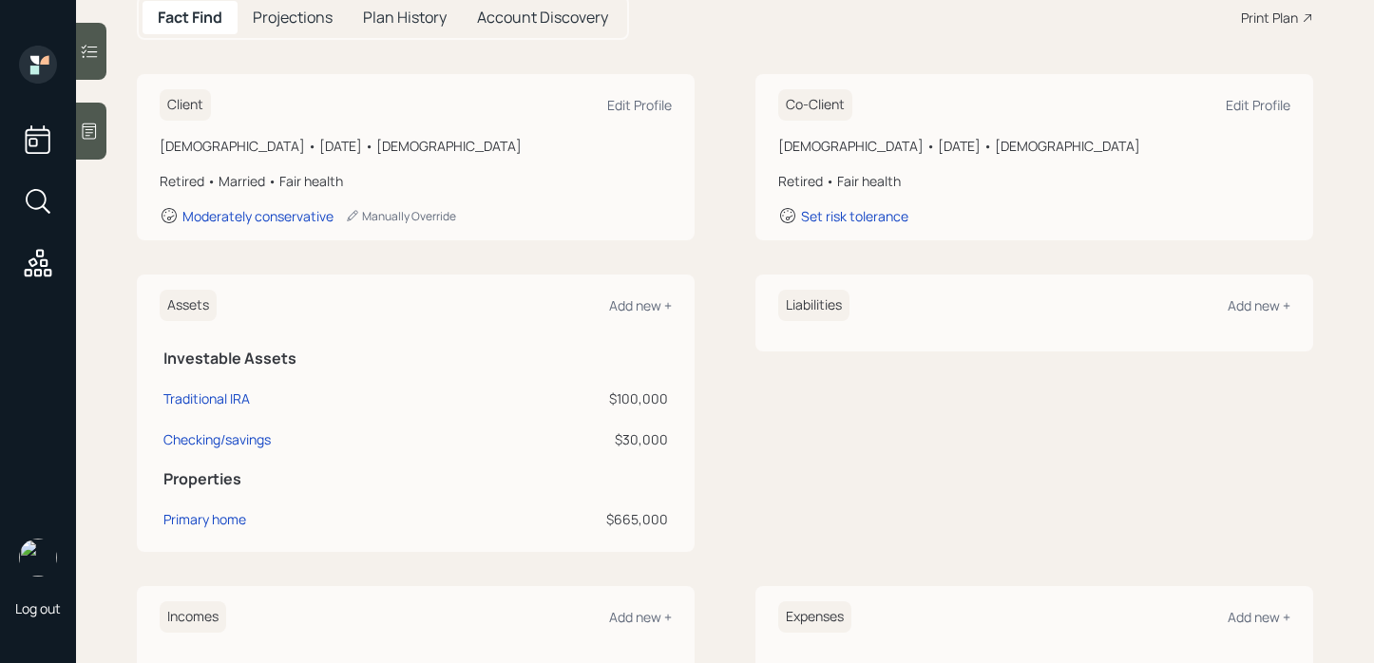
scroll to position [194, 0]
